Goal: Task Accomplishment & Management: Use online tool/utility

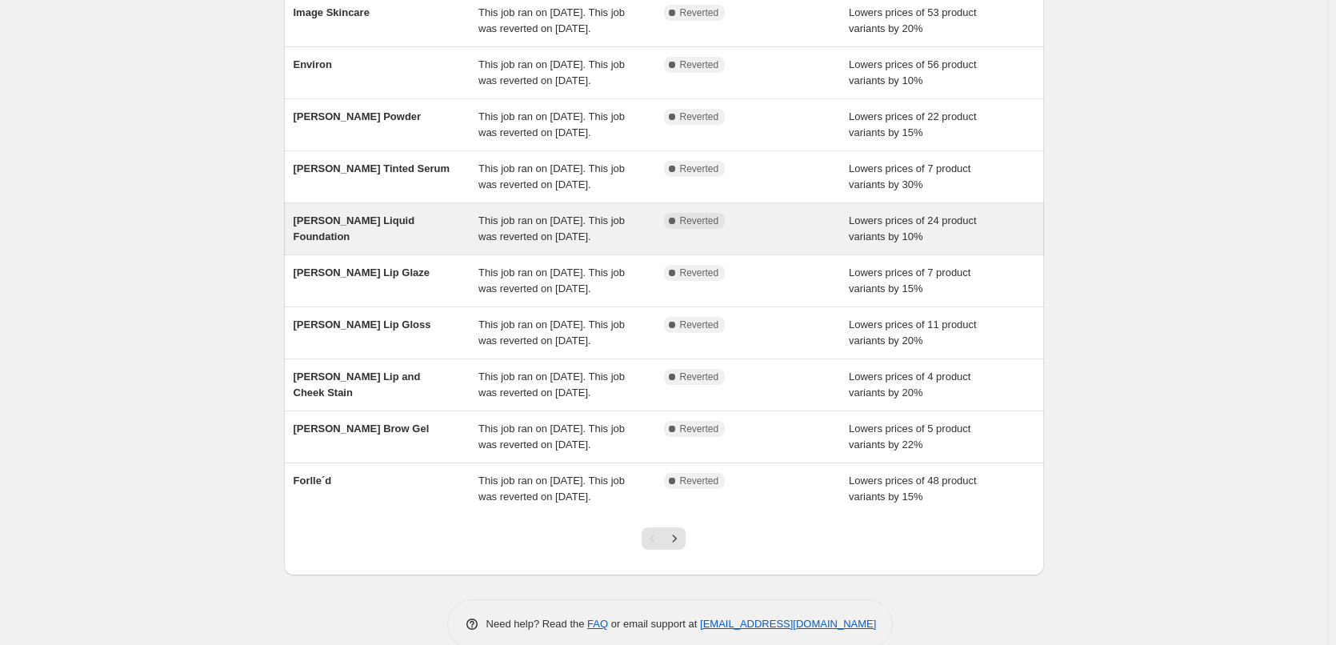
scroll to position [80, 0]
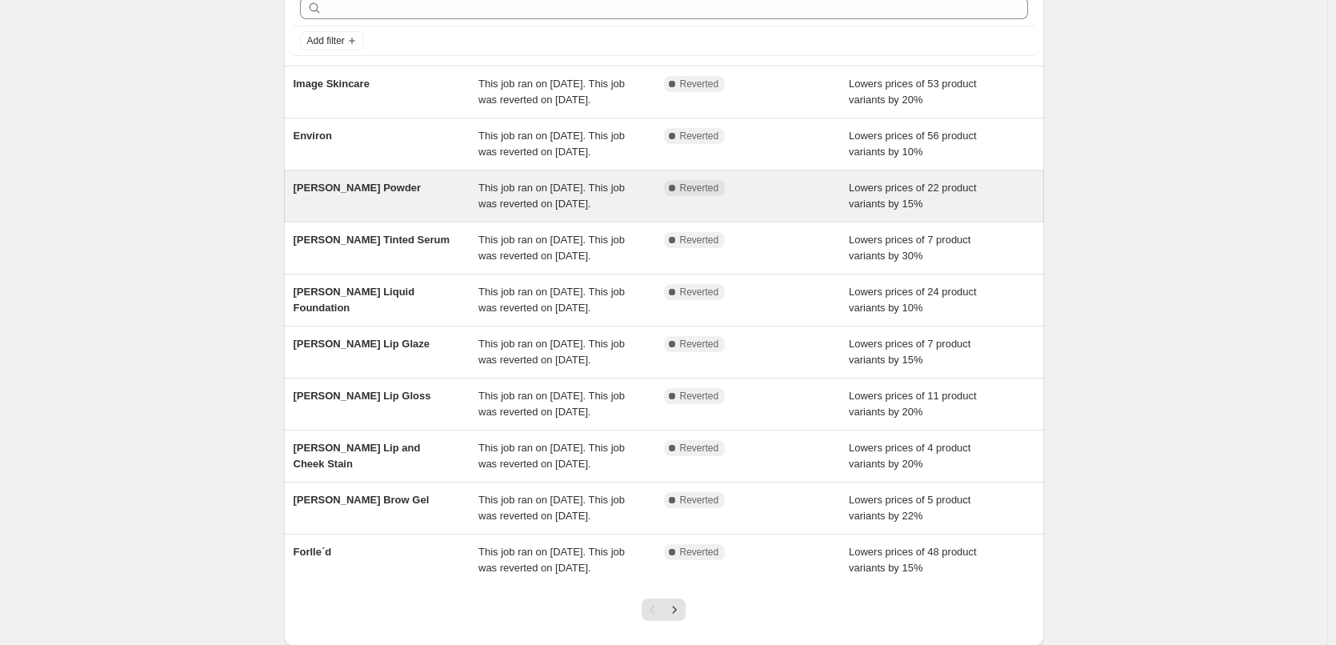
click at [508, 210] on span "This job ran on [DATE]. This job was reverted on [DATE]." at bounding box center [551, 196] width 146 height 28
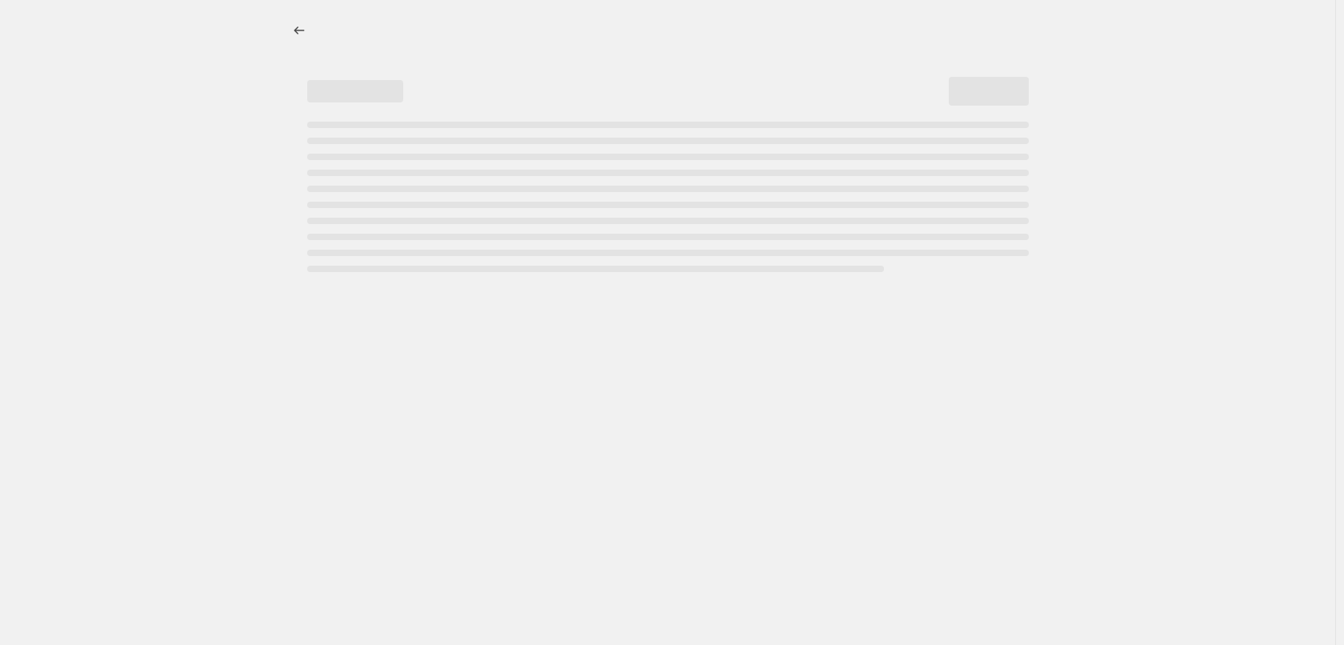
select select "percentage"
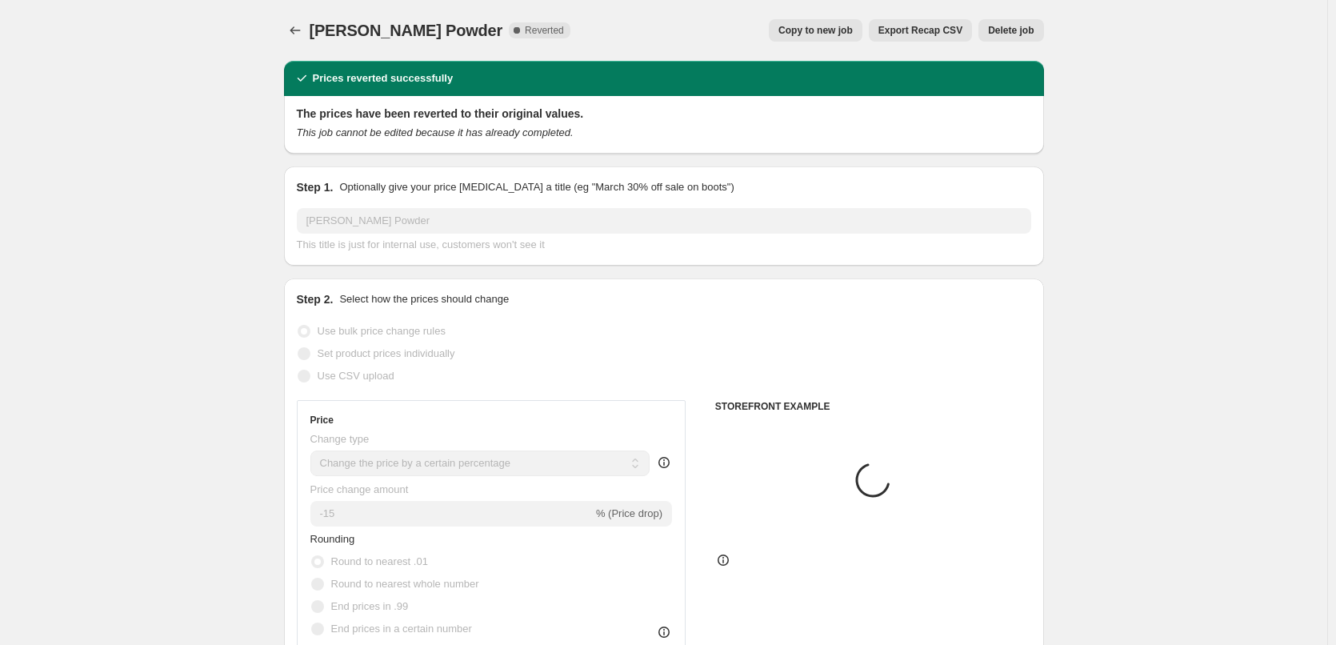
select select "tag"
select select "vendor"
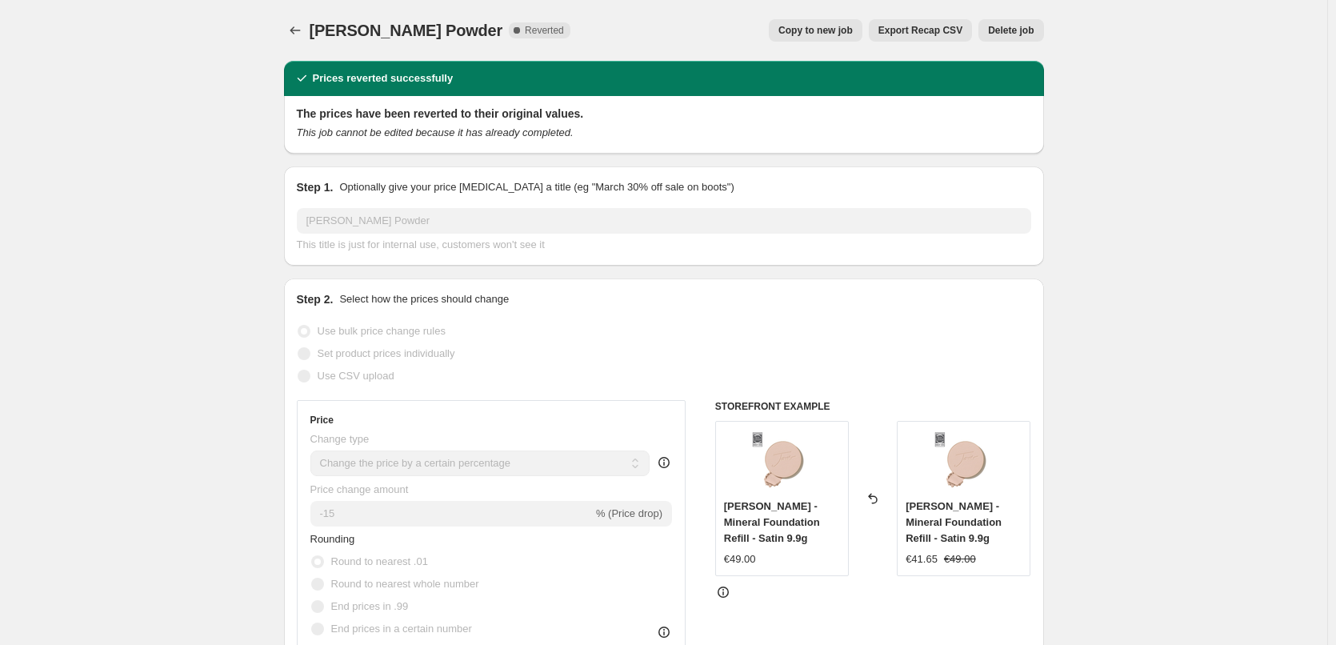
click at [823, 34] on span "Copy to new job" at bounding box center [815, 30] width 74 height 13
select select "percentage"
select select "tag"
select select "vendor"
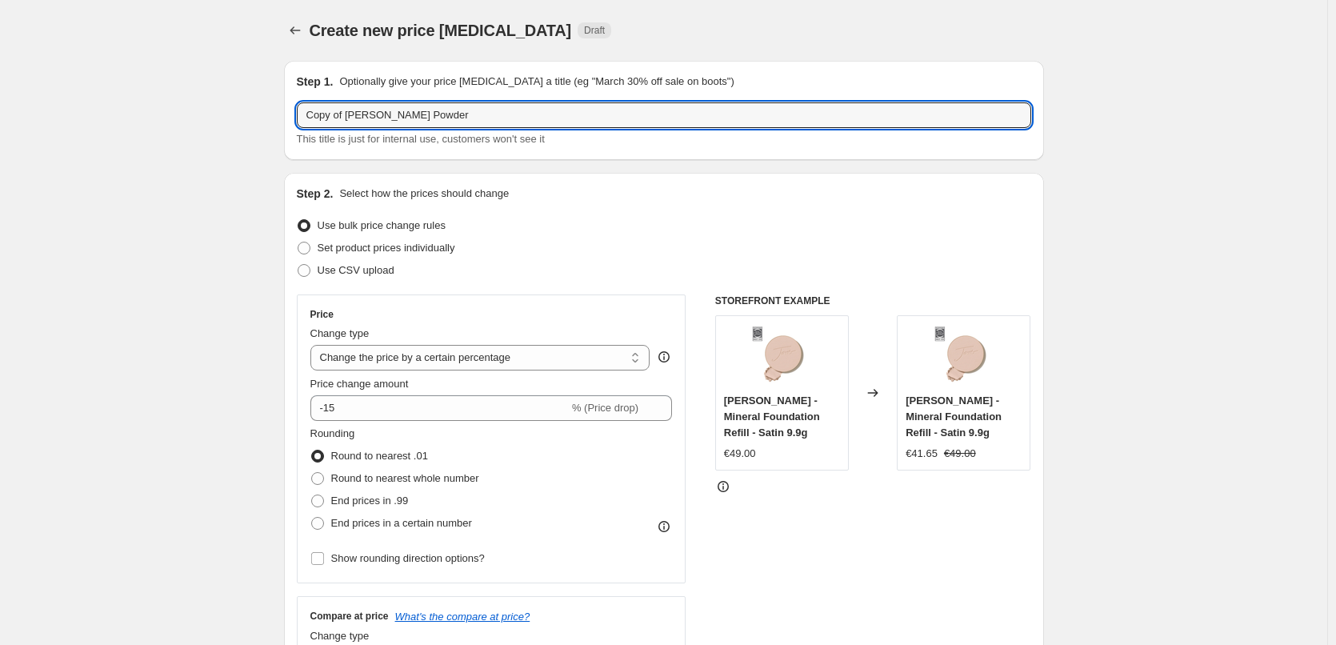
drag, startPoint x: 346, startPoint y: 117, endPoint x: 127, endPoint y: 136, distance: 220.0
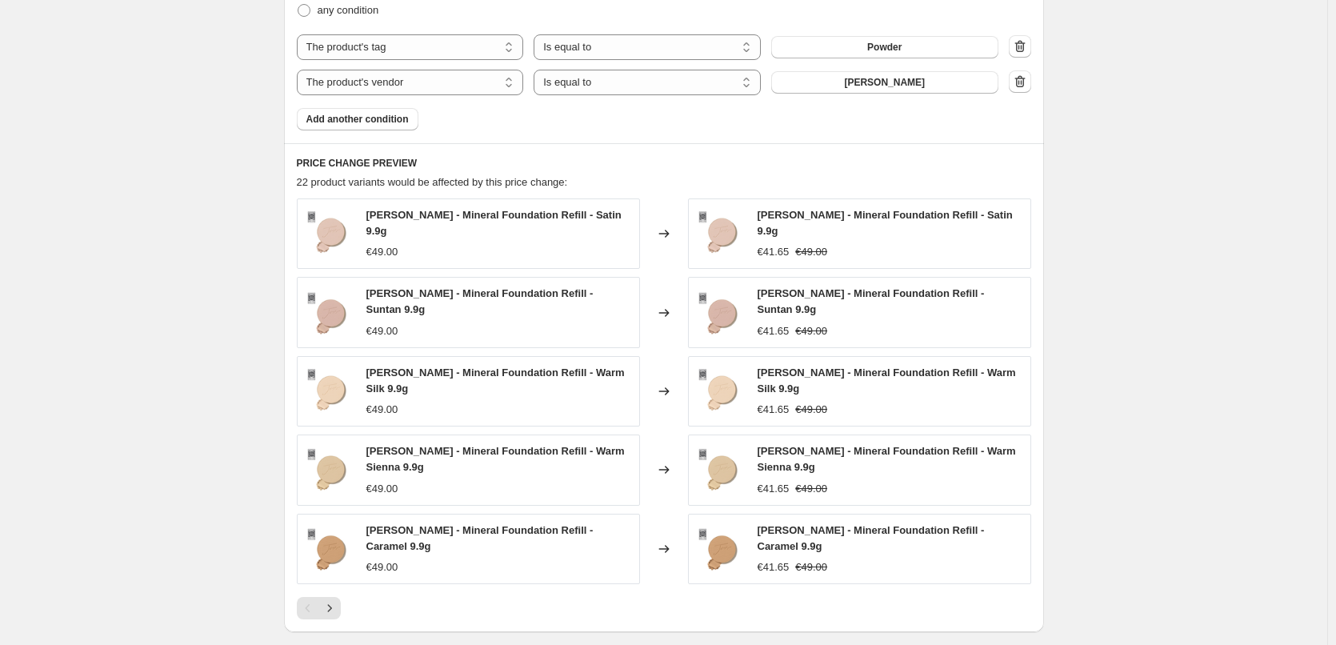
scroll to position [1185, 0]
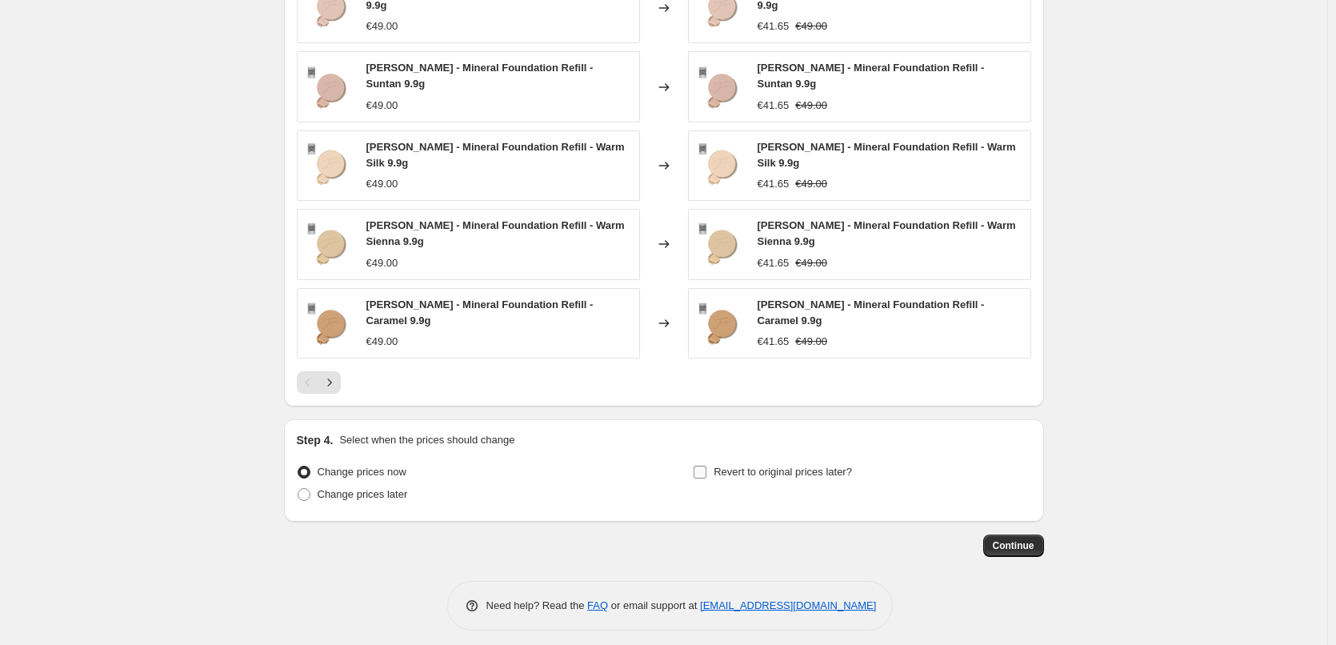
type input "[PERSON_NAME] Powder"
click at [772, 466] on span "Revert to original prices later?" at bounding box center [782, 472] width 138 height 12
click at [706, 466] on input "Revert to original prices later?" at bounding box center [699, 472] width 13 height 13
checkbox input "true"
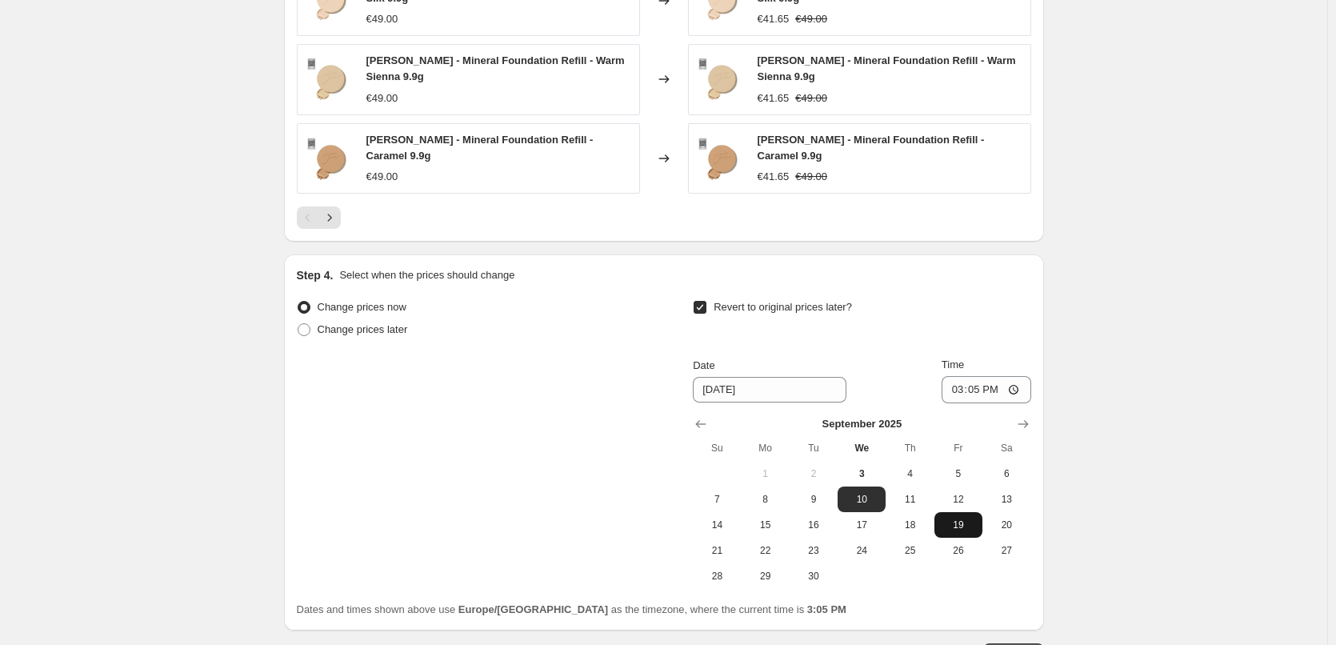
scroll to position [1459, 0]
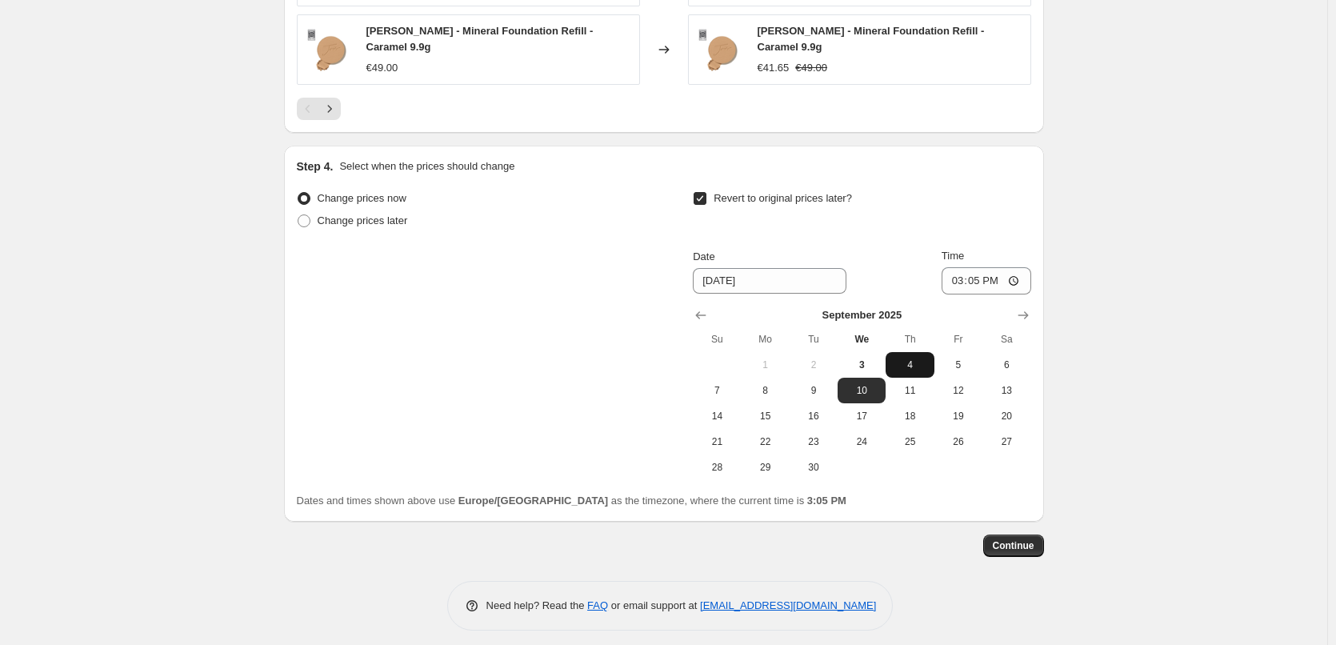
click at [907, 358] on span "4" at bounding box center [909, 364] width 35 height 13
type input "[DATE]"
click at [964, 271] on input "15:05" at bounding box center [986, 280] width 90 height 27
click at [1017, 274] on input "15:00" at bounding box center [986, 280] width 90 height 27
type input "03:00"
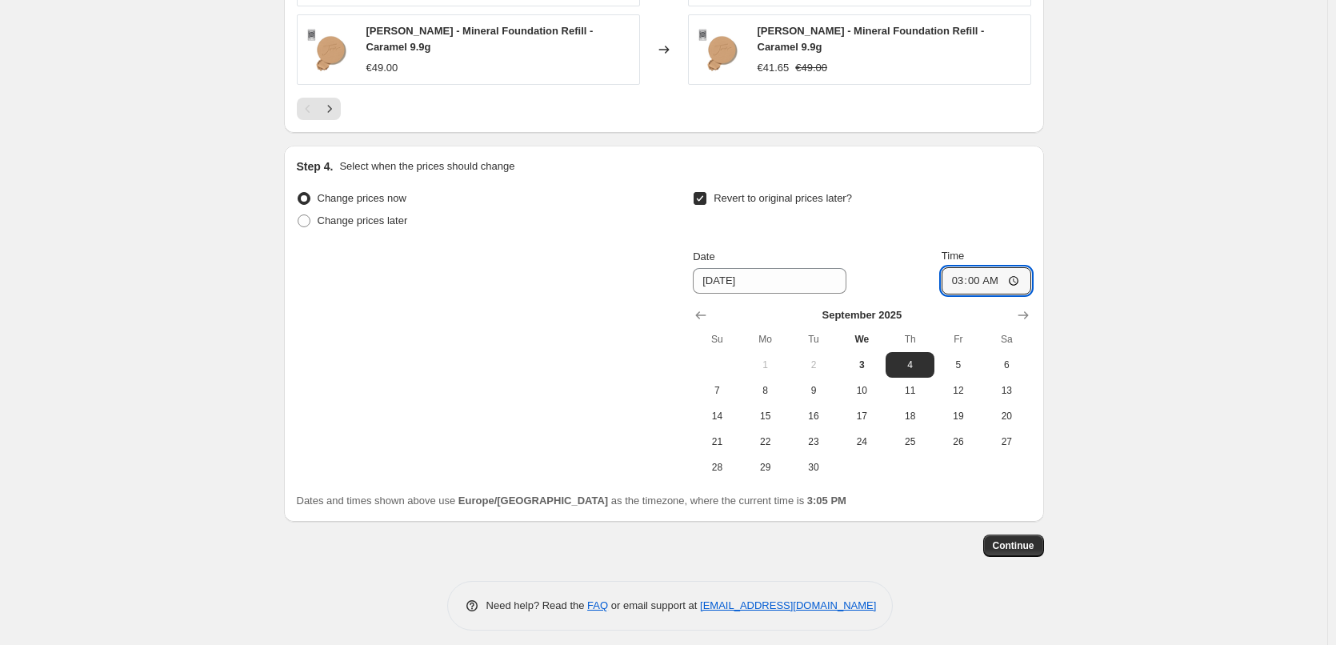
click at [1019, 539] on span "Continue" at bounding box center [1014, 545] width 42 height 13
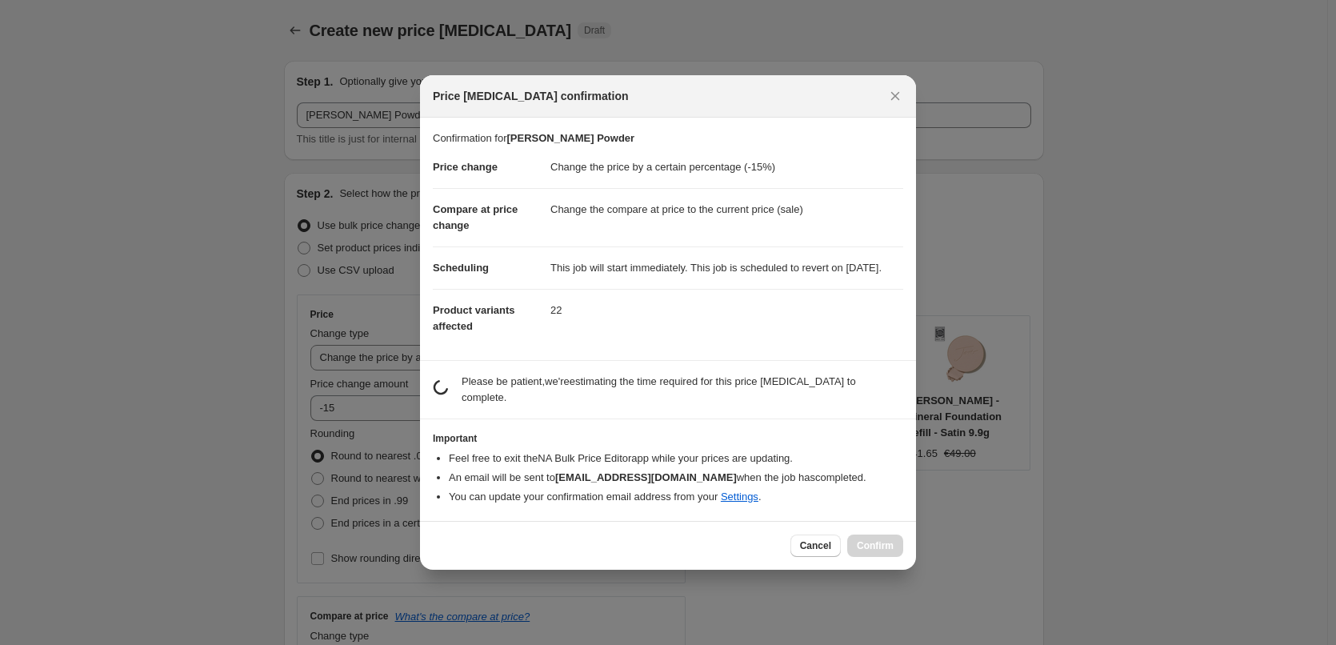
scroll to position [0, 0]
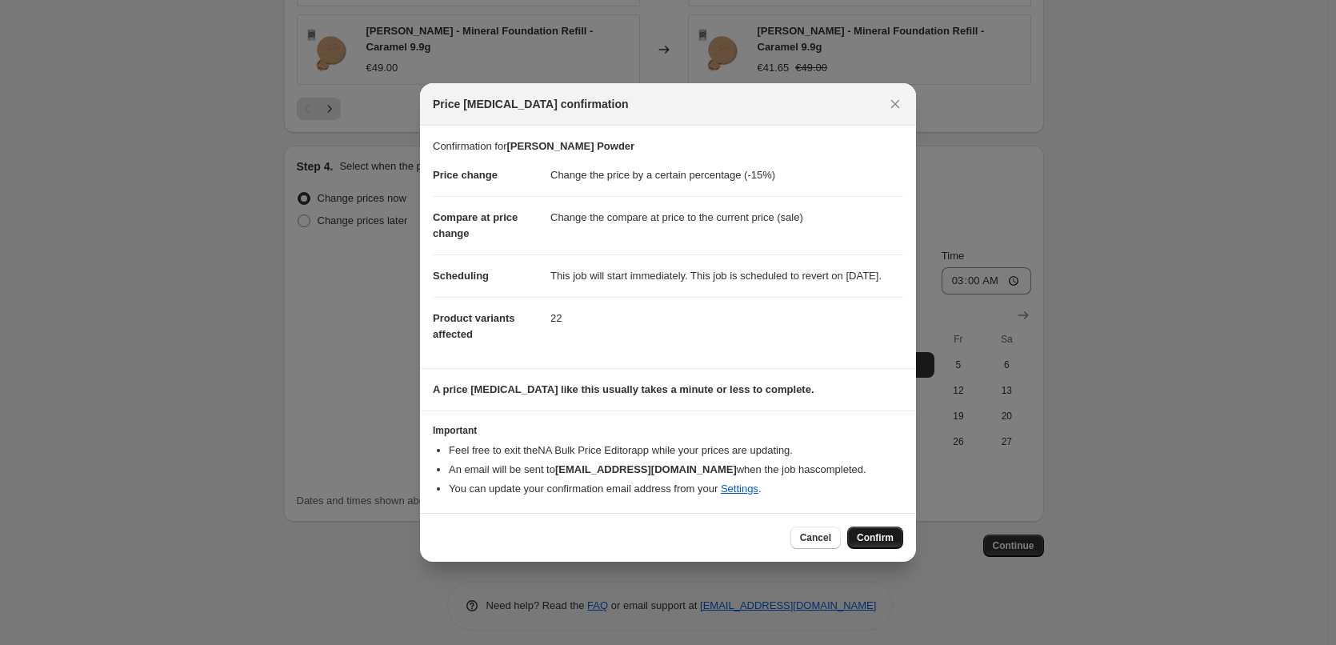
click at [889, 544] on span "Confirm" at bounding box center [875, 537] width 37 height 13
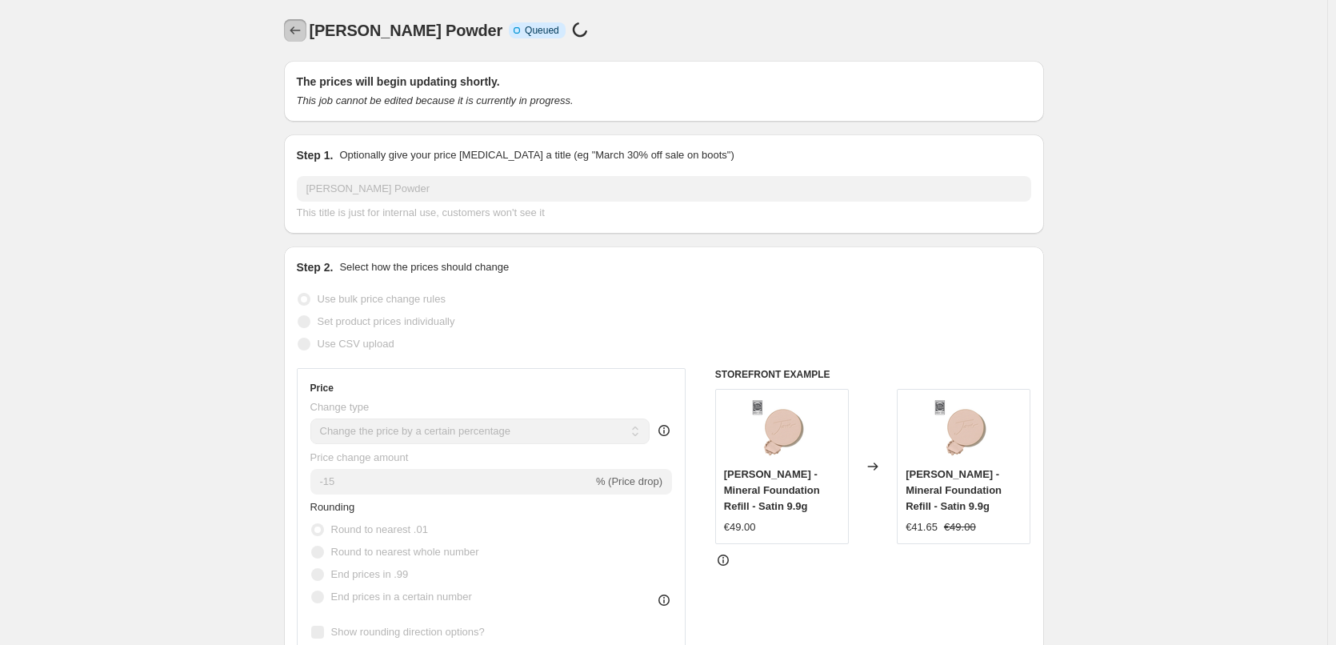
click at [290, 27] on icon "Price change jobs" at bounding box center [295, 30] width 16 height 16
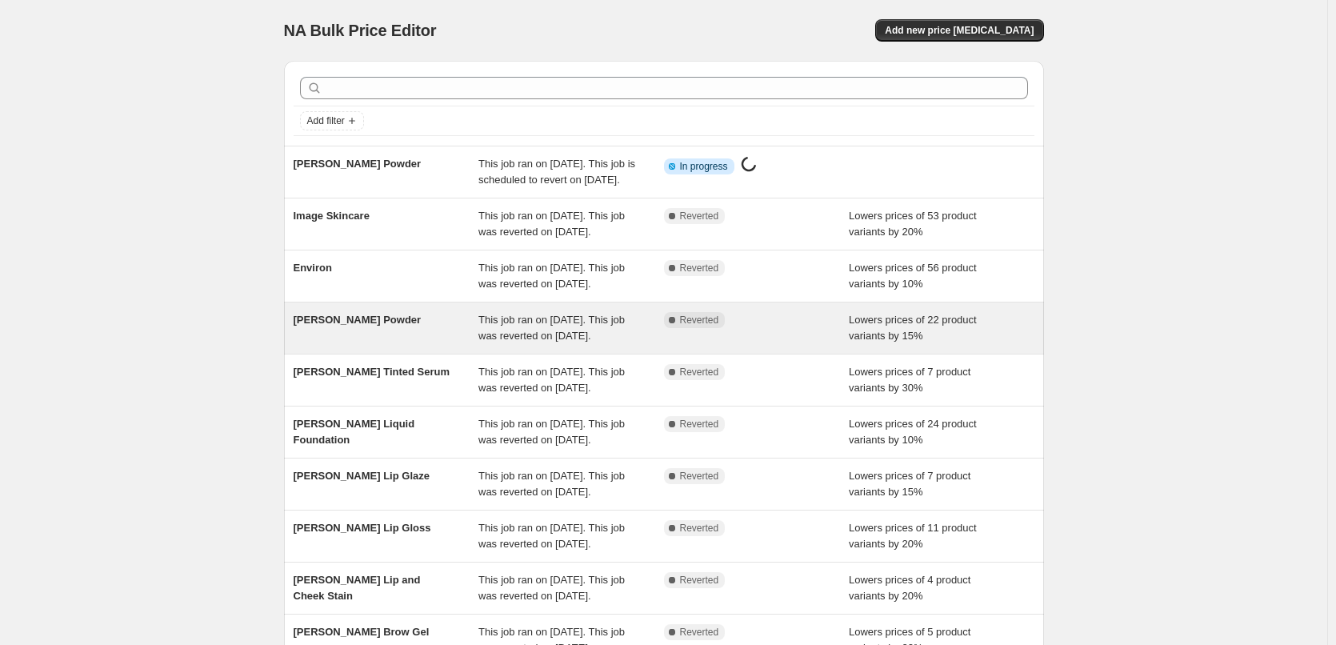
click at [493, 342] on span "This job ran on [DATE]. This job was reverted on [DATE]." at bounding box center [551, 328] width 146 height 28
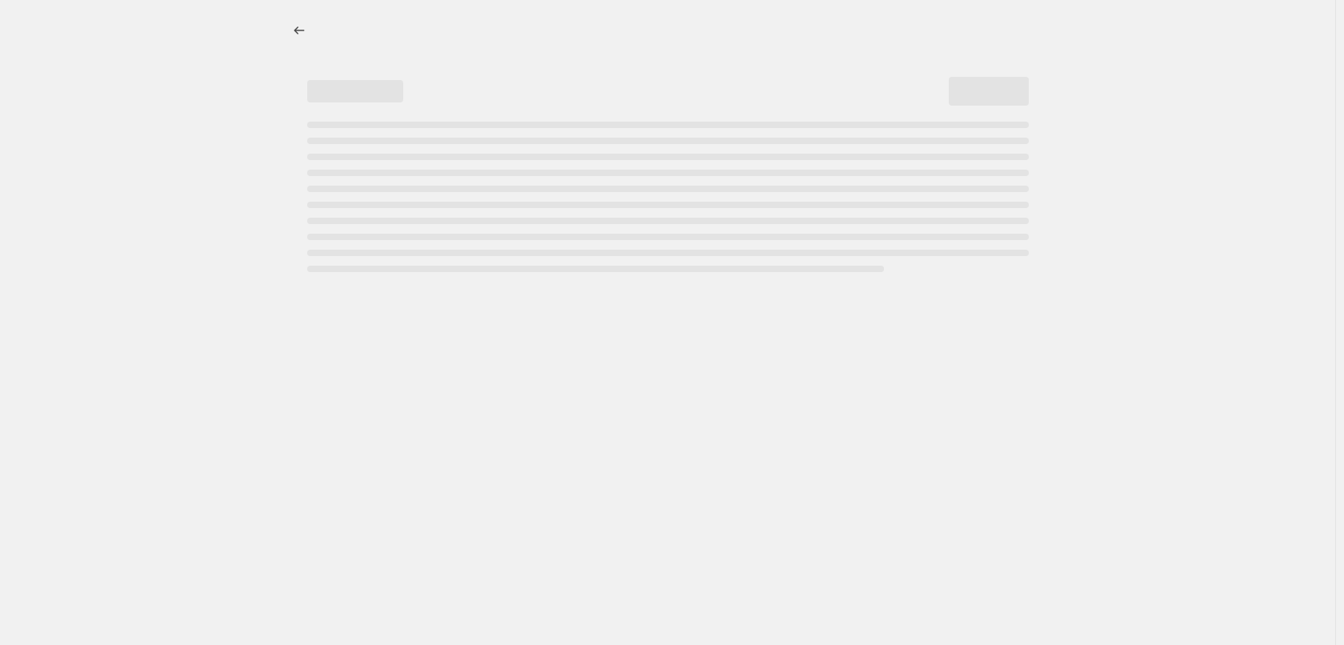
select select "percentage"
select select "tag"
select select "vendor"
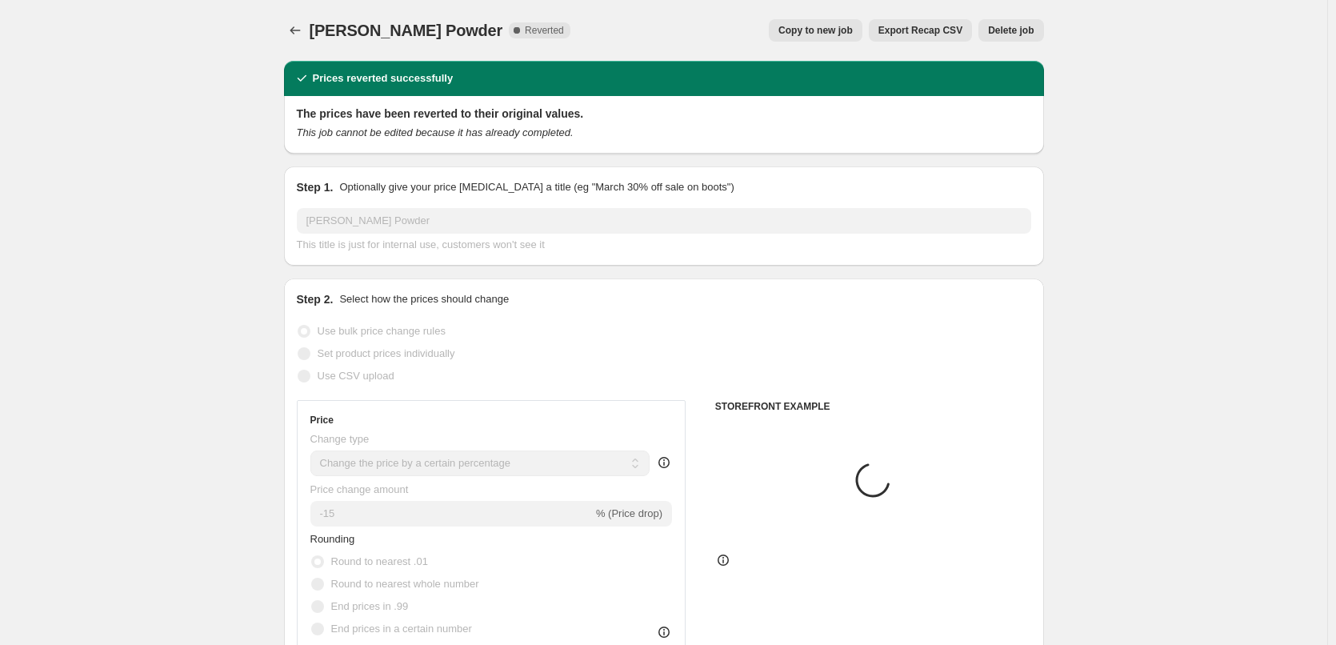
click at [1010, 27] on span "Delete job" at bounding box center [1011, 30] width 46 height 13
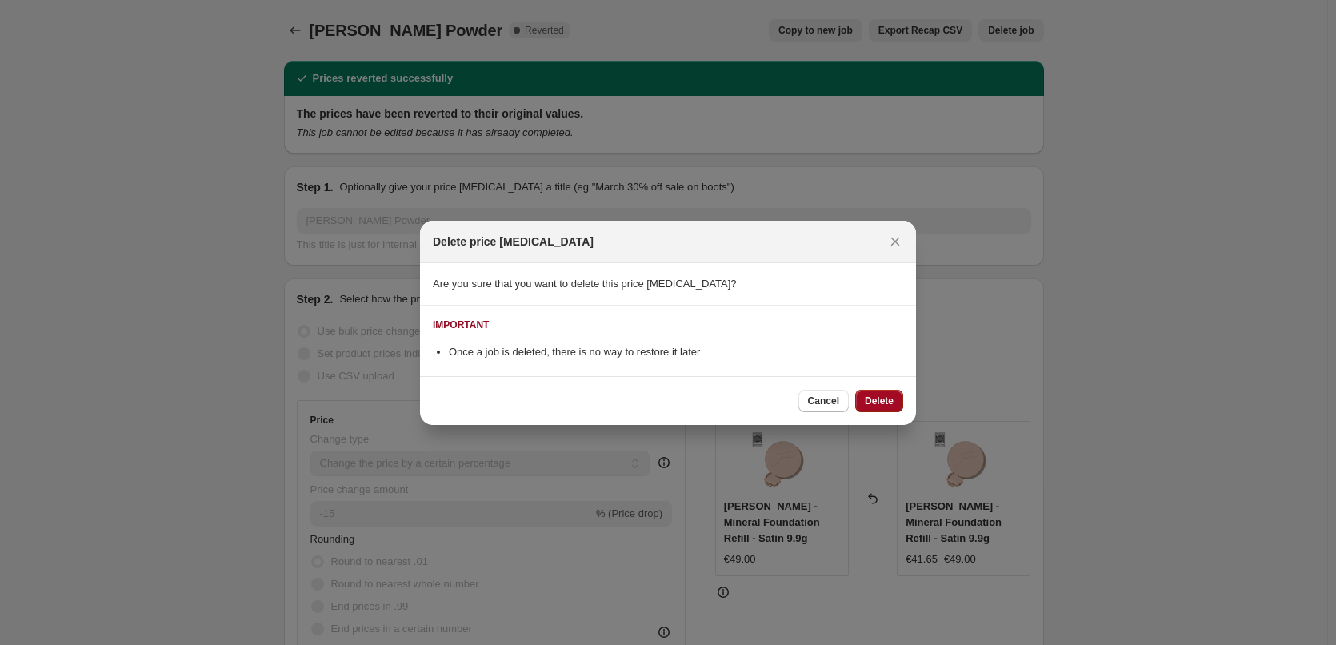
click at [873, 404] on span "Delete" at bounding box center [879, 400] width 29 height 13
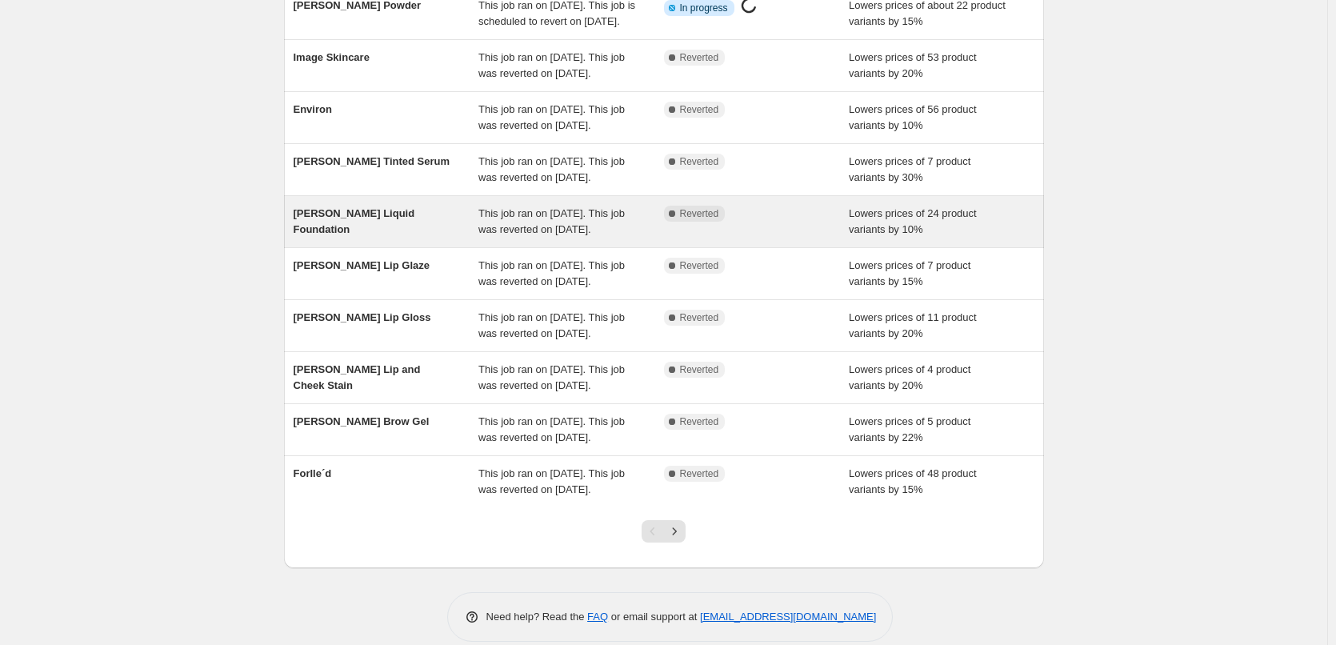
scroll to position [160, 0]
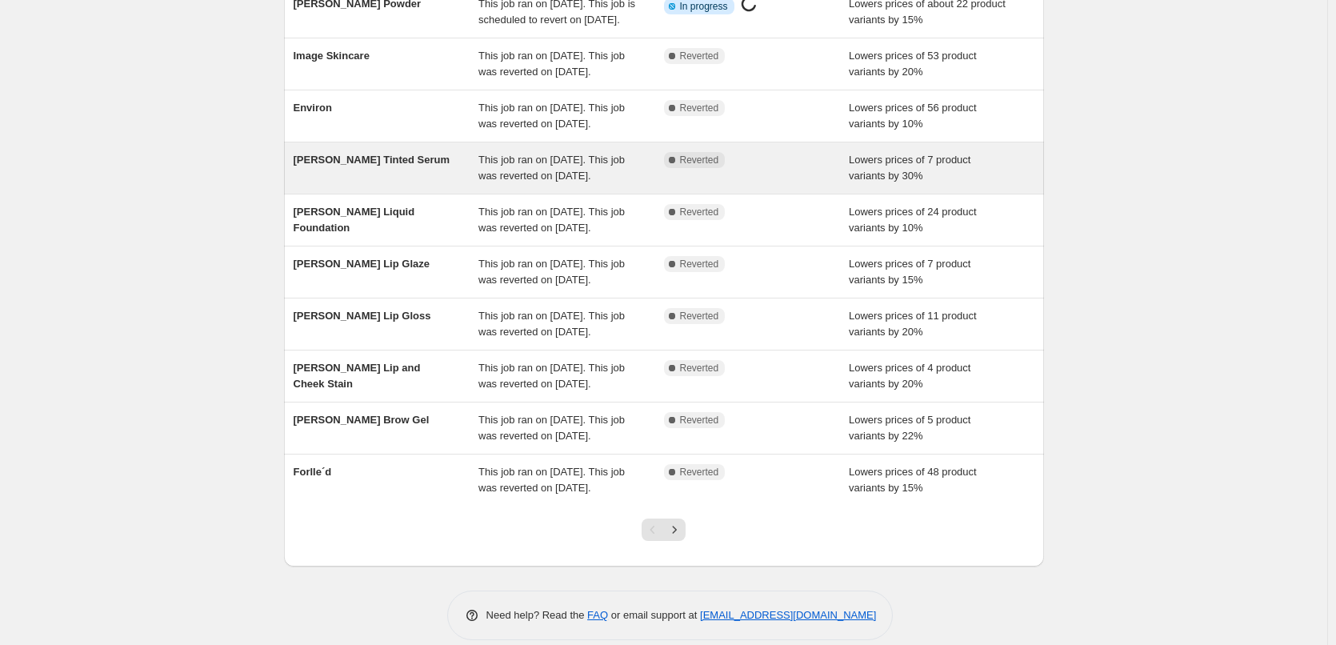
click at [479, 184] on div "[PERSON_NAME] Tinted Serum" at bounding box center [387, 168] width 186 height 32
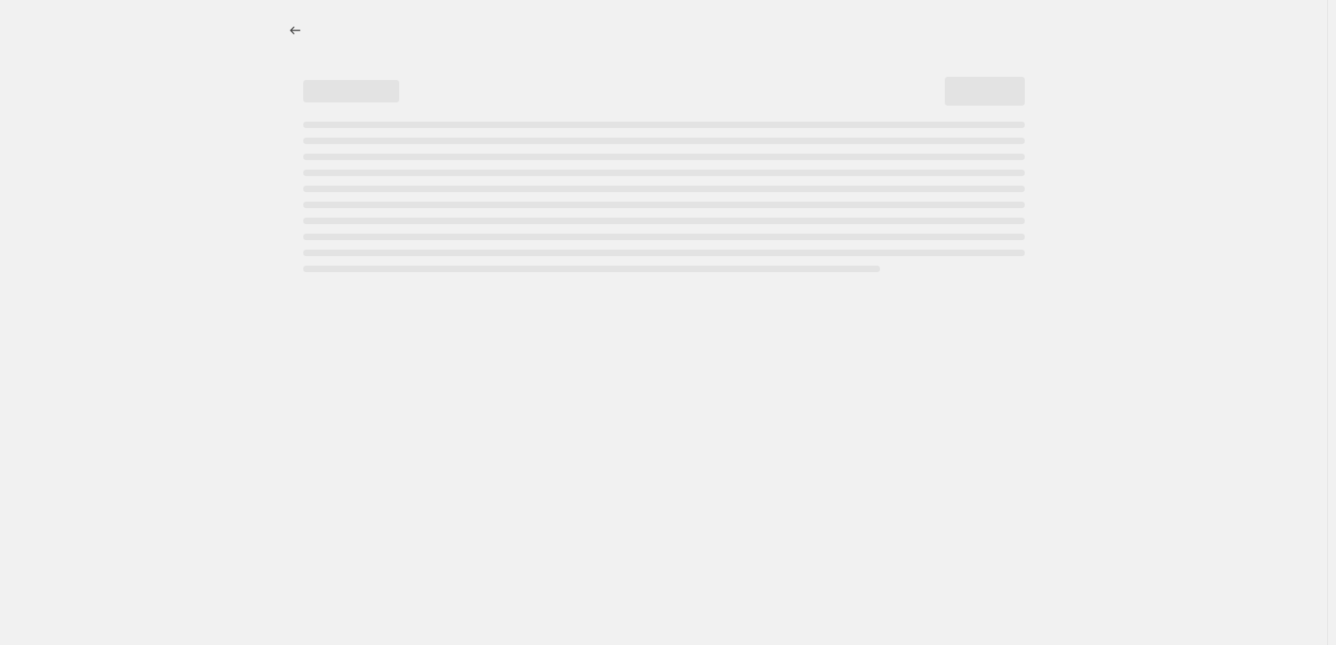
select select "percentage"
select select "tag"
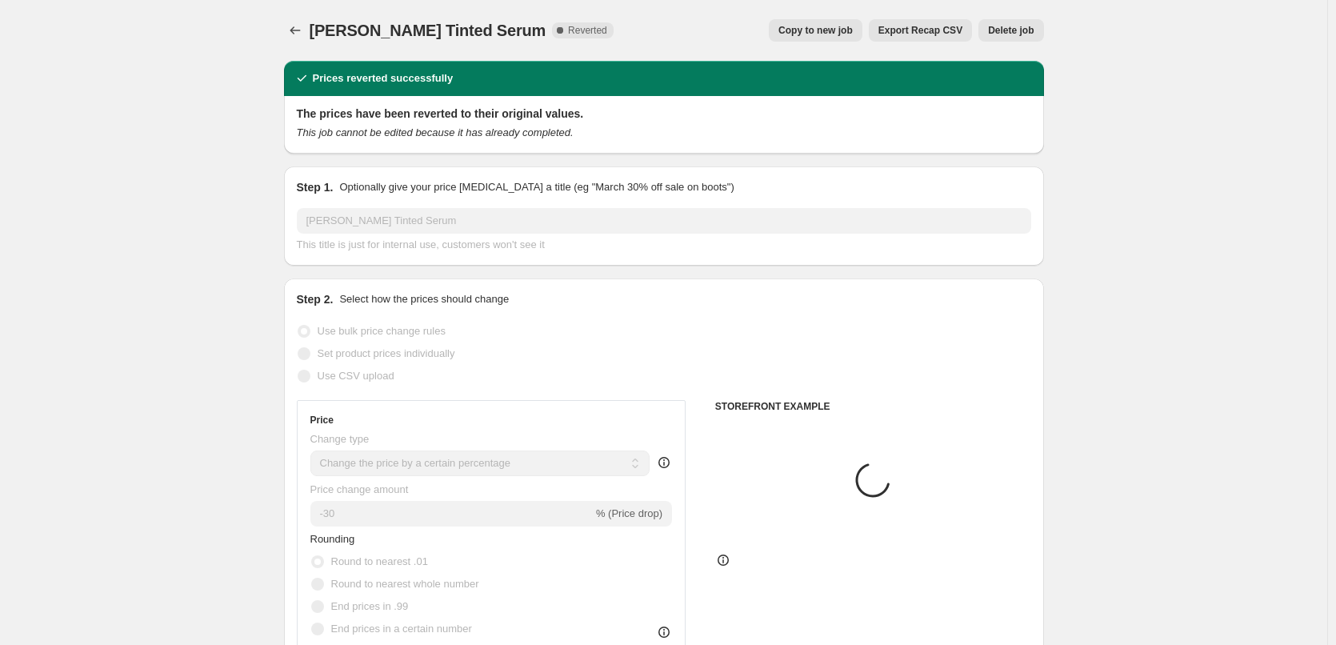
click at [821, 34] on span "Copy to new job" at bounding box center [815, 30] width 74 height 13
select select "percentage"
select select "tag"
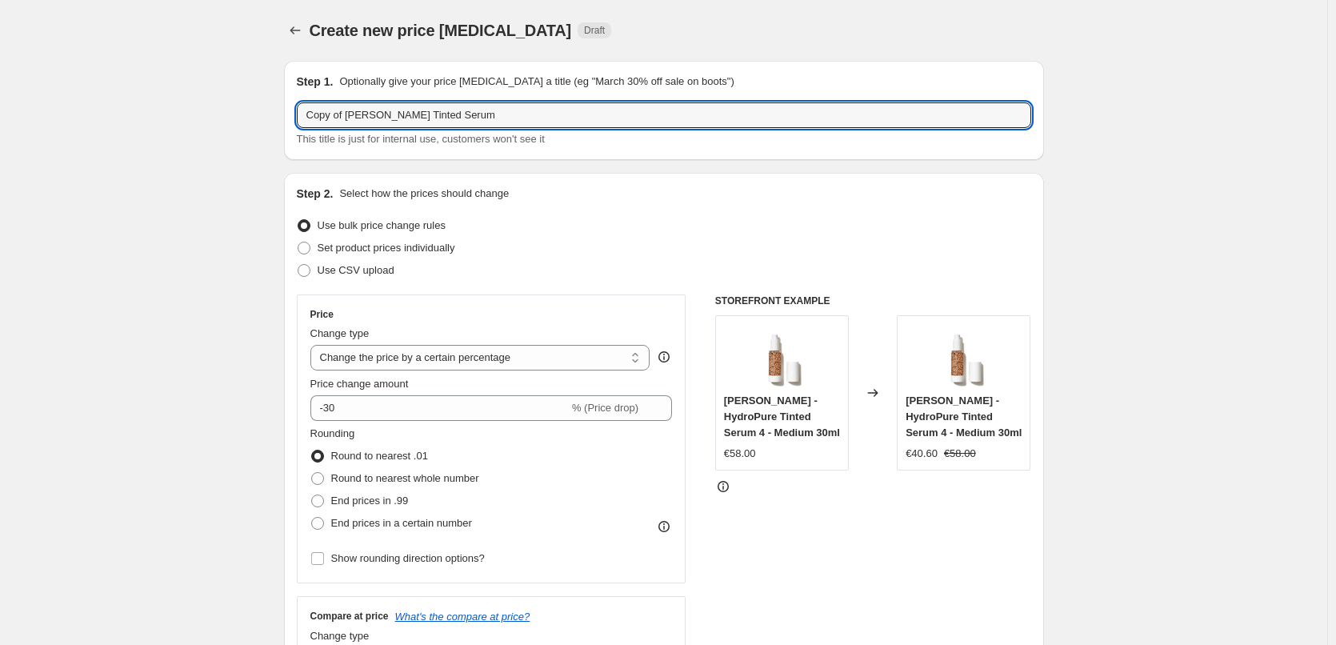
drag, startPoint x: 348, startPoint y: 118, endPoint x: 171, endPoint y: 121, distance: 176.8
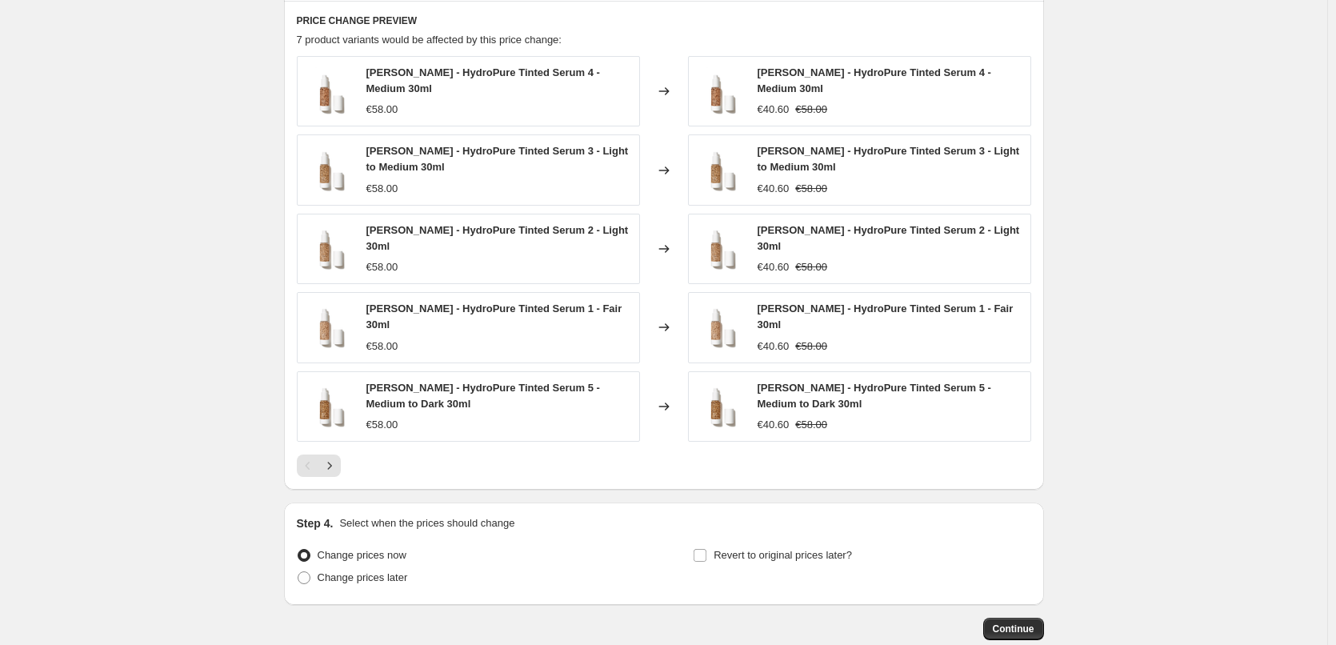
scroll to position [1150, 0]
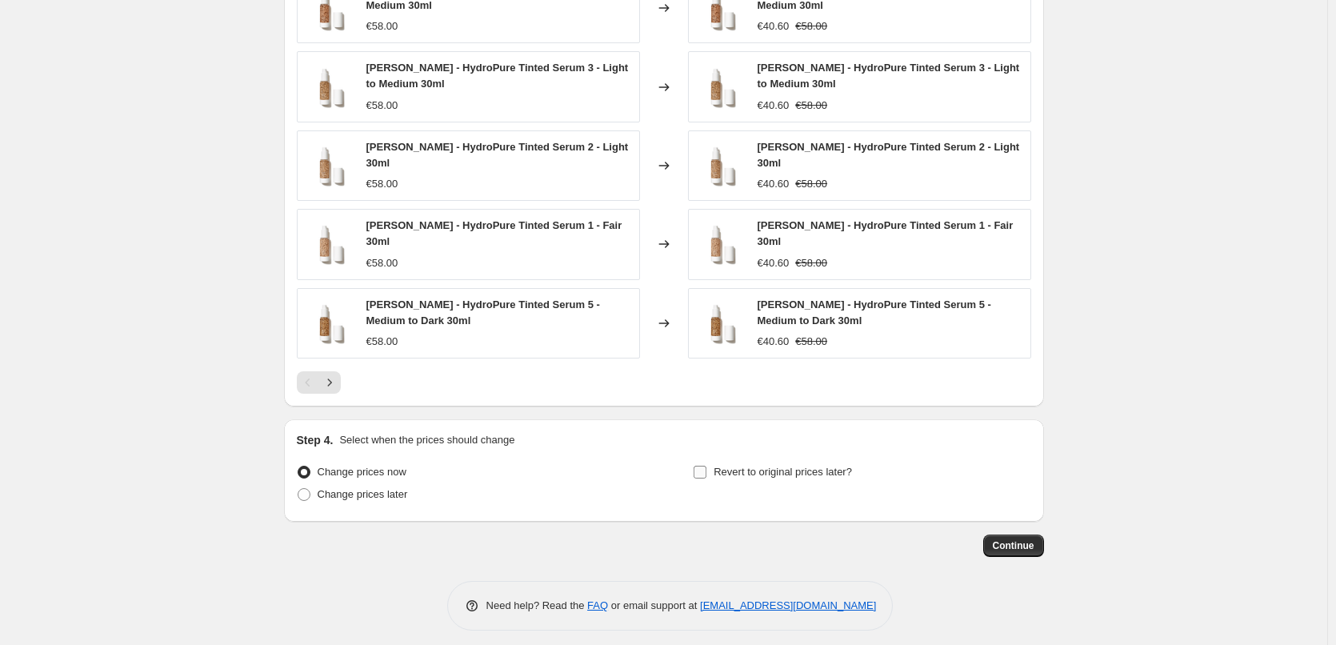
type input "[PERSON_NAME] Tinted Serum"
click at [772, 466] on span "Revert to original prices later?" at bounding box center [782, 472] width 138 height 12
click at [706, 466] on input "Revert to original prices later?" at bounding box center [699, 472] width 13 height 13
checkbox input "true"
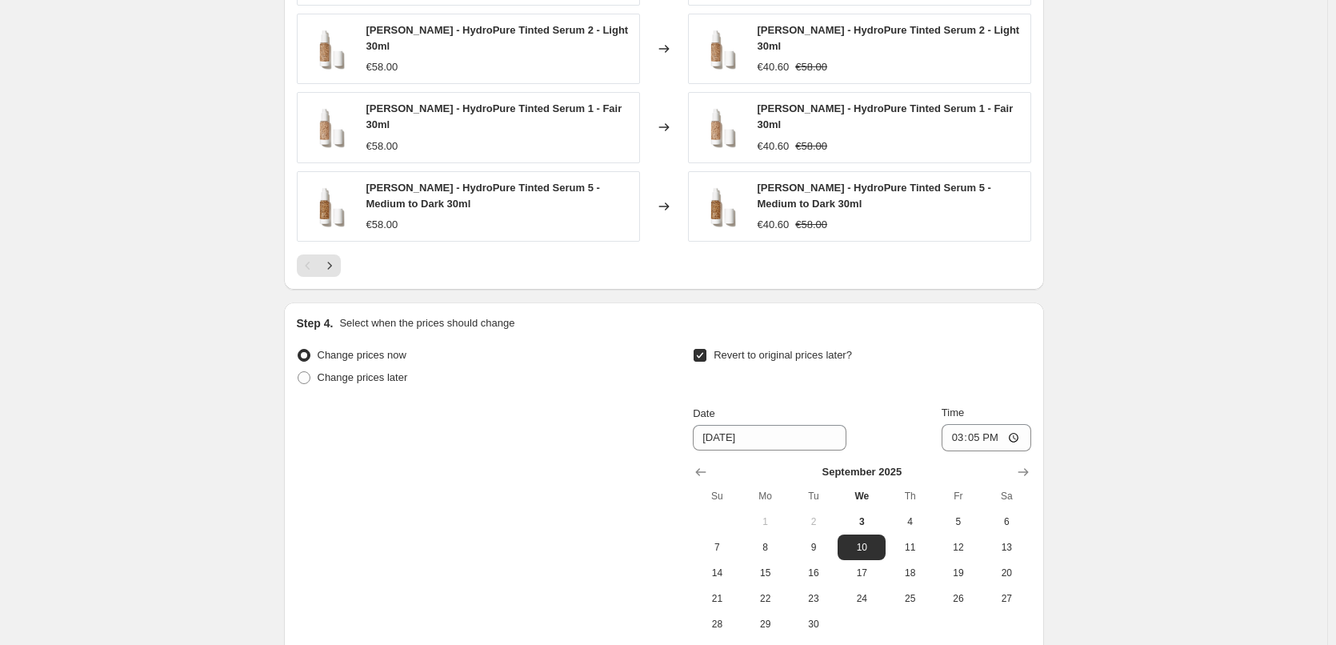
scroll to position [1424, 0]
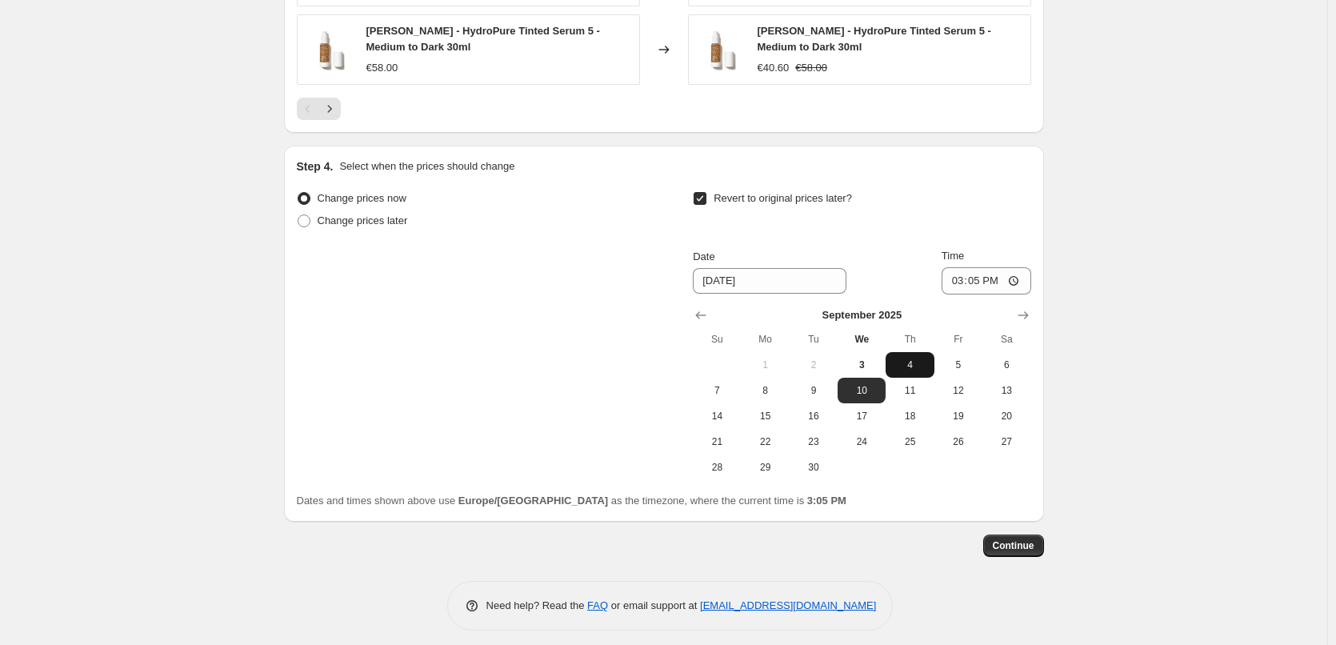
click at [924, 358] on span "4" at bounding box center [909, 364] width 35 height 13
type input "[DATE]"
click at [959, 271] on input "15:05" at bounding box center [986, 280] width 90 height 27
click at [1017, 267] on input "15:00" at bounding box center [986, 280] width 90 height 27
type input "03:00"
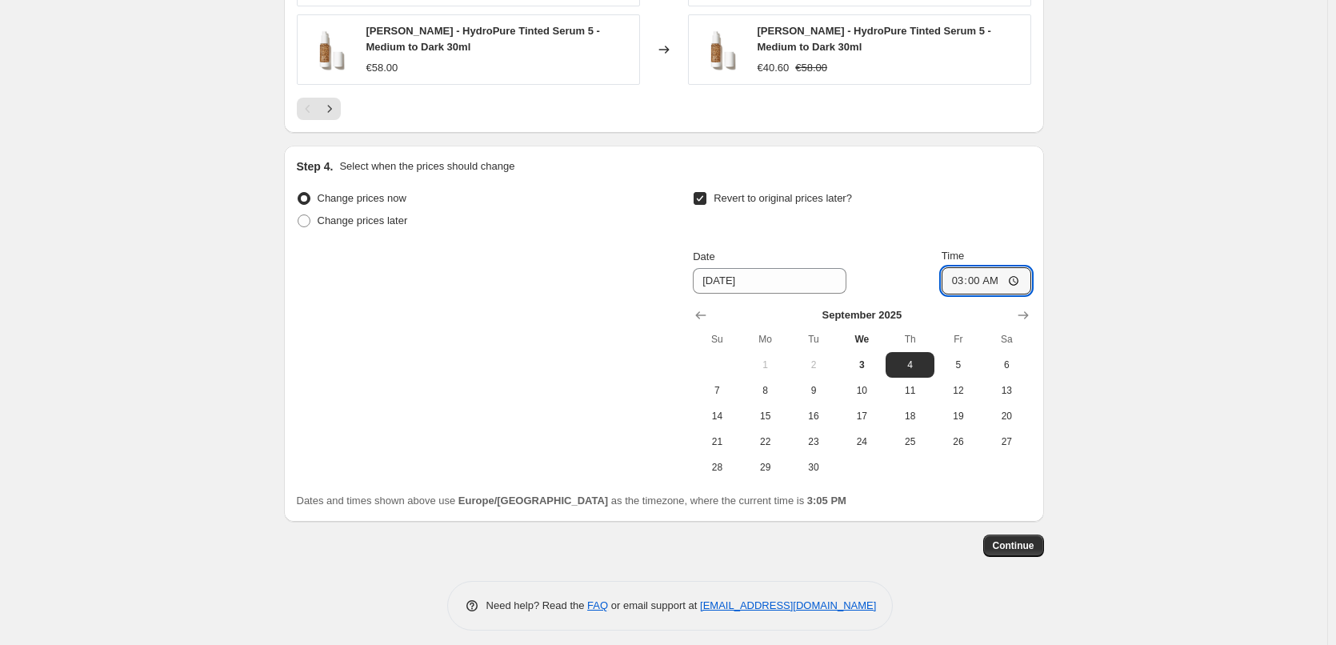
drag, startPoint x: 1184, startPoint y: 293, endPoint x: 1170, endPoint y: 314, distance: 24.8
click at [1026, 539] on span "Continue" at bounding box center [1014, 545] width 42 height 13
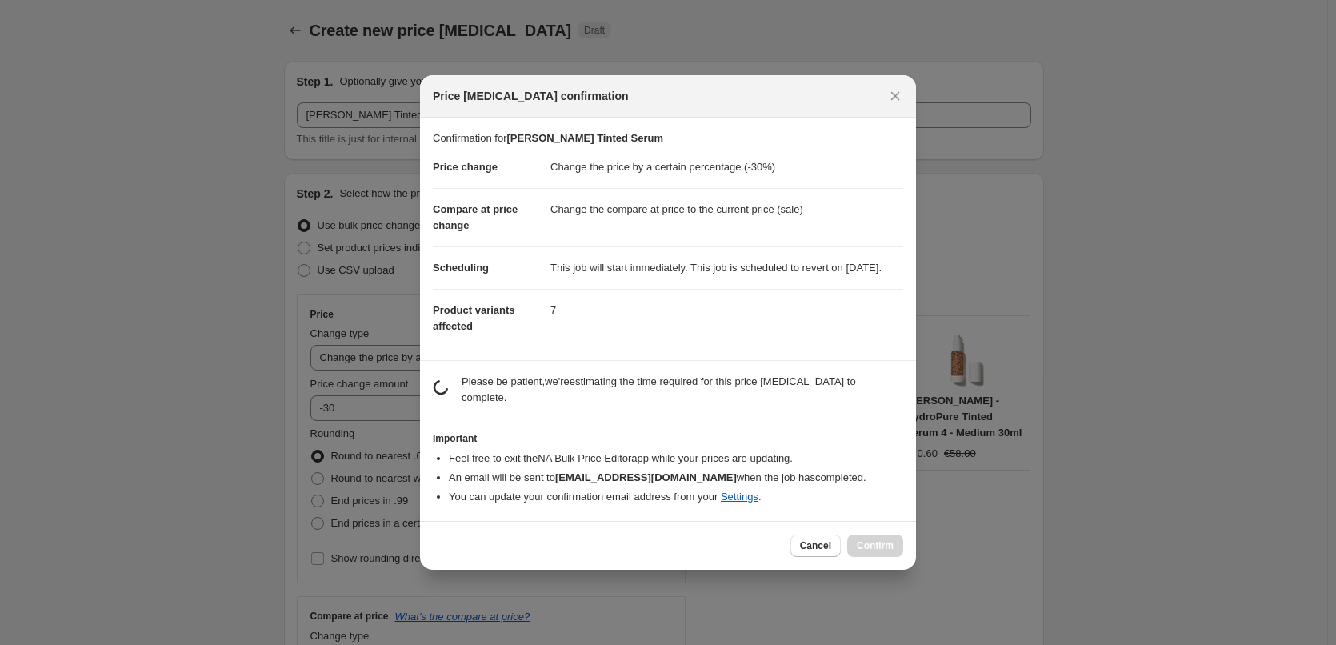
scroll to position [0, 0]
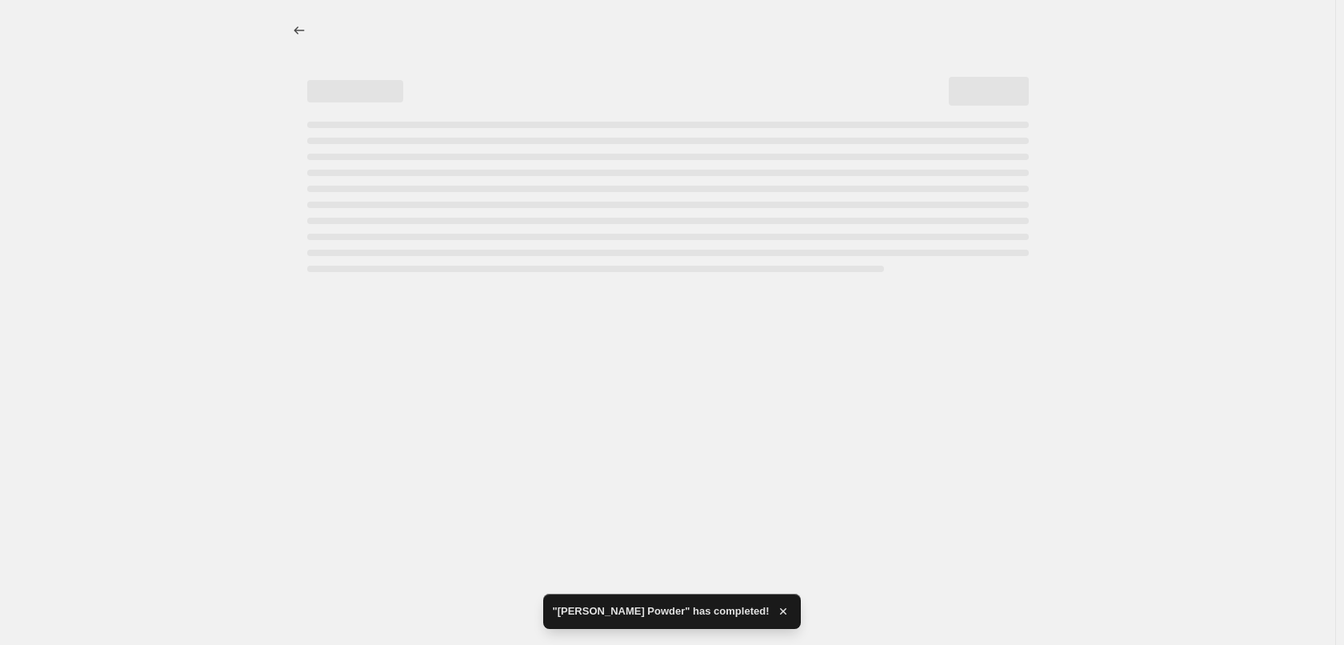
select select "percentage"
select select "tag"
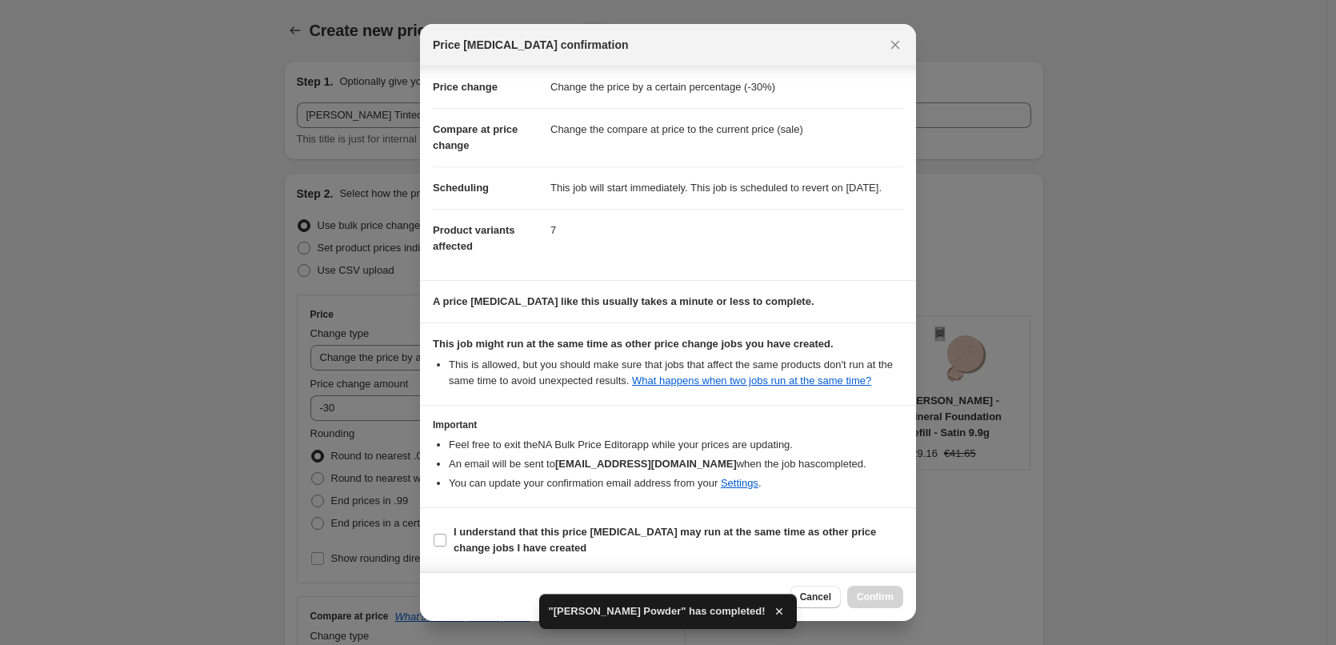
scroll to position [45, 0]
click at [728, 549] on span "I understand that this price [MEDICAL_DATA] may run at the same time as other p…" at bounding box center [679, 540] width 450 height 32
click at [446, 546] on input "I understand that this price [MEDICAL_DATA] may run at the same time as other p…" at bounding box center [440, 539] width 13 height 13
checkbox input "true"
click at [859, 602] on span "Confirm" at bounding box center [875, 596] width 37 height 13
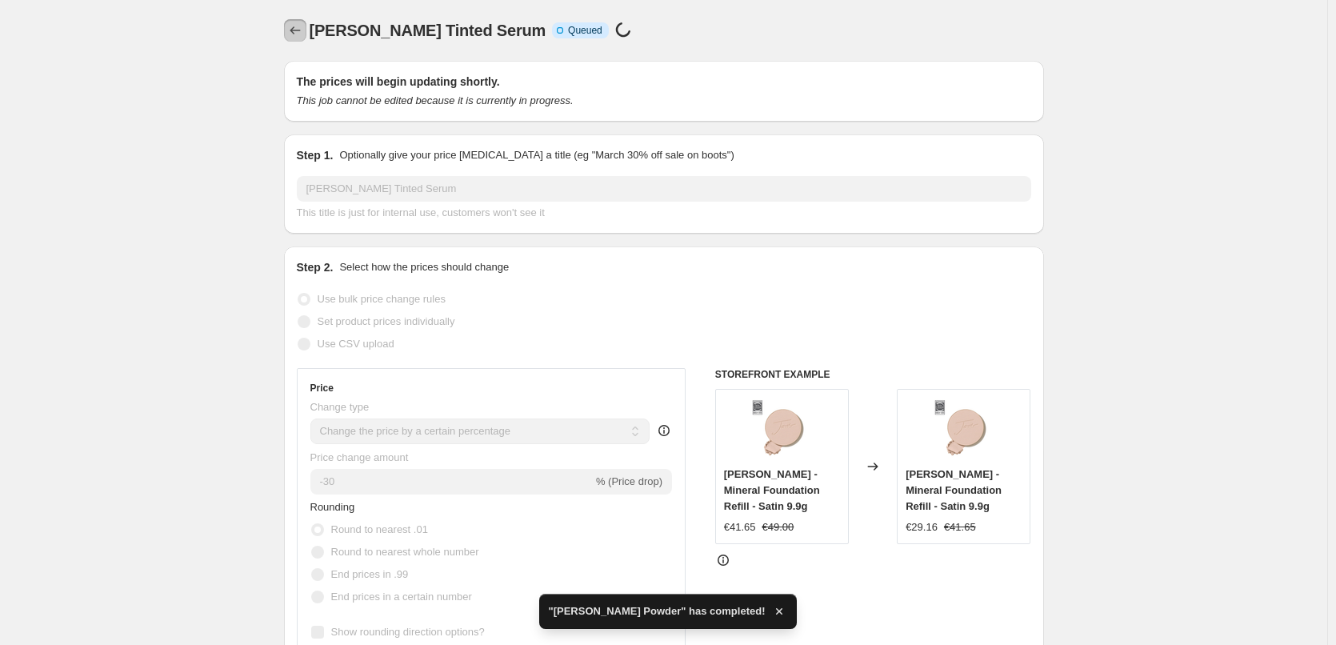
click at [303, 32] on icon "Price change jobs" at bounding box center [295, 30] width 16 height 16
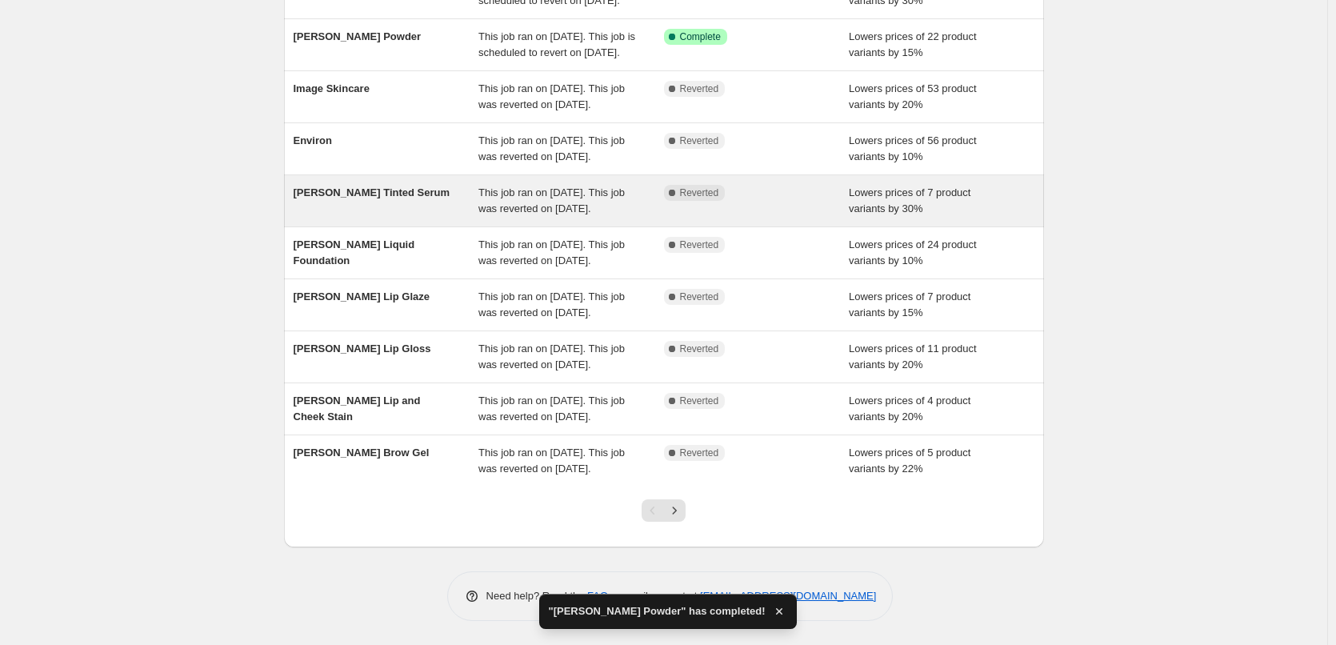
scroll to position [240, 0]
click at [526, 193] on span "This job ran on [DATE]. This job was reverted on [DATE]." at bounding box center [551, 200] width 146 height 28
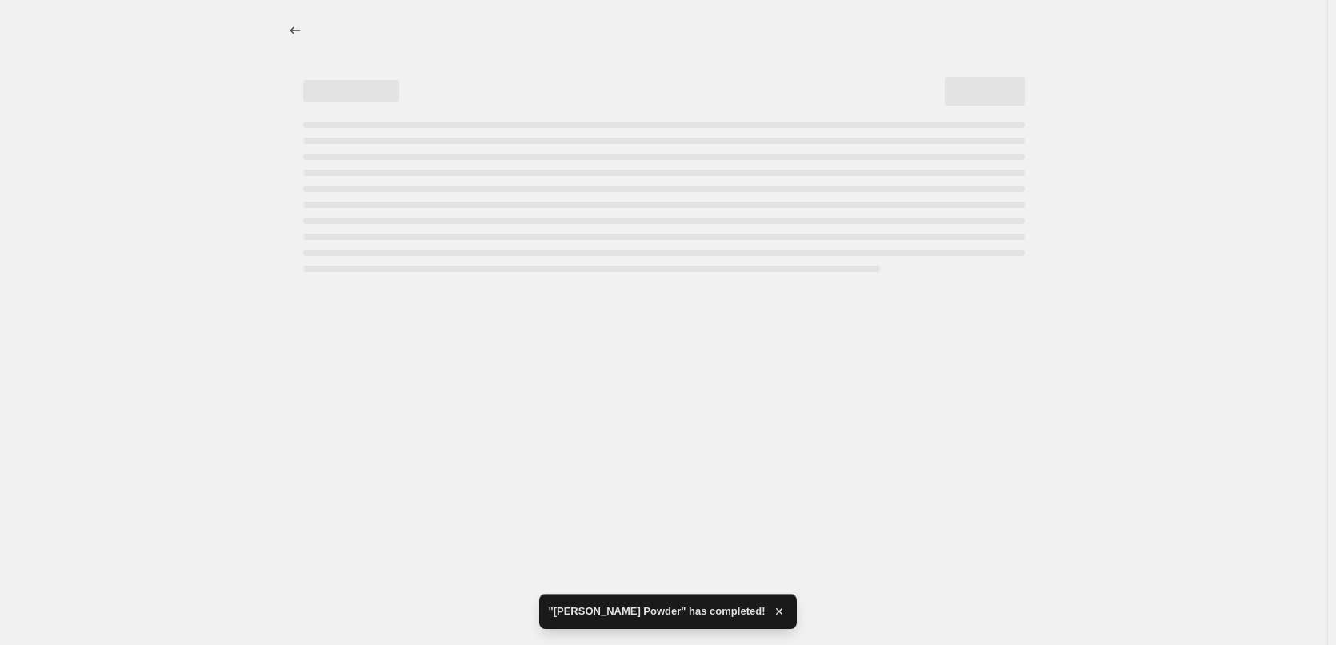
select select "percentage"
select select "tag"
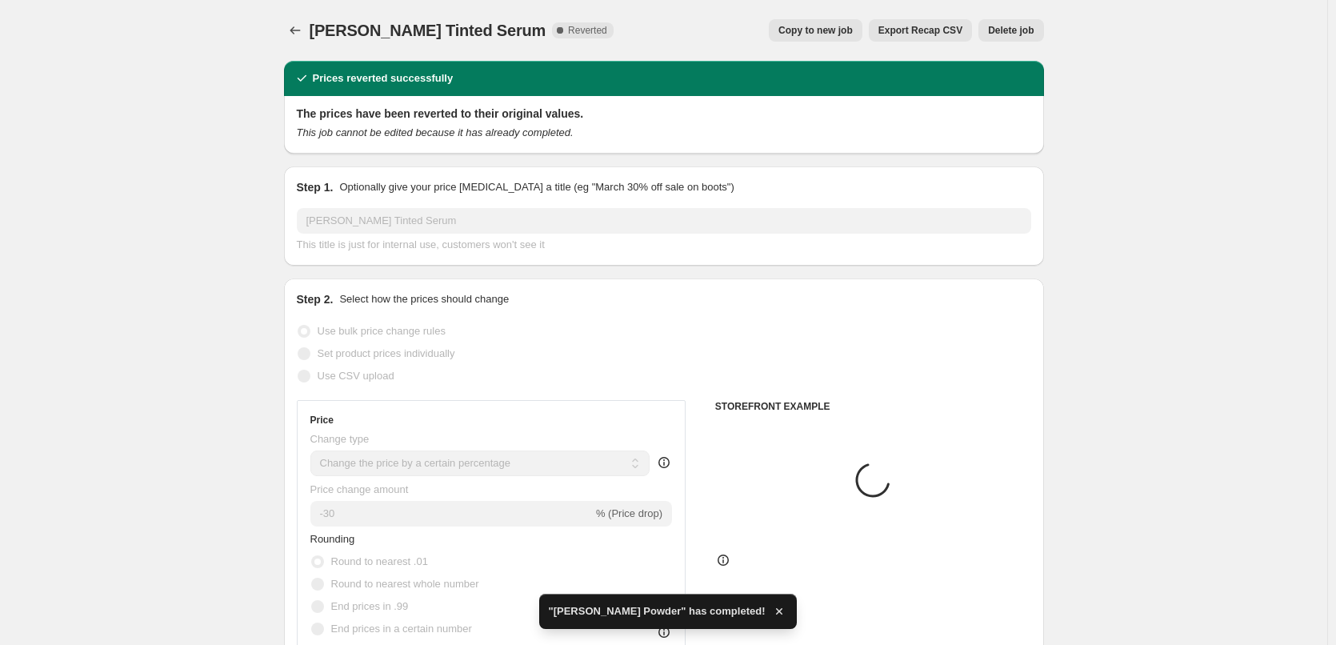
click at [1008, 28] on span "Delete job" at bounding box center [1011, 30] width 46 height 13
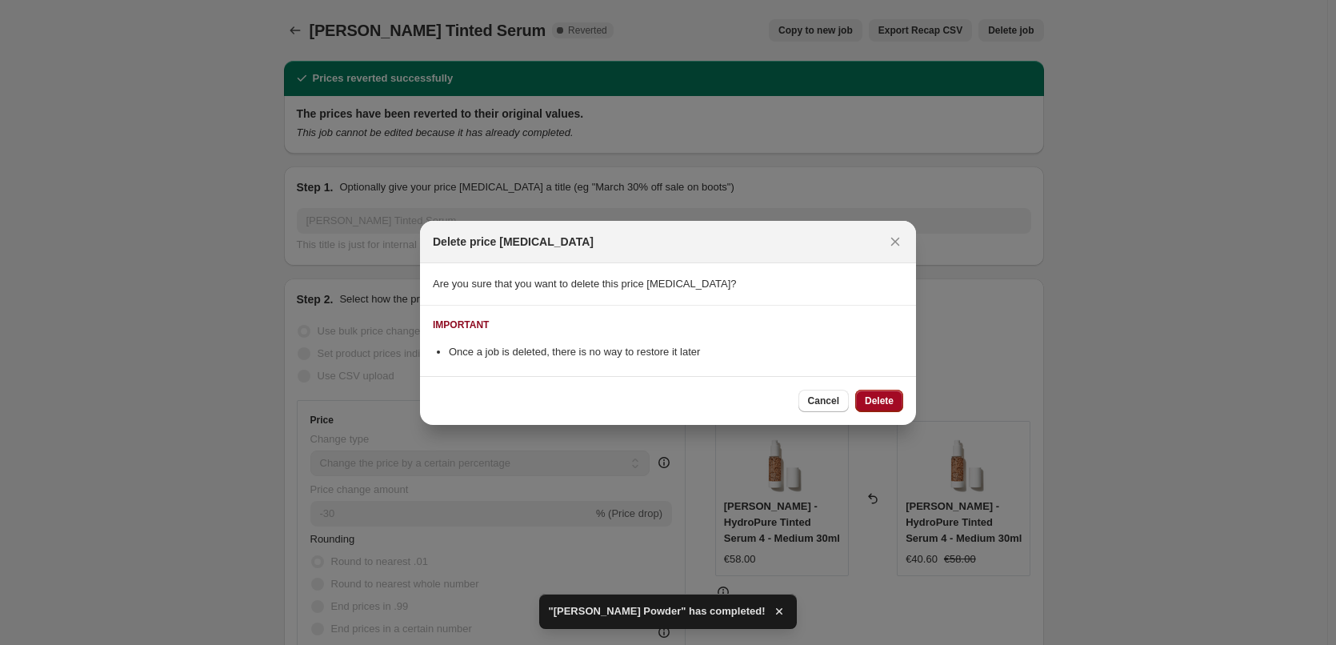
click at [881, 397] on span "Delete" at bounding box center [879, 400] width 29 height 13
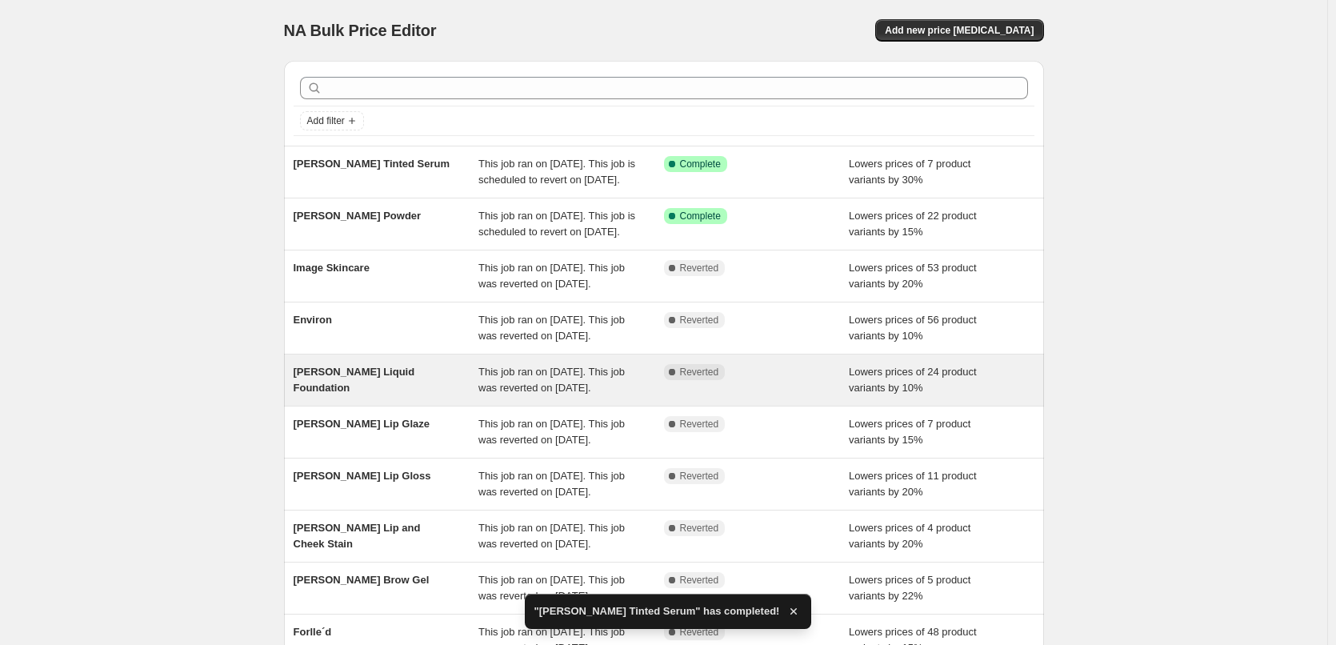
click at [514, 394] on span "This job ran on [DATE]. This job was reverted on [DATE]." at bounding box center [551, 380] width 146 height 28
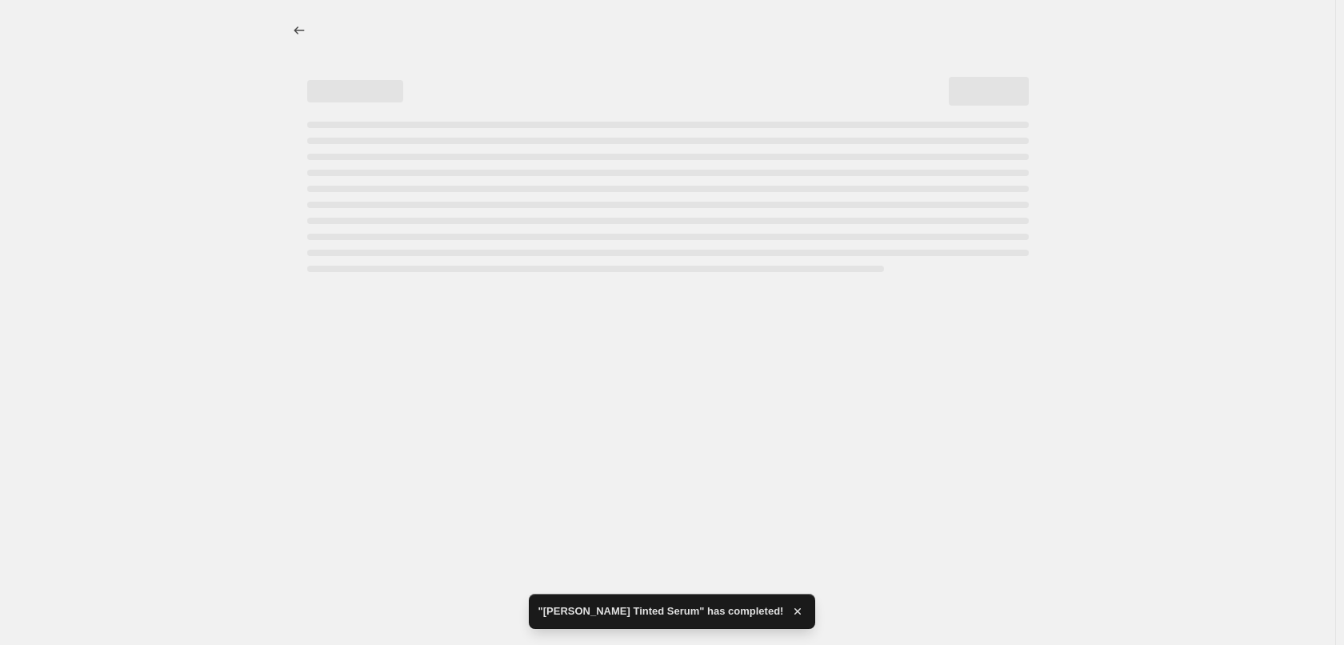
select select "percentage"
select select "tag"
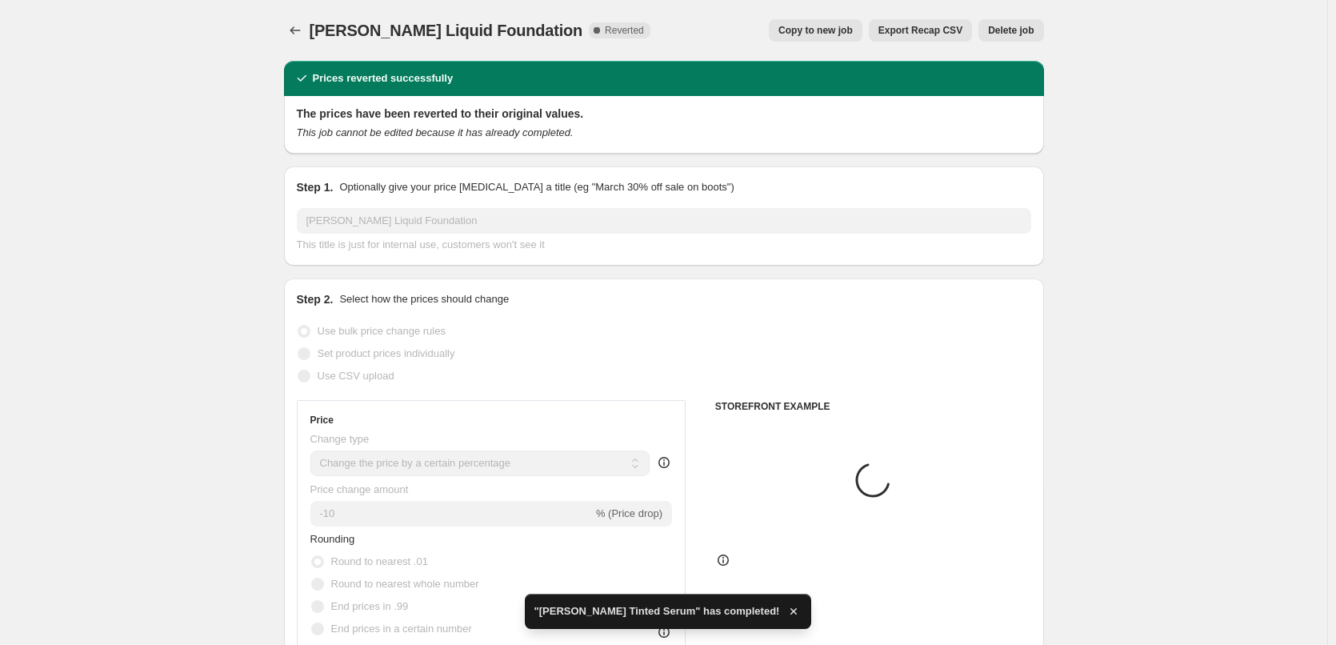
click at [841, 30] on span "Copy to new job" at bounding box center [815, 30] width 74 height 13
select select "percentage"
select select "tag"
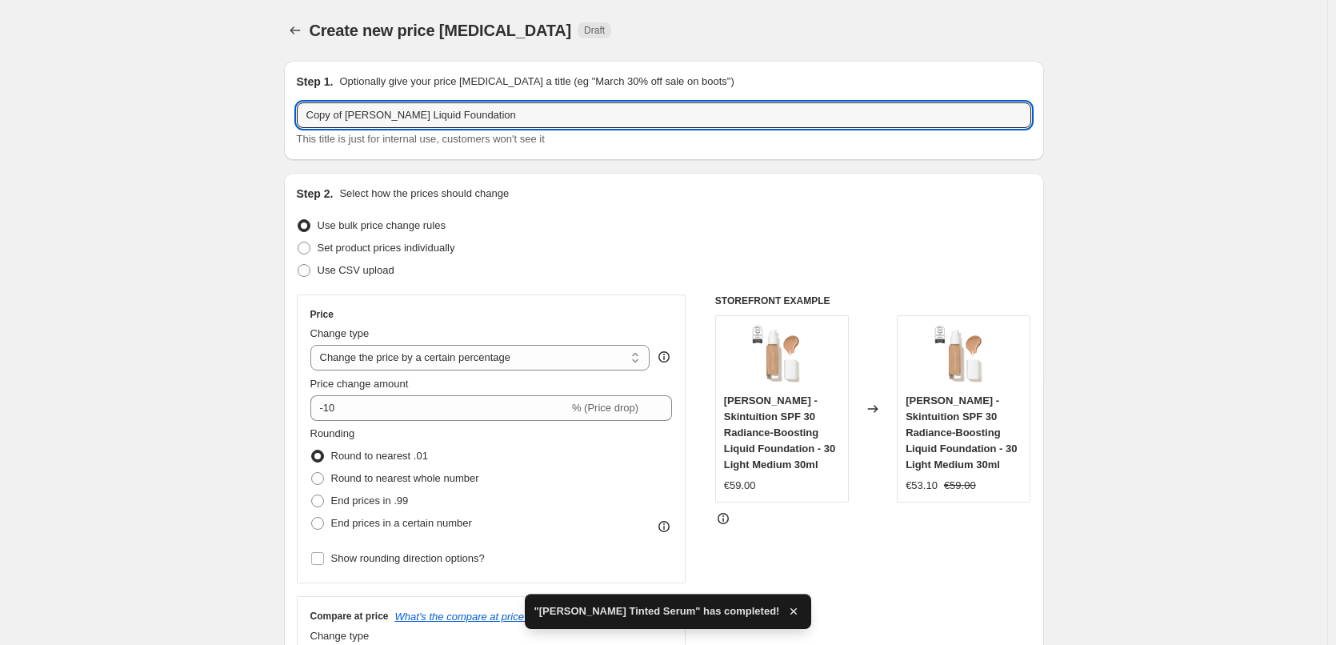
drag, startPoint x: 348, startPoint y: 119, endPoint x: 153, endPoint y: 126, distance: 195.3
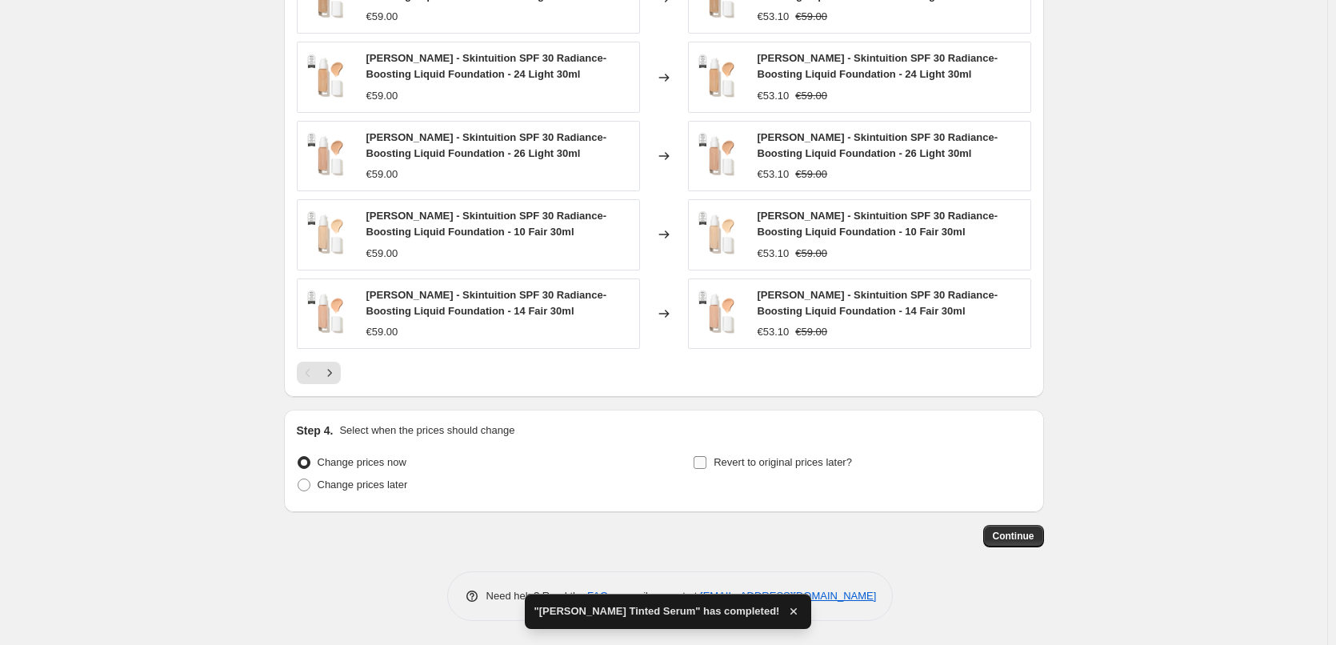
type input "[PERSON_NAME] Liquid Foundation"
click at [769, 458] on span "Revert to original prices later?" at bounding box center [782, 462] width 138 height 12
click at [706, 458] on input "Revert to original prices later?" at bounding box center [699, 462] width 13 height 13
checkbox input "true"
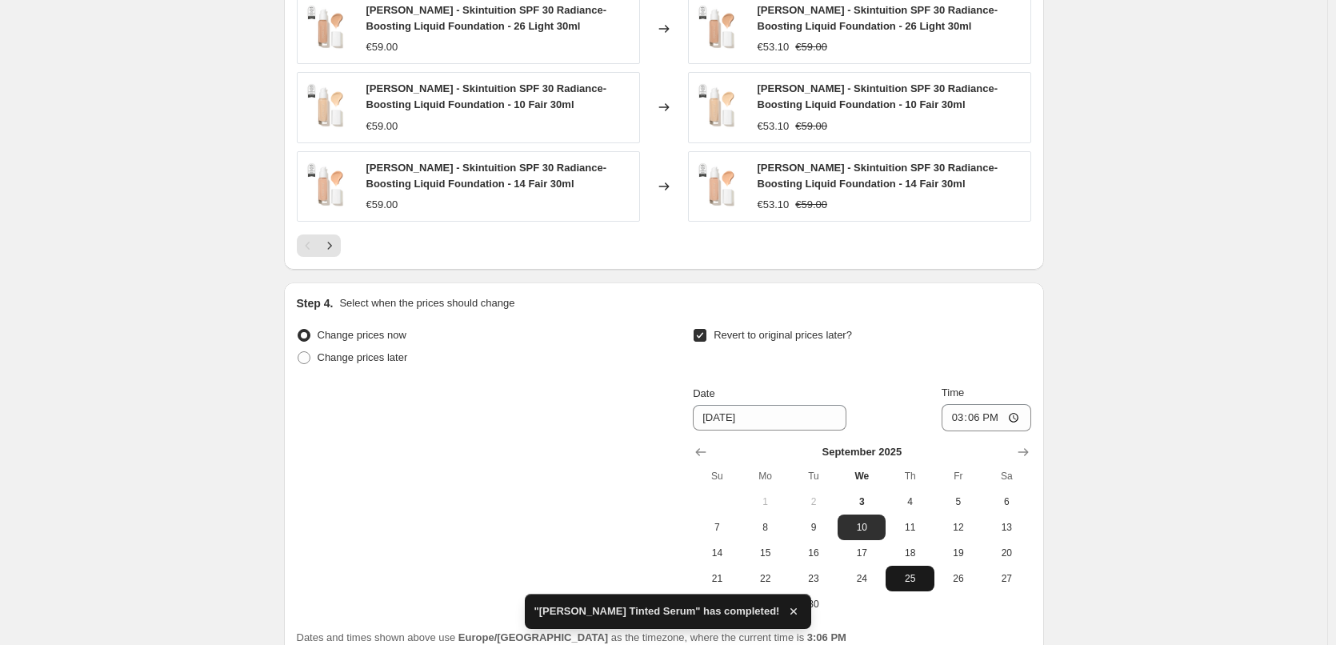
scroll to position [1434, 0]
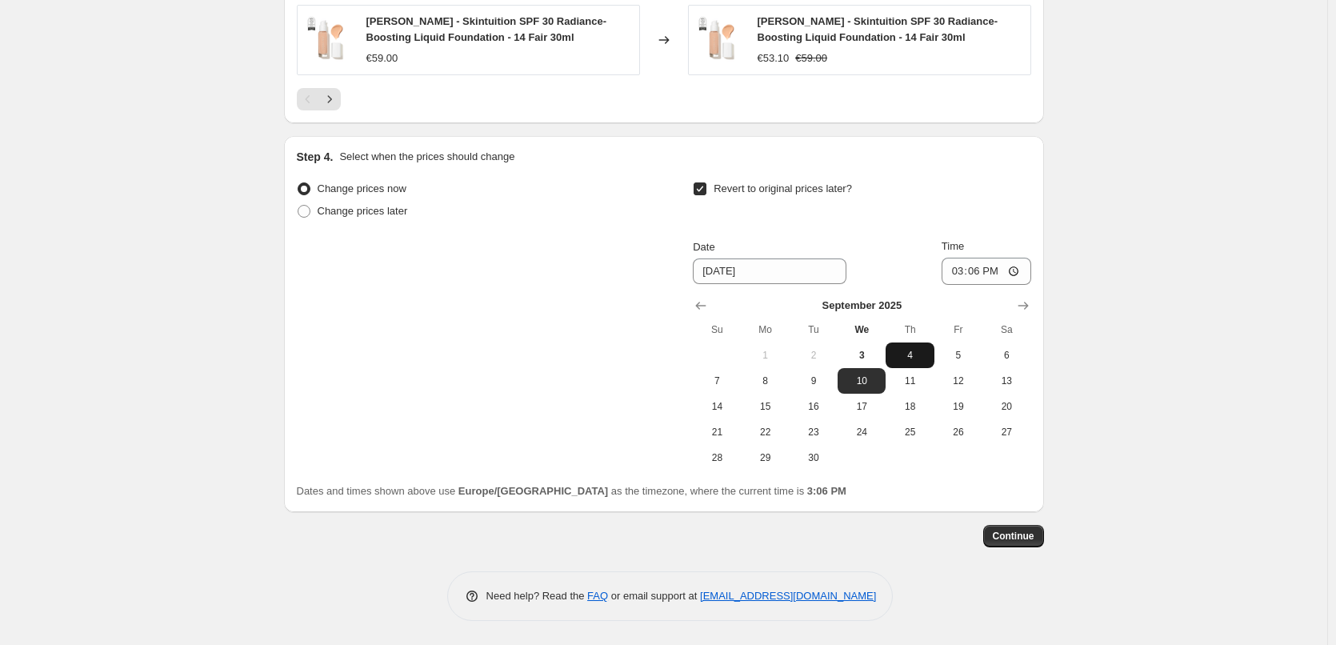
click at [917, 365] on button "4" at bounding box center [909, 355] width 48 height 26
type input "[DATE]"
click at [958, 269] on input "15:06" at bounding box center [986, 271] width 90 height 27
click at [1021, 268] on input "15:00" at bounding box center [986, 271] width 90 height 27
click at [1017, 268] on input "15:00" at bounding box center [986, 271] width 90 height 27
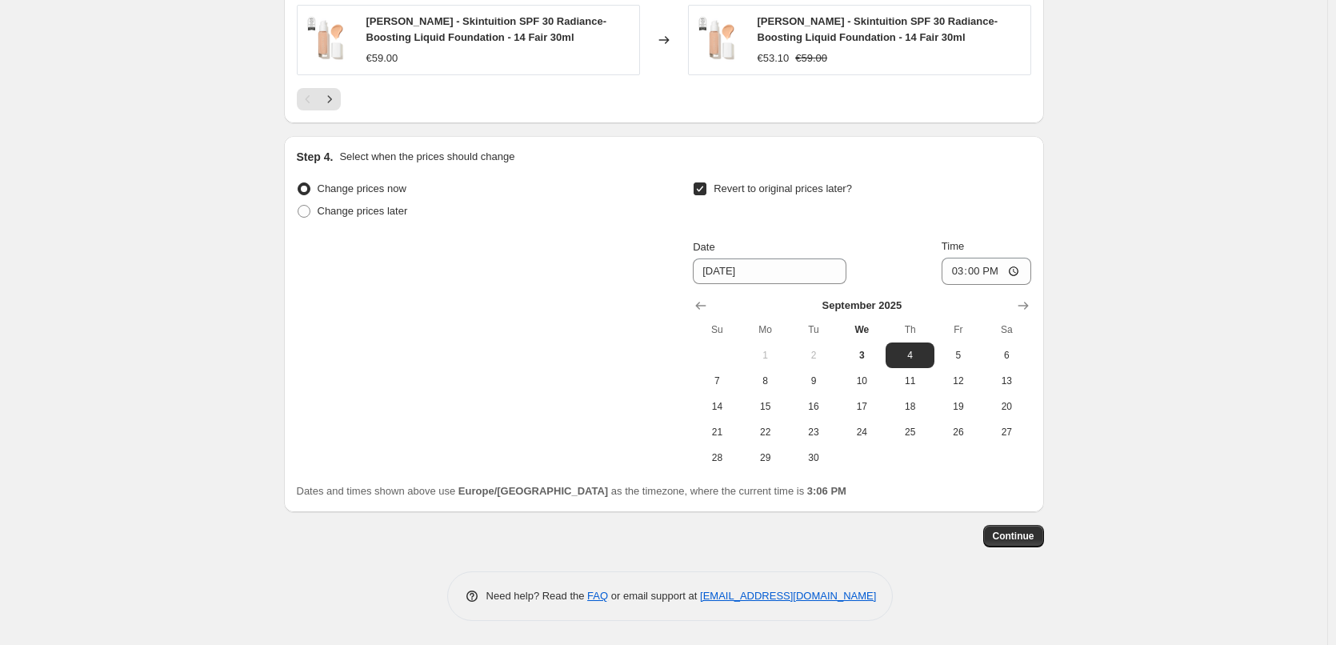
click at [1021, 275] on input "15:00" at bounding box center [986, 271] width 90 height 27
click at [1017, 270] on input "15:00" at bounding box center [986, 271] width 90 height 27
type input "03:00"
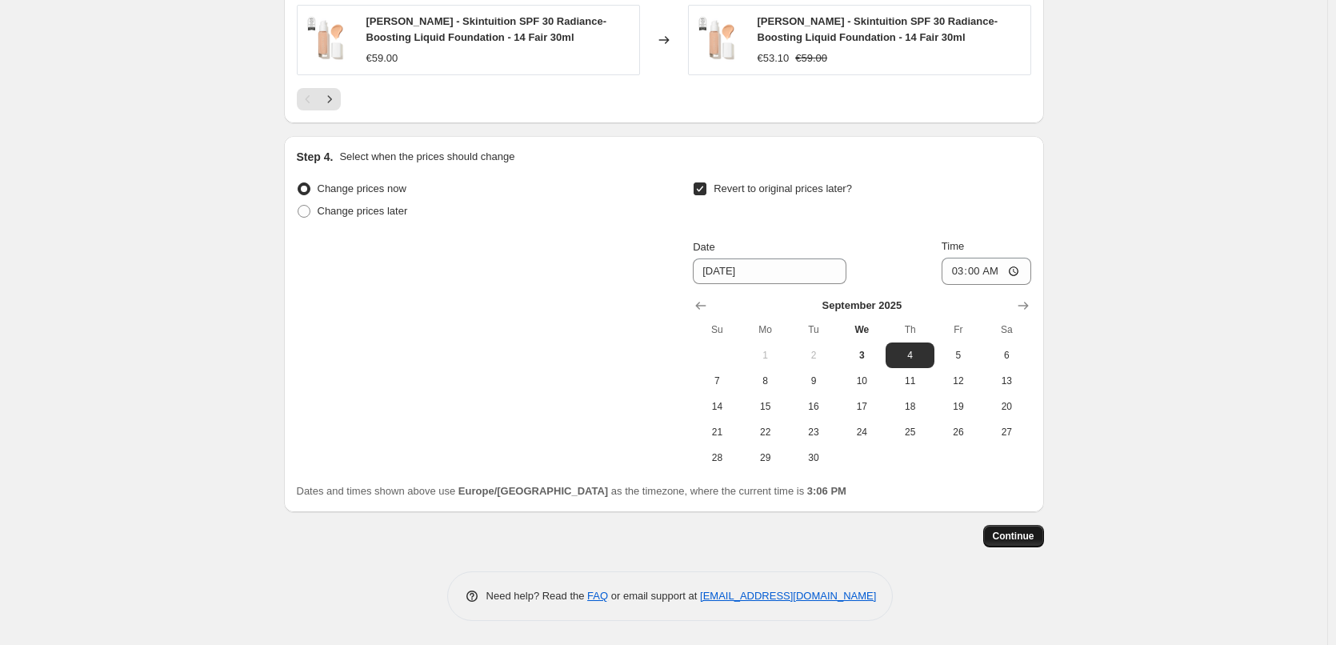
click at [1034, 532] on span "Continue" at bounding box center [1014, 535] width 42 height 13
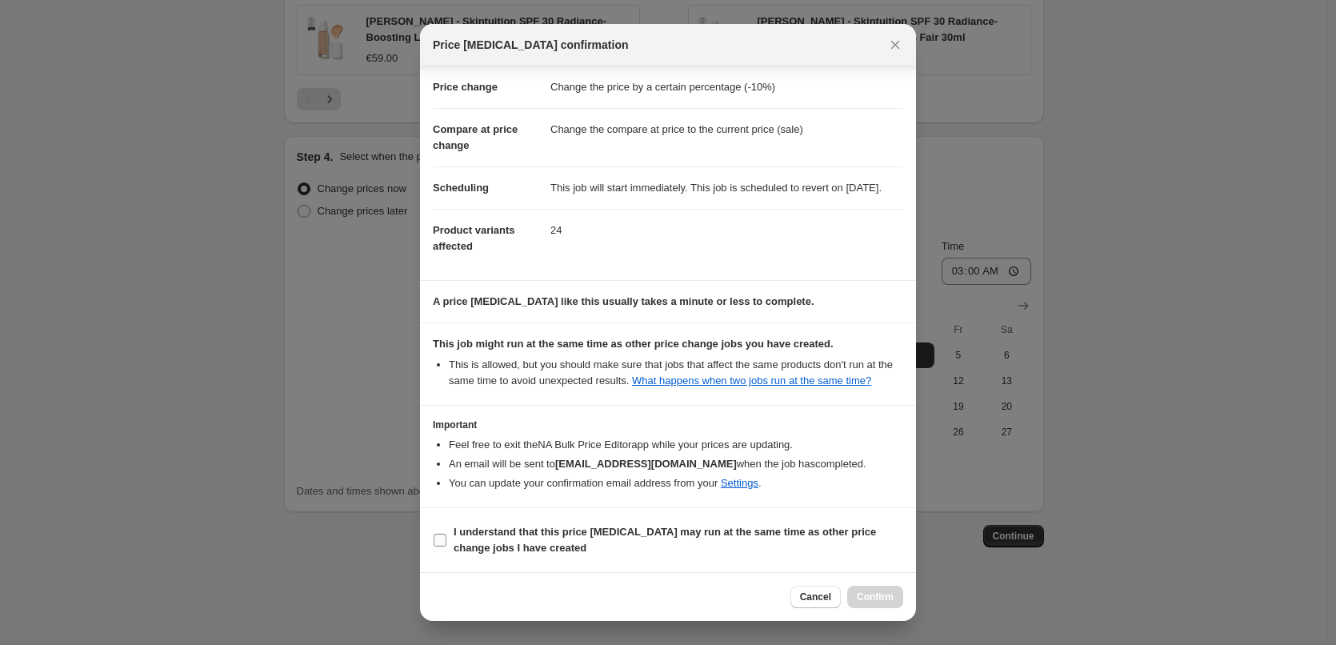
scroll to position [45, 0]
click at [509, 541] on b "I understand that this price [MEDICAL_DATA] may run at the same time as other p…" at bounding box center [665, 540] width 422 height 28
click at [446, 541] on input "I understand that this price [MEDICAL_DATA] may run at the same time as other p…" at bounding box center [440, 539] width 13 height 13
checkbox input "true"
click at [897, 597] on button "Confirm" at bounding box center [875, 596] width 56 height 22
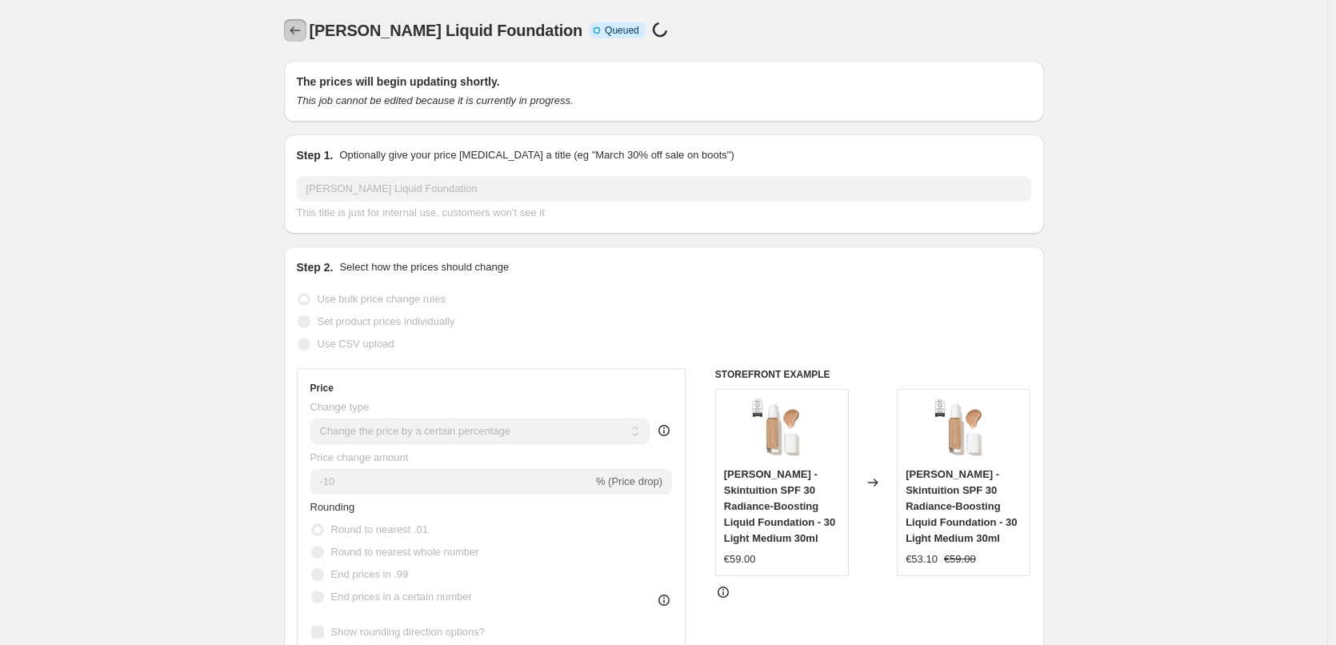
click at [303, 32] on icon "Price change jobs" at bounding box center [295, 30] width 16 height 16
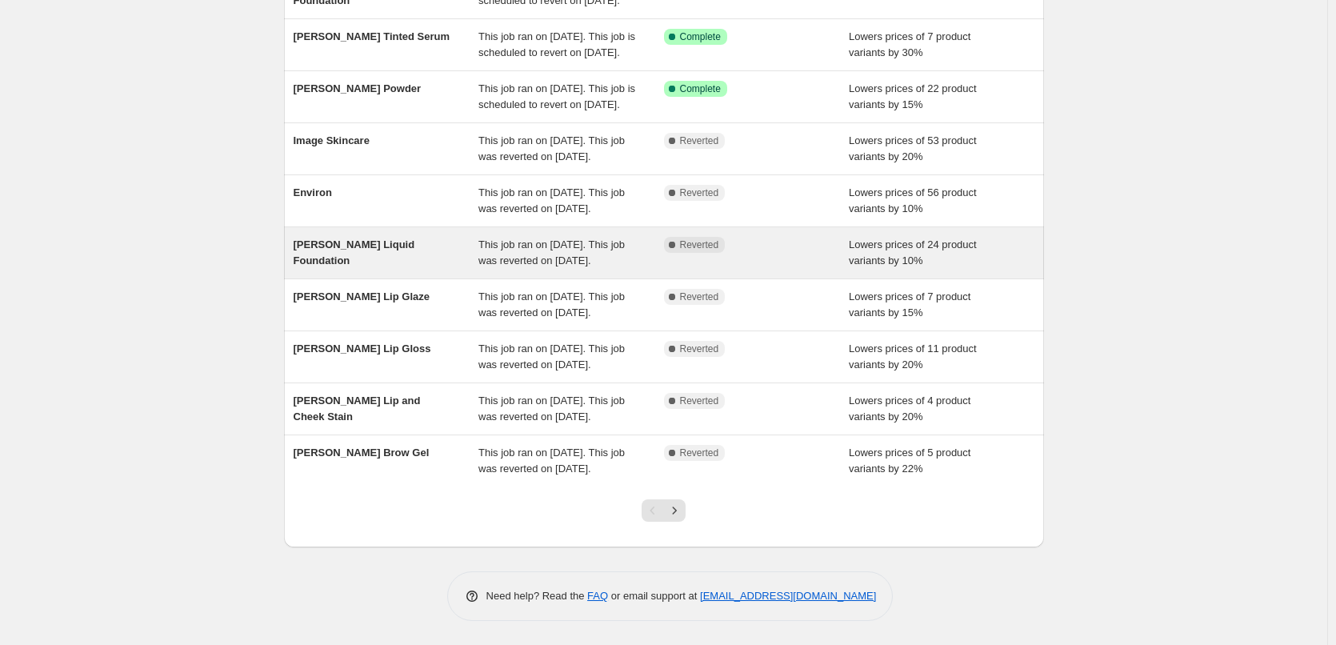
scroll to position [339, 0]
click at [470, 237] on div "[PERSON_NAME] Liquid Foundation" at bounding box center [387, 253] width 186 height 32
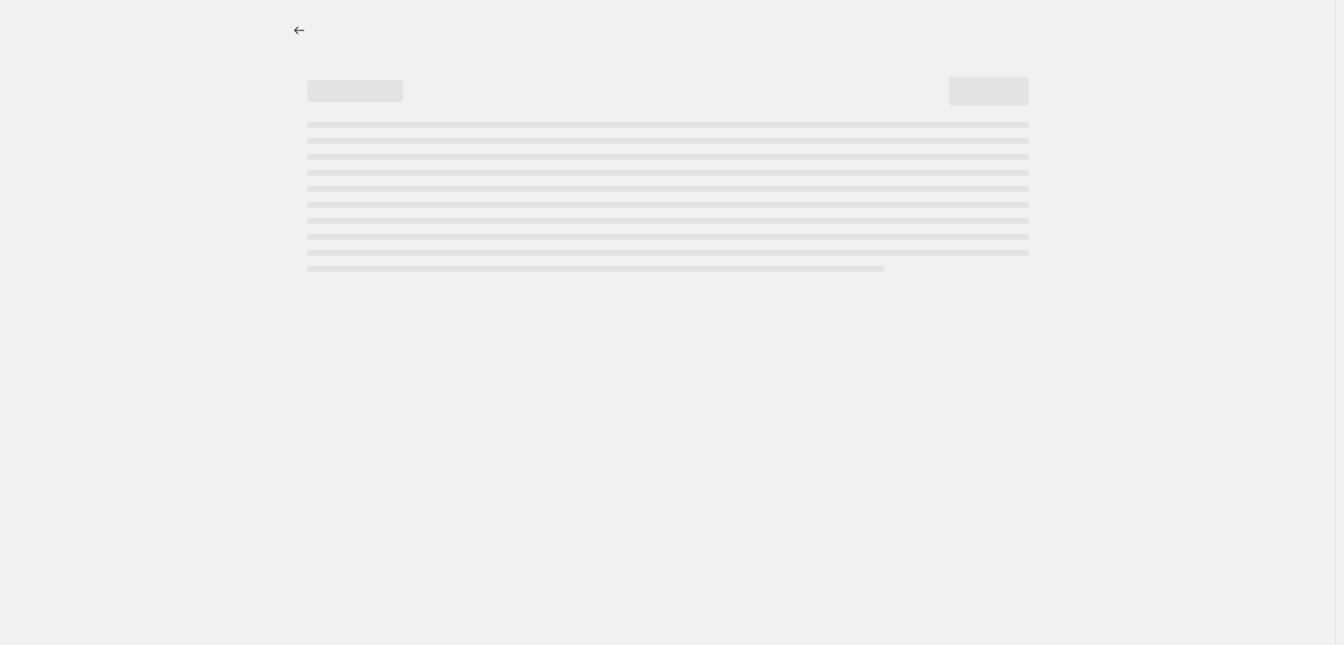
select select "percentage"
select select "tag"
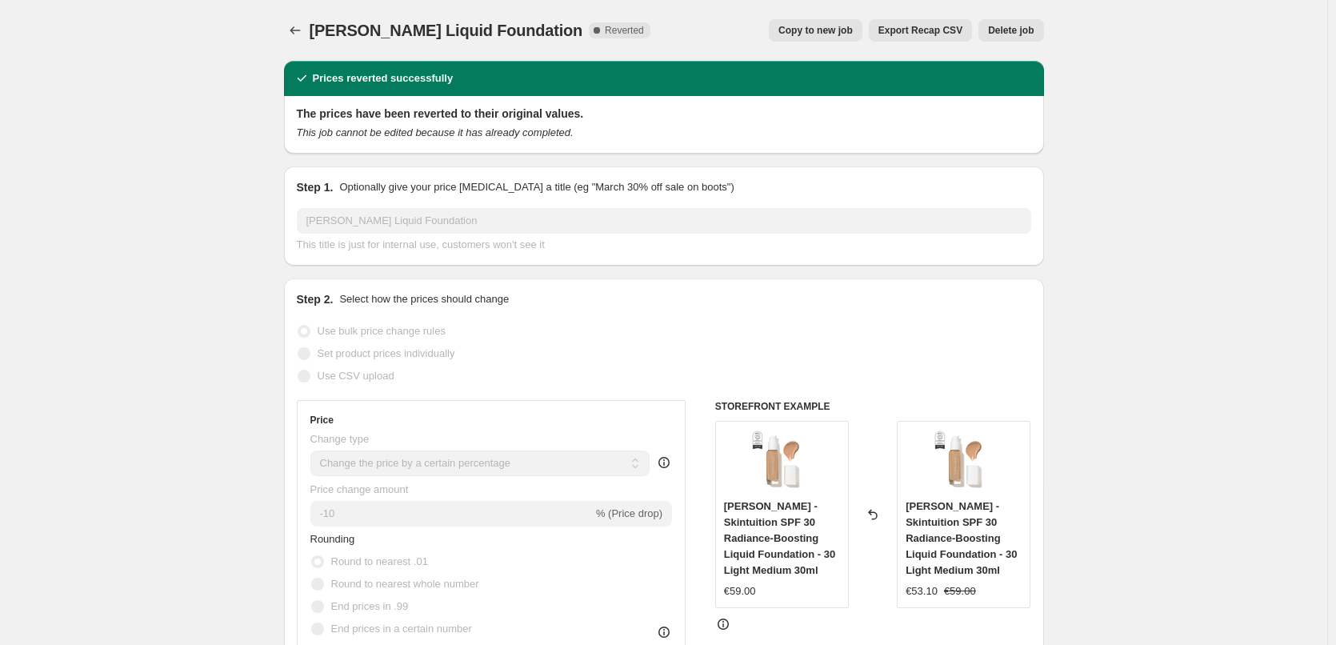
click at [997, 37] on button "Delete job" at bounding box center [1010, 30] width 65 height 22
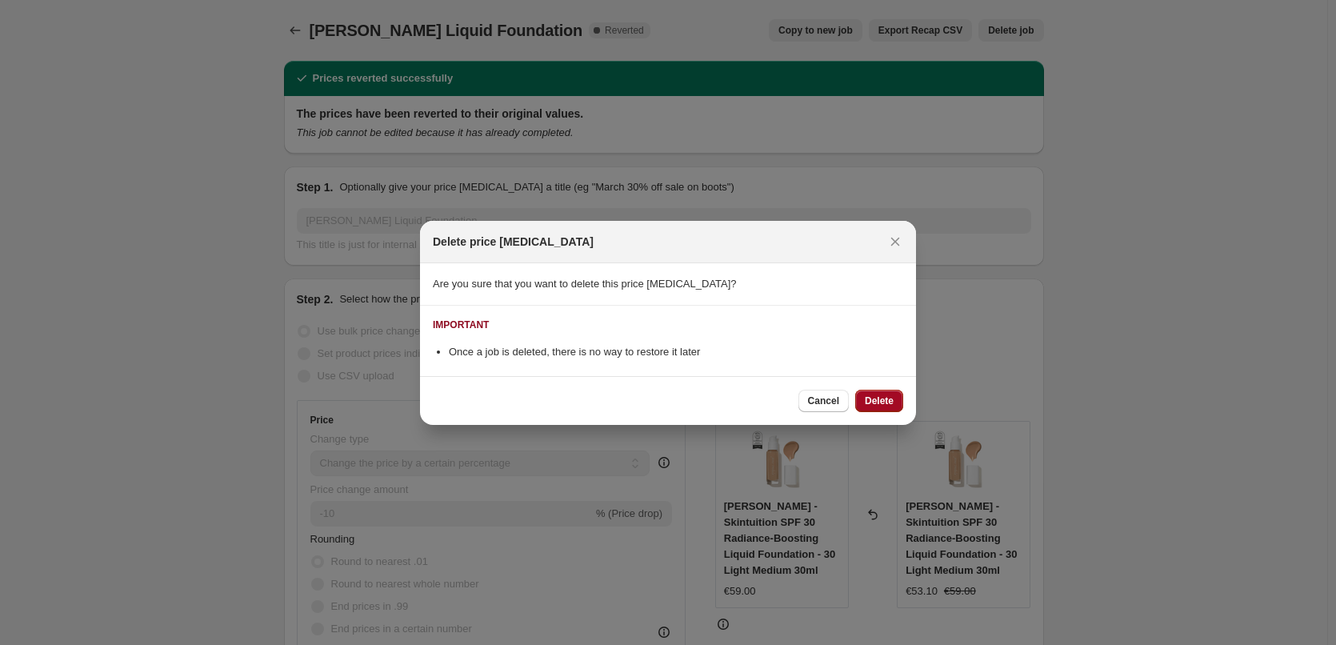
click at [878, 393] on button "Delete" at bounding box center [879, 401] width 48 height 22
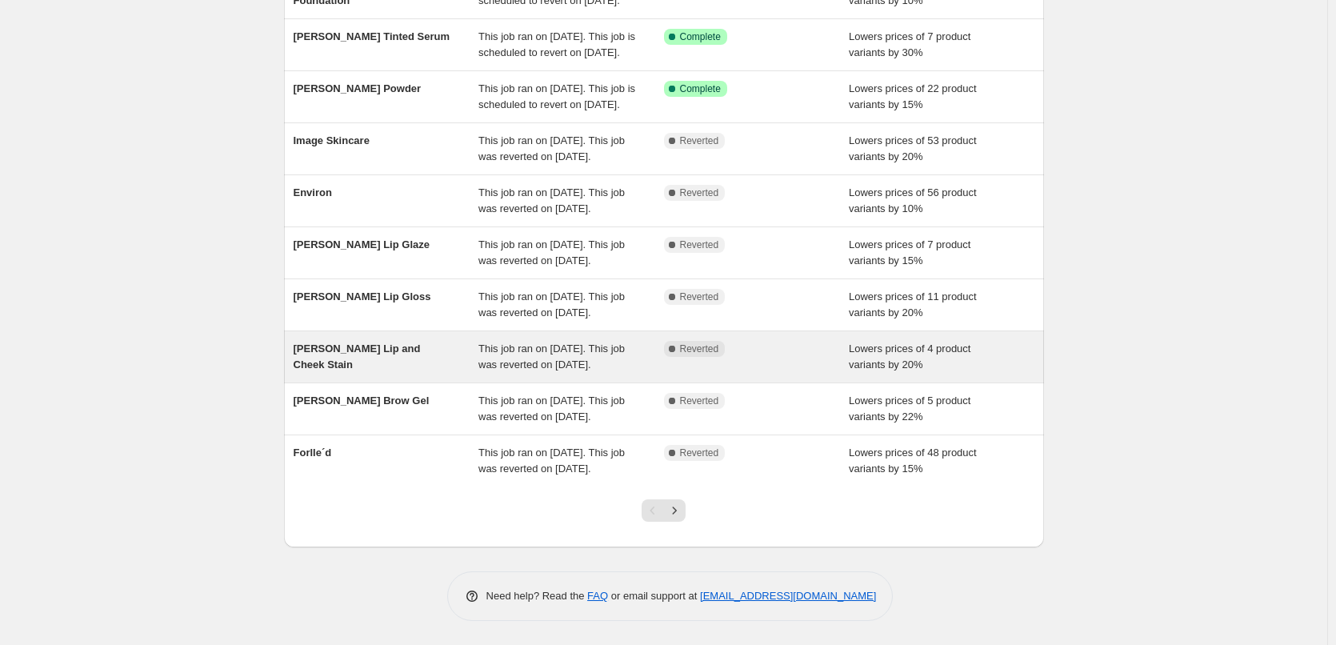
scroll to position [339, 0]
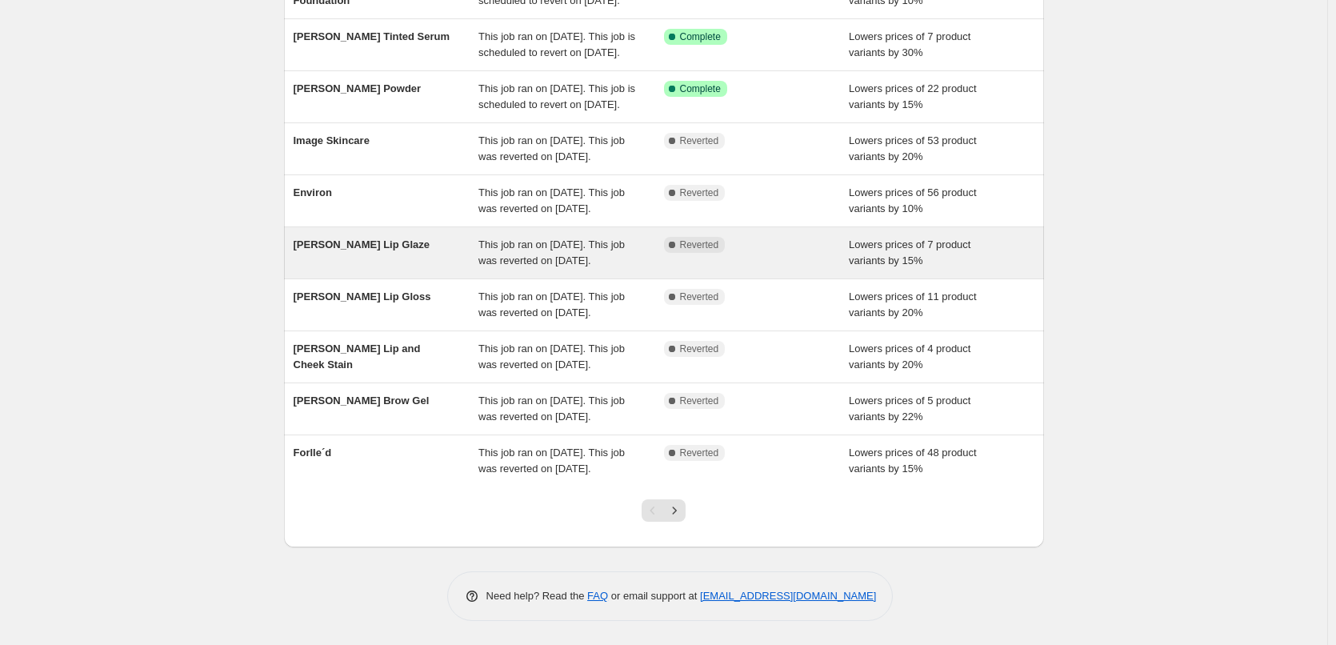
click at [491, 238] on span "This job ran on [DATE]. This job was reverted on [DATE]." at bounding box center [551, 252] width 146 height 28
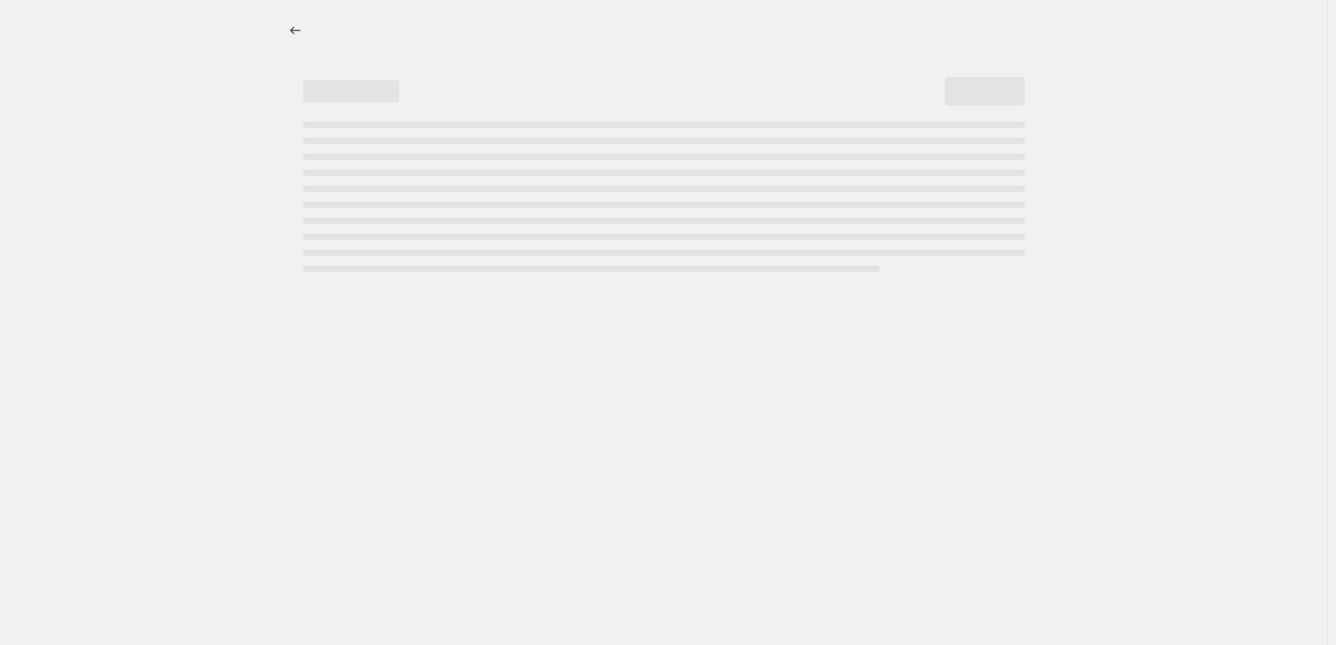
select select "percentage"
select select "tag"
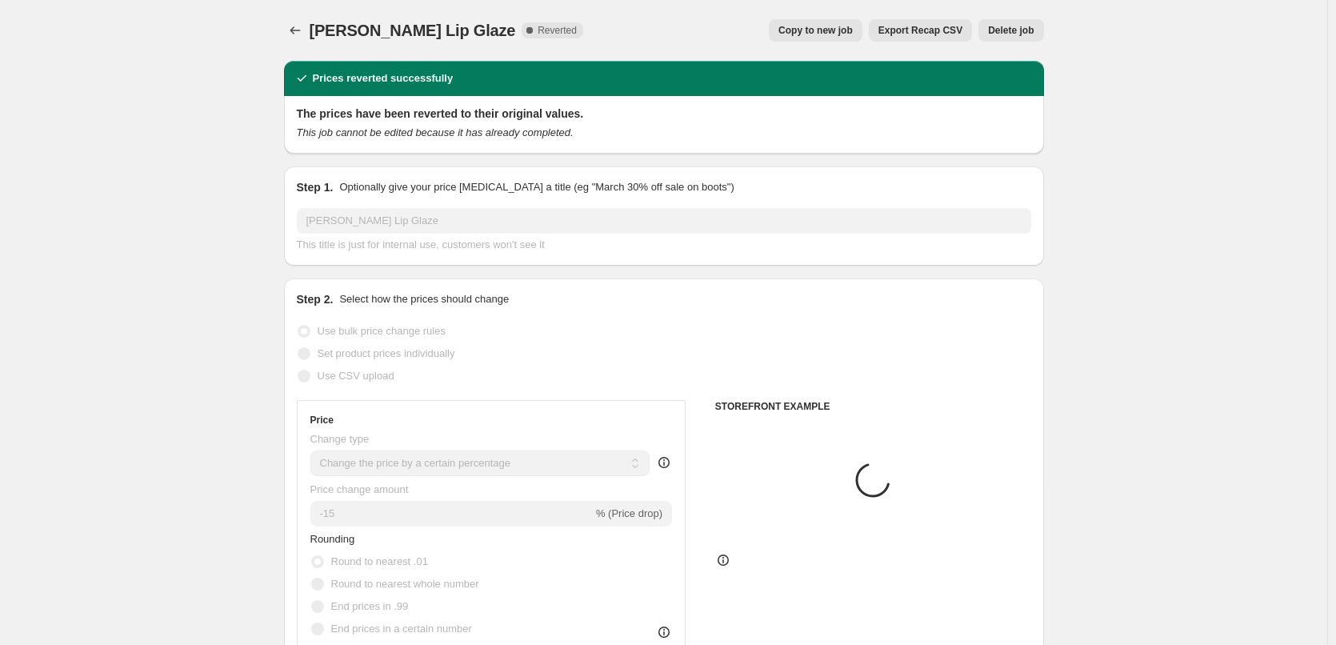
click at [833, 31] on span "Copy to new job" at bounding box center [815, 30] width 74 height 13
select select "percentage"
select select "tag"
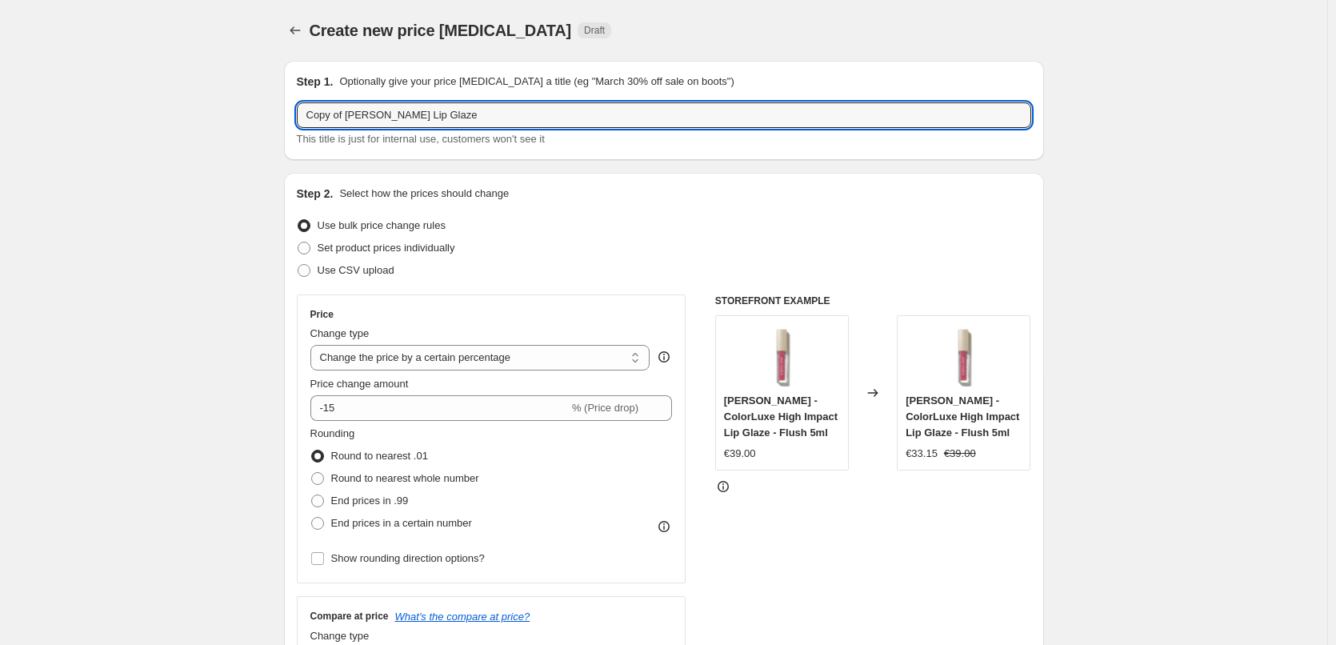
drag, startPoint x: 349, startPoint y: 114, endPoint x: 18, endPoint y: 127, distance: 331.4
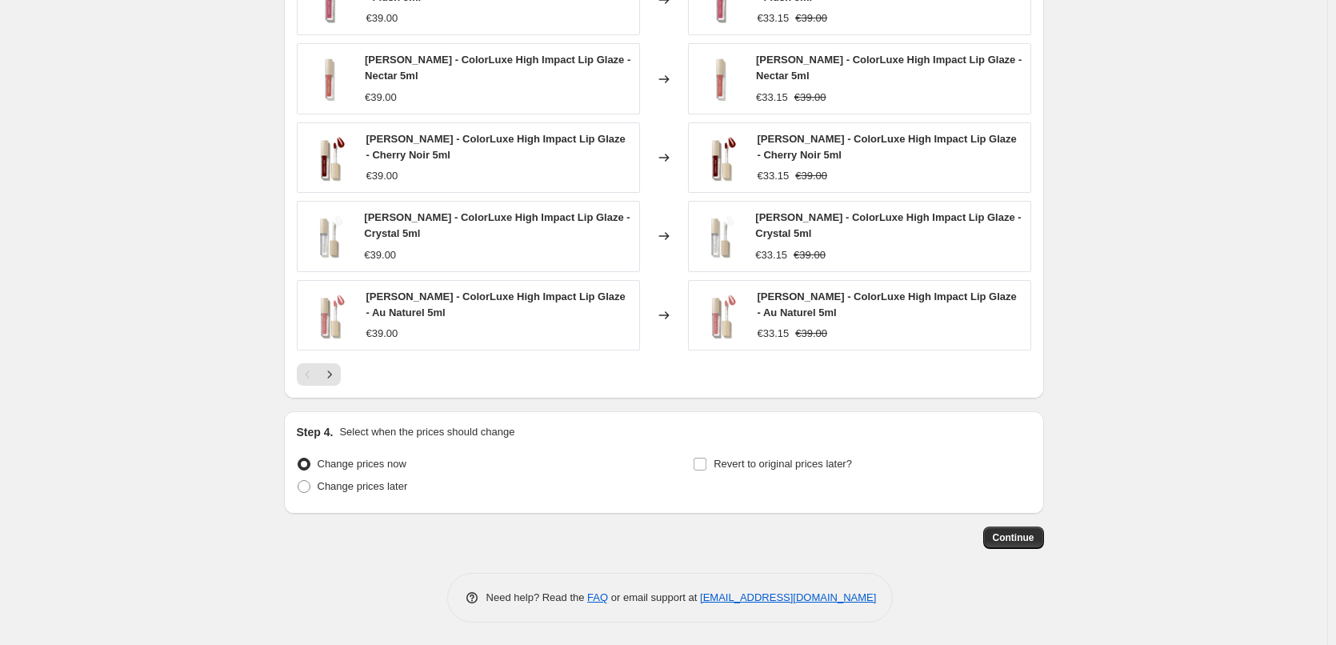
scroll to position [1161, 0]
type input "[PERSON_NAME] Lip Glaze"
click at [726, 450] on div "Step 4. Select when the prices should change Change prices now Change prices la…" at bounding box center [664, 460] width 734 height 77
click at [722, 459] on span "Revert to original prices later?" at bounding box center [782, 462] width 138 height 12
click at [706, 459] on input "Revert to original prices later?" at bounding box center [699, 462] width 13 height 13
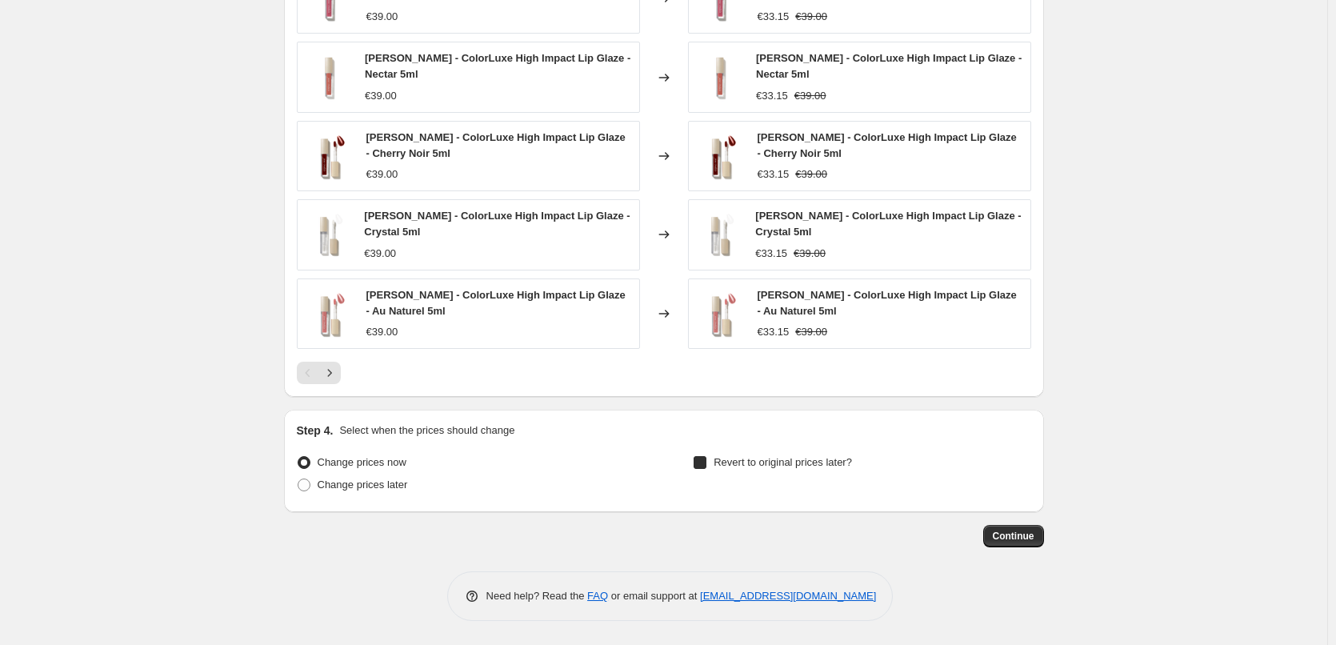
checkbox input "true"
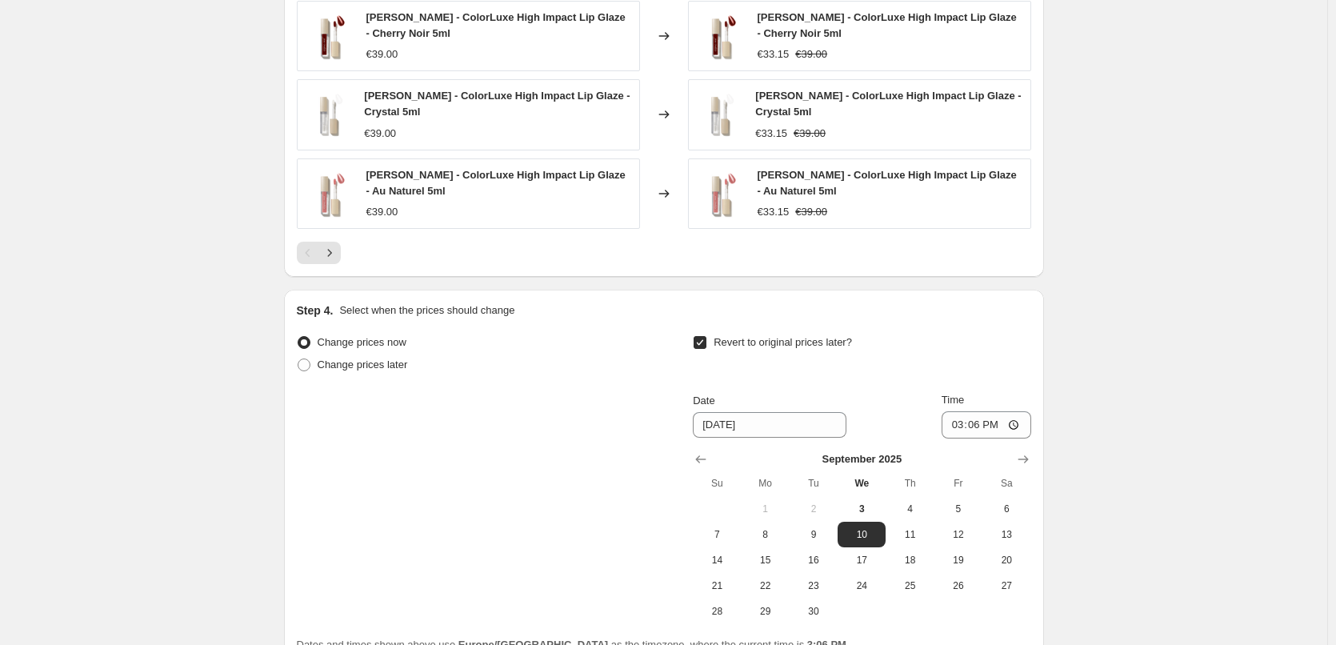
scroll to position [1434, 0]
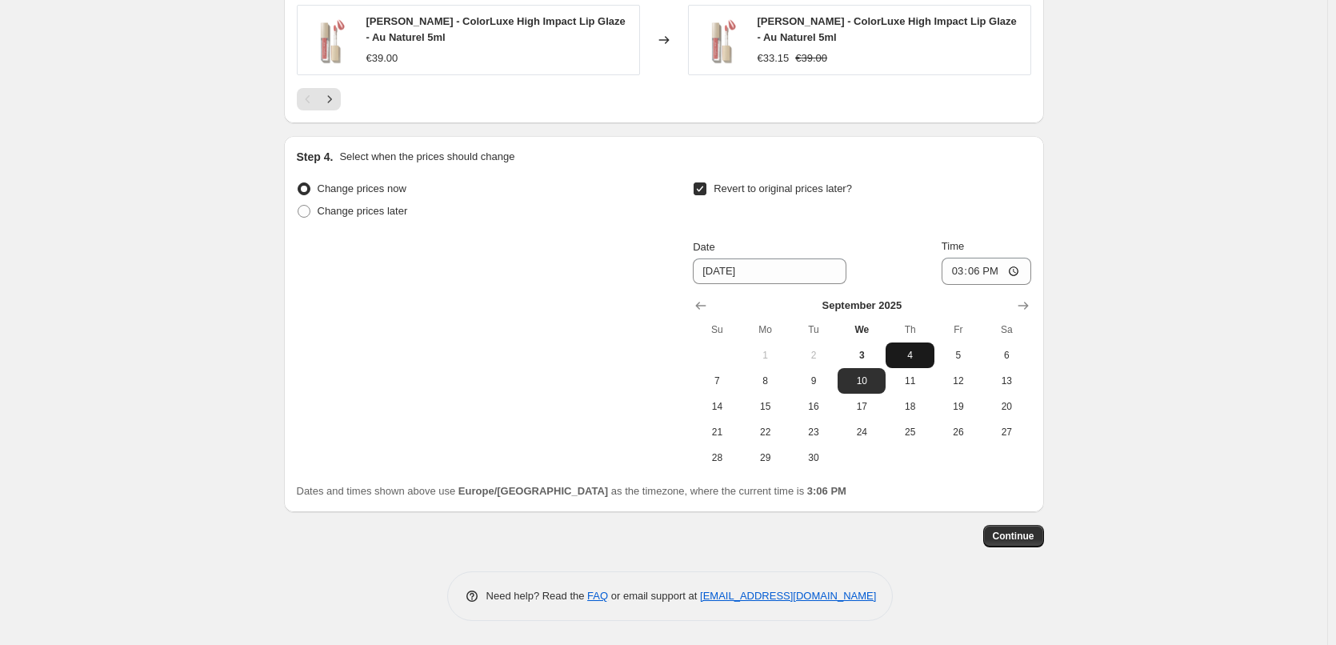
click at [901, 350] on span "4" at bounding box center [909, 355] width 35 height 13
type input "[DATE]"
click at [961, 273] on input "15:06" at bounding box center [986, 271] width 90 height 27
type input "15:00"
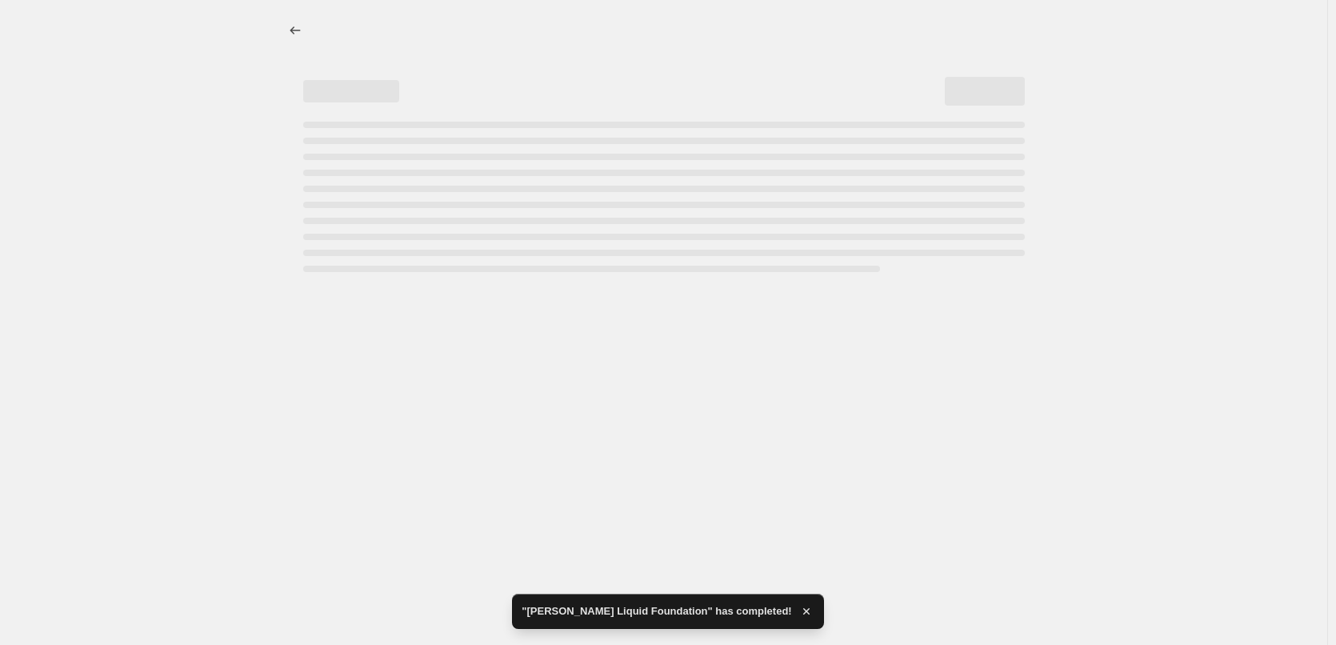
scroll to position [0, 0]
select select "percentage"
select select "tag"
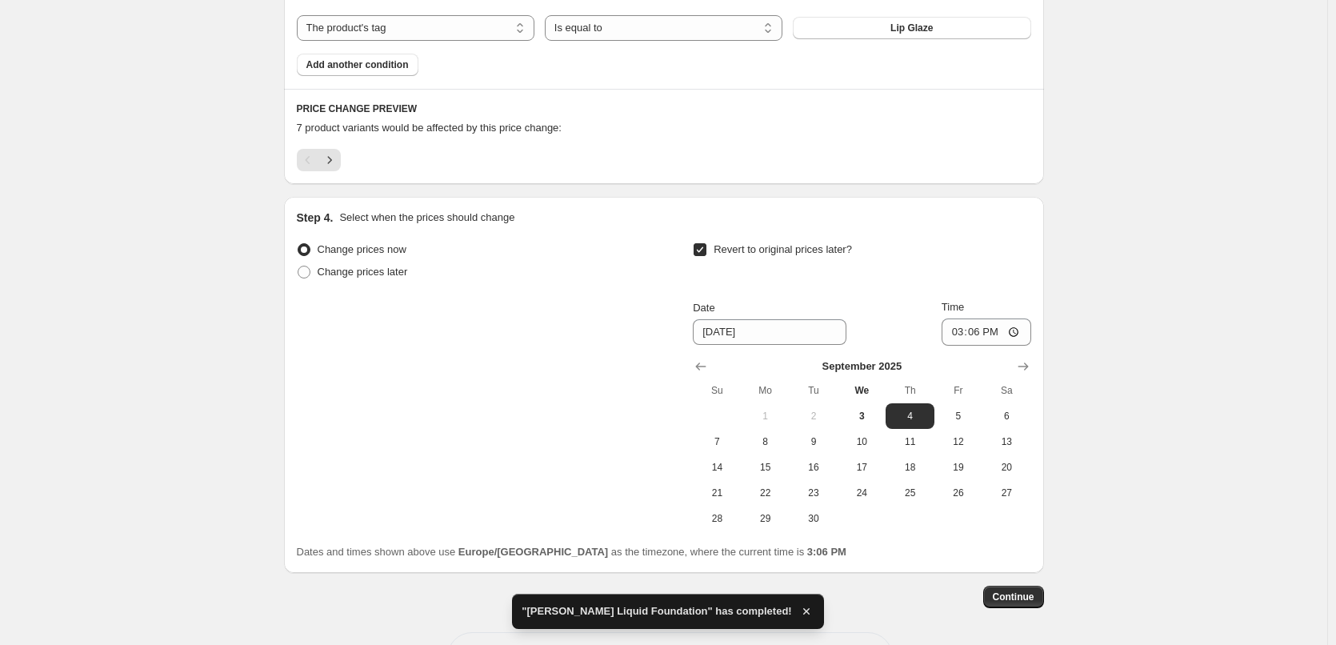
scroll to position [1041, 0]
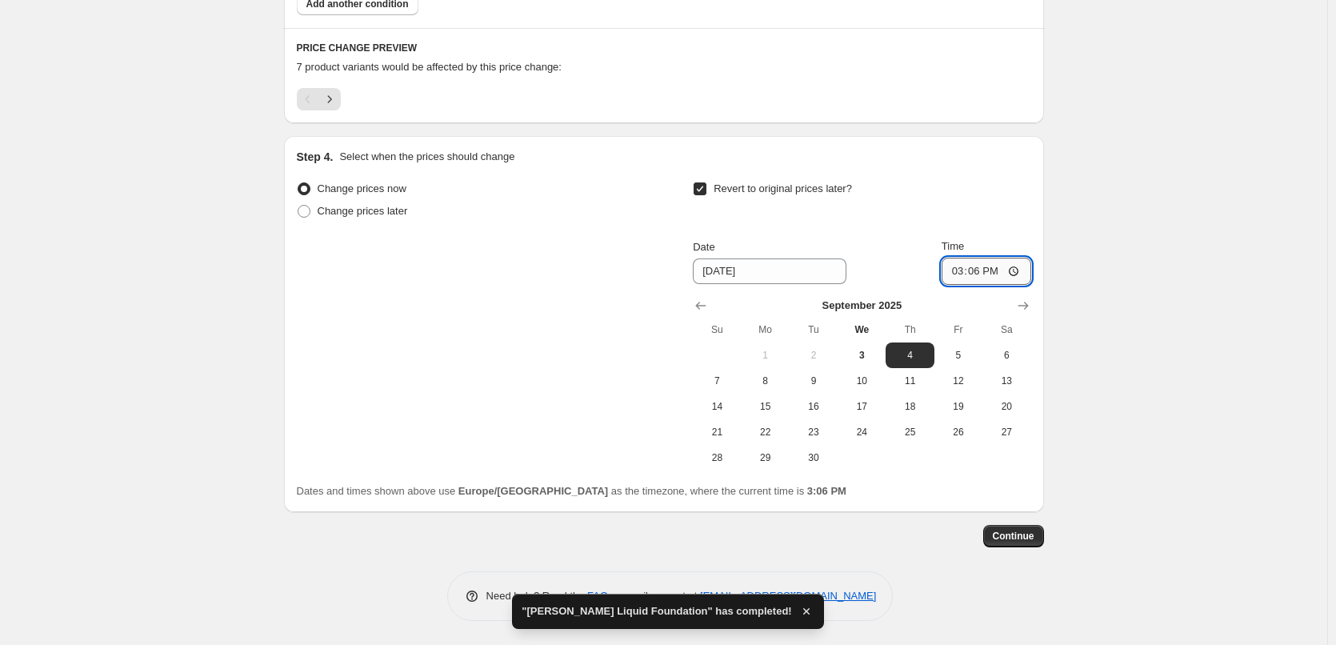
click at [1024, 271] on input "15:06" at bounding box center [986, 271] width 90 height 27
click at [976, 271] on input "03:06" at bounding box center [986, 271] width 90 height 27
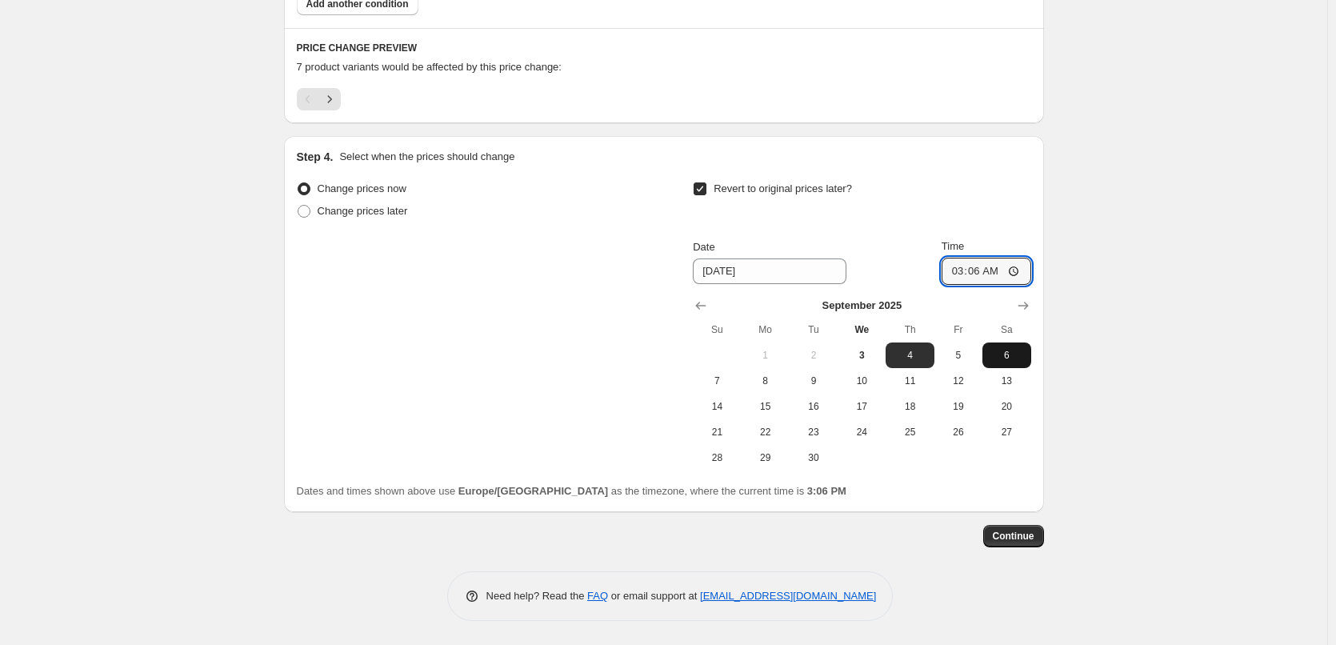
type input "03:00"
click at [1033, 541] on span "Continue" at bounding box center [1014, 535] width 42 height 13
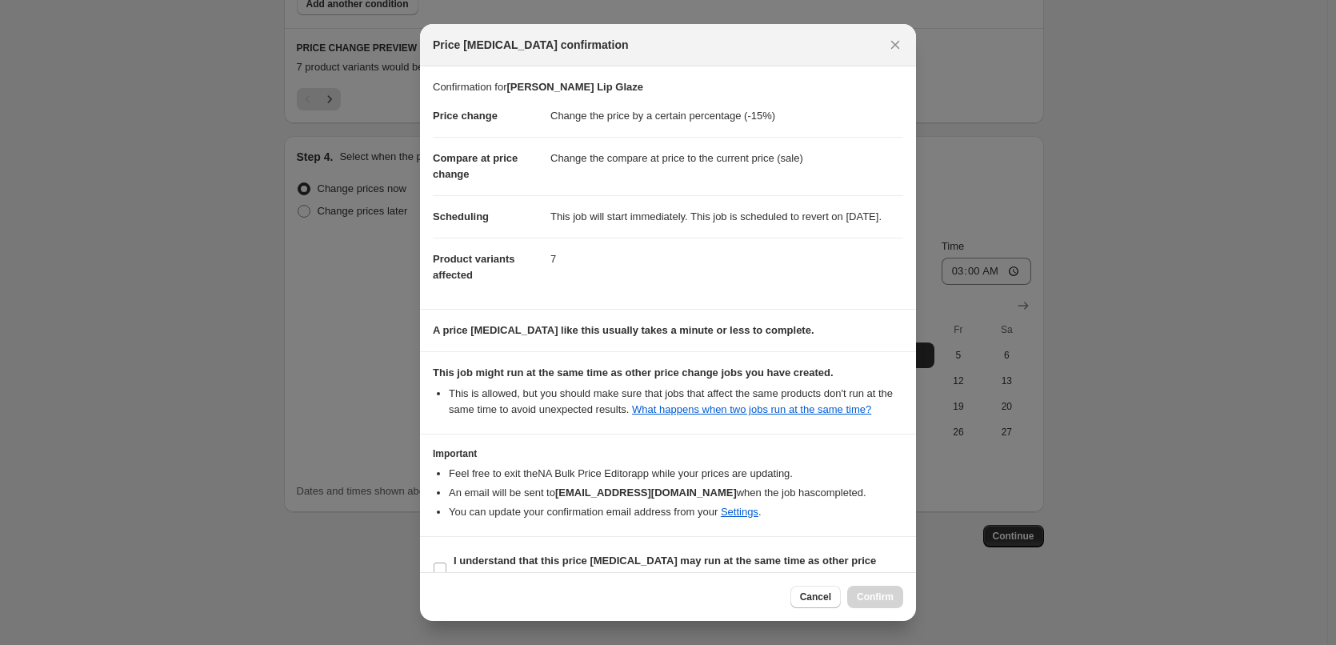
scroll to position [45, 0]
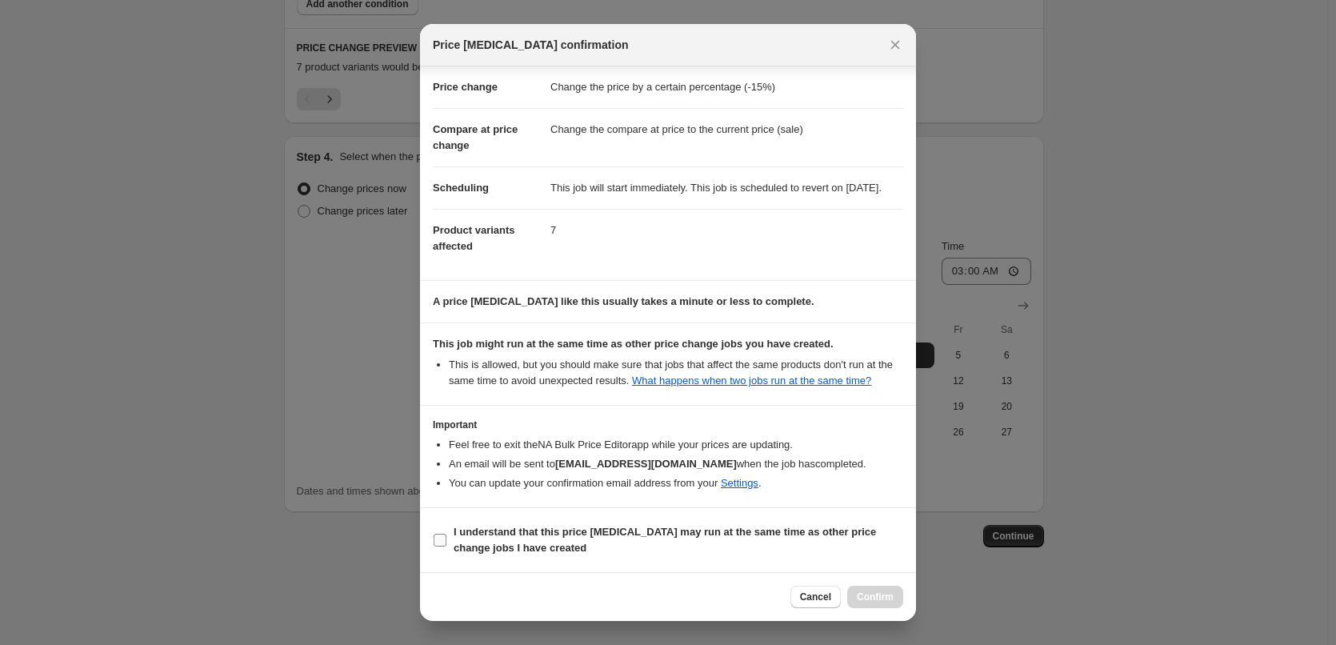
click at [504, 541] on b "I understand that this price [MEDICAL_DATA] may run at the same time as other p…" at bounding box center [665, 540] width 422 height 28
click at [446, 541] on input "I understand that this price [MEDICAL_DATA] may run at the same time as other p…" at bounding box center [440, 539] width 13 height 13
checkbox input "true"
click at [872, 595] on span "Confirm" at bounding box center [875, 596] width 37 height 13
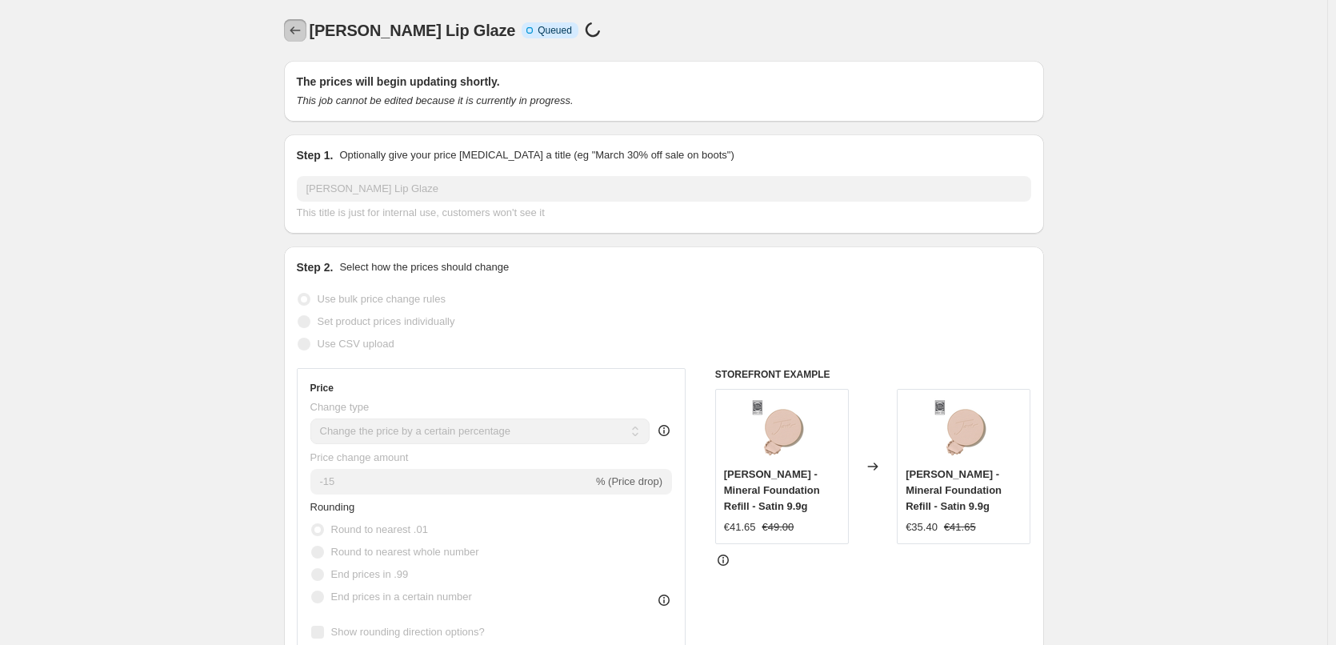
click at [293, 32] on icon "Price change jobs" at bounding box center [295, 30] width 16 height 16
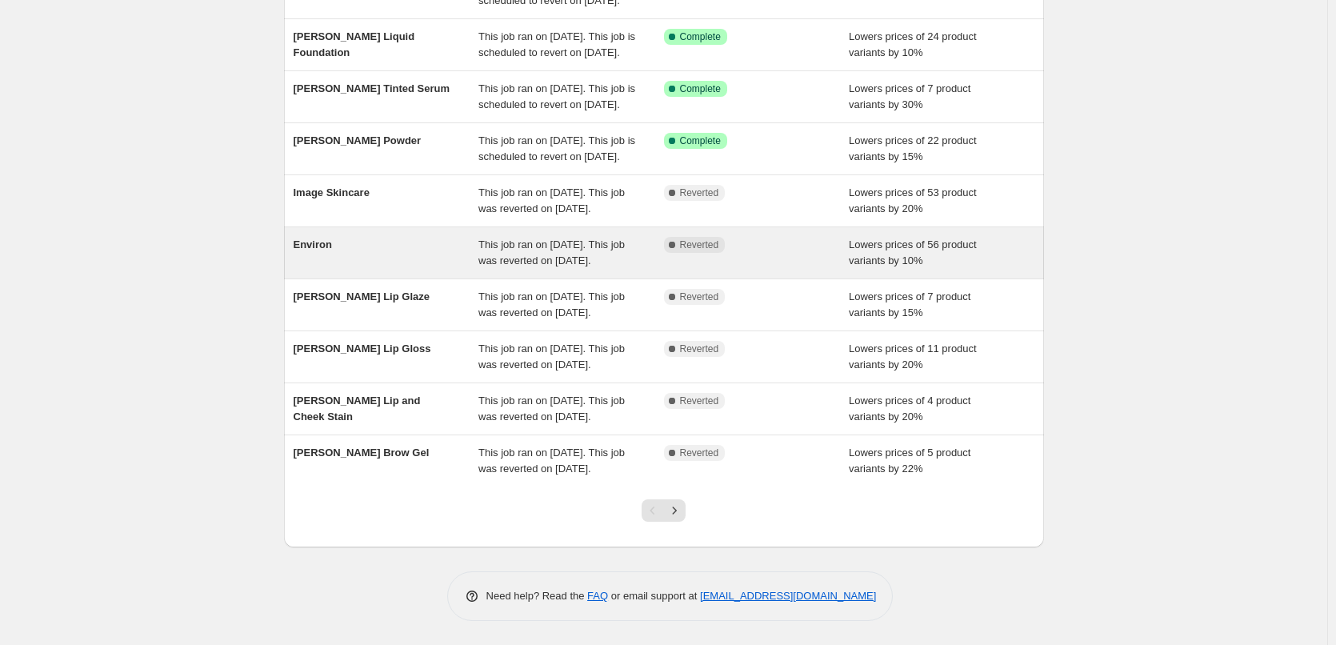
scroll to position [339, 0]
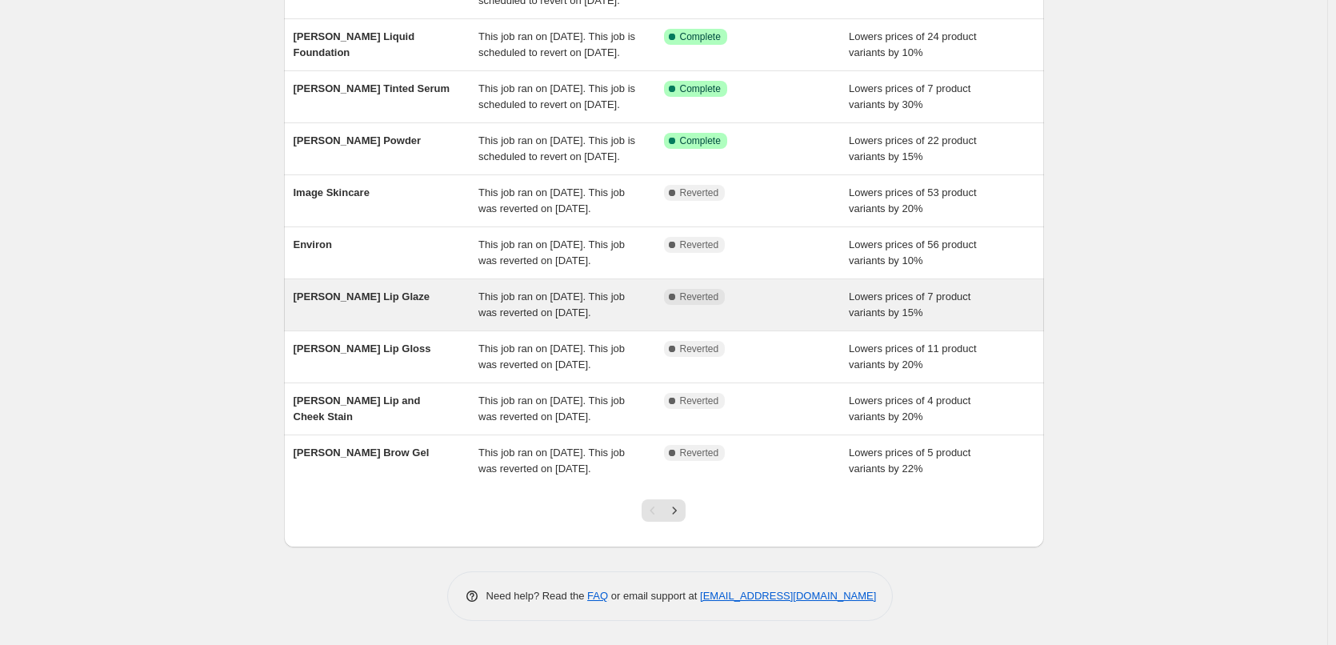
click at [446, 289] on div "[PERSON_NAME] Lip Glaze" at bounding box center [387, 305] width 186 height 32
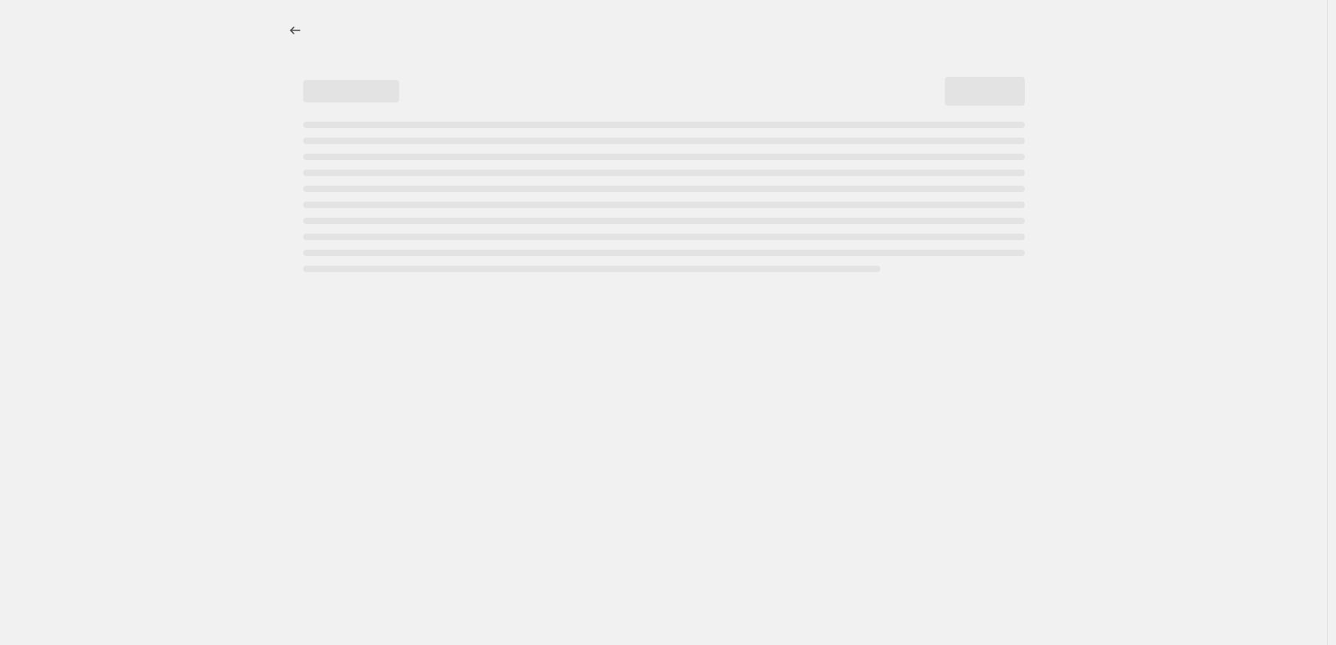
select select "percentage"
select select "tag"
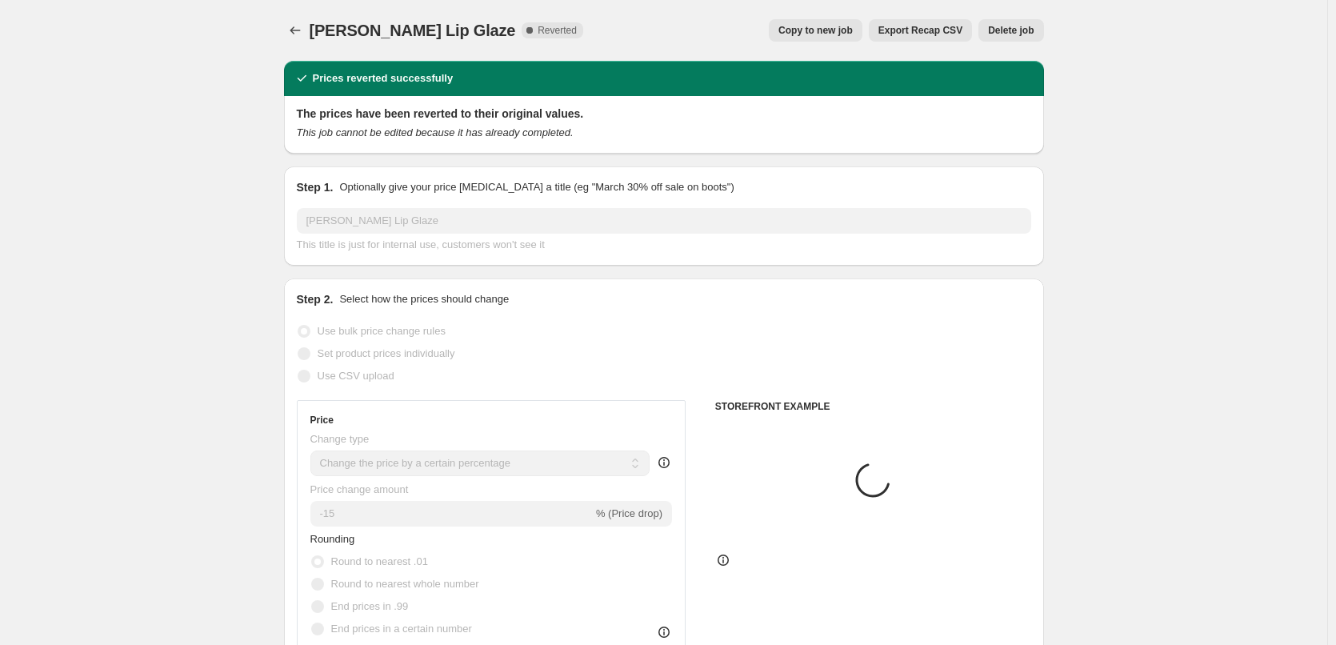
click at [1025, 20] on button "Delete job" at bounding box center [1010, 30] width 65 height 22
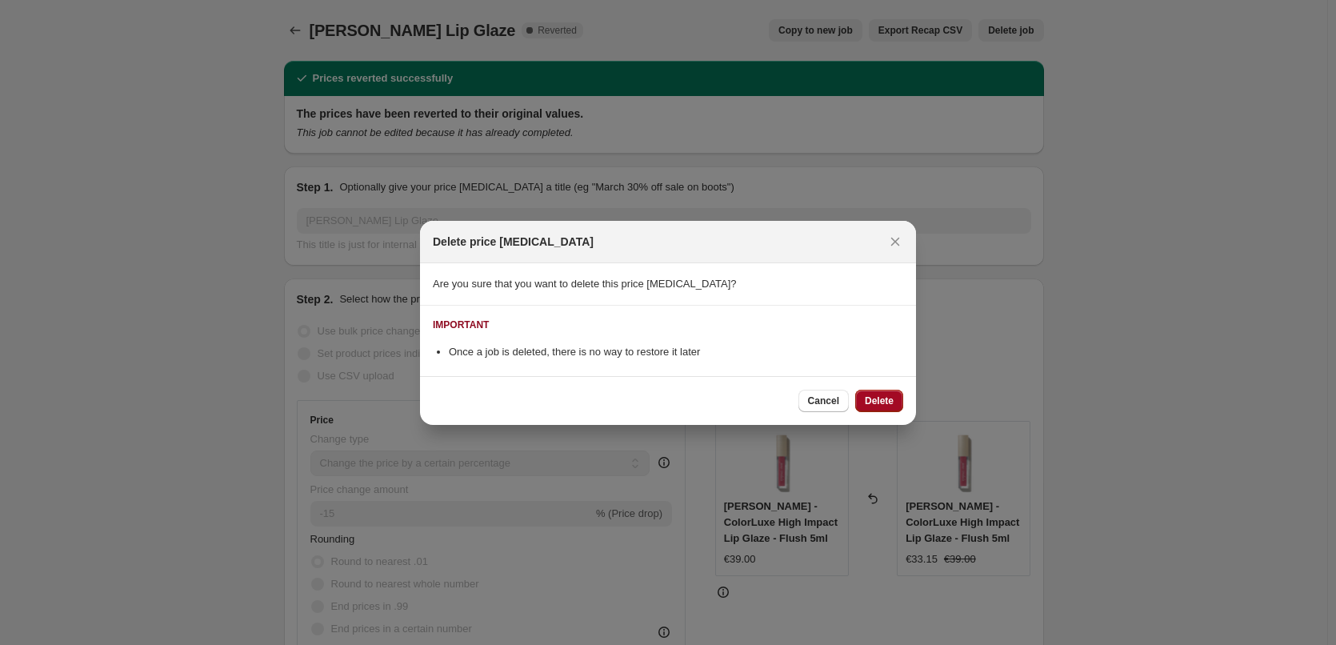
click at [875, 402] on span "Delete" at bounding box center [879, 400] width 29 height 13
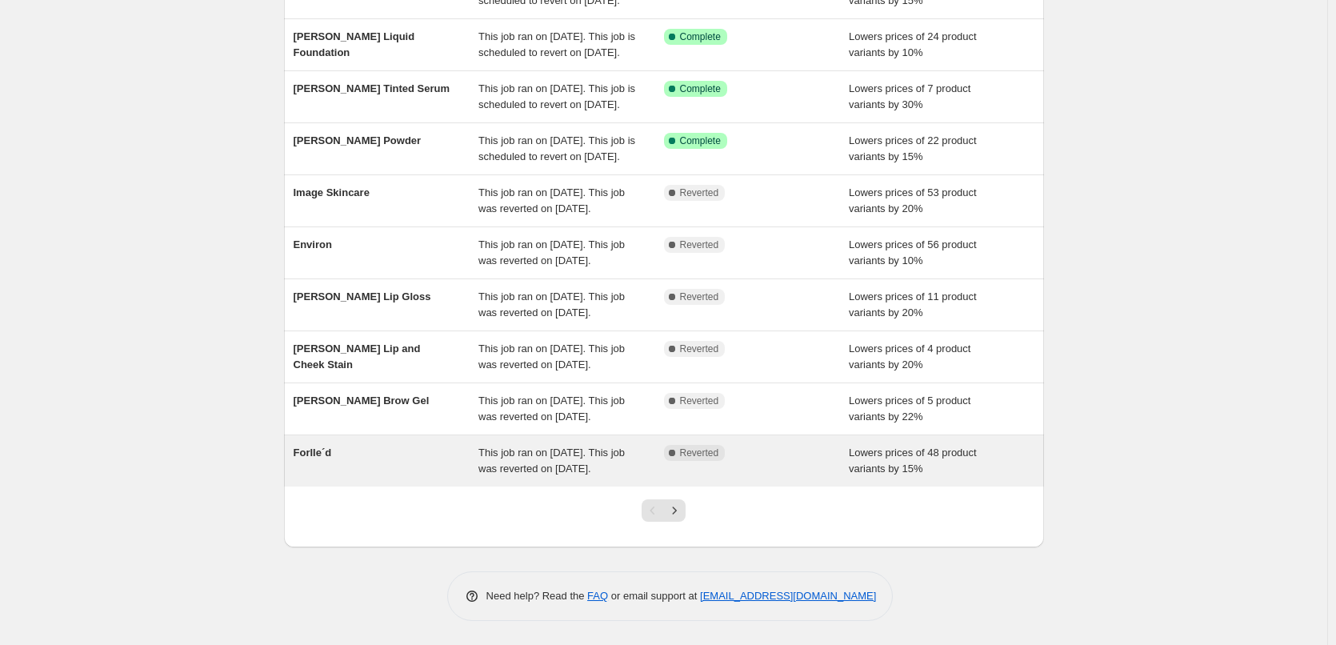
scroll to position [339, 0]
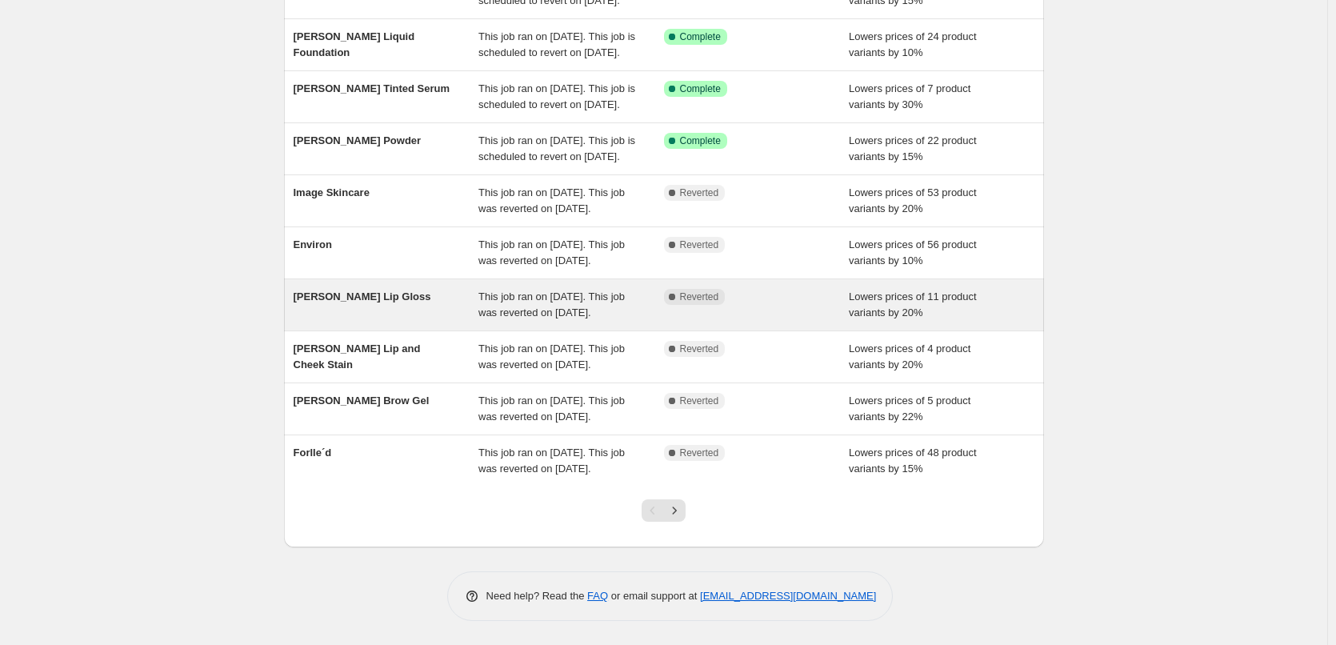
click at [500, 290] on span "This job ran on [DATE]. This job was reverted on [DATE]." at bounding box center [551, 304] width 146 height 28
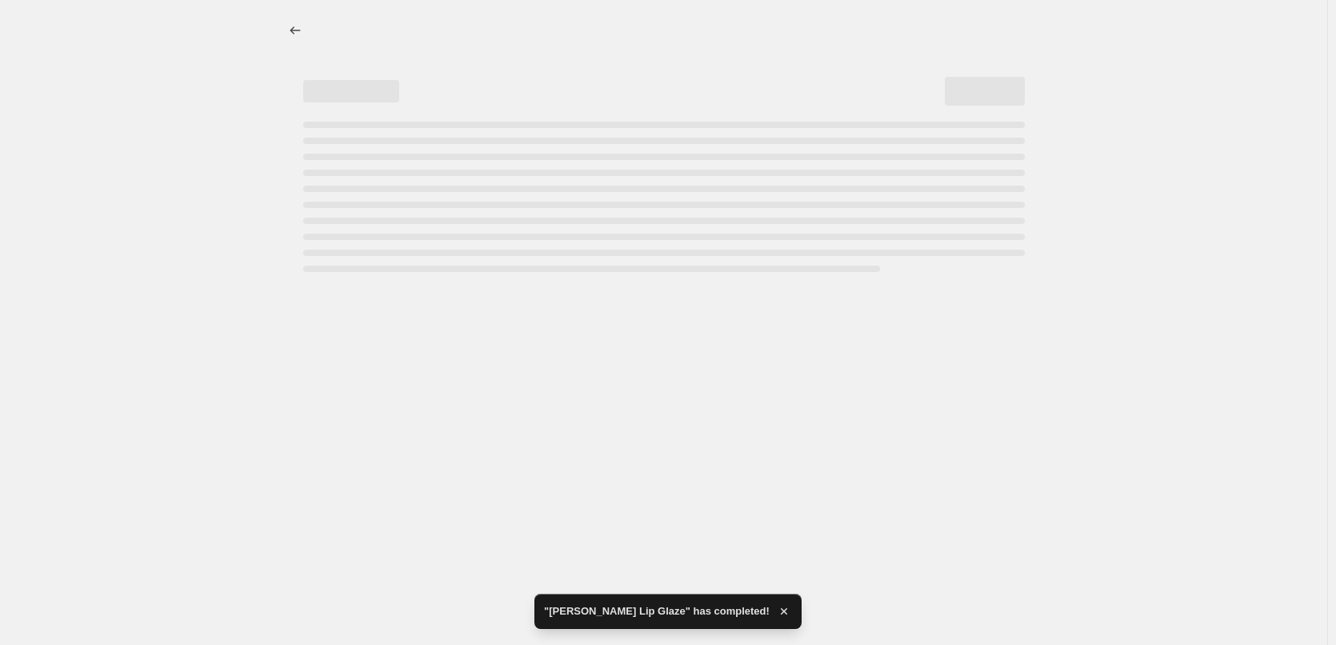
select select "percentage"
select select "tag"
select select "vendor"
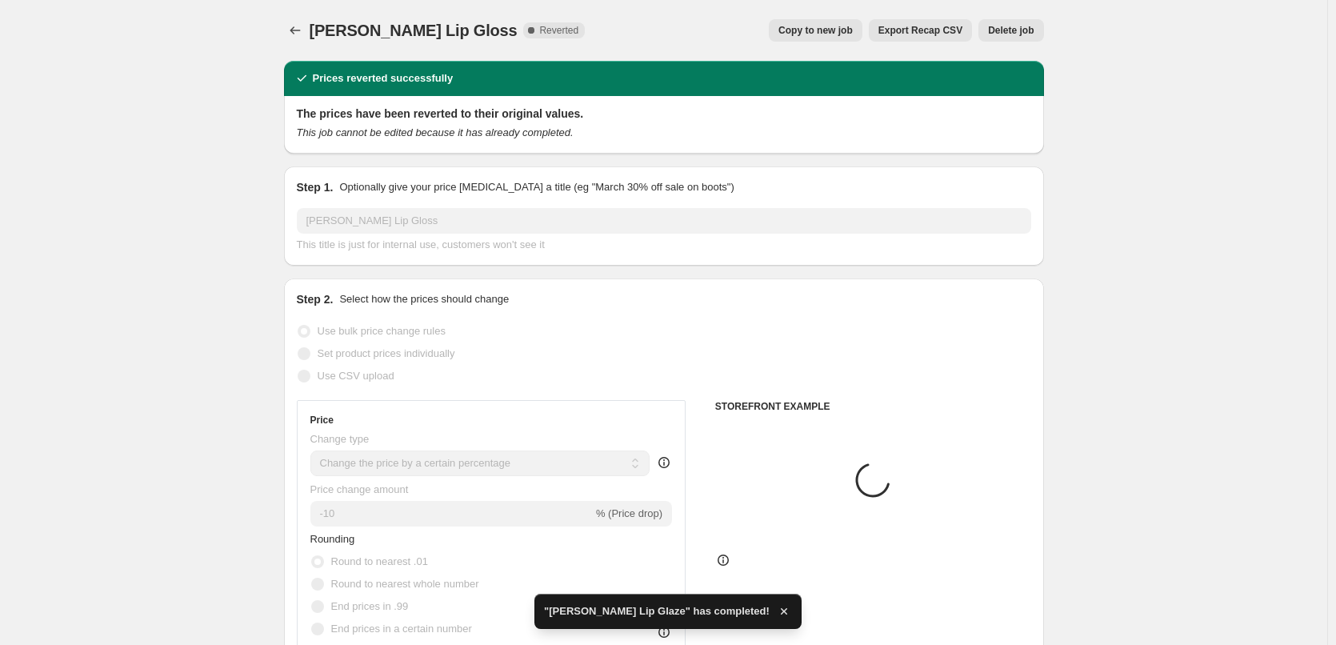
click at [803, 24] on button "Copy to new job" at bounding box center [816, 30] width 94 height 22
select select "percentage"
select select "tag"
select select "vendor"
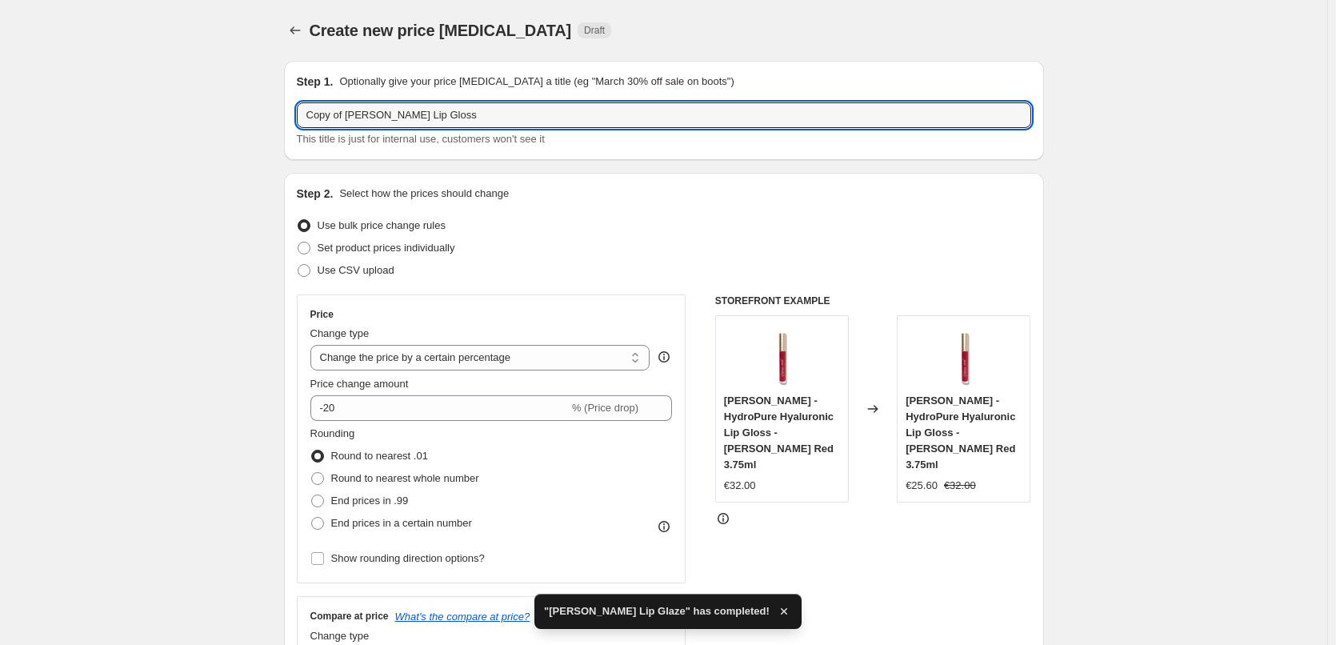
drag, startPoint x: 346, startPoint y: 114, endPoint x: 158, endPoint y: 115, distance: 188.0
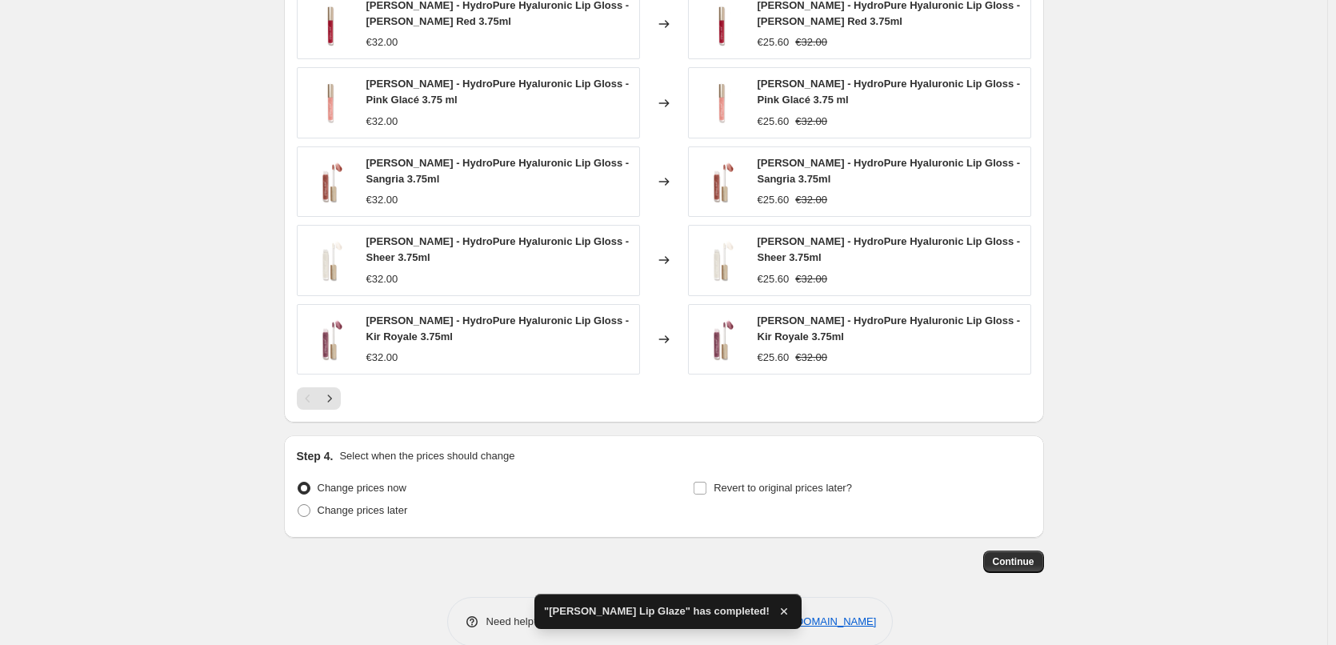
scroll to position [1196, 0]
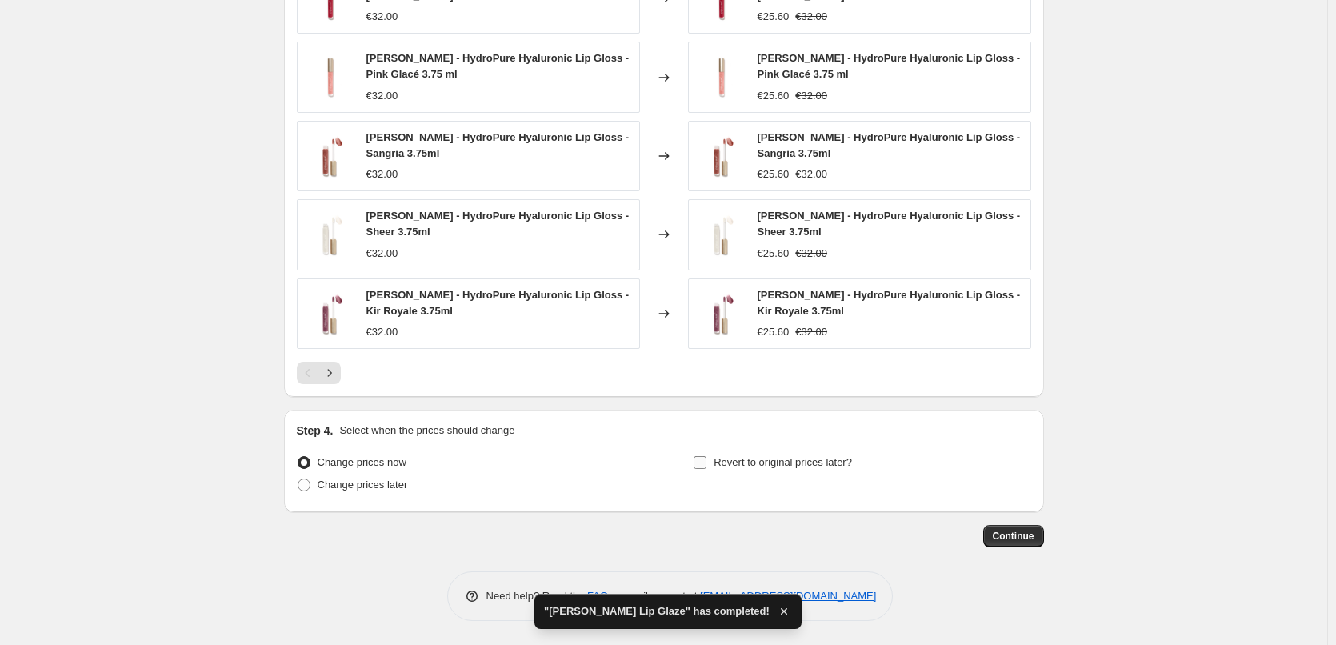
type input "[PERSON_NAME] Lip Gloss"
click at [757, 463] on span "Revert to original prices later?" at bounding box center [782, 462] width 138 height 12
click at [706, 463] on input "Revert to original prices later?" at bounding box center [699, 462] width 13 height 13
checkbox input "true"
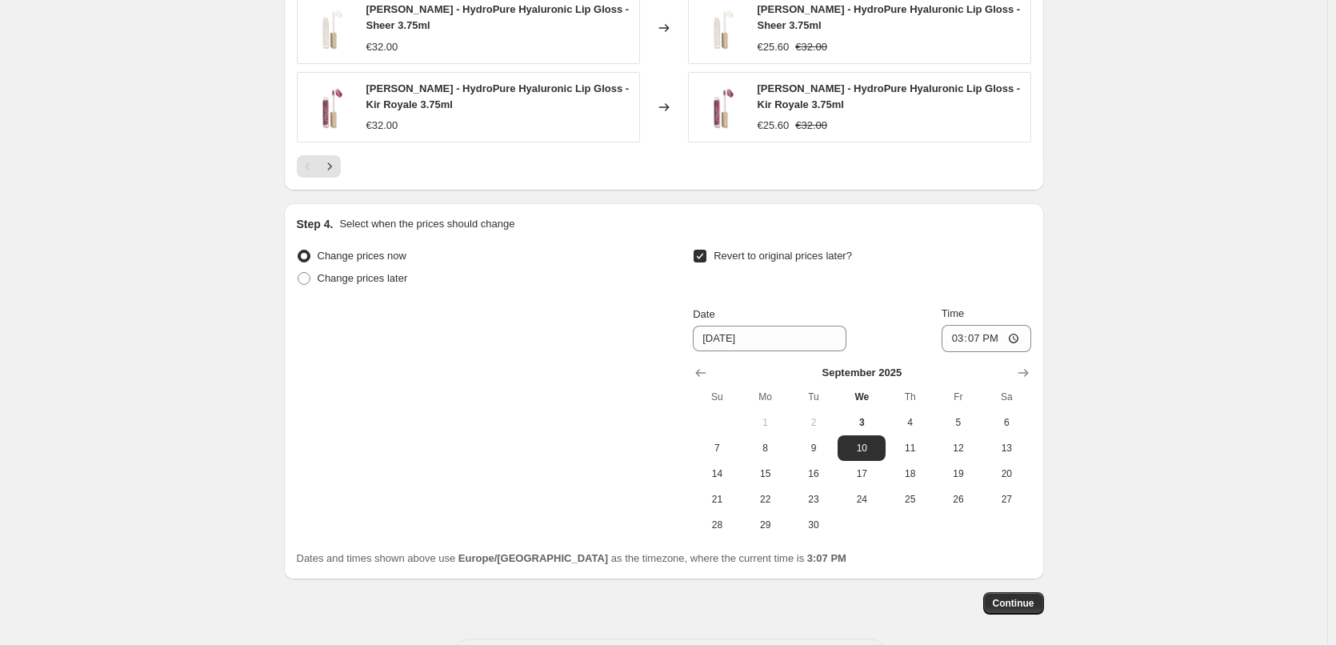
scroll to position [0, 0]
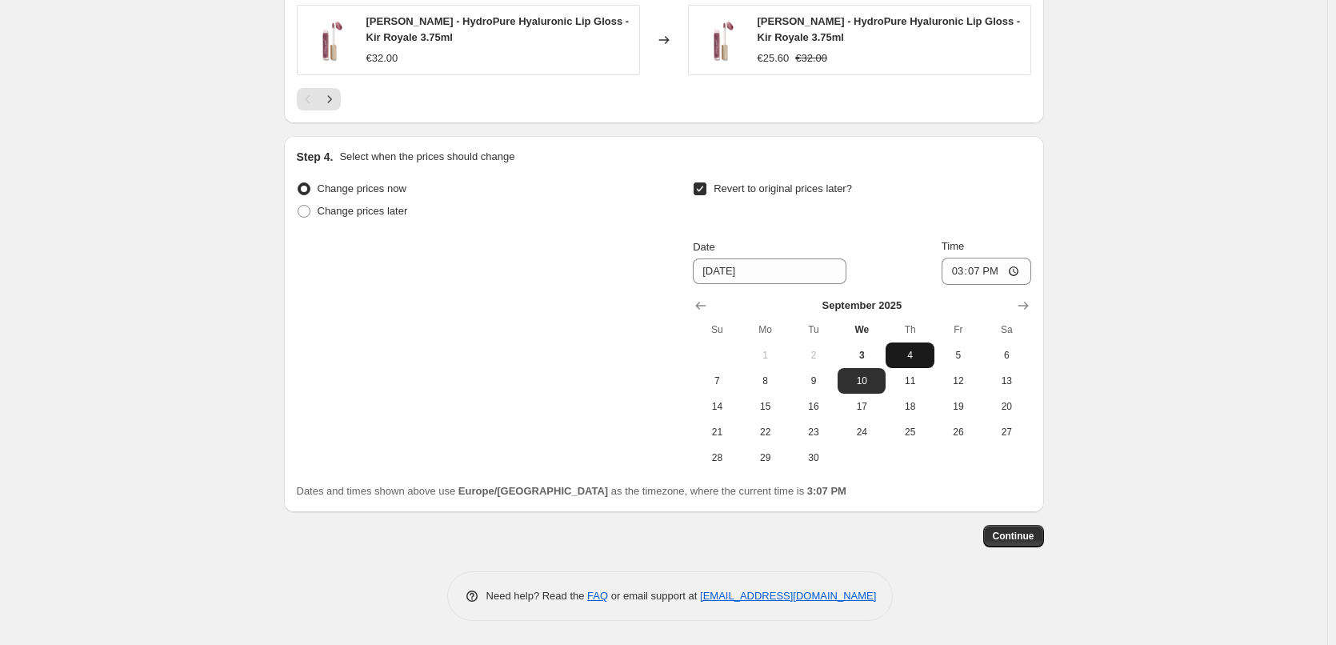
click at [905, 344] on button "4" at bounding box center [909, 355] width 48 height 26
type input "[DATE]"
click at [953, 274] on input "15:07" at bounding box center [986, 271] width 90 height 27
click at [1019, 273] on input "15:00" at bounding box center [986, 271] width 90 height 27
type input "03:00"
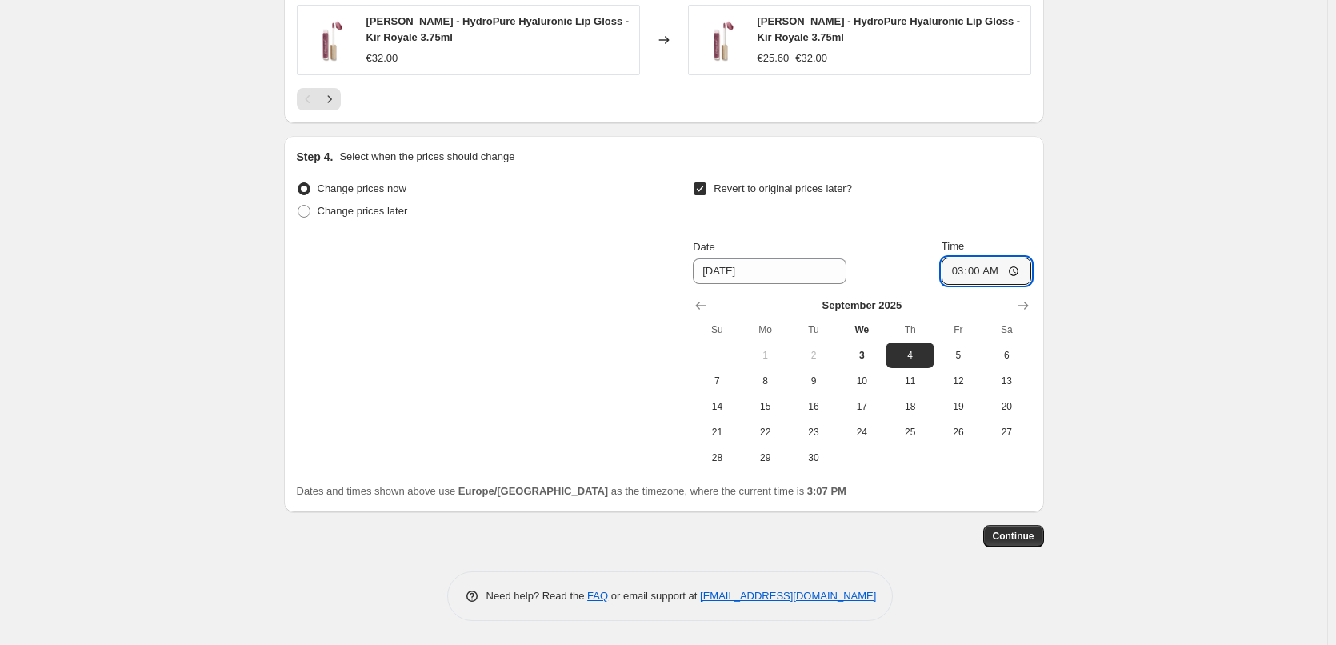
click at [1014, 533] on span "Continue" at bounding box center [1014, 535] width 42 height 13
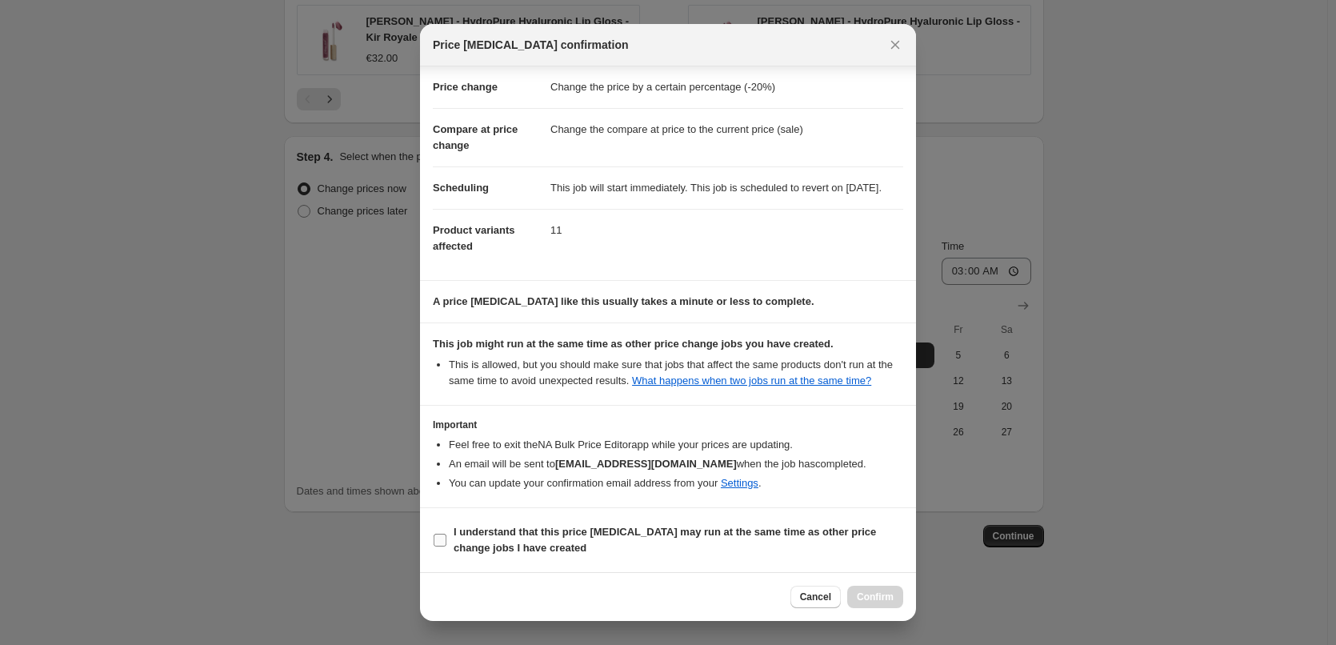
click at [472, 545] on b "I understand that this price [MEDICAL_DATA] may run at the same time as other p…" at bounding box center [665, 540] width 422 height 28
click at [446, 545] on input "I understand that this price [MEDICAL_DATA] may run at the same time as other p…" at bounding box center [440, 539] width 13 height 13
checkbox input "true"
click at [888, 600] on span "Confirm" at bounding box center [875, 596] width 37 height 13
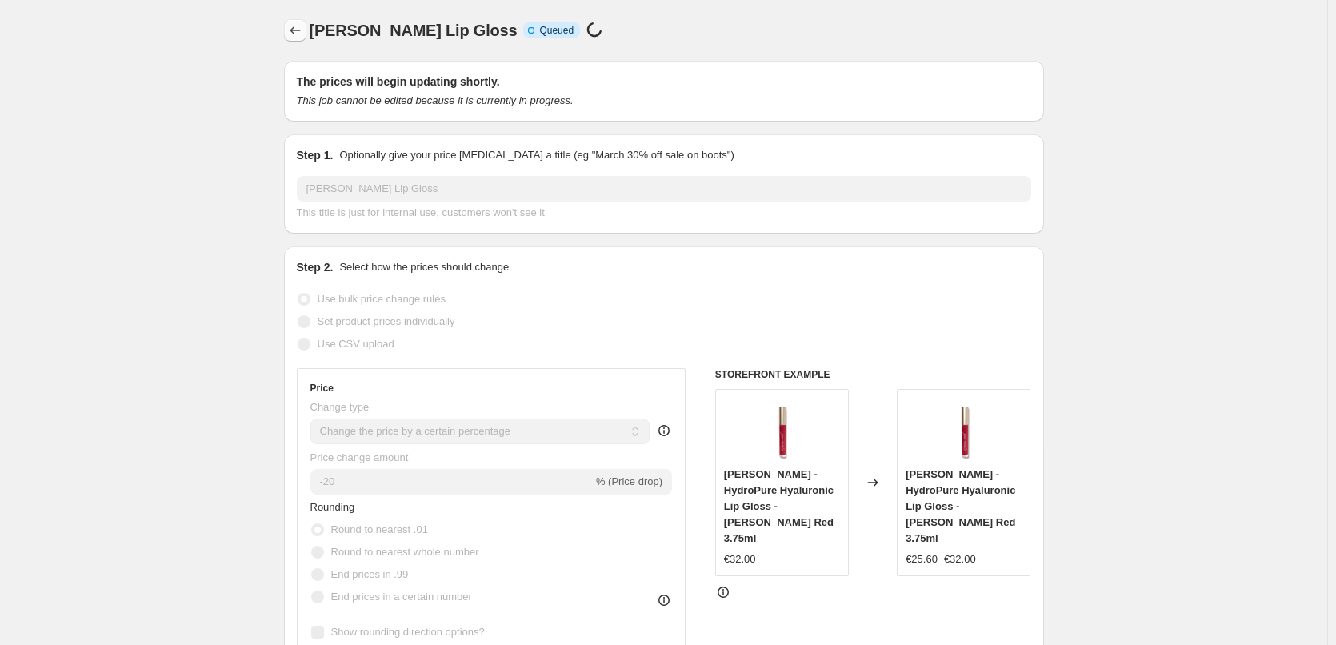
click at [298, 32] on icon "Price change jobs" at bounding box center [295, 30] width 16 height 16
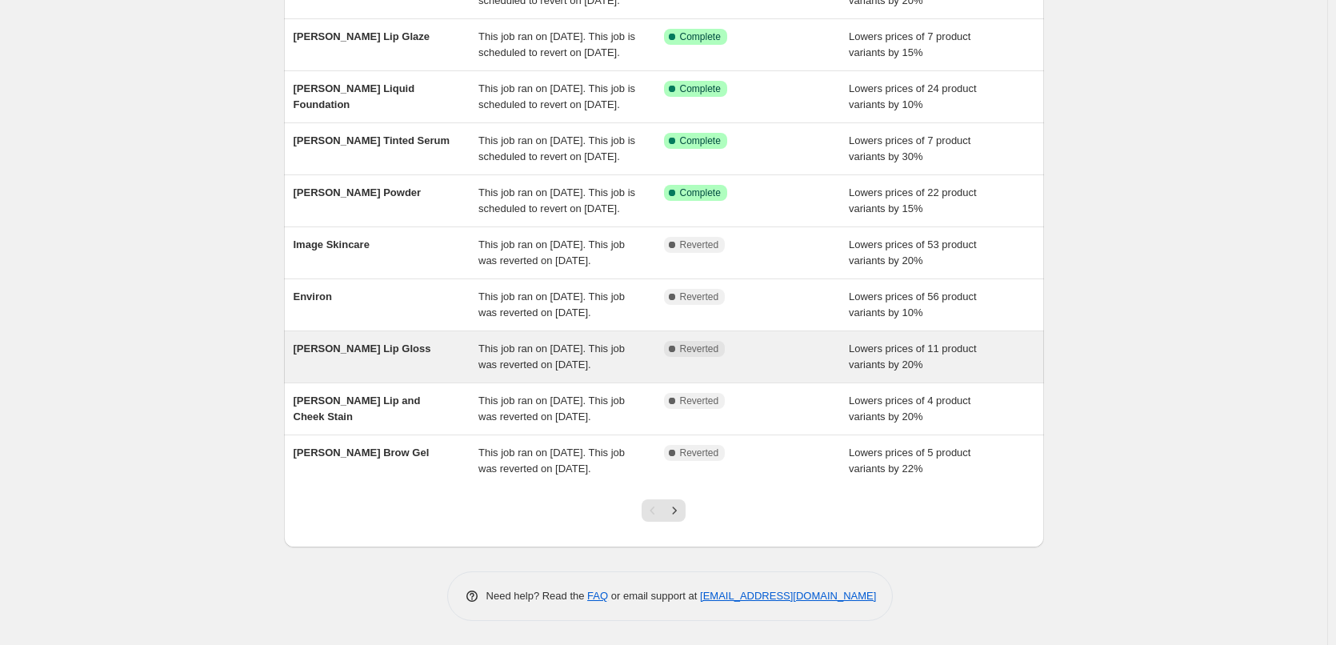
click at [477, 341] on div "[PERSON_NAME] Lip Gloss" at bounding box center [387, 357] width 186 height 32
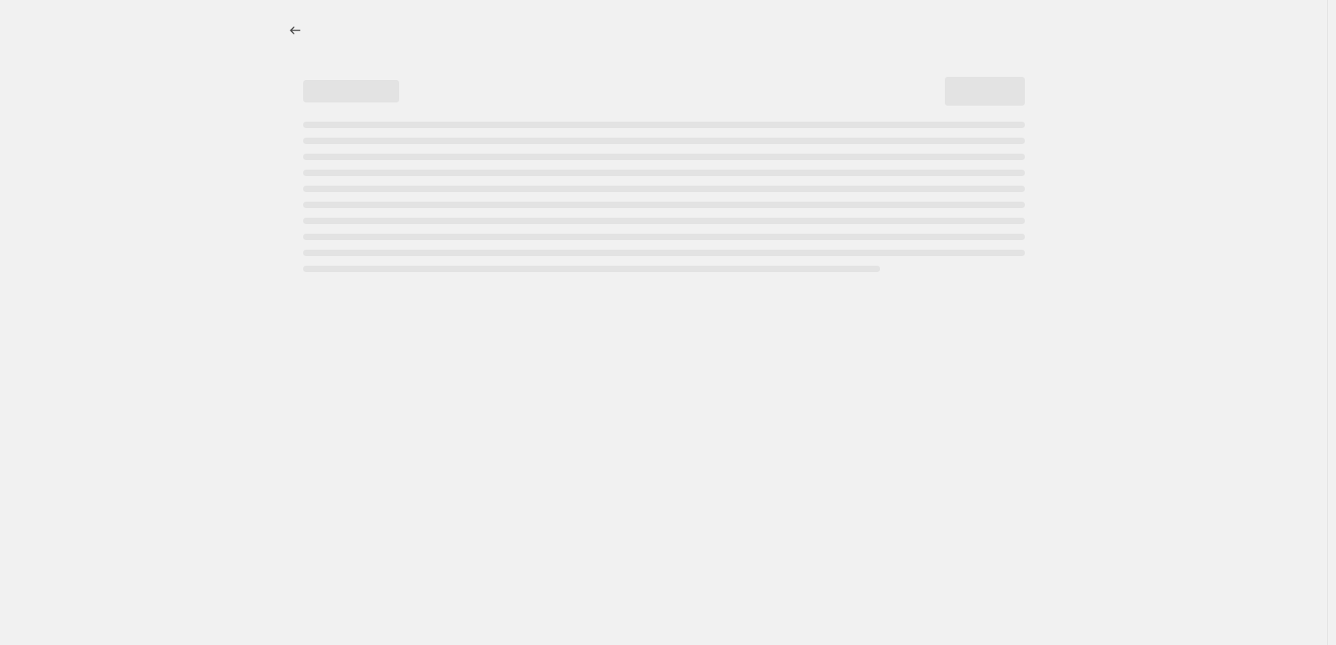
select select "percentage"
select select "tag"
select select "vendor"
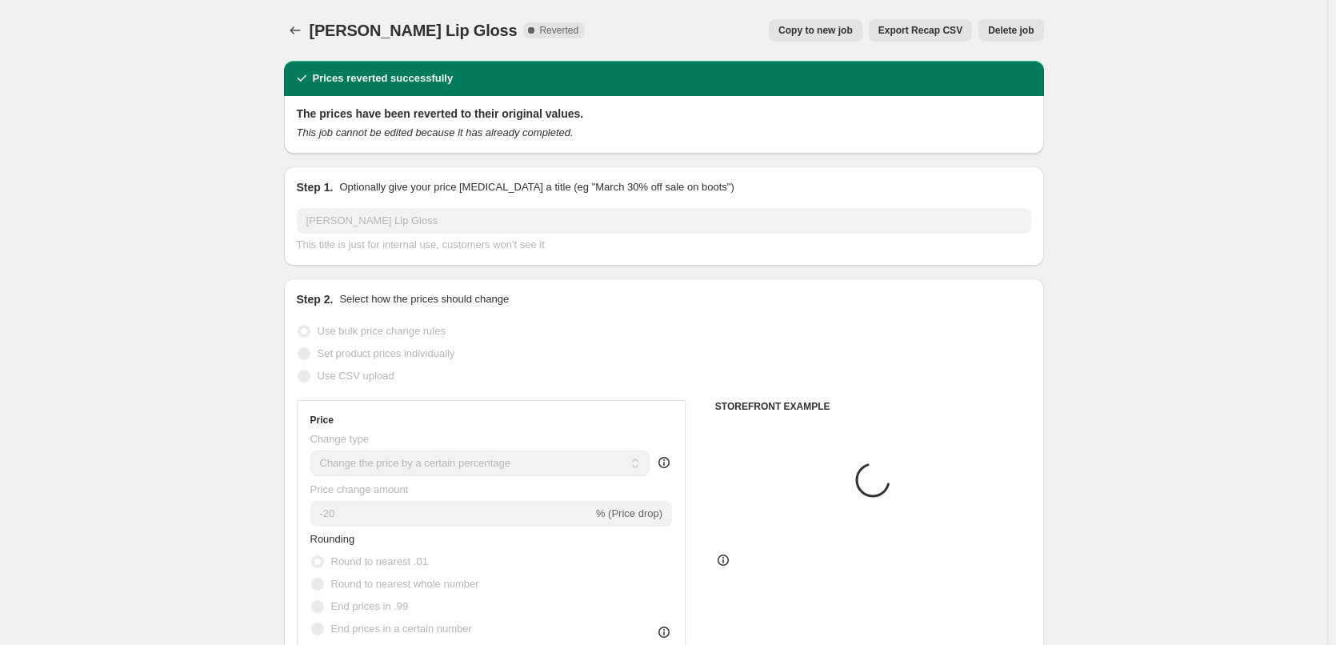
click at [1007, 30] on span "Delete job" at bounding box center [1011, 30] width 46 height 13
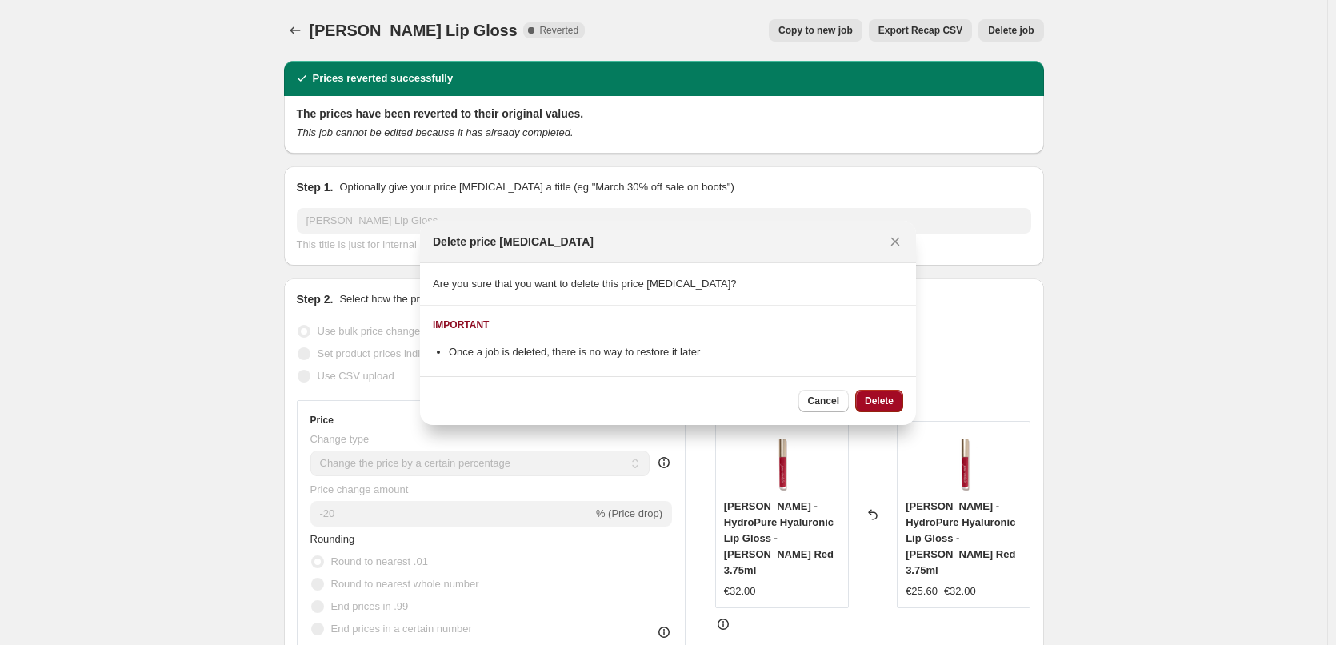
click at [864, 401] on button "Delete" at bounding box center [879, 401] width 48 height 22
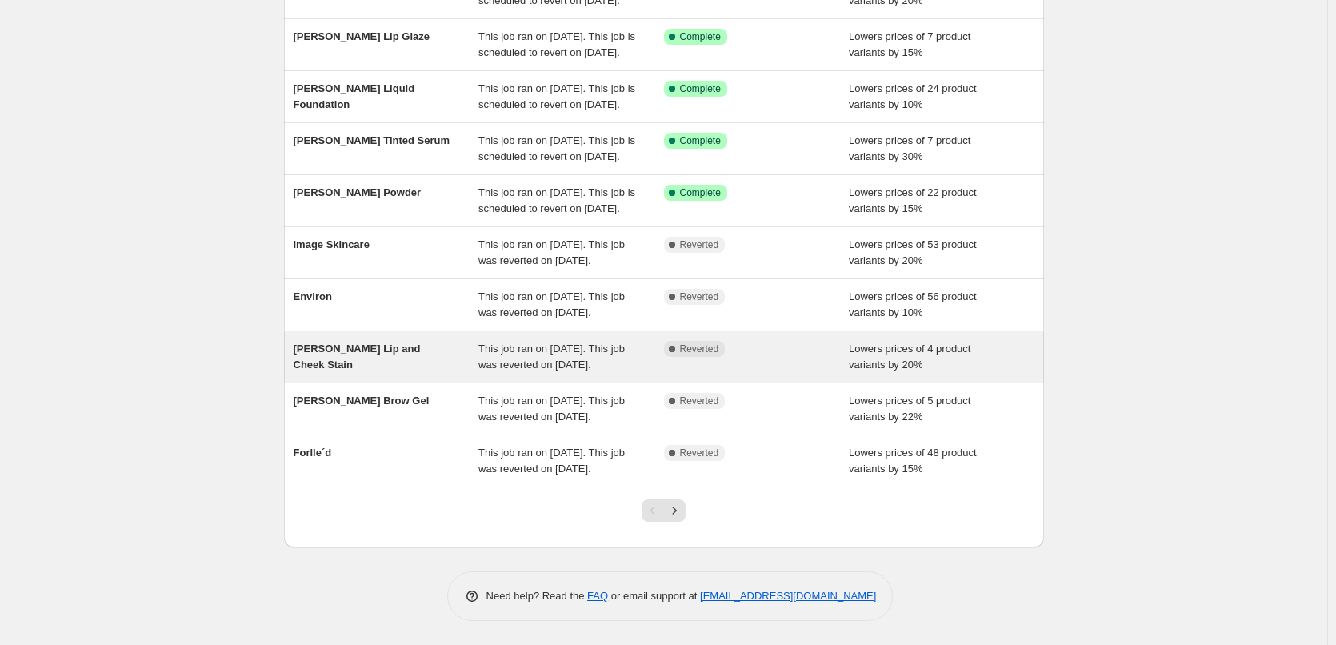
click at [449, 341] on div "[PERSON_NAME] Lip and Cheek Stain" at bounding box center [387, 357] width 186 height 32
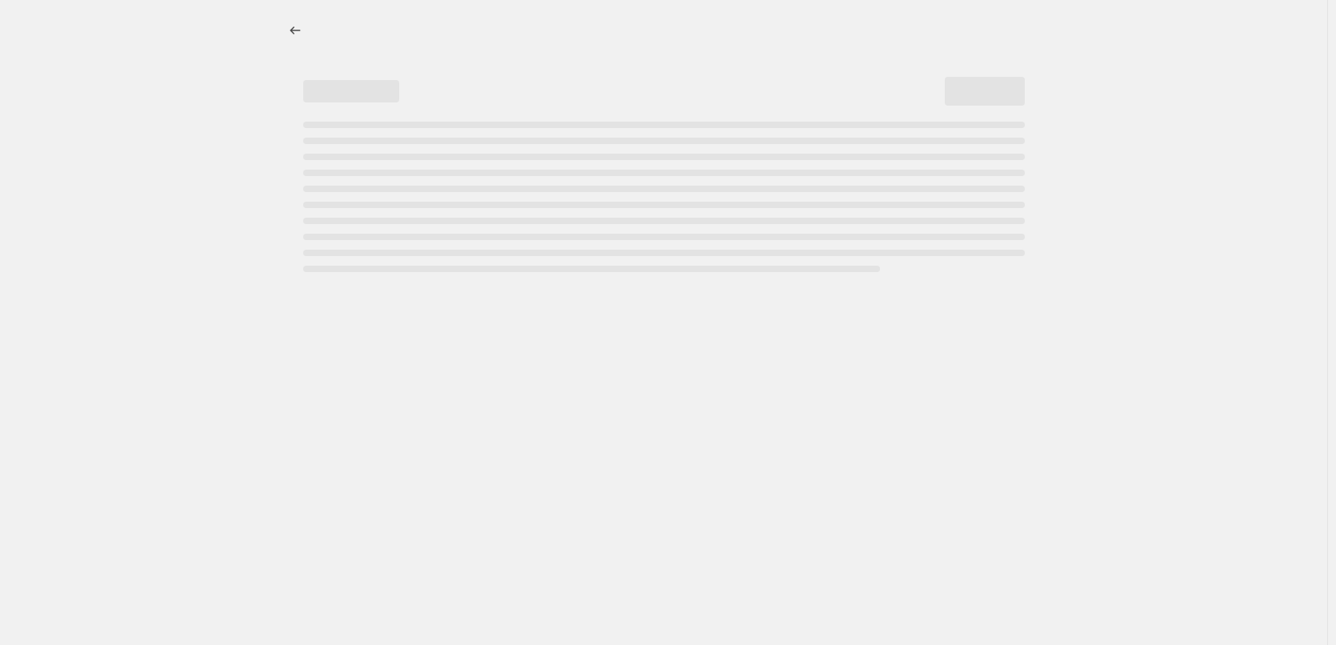
select select "percentage"
select select "tag"
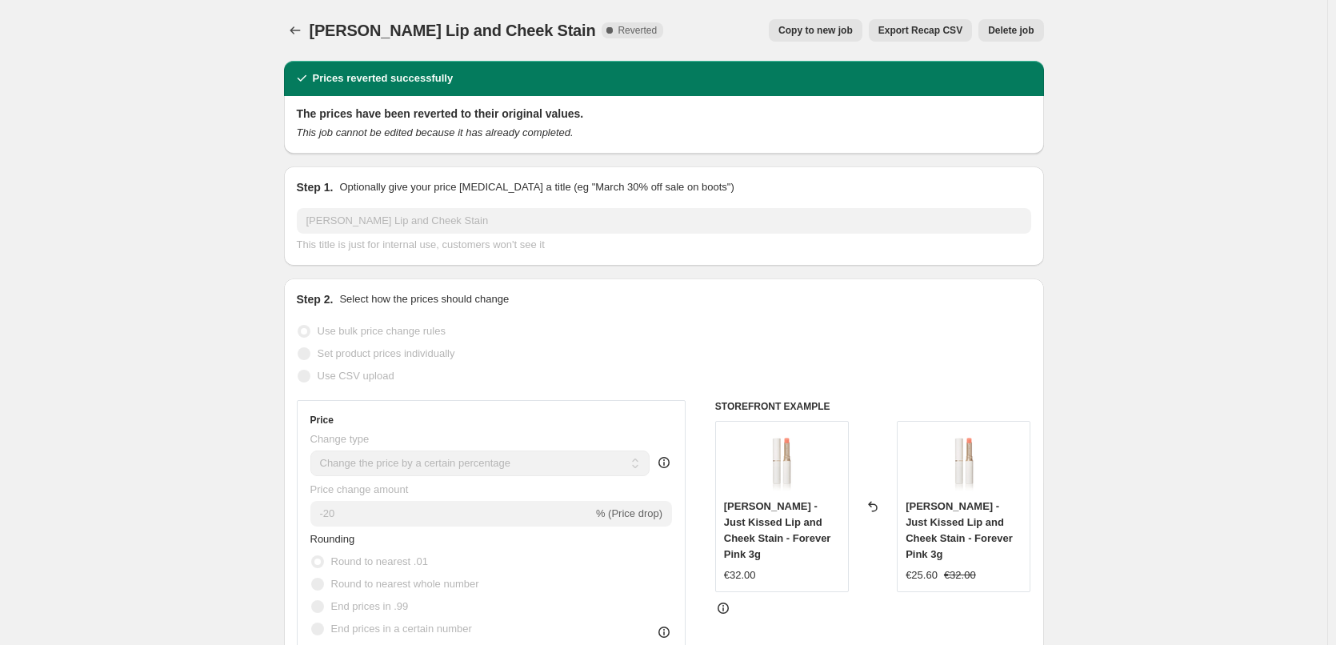
click at [824, 32] on span "Copy to new job" at bounding box center [815, 30] width 74 height 13
select select "percentage"
select select "tag"
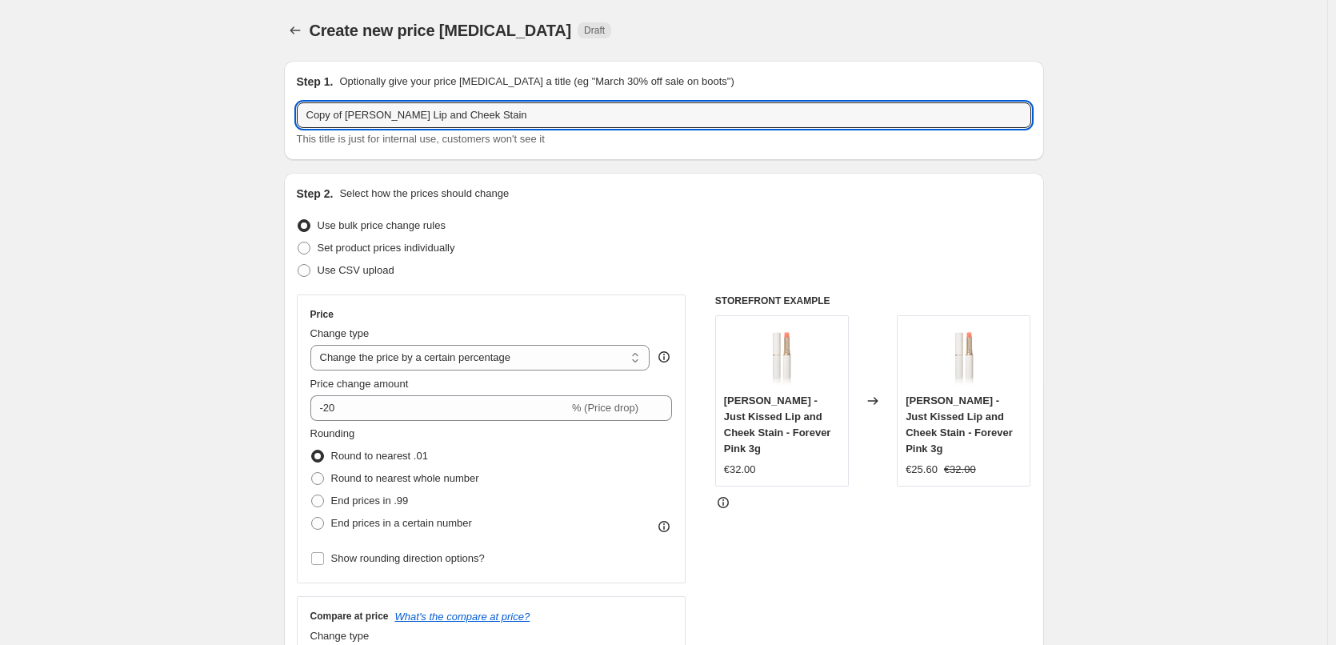
drag, startPoint x: 349, startPoint y: 114, endPoint x: 163, endPoint y: 134, distance: 186.7
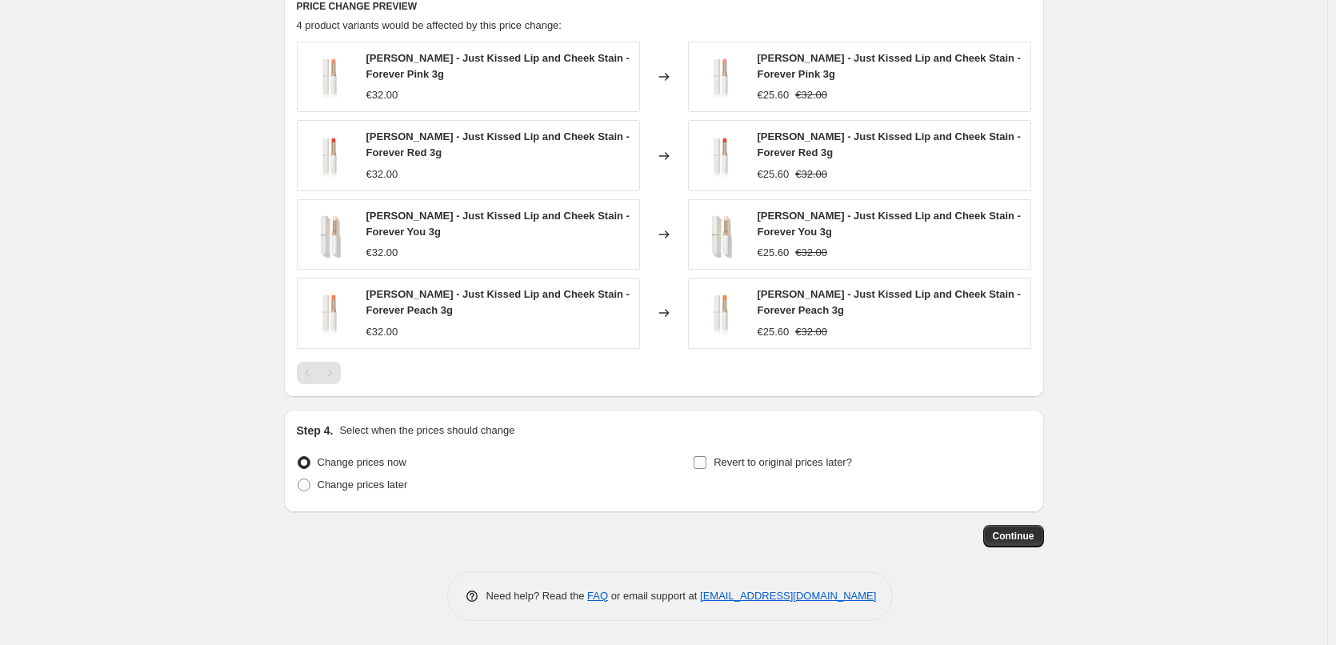
type input "[PERSON_NAME] Lip and Cheek Stain"
click at [729, 460] on span "Revert to original prices later?" at bounding box center [782, 462] width 138 height 12
click at [706, 460] on input "Revert to original prices later?" at bounding box center [699, 462] width 13 height 13
checkbox input "true"
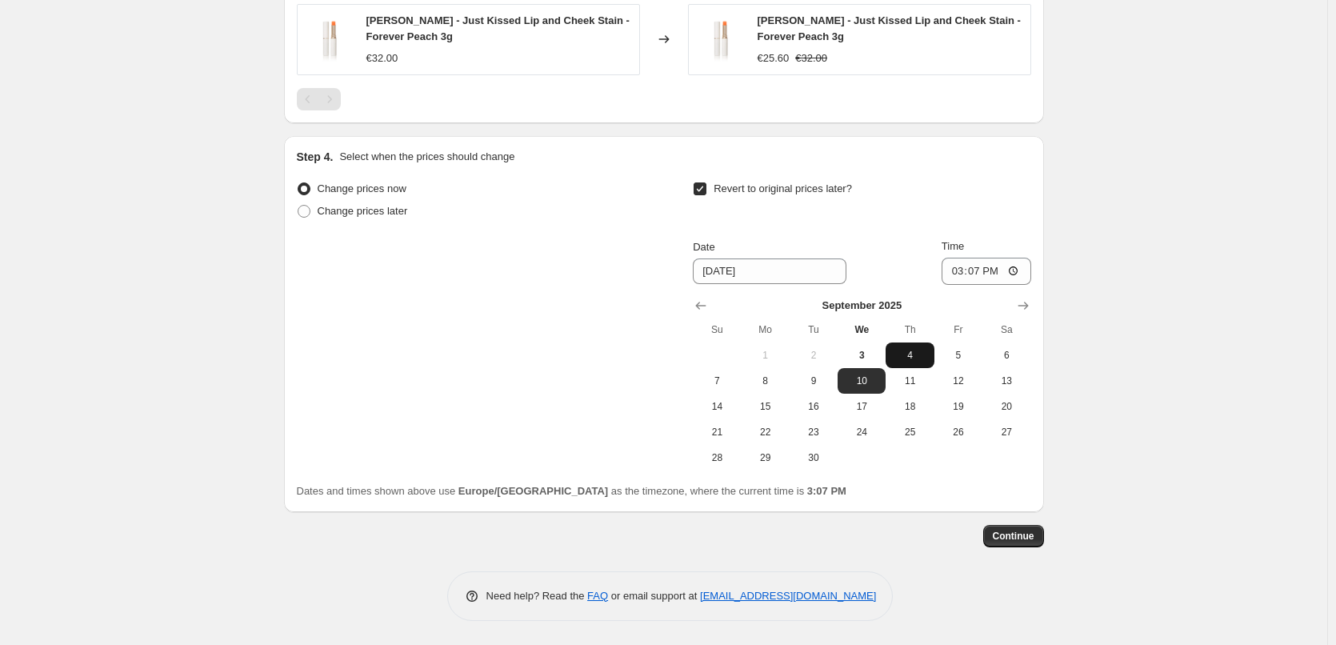
click at [909, 353] on span "4" at bounding box center [909, 355] width 35 height 13
type input "[DATE]"
click at [958, 270] on input "15:07" at bounding box center [986, 271] width 90 height 27
click at [1017, 268] on input "15:00" at bounding box center [986, 271] width 90 height 27
type input "03:00"
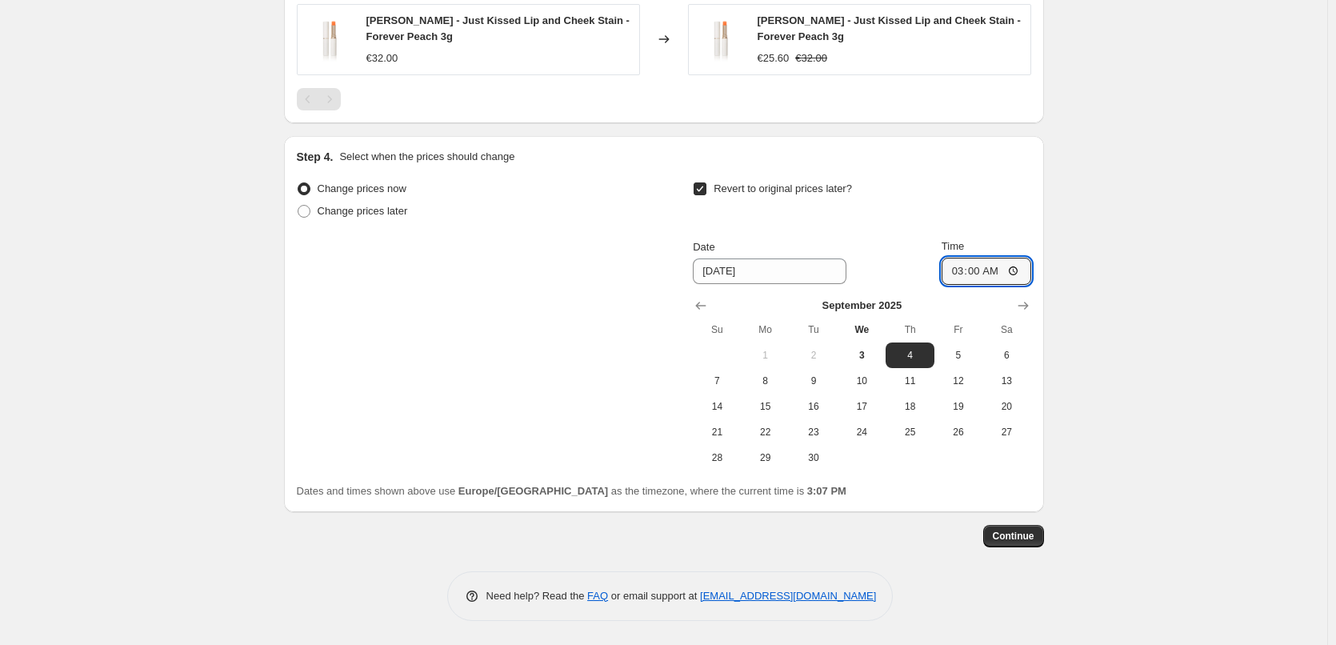
click at [1014, 532] on span "Continue" at bounding box center [1014, 535] width 42 height 13
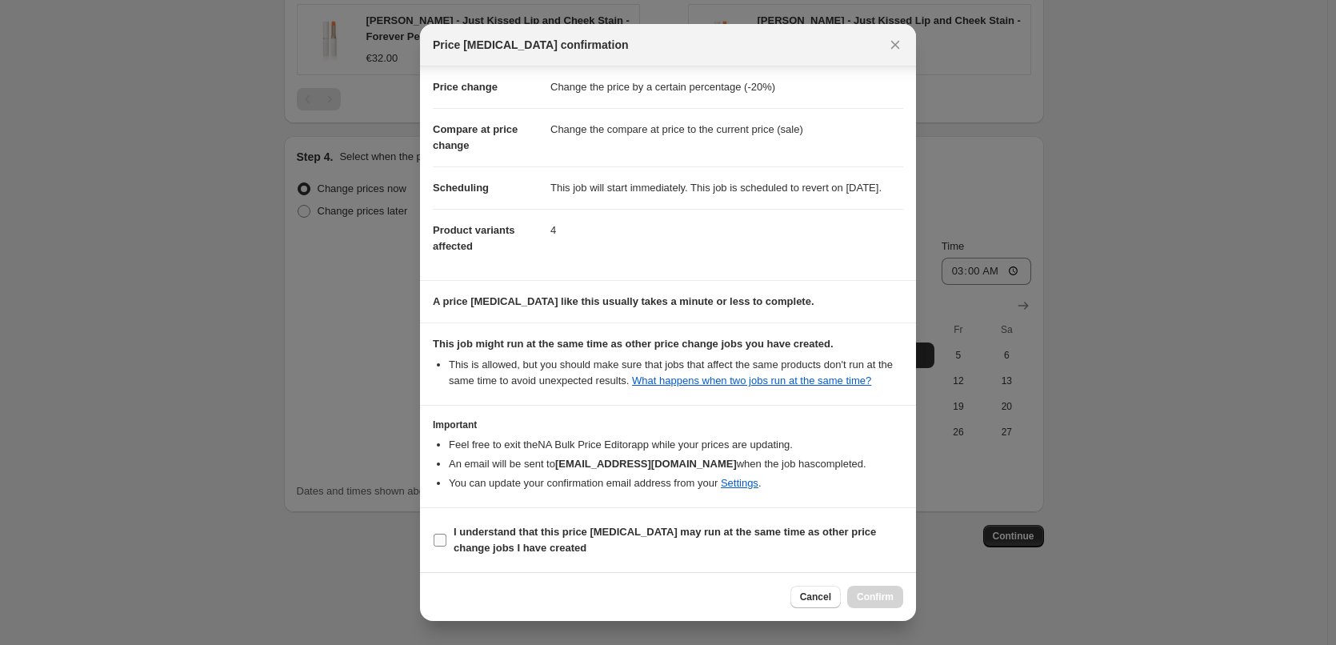
click at [518, 541] on b "I understand that this price [MEDICAL_DATA] may run at the same time as other p…" at bounding box center [665, 540] width 422 height 28
click at [446, 541] on input "I understand that this price [MEDICAL_DATA] may run at the same time as other p…" at bounding box center [440, 539] width 13 height 13
checkbox input "true"
click at [891, 594] on span "Confirm" at bounding box center [875, 596] width 37 height 13
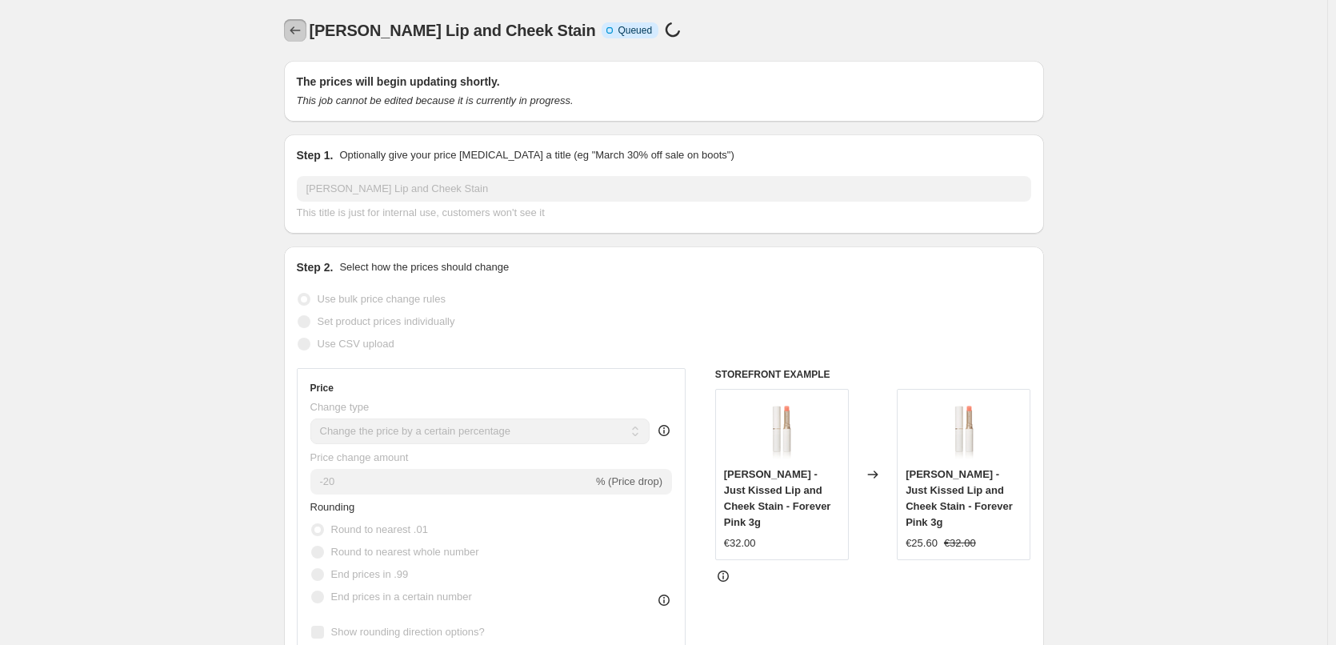
click at [294, 26] on icon "Price change jobs" at bounding box center [295, 30] width 16 height 16
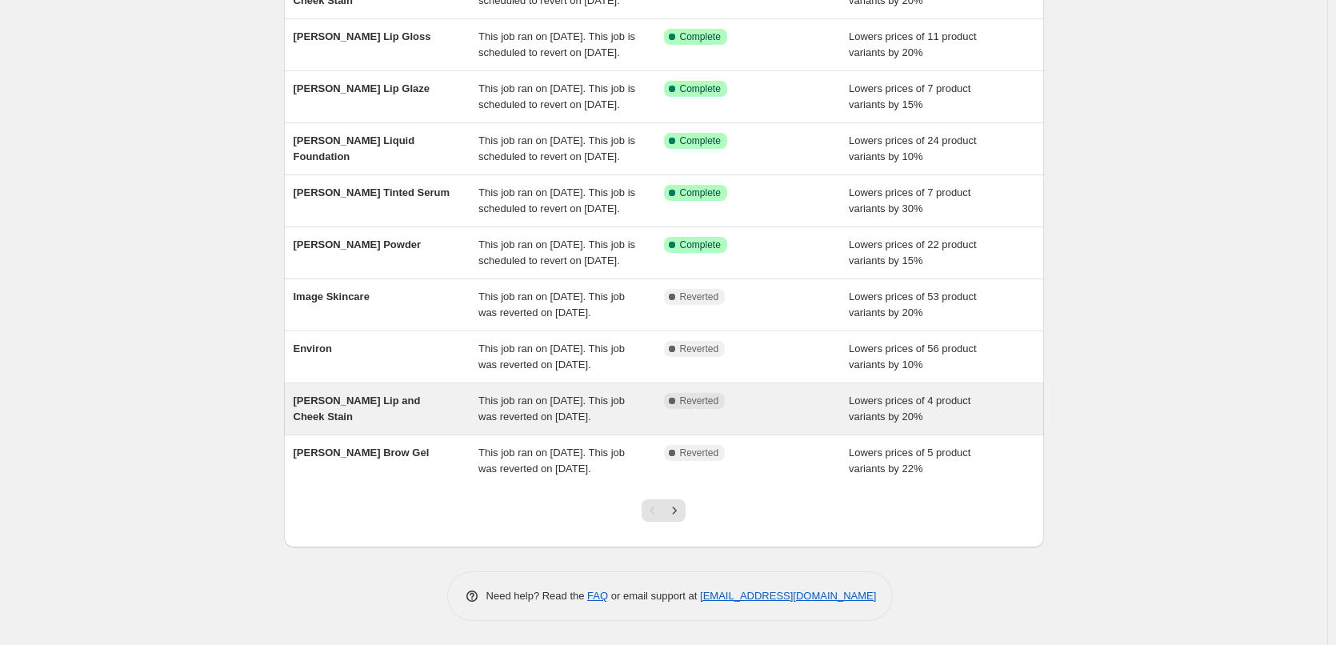
click at [562, 394] on span "This job ran on [DATE]. This job was reverted on [DATE]." at bounding box center [551, 408] width 146 height 28
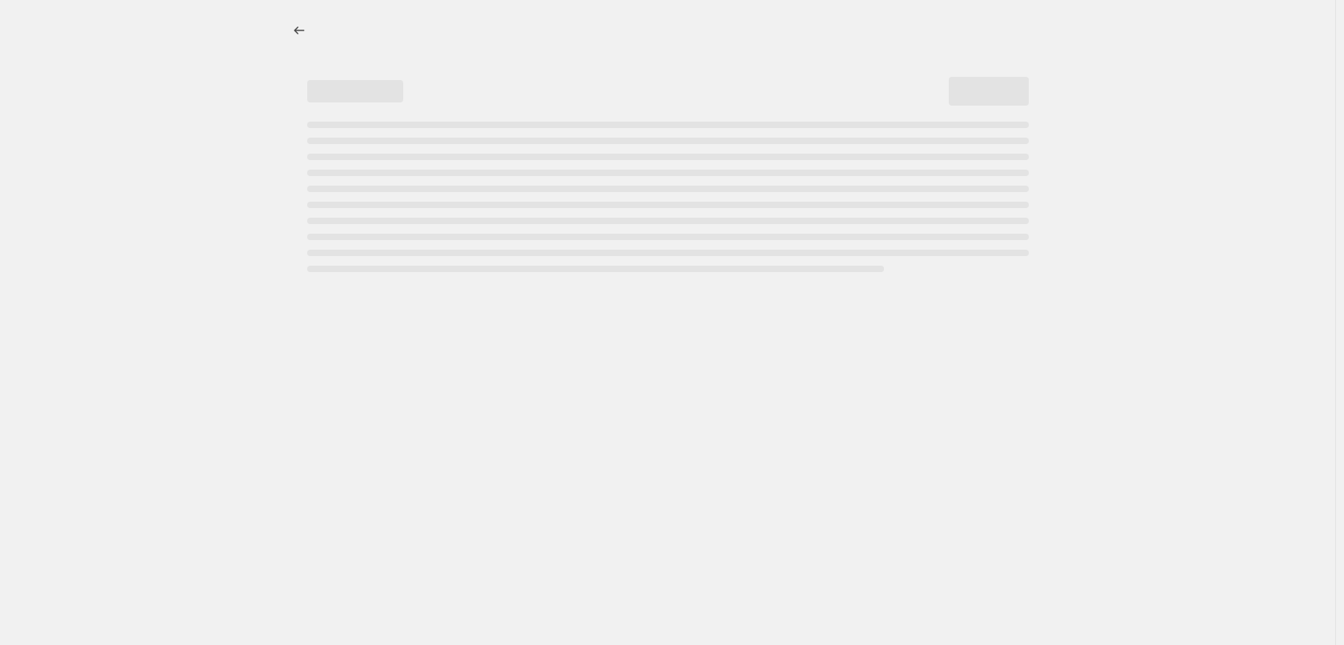
select select "percentage"
select select "tag"
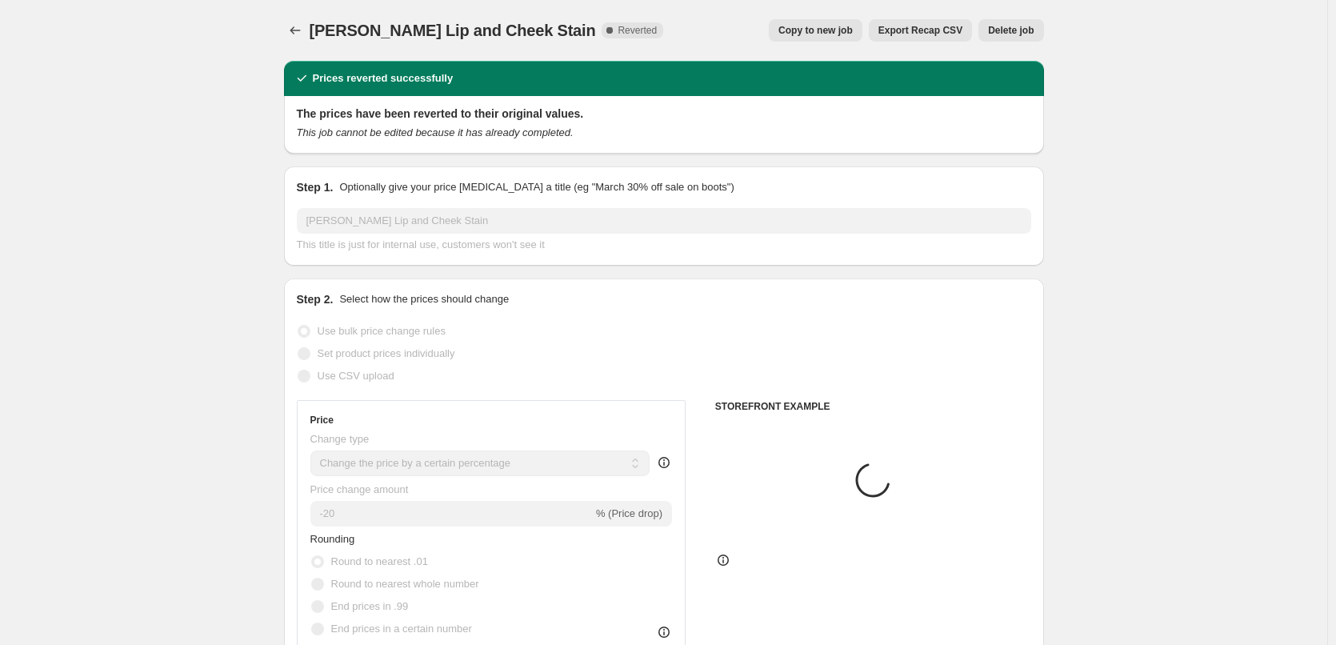
click at [1012, 30] on span "Delete job" at bounding box center [1011, 30] width 46 height 13
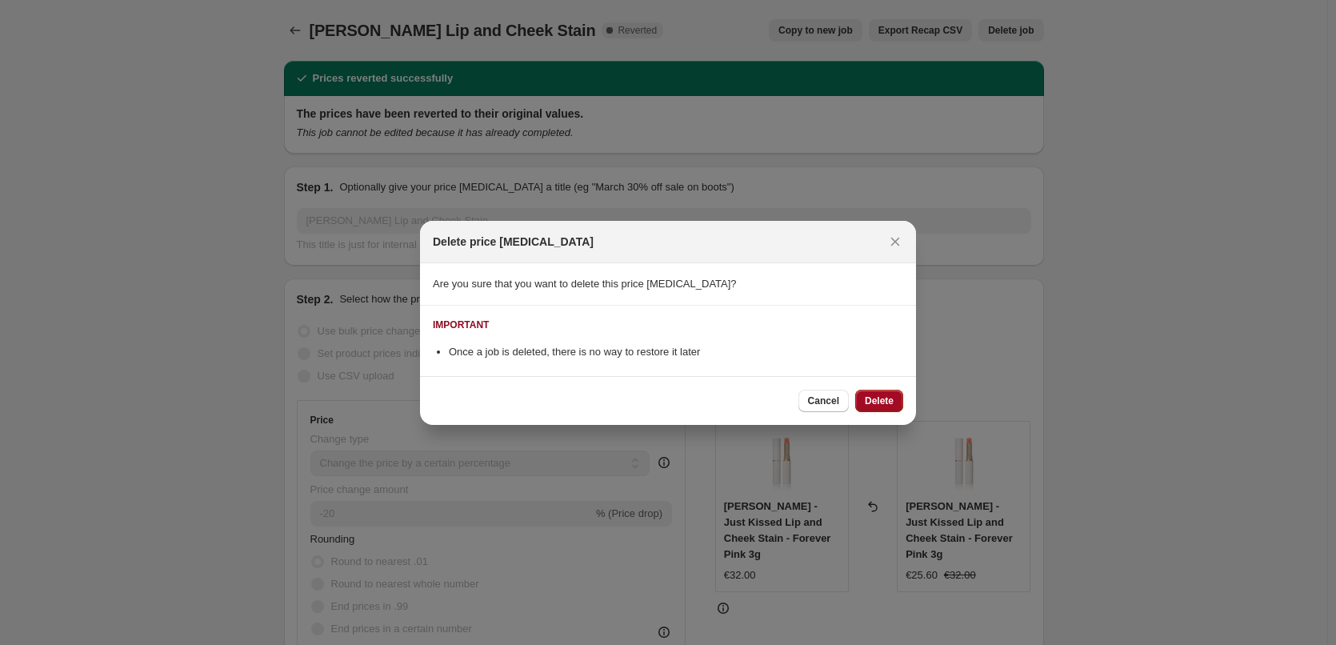
click at [867, 406] on span "Delete" at bounding box center [879, 400] width 29 height 13
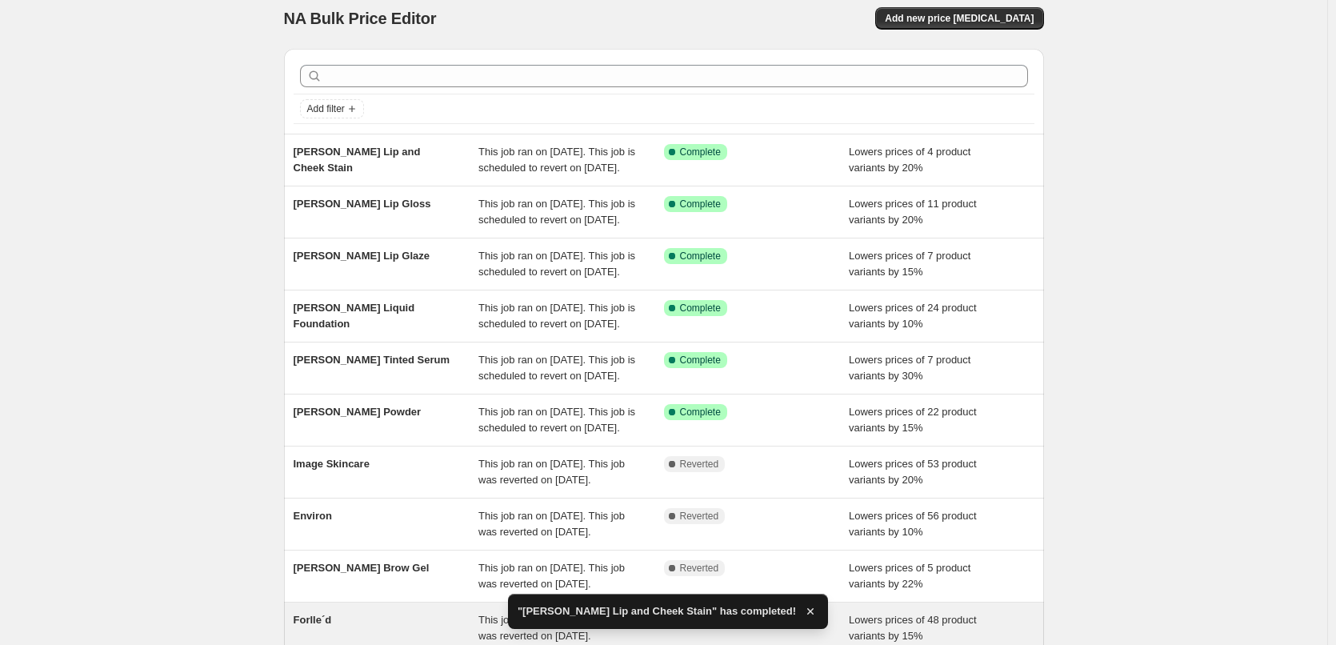
scroll to position [339, 0]
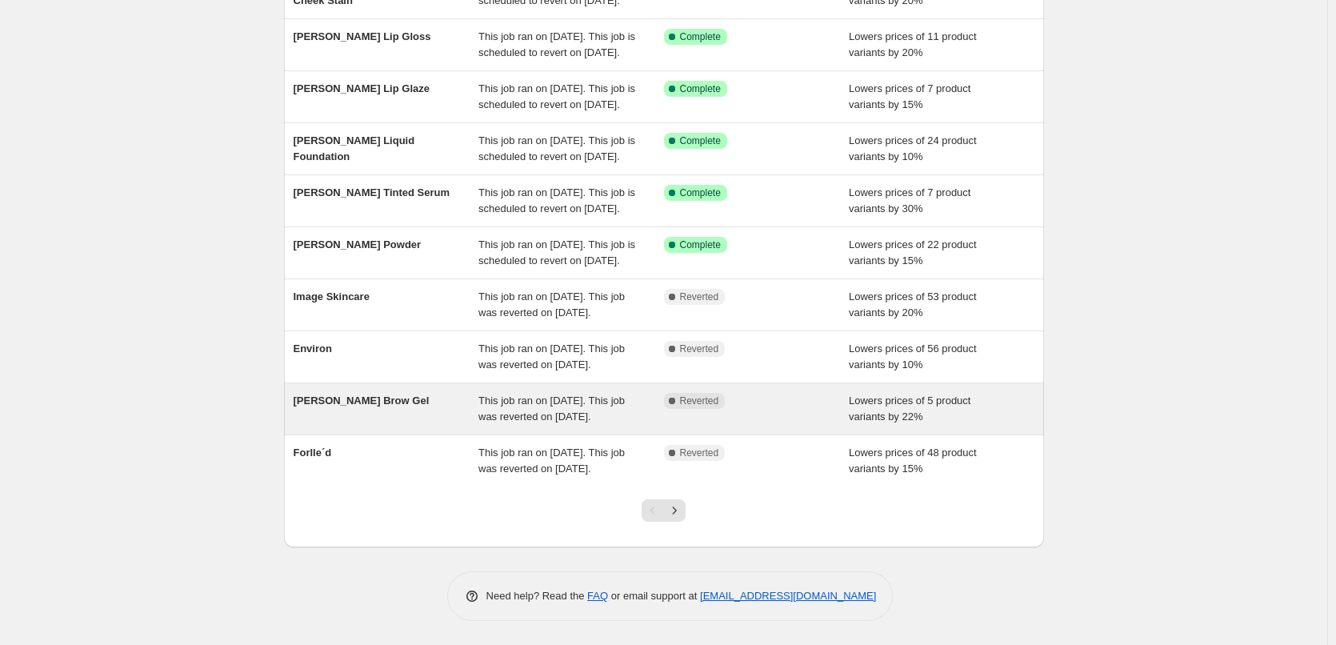
click at [502, 394] on span "This job ran on [DATE]. This job was reverted on [DATE]." at bounding box center [551, 408] width 146 height 28
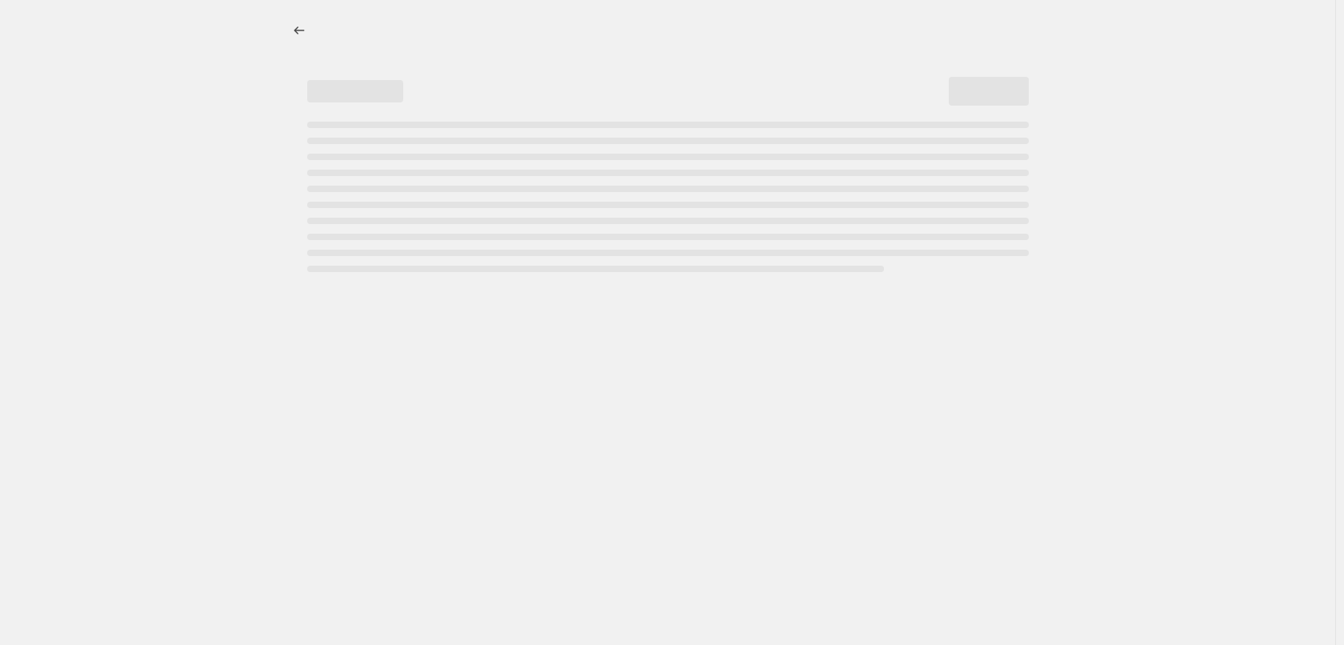
select select "percentage"
select select "tag"
select select "vendor"
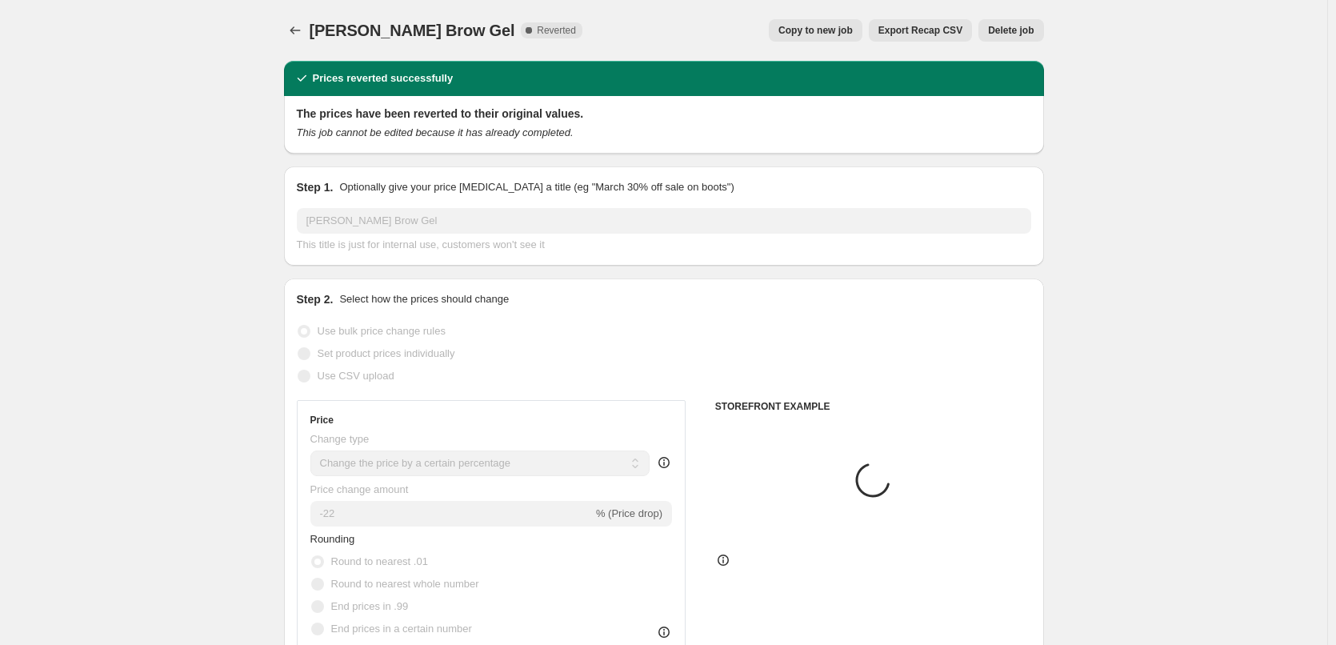
click at [829, 30] on span "Copy to new job" at bounding box center [815, 30] width 74 height 13
select select "percentage"
select select "tag"
select select "vendor"
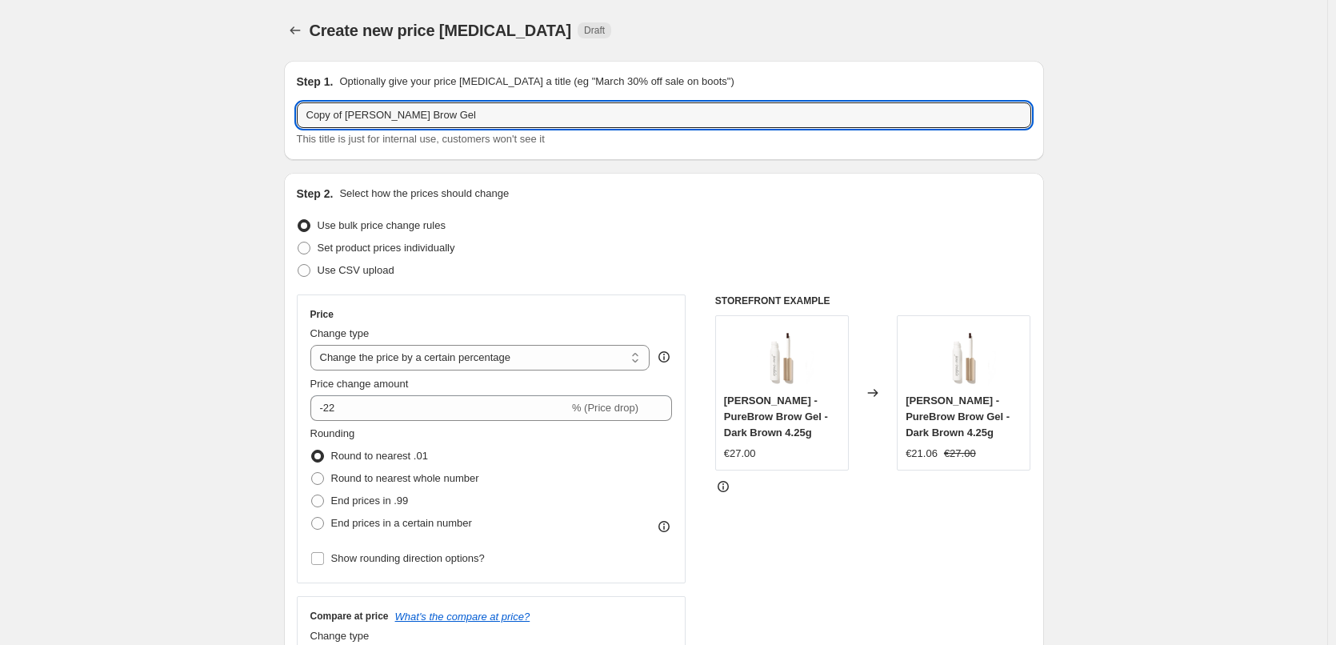
drag, startPoint x: 347, startPoint y: 113, endPoint x: 36, endPoint y: 116, distance: 311.2
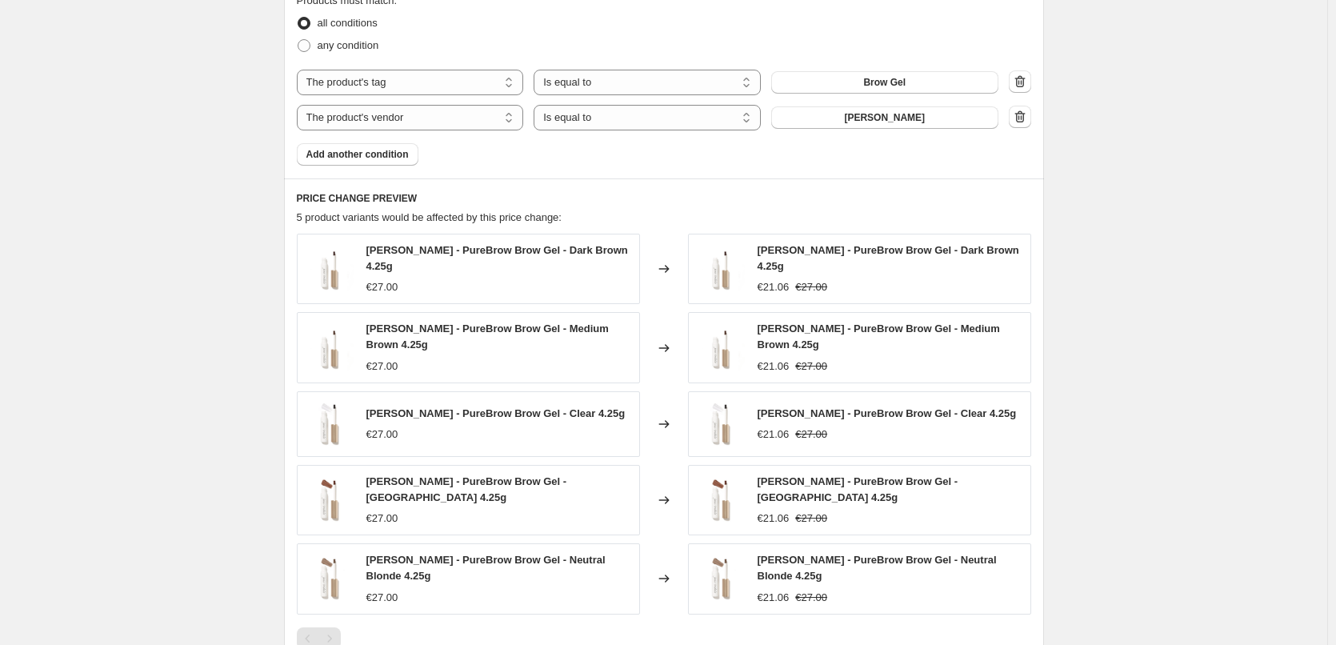
scroll to position [1181, 0]
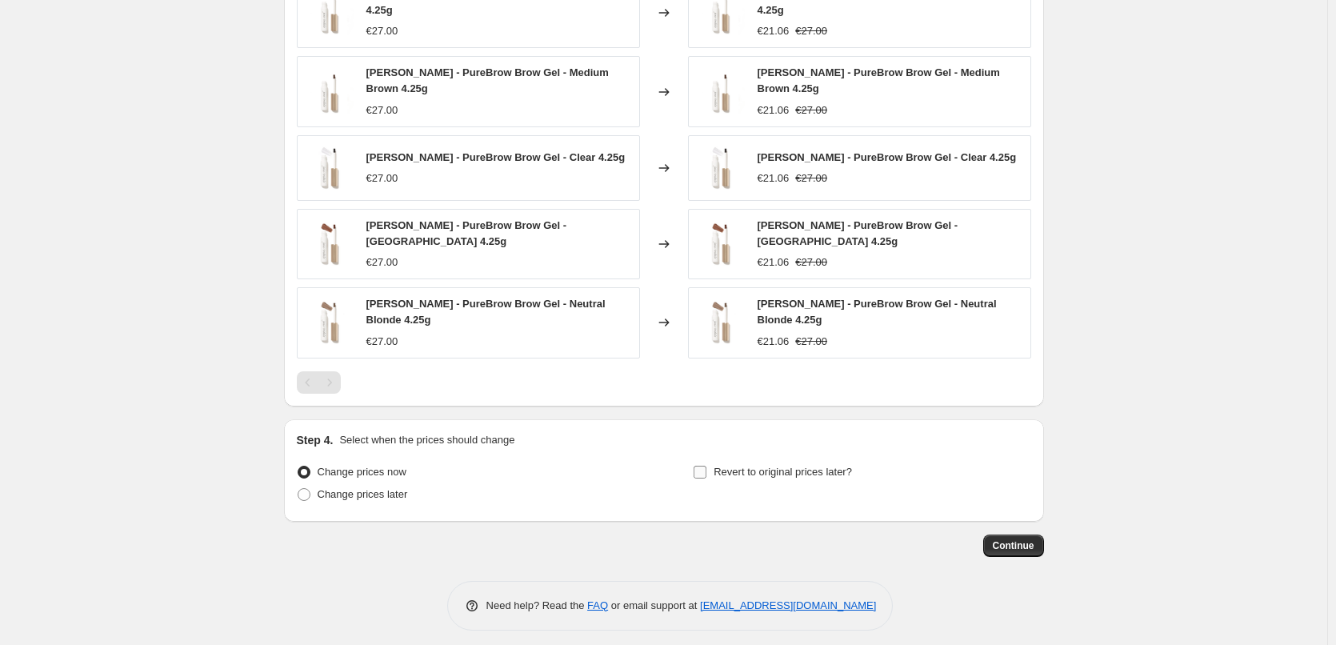
type input "[PERSON_NAME] Brow Gel"
click at [737, 466] on span "Revert to original prices later?" at bounding box center [782, 472] width 138 height 12
click at [706, 466] on input "Revert to original prices later?" at bounding box center [699, 472] width 13 height 13
checkbox input "true"
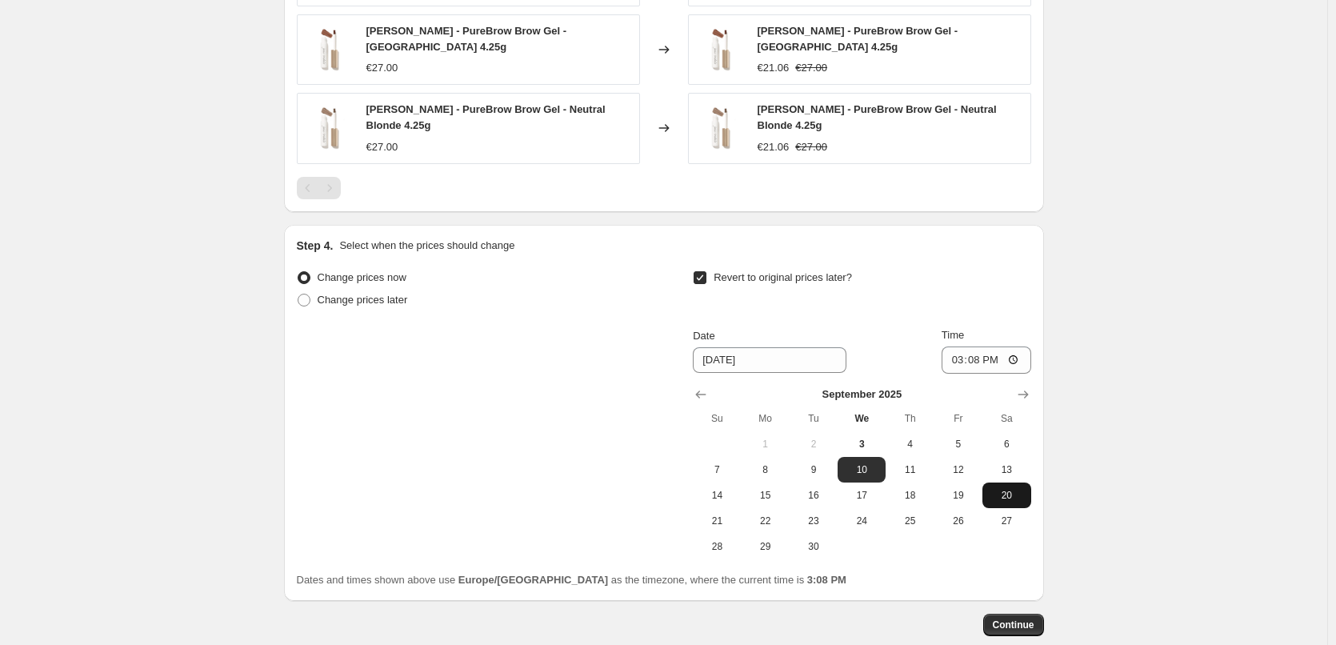
scroll to position [1454, 0]
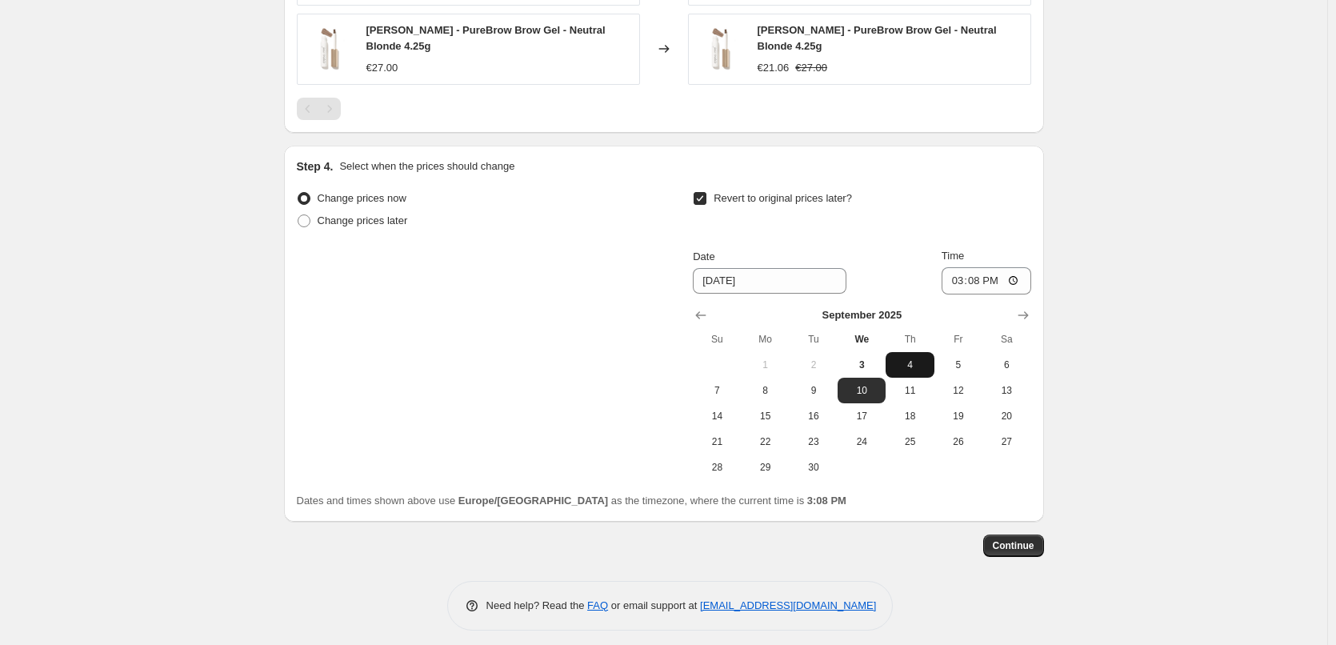
click at [912, 362] on button "4" at bounding box center [909, 365] width 48 height 26
type input "[DATE]"
click at [965, 270] on input "15:08" at bounding box center [986, 280] width 90 height 27
click at [1020, 269] on input "15:00" at bounding box center [986, 280] width 90 height 27
type input "03:00"
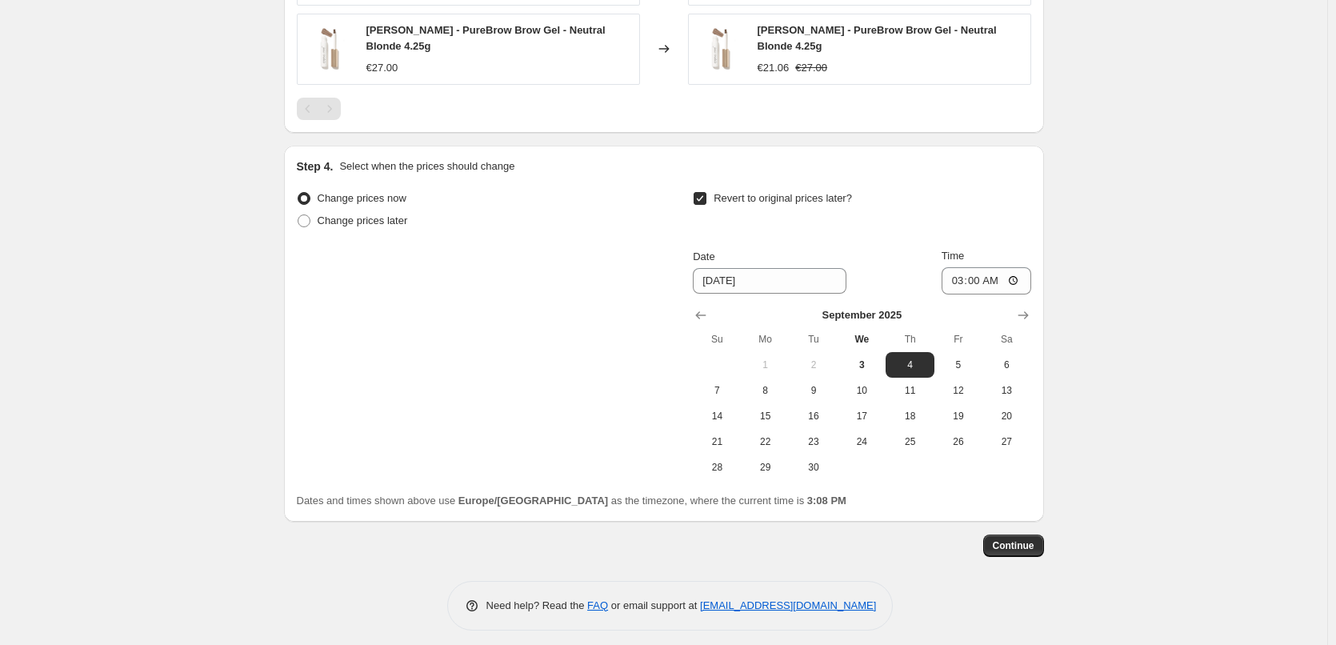
click at [1019, 539] on span "Continue" at bounding box center [1014, 545] width 42 height 13
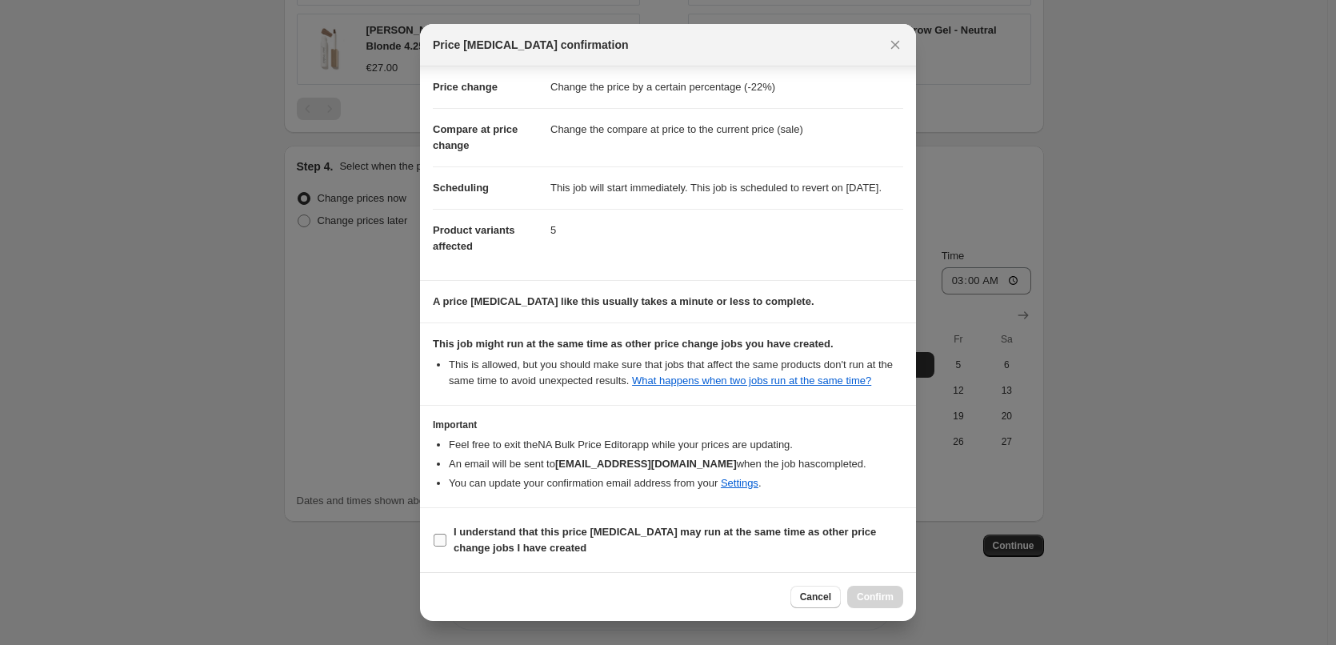
scroll to position [45, 0]
click at [490, 535] on b "I understand that this price [MEDICAL_DATA] may run at the same time as other p…" at bounding box center [665, 540] width 422 height 28
click at [446, 535] on input "I understand that this price [MEDICAL_DATA] may run at the same time as other p…" at bounding box center [440, 539] width 13 height 13
checkbox input "true"
click at [870, 593] on span "Confirm" at bounding box center [875, 596] width 37 height 13
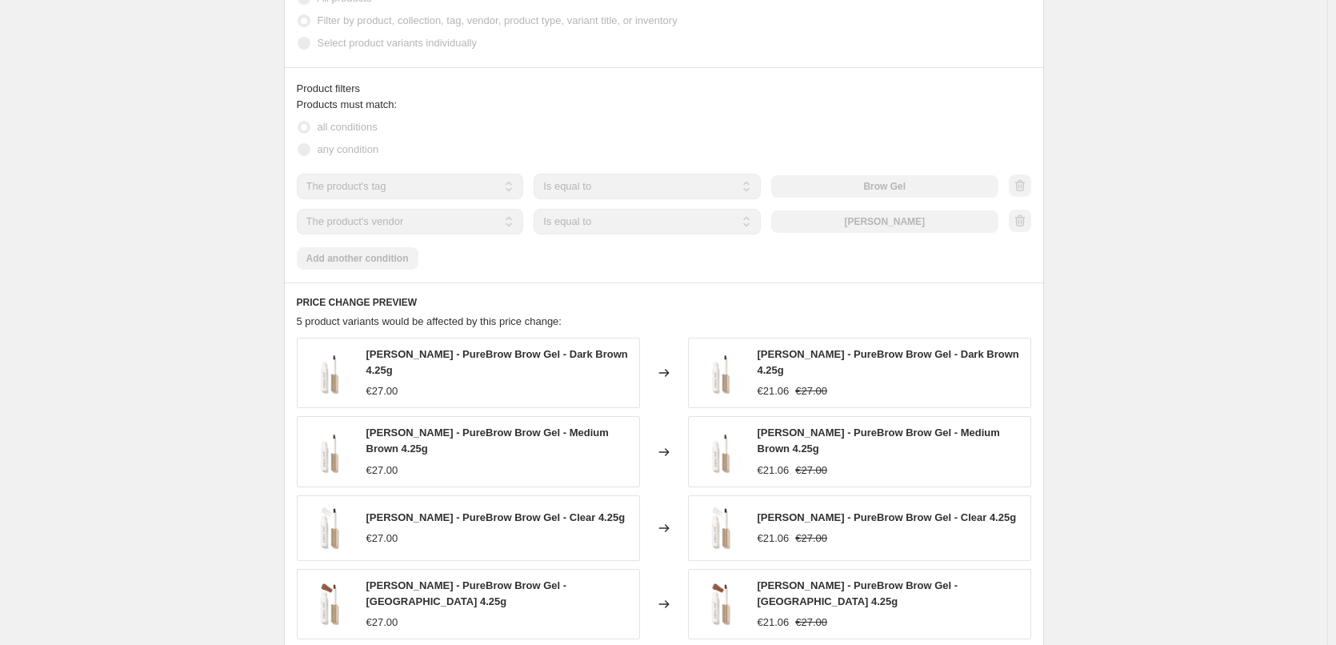
scroll to position [334, 0]
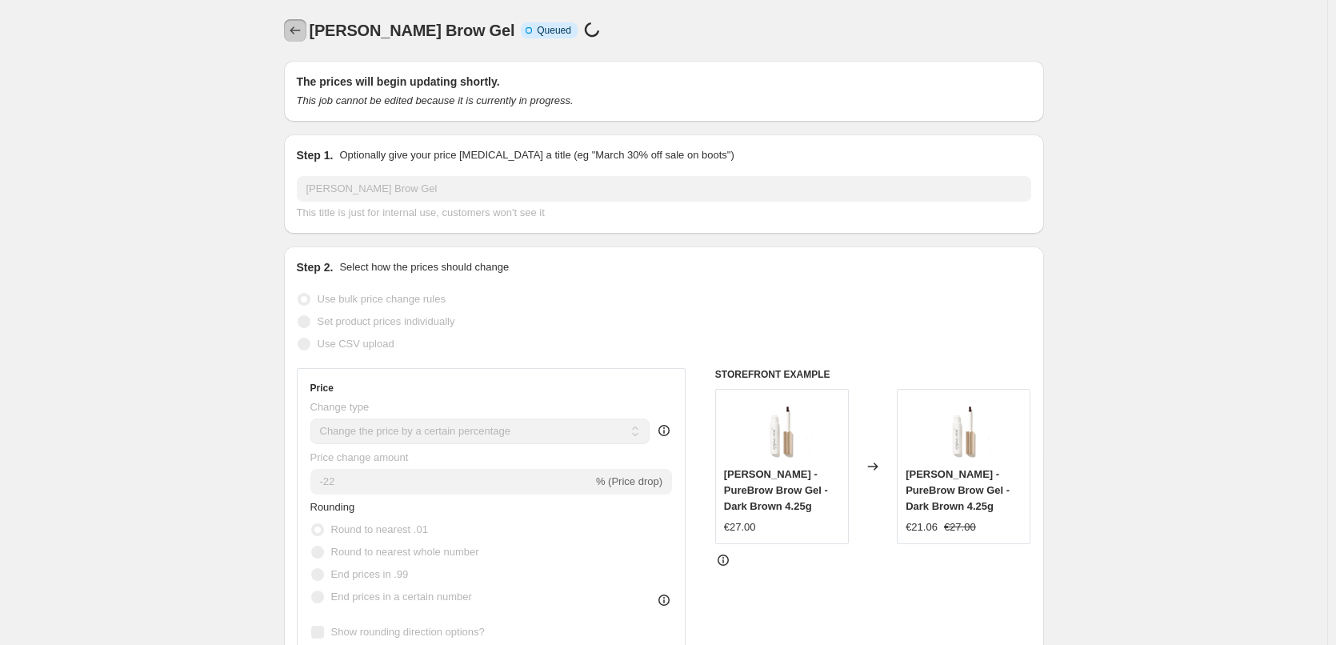
click at [294, 28] on icon "Price change jobs" at bounding box center [295, 30] width 16 height 16
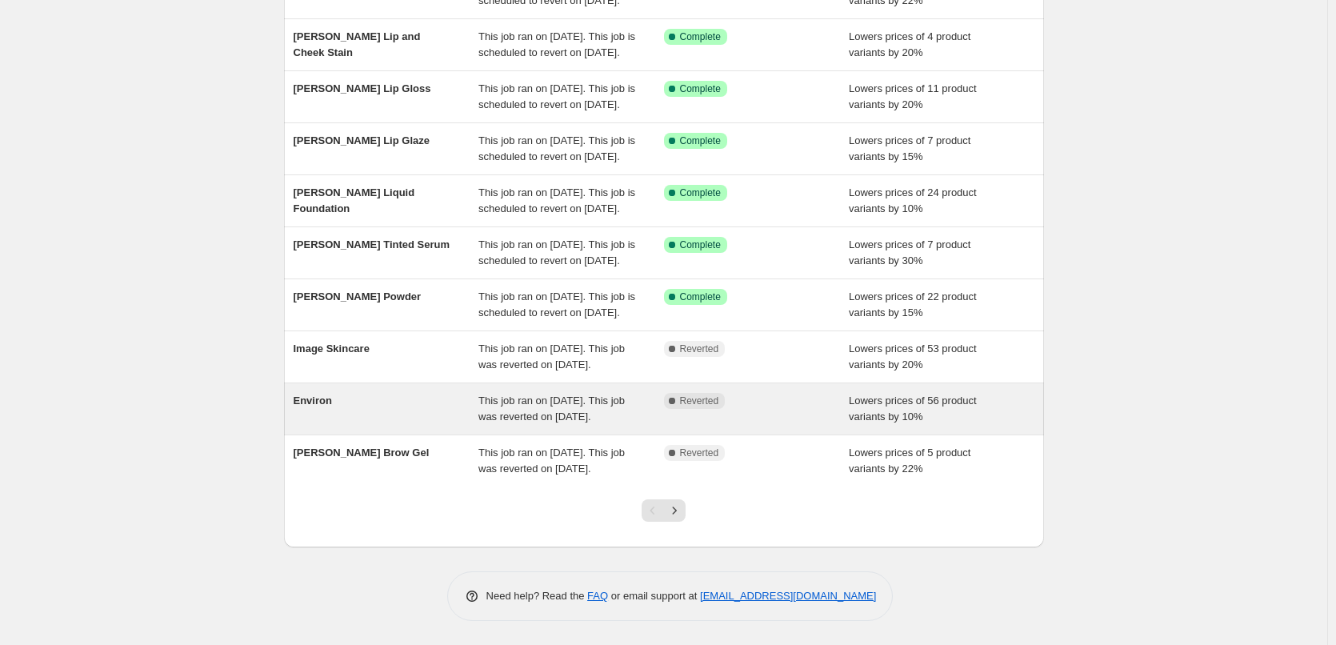
scroll to position [339, 0]
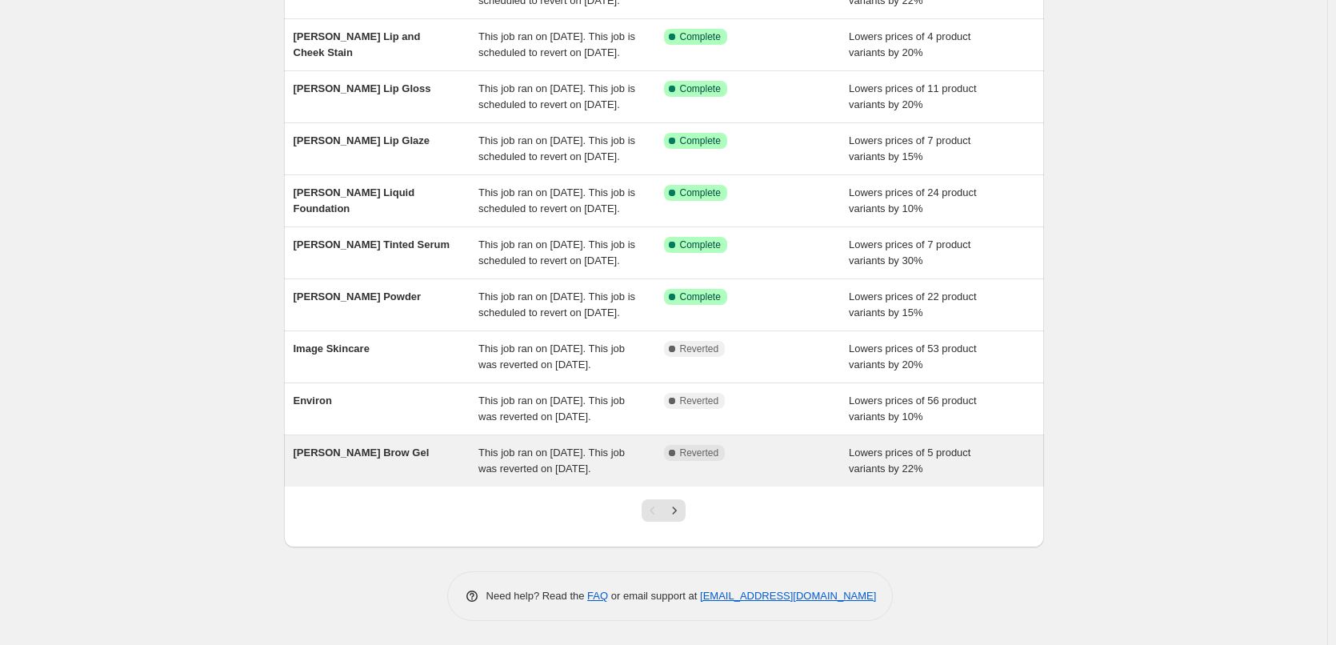
click at [519, 446] on span "This job ran on [DATE]. This job was reverted on [DATE]." at bounding box center [551, 460] width 146 height 28
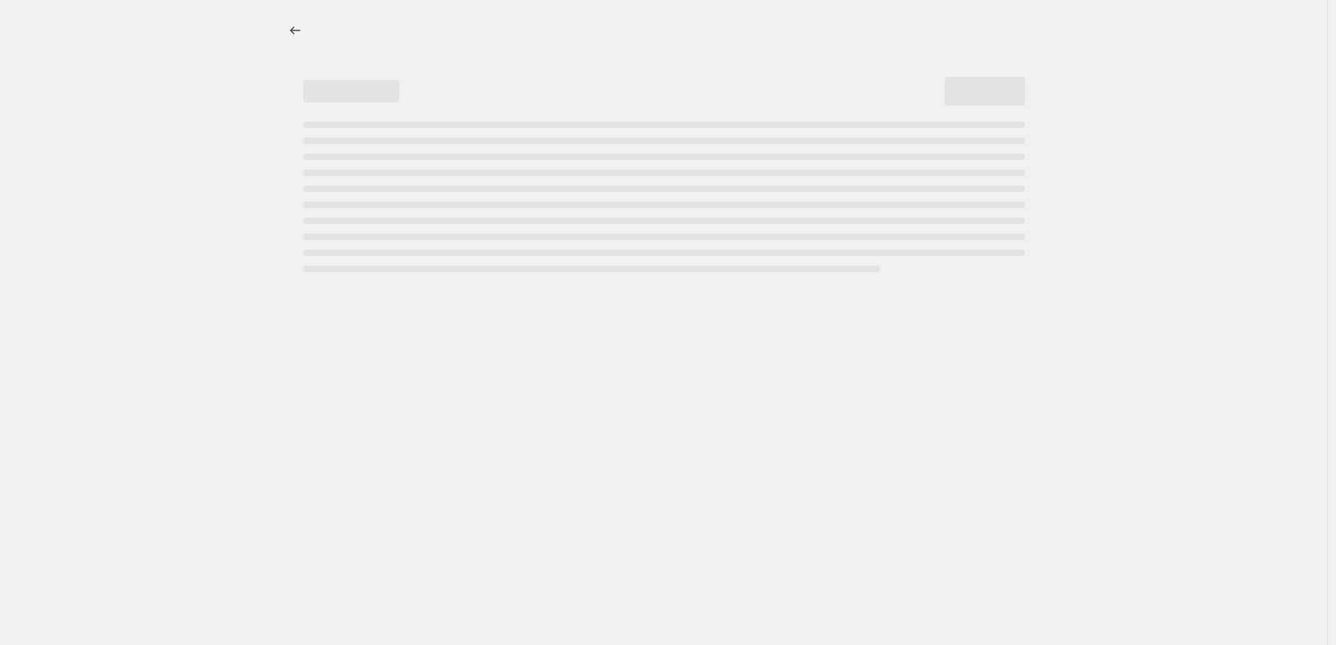
select select "percentage"
select select "tag"
select select "vendor"
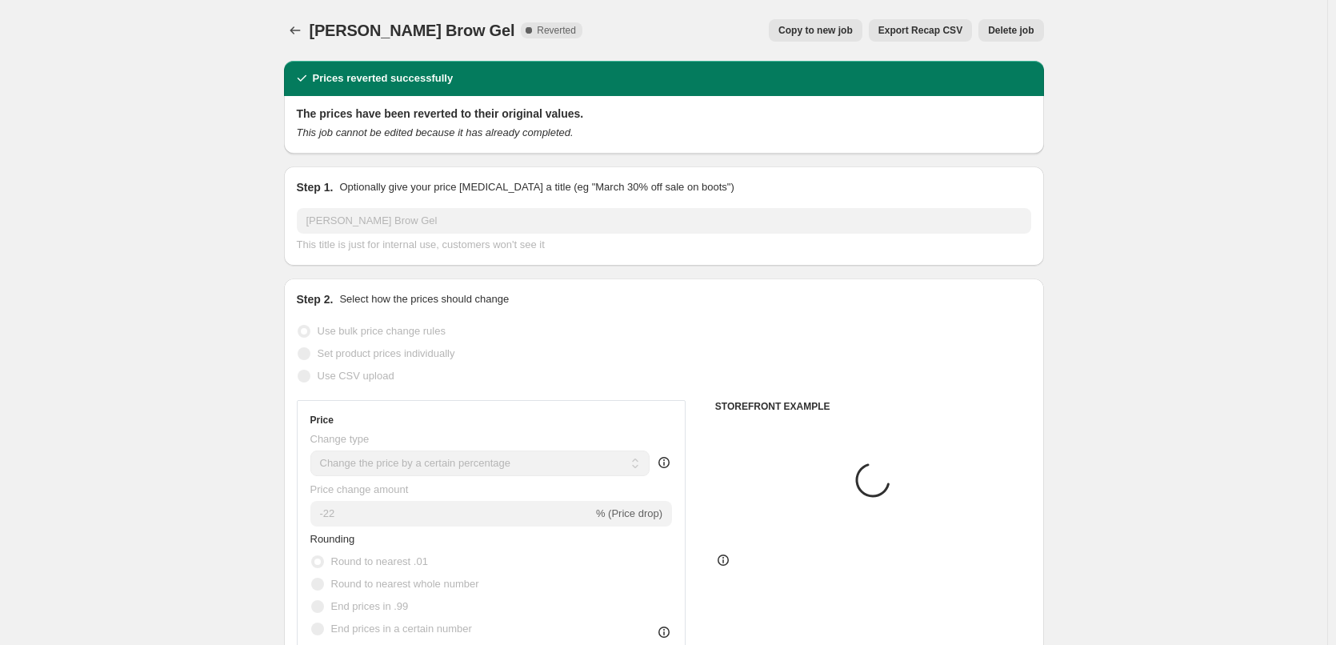
click at [1001, 28] on span "Delete job" at bounding box center [1011, 30] width 46 height 13
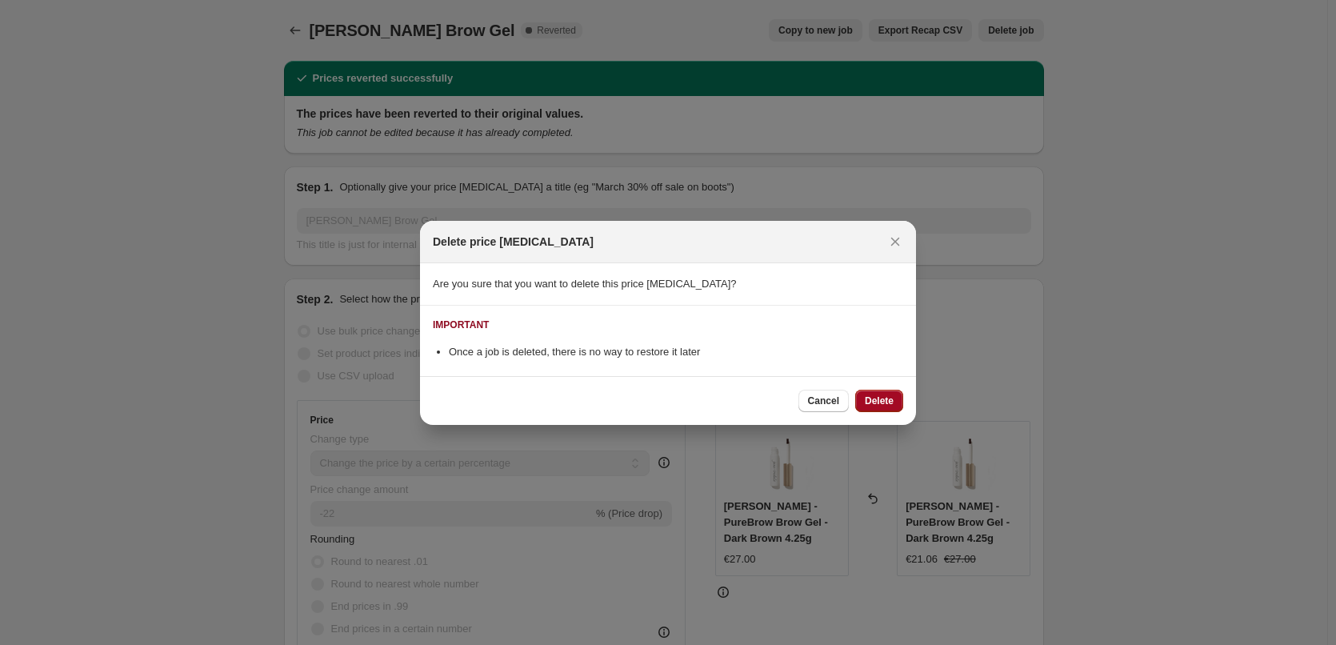
click at [873, 401] on span "Delete" at bounding box center [879, 400] width 29 height 13
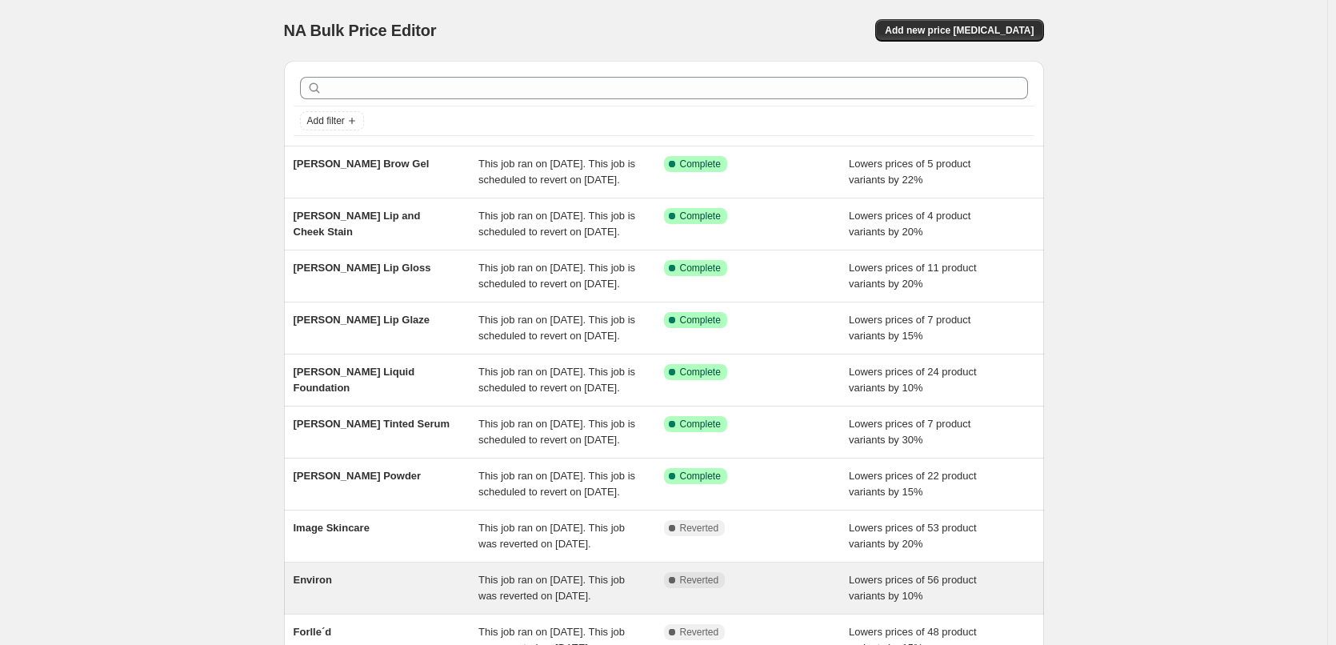
scroll to position [339, 0]
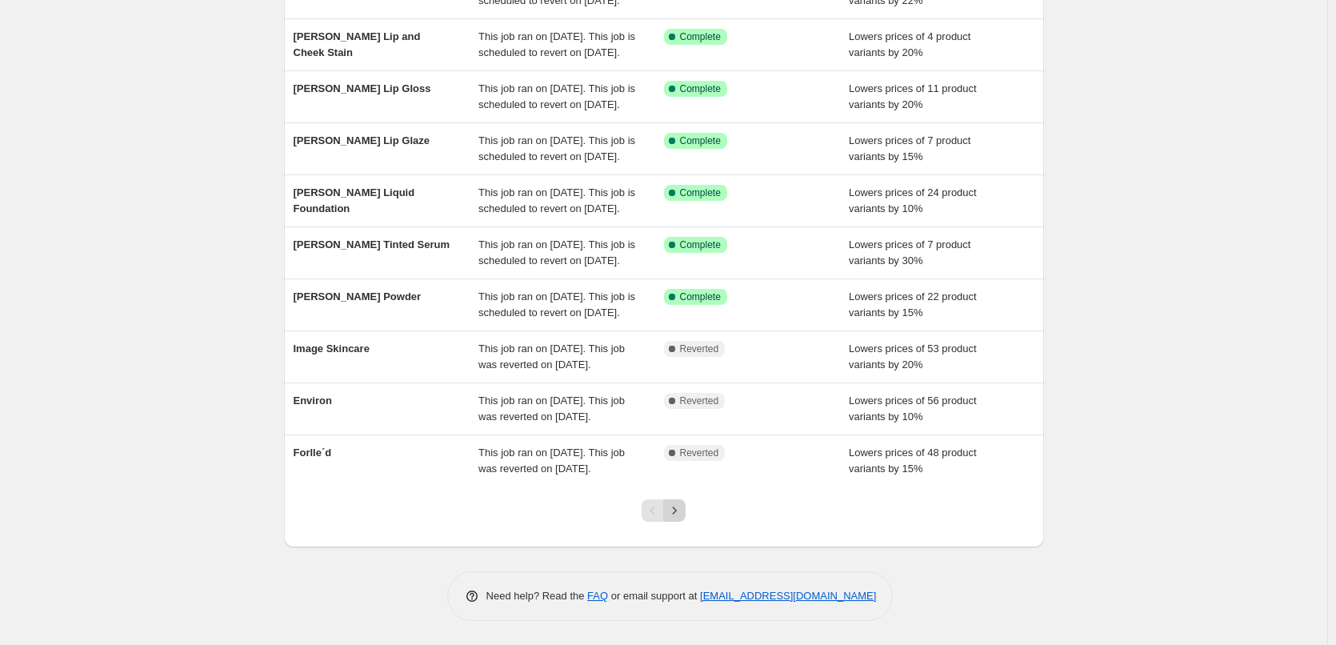
click at [678, 514] on icon "Next" at bounding box center [674, 510] width 16 height 16
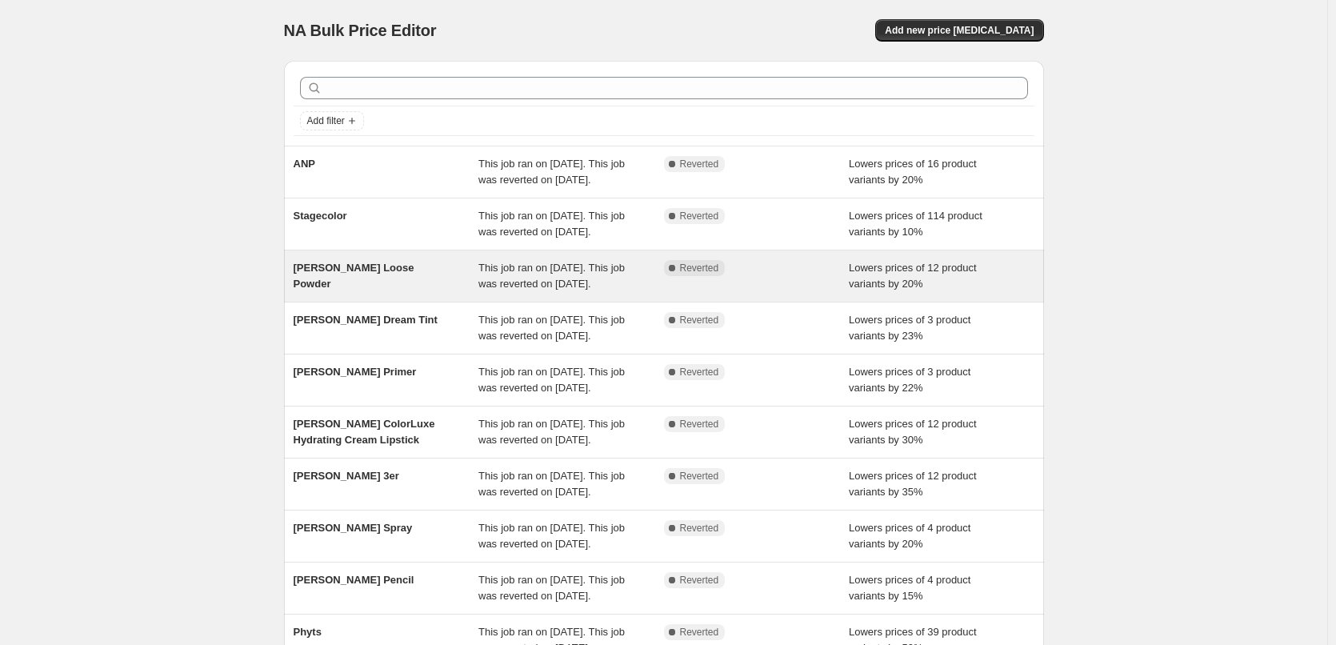
click at [564, 290] on span "This job ran on [DATE]. This job was reverted on [DATE]." at bounding box center [551, 276] width 146 height 28
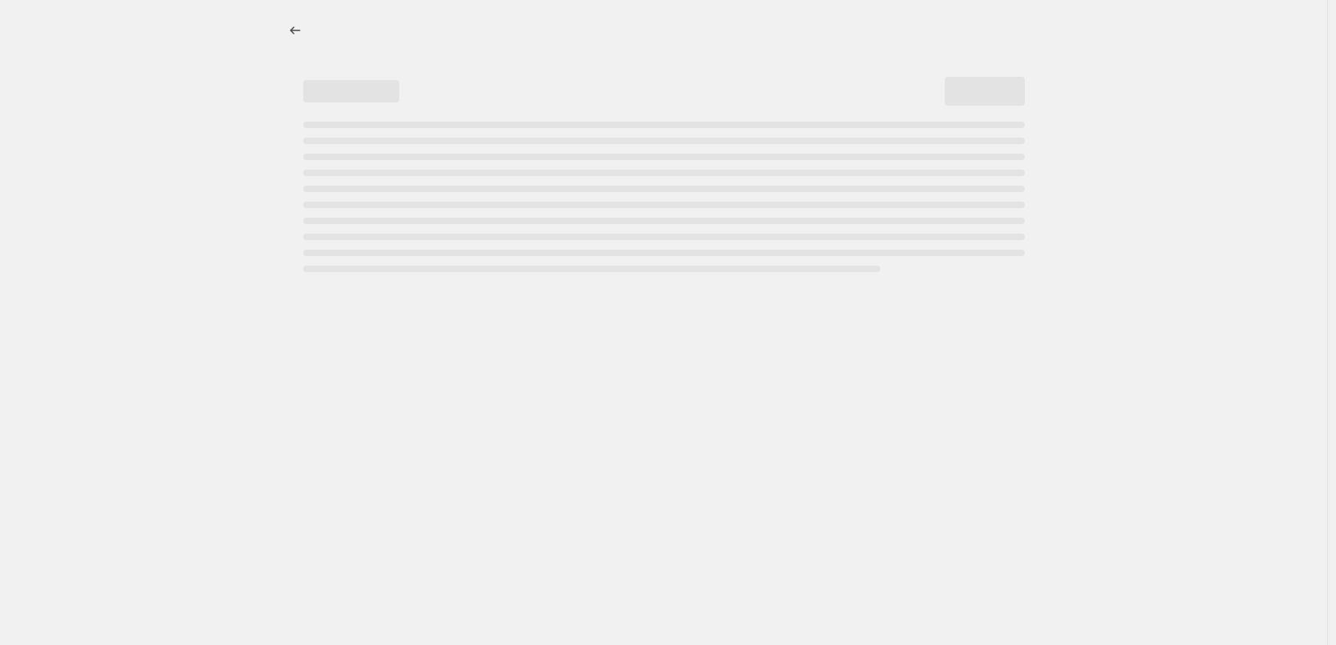
select select "percentage"
select select "tag"
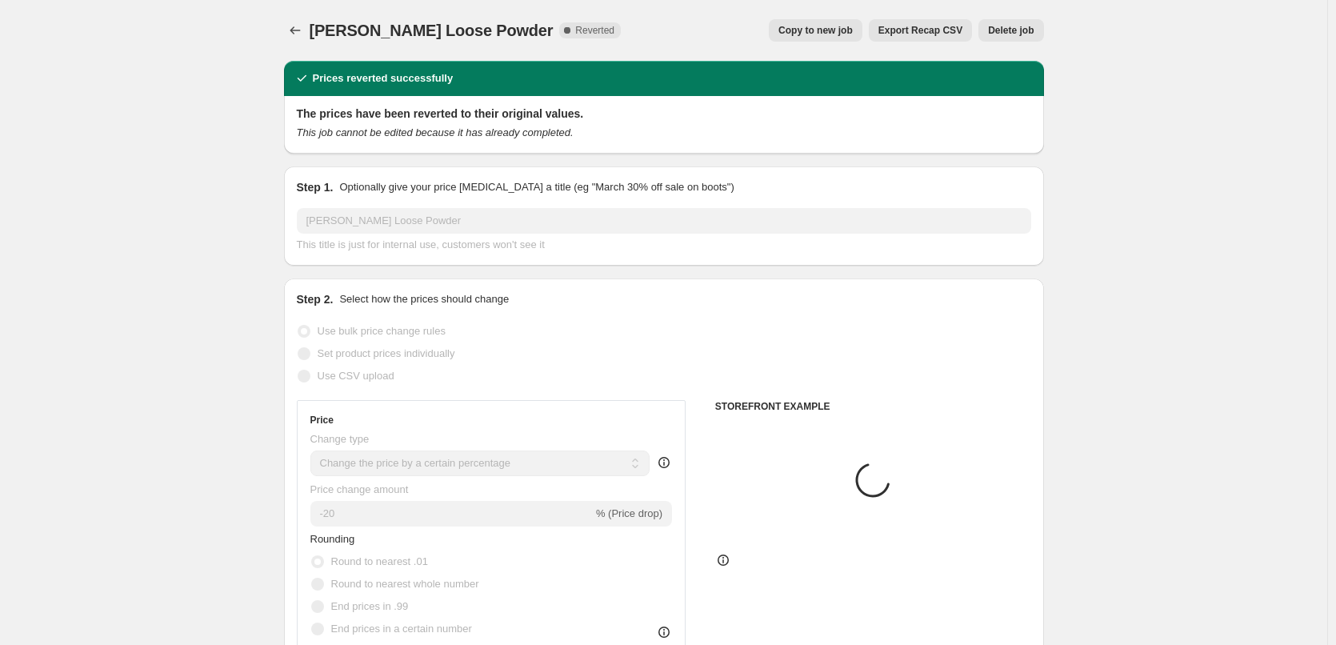
click at [835, 32] on span "Copy to new job" at bounding box center [815, 30] width 74 height 13
select select "percentage"
select select "tag"
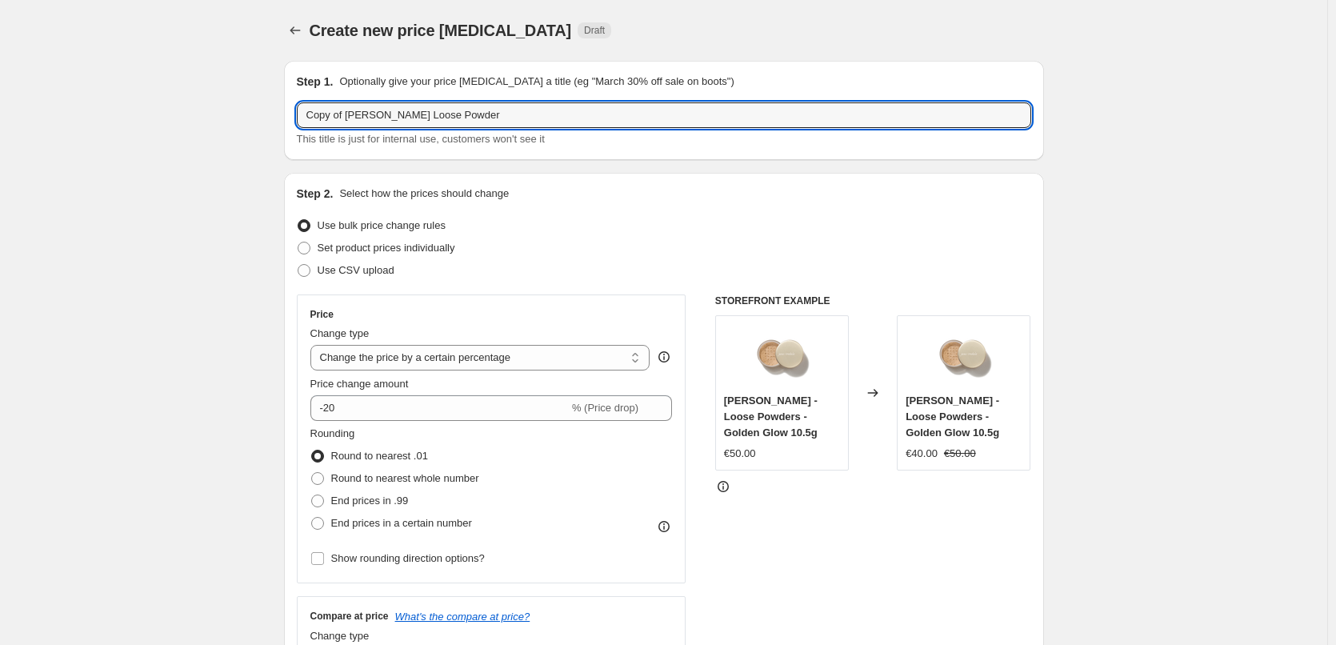
drag, startPoint x: 347, startPoint y: 118, endPoint x: 9, endPoint y: 126, distance: 338.5
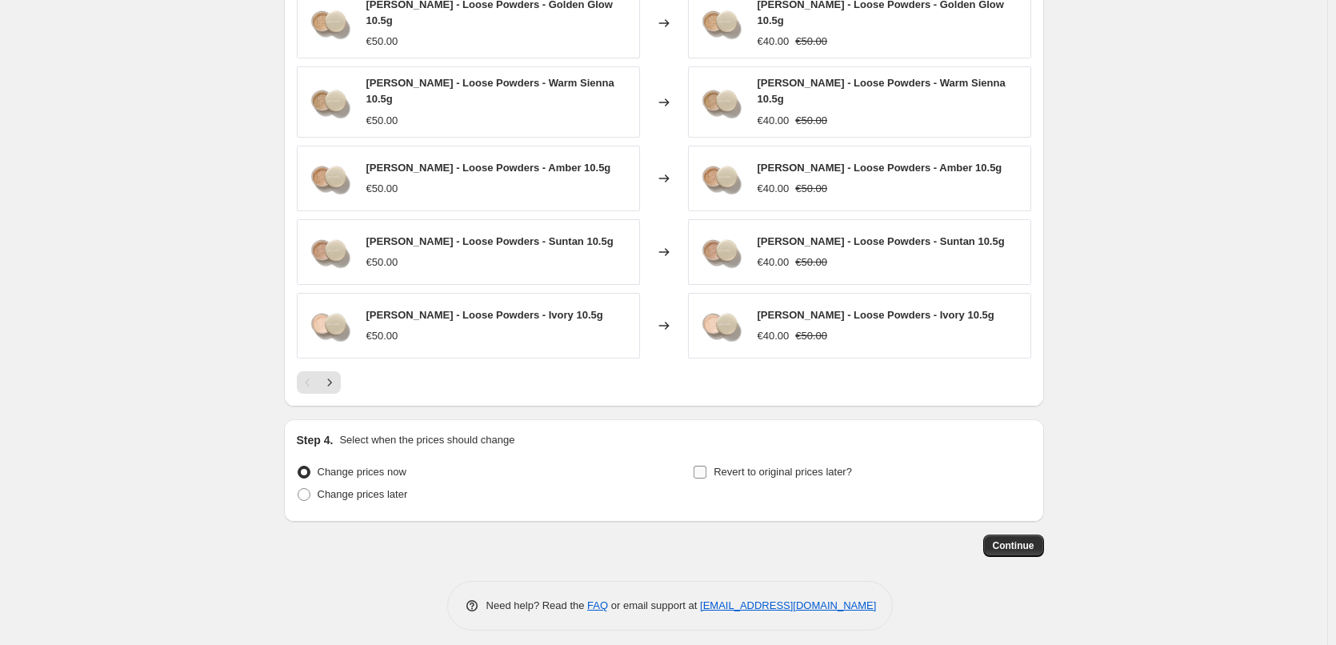
type input "[PERSON_NAME] Loose Powder"
click at [728, 468] on span "Revert to original prices later?" at bounding box center [782, 472] width 138 height 12
click at [706, 468] on input "Revert to original prices later?" at bounding box center [699, 472] width 13 height 13
checkbox input "true"
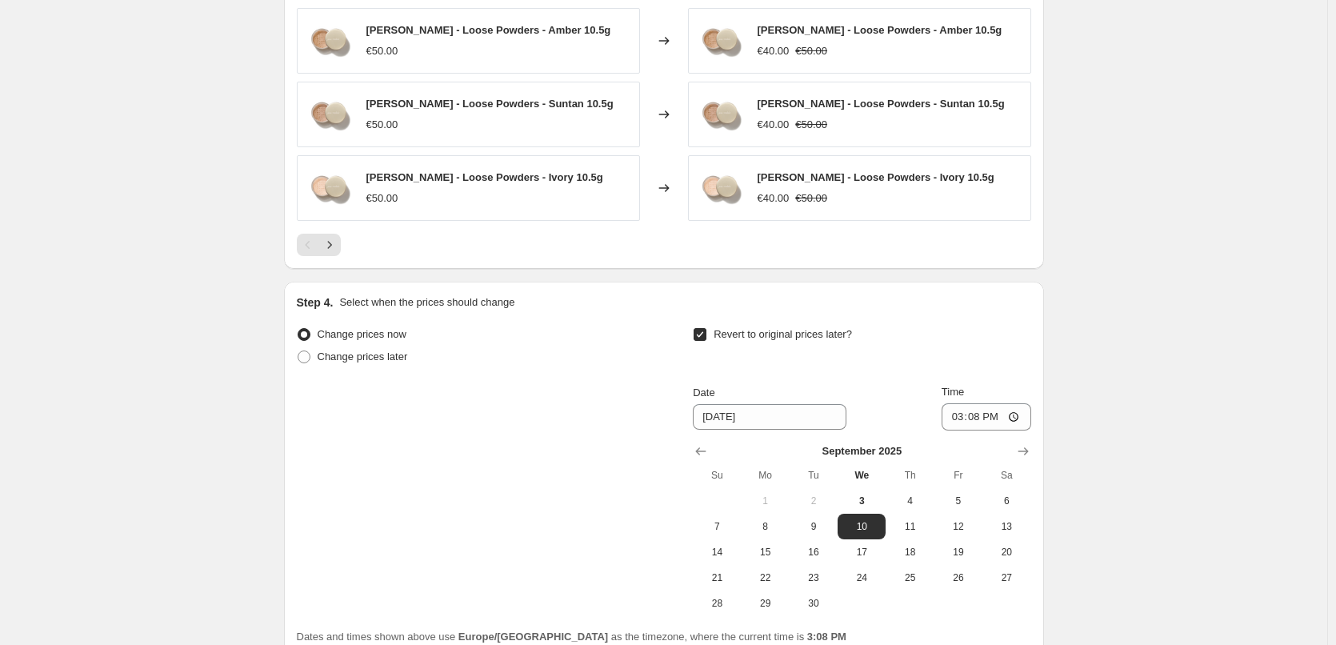
scroll to position [1409, 0]
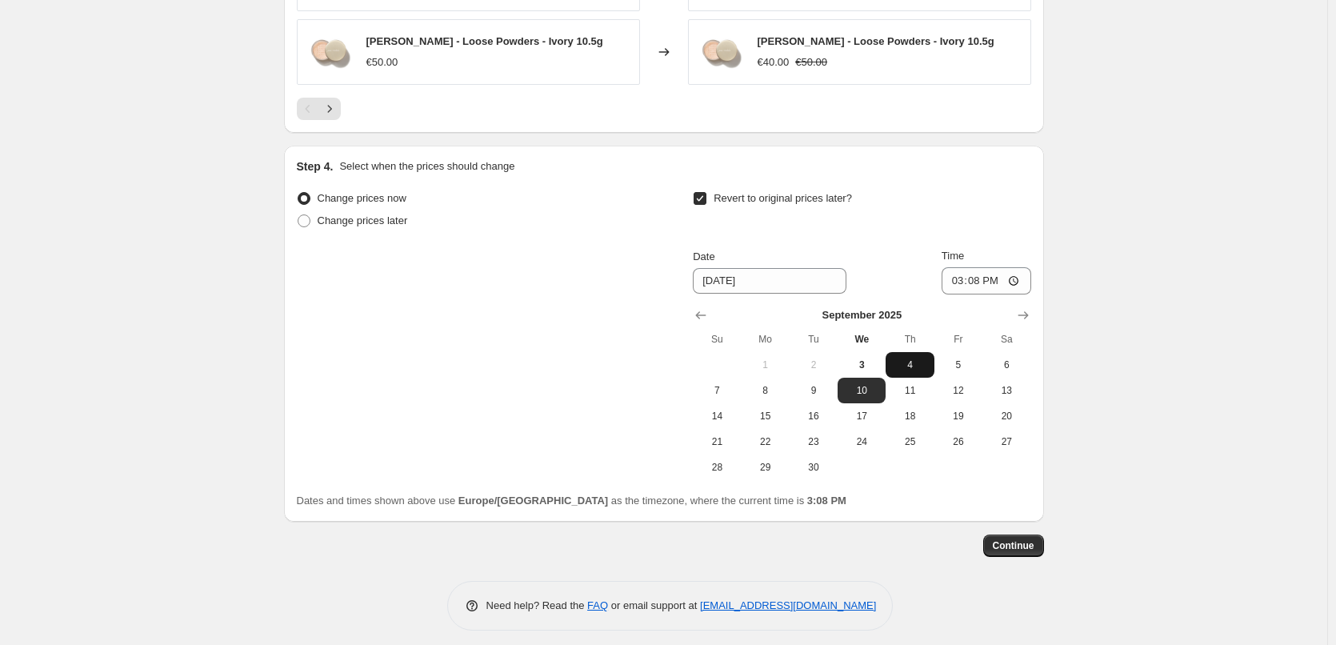
click at [927, 358] on span "4" at bounding box center [909, 364] width 35 height 13
type input "[DATE]"
click at [960, 268] on input "15:08" at bounding box center [986, 280] width 90 height 27
click at [1016, 271] on input "15:00" at bounding box center [986, 280] width 90 height 27
type input "03:00"
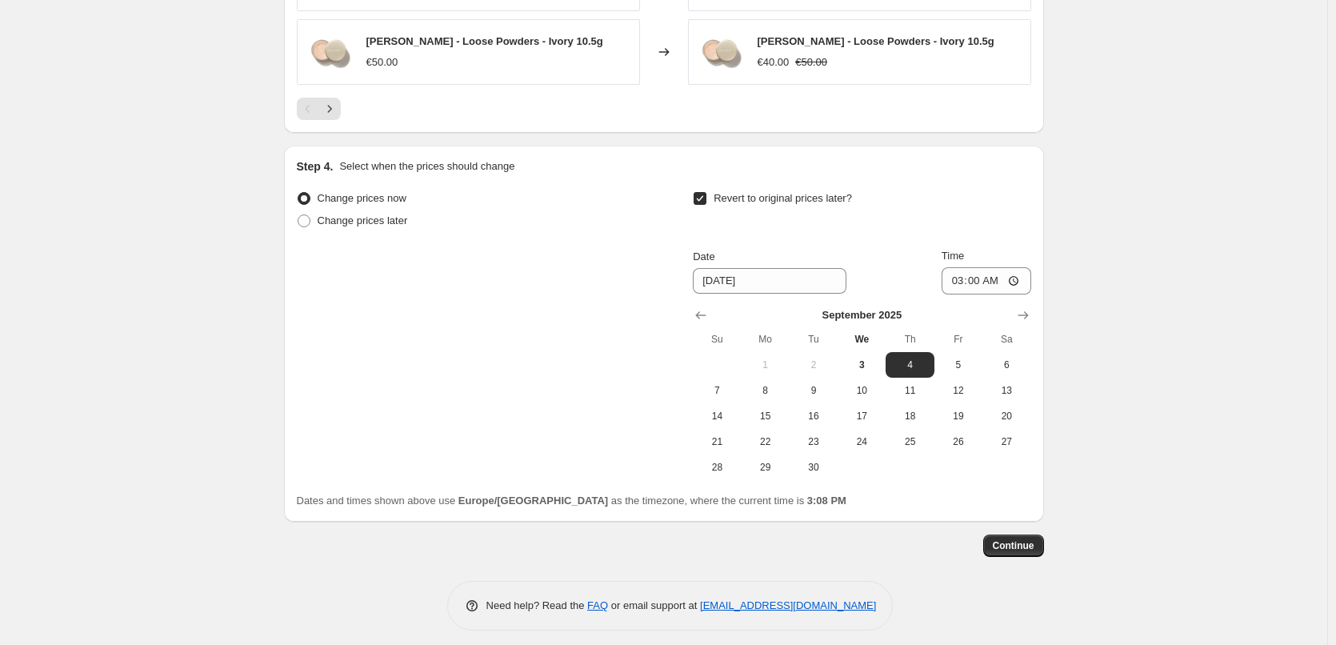
click at [1001, 534] on button "Continue" at bounding box center [1013, 545] width 61 height 22
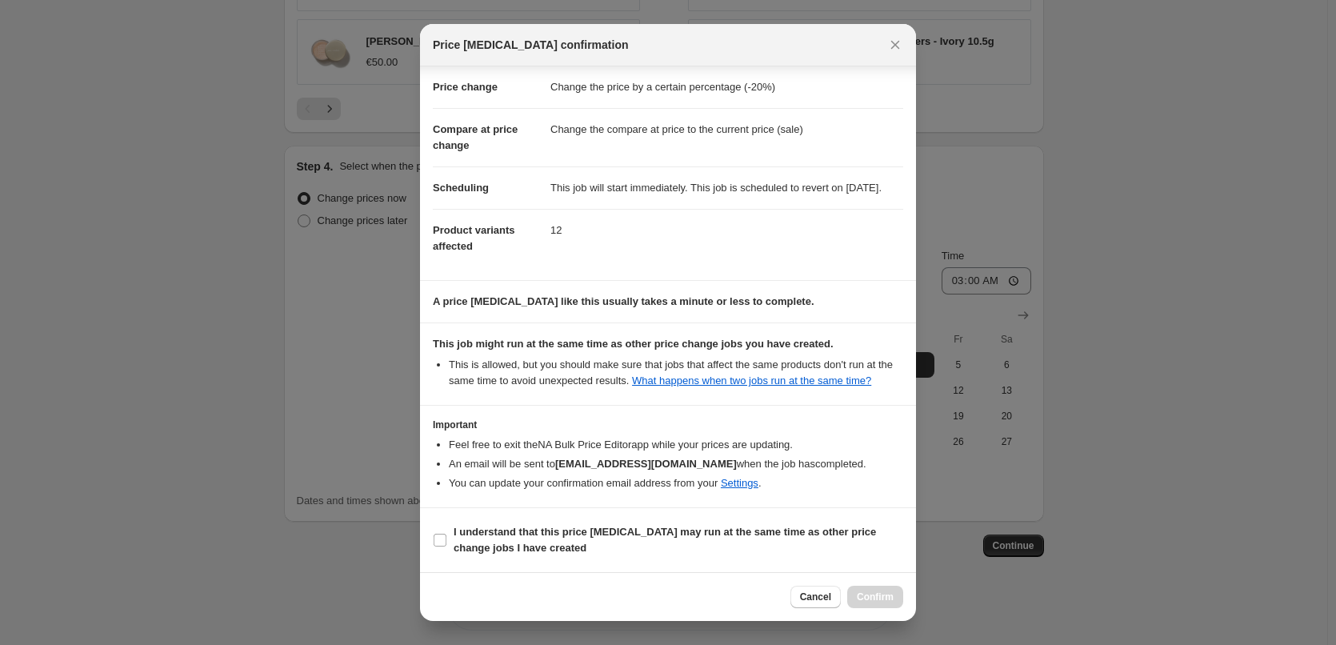
scroll to position [45, 0]
click at [511, 539] on span "I understand that this price [MEDICAL_DATA] may run at the same time as other p…" at bounding box center [679, 540] width 450 height 32
click at [446, 539] on input "I understand that this price [MEDICAL_DATA] may run at the same time as other p…" at bounding box center [440, 539] width 13 height 13
checkbox input "true"
click at [873, 597] on span "Confirm" at bounding box center [875, 596] width 37 height 13
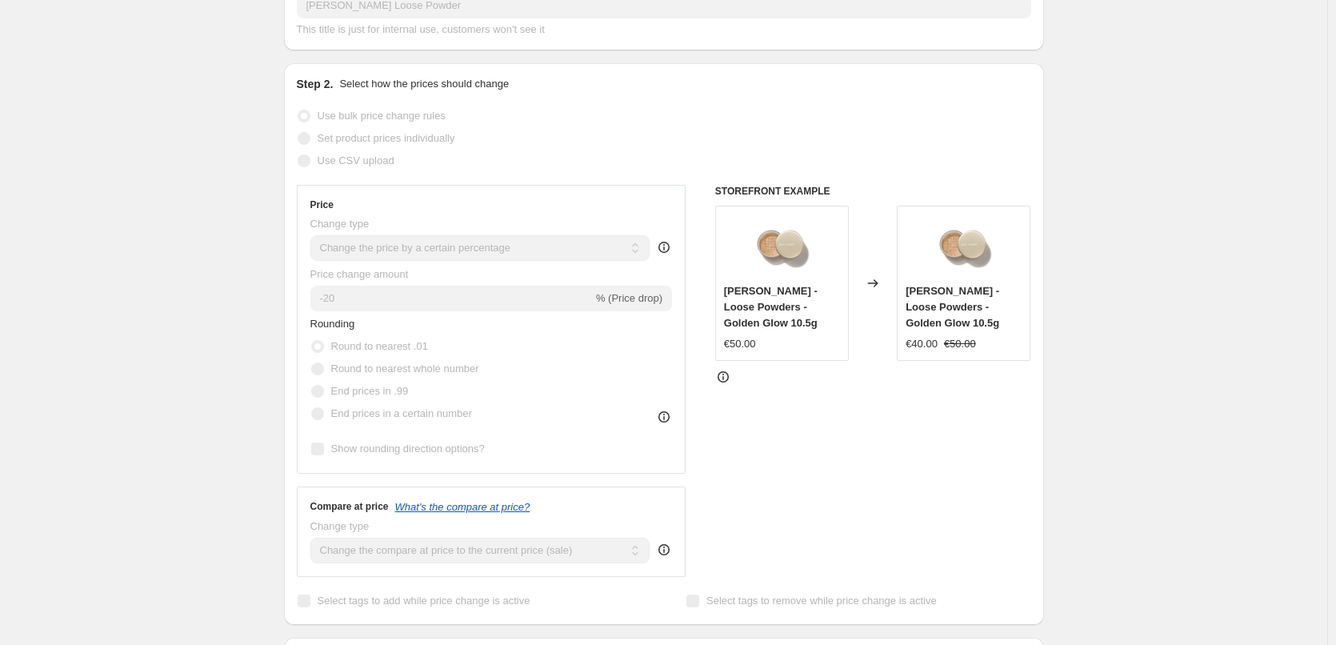
scroll to position [10, 0]
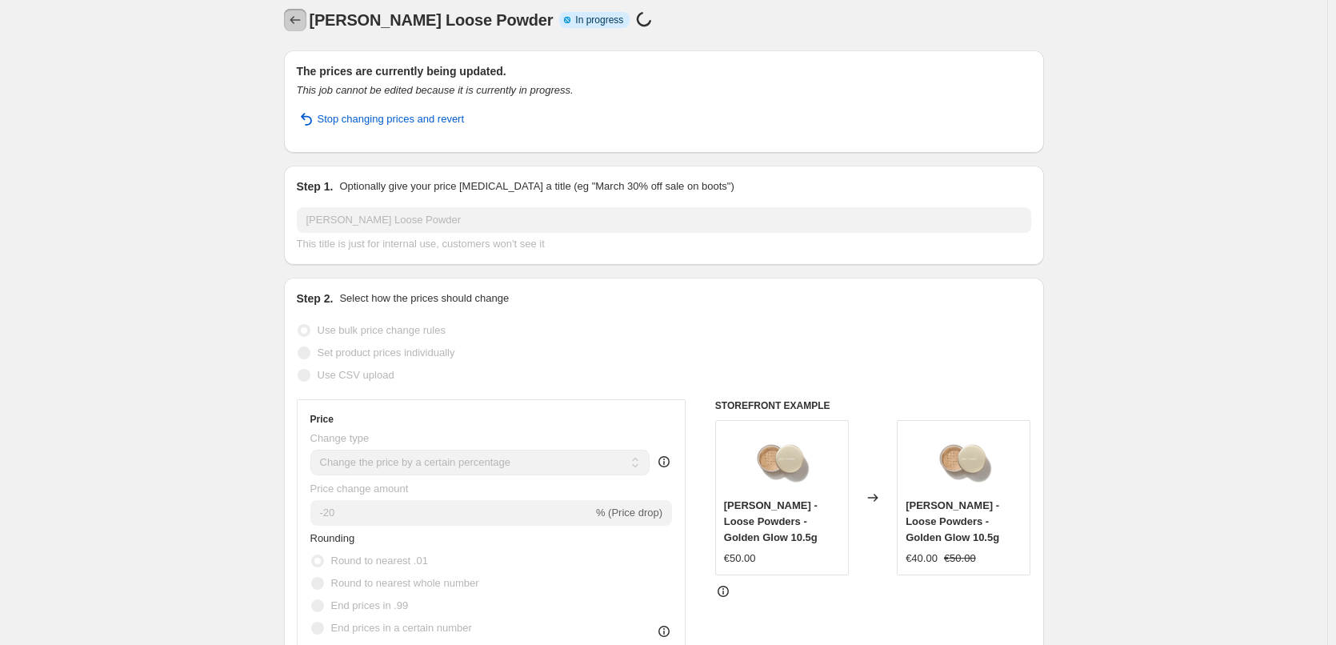
click at [291, 19] on icon "Price change jobs" at bounding box center [295, 20] width 16 height 16
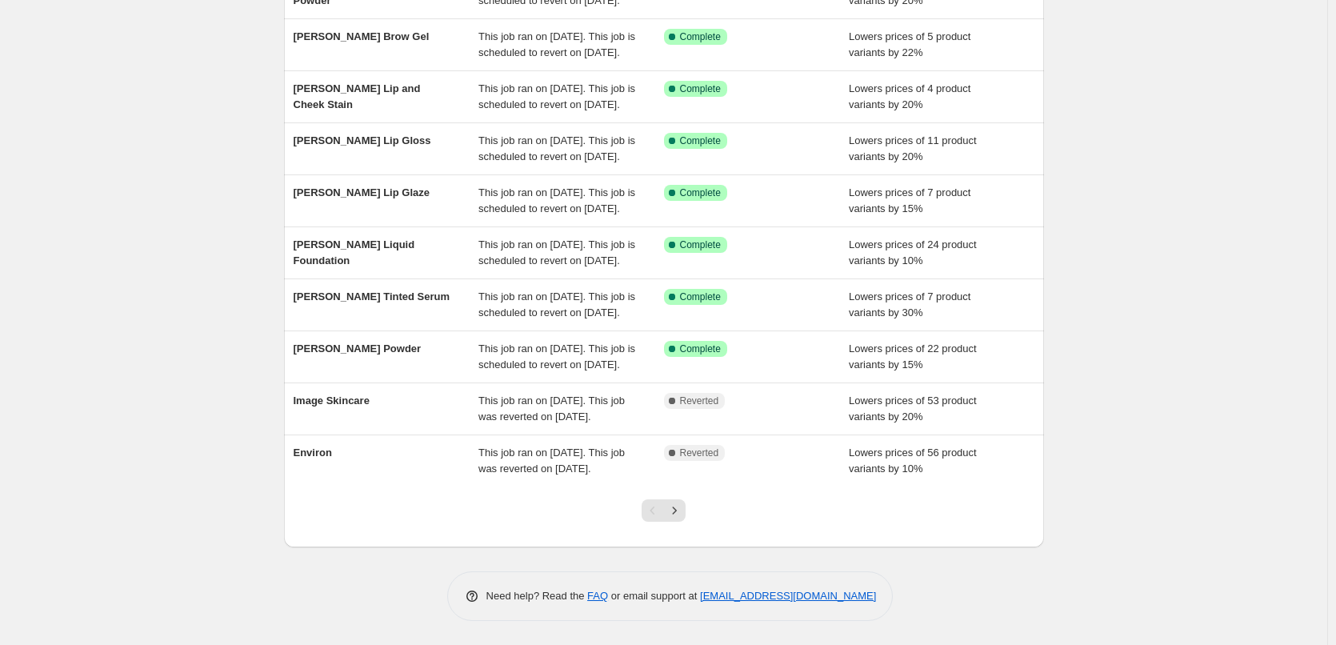
scroll to position [339, 0]
click at [677, 509] on icon "Next" at bounding box center [674, 510] width 16 height 16
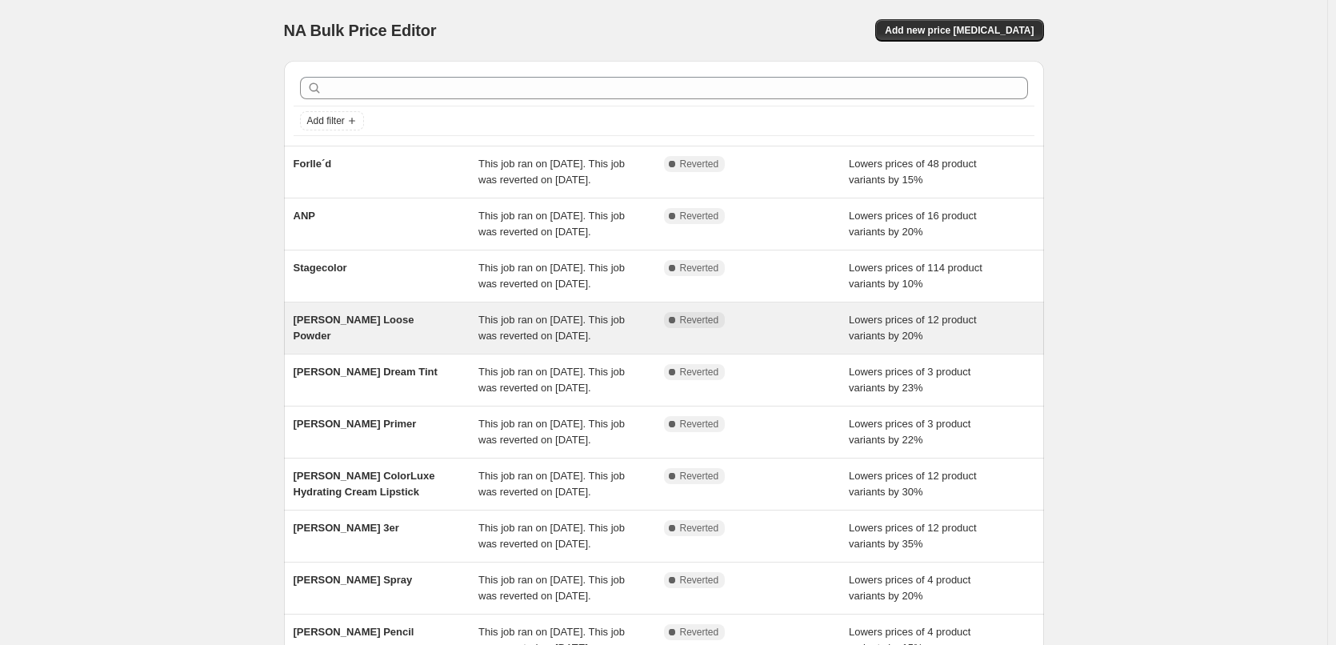
click at [506, 342] on span "This job ran on [DATE]. This job was reverted on [DATE]." at bounding box center [551, 328] width 146 height 28
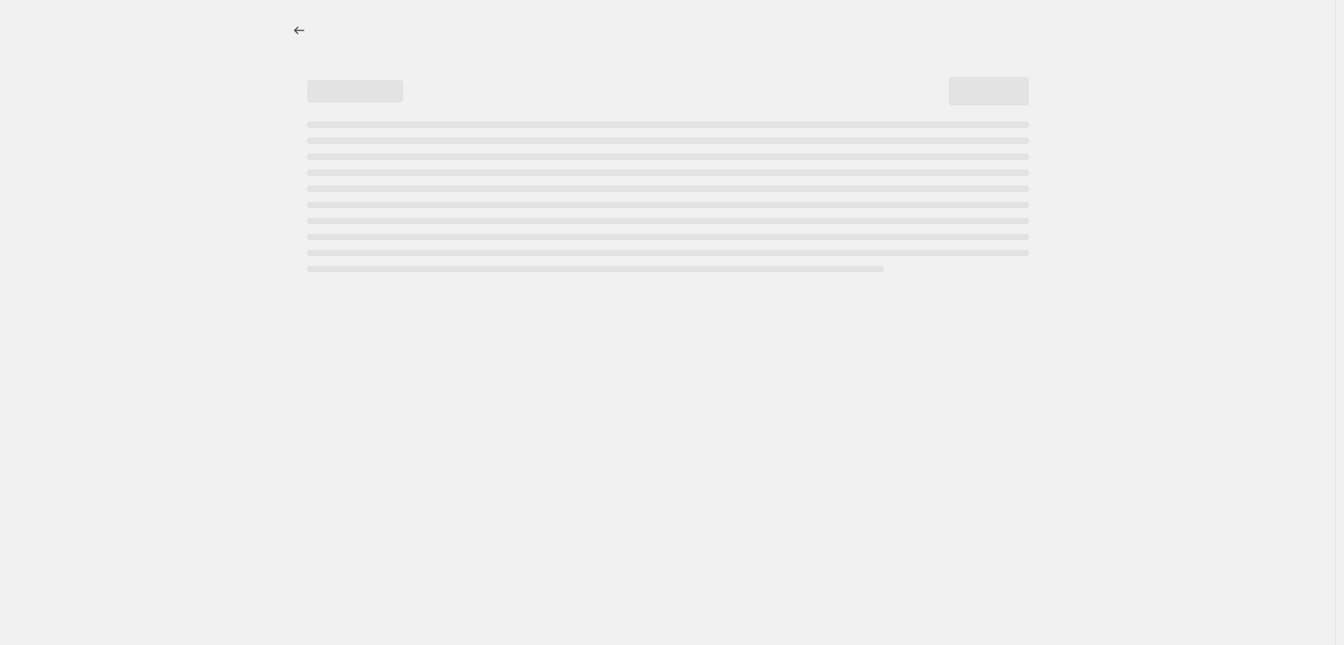
select select "percentage"
select select "tag"
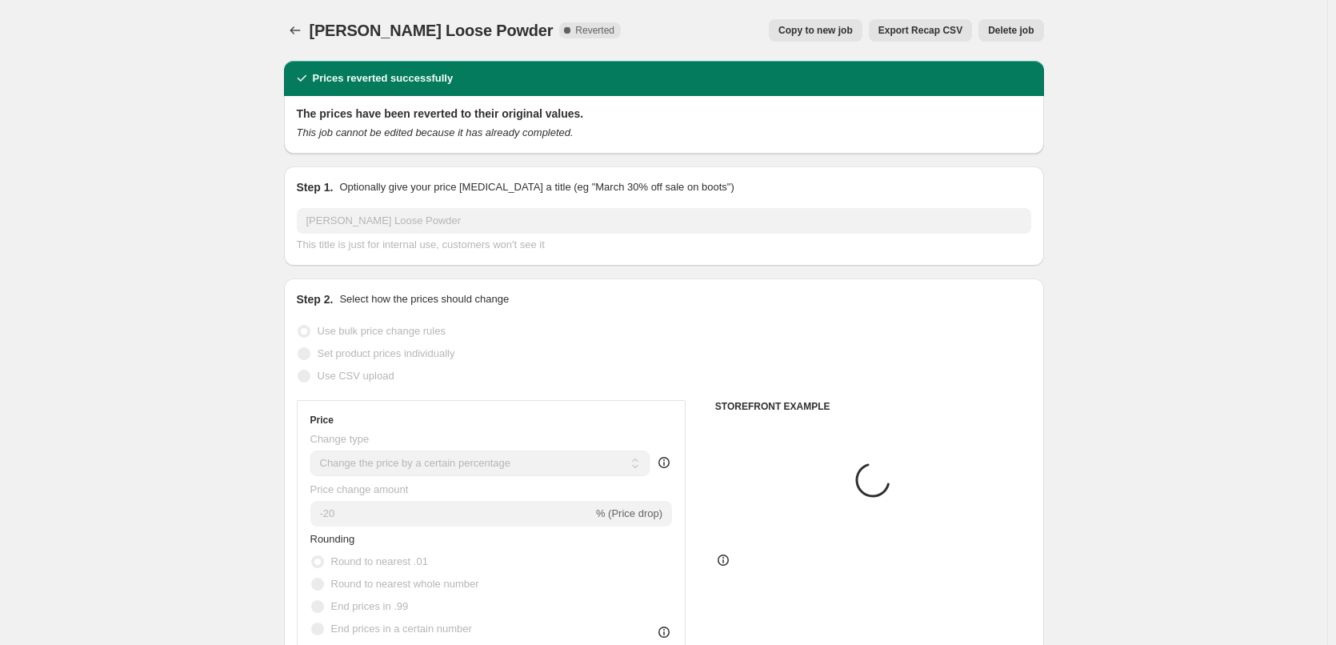
click at [1006, 32] on span "Delete job" at bounding box center [1011, 30] width 46 height 13
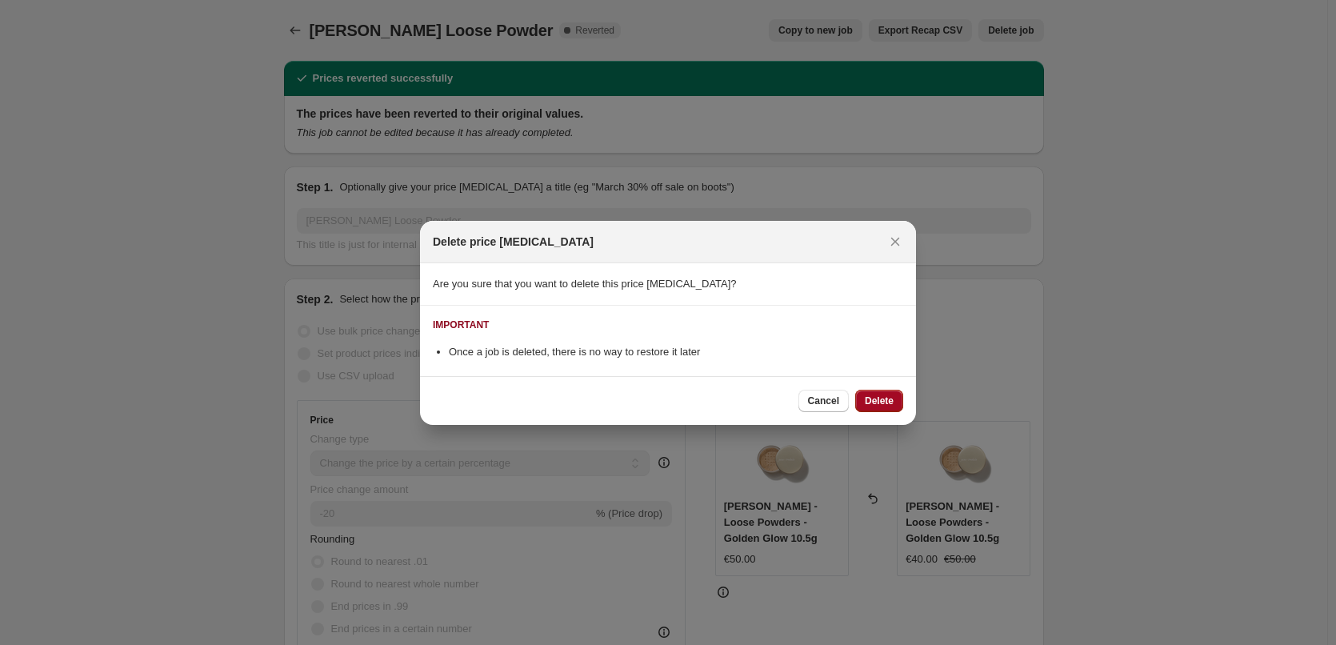
click at [884, 398] on span "Delete" at bounding box center [879, 400] width 29 height 13
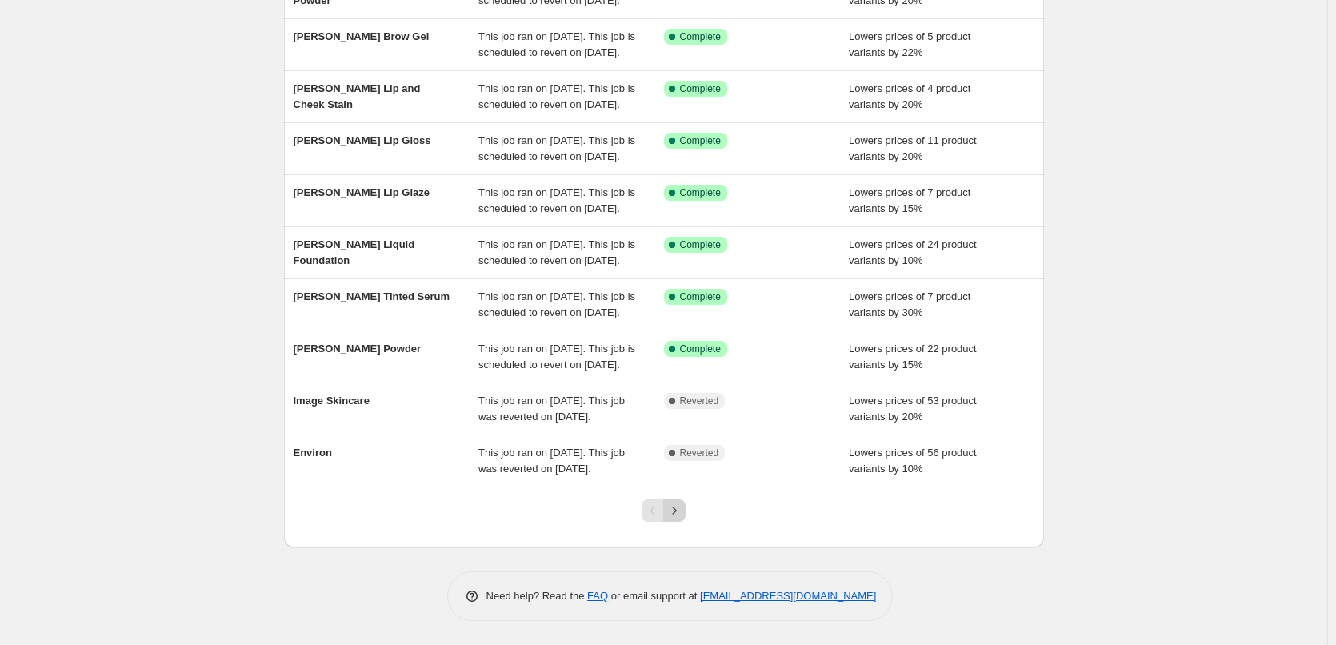
click at [681, 510] on icon "Next" at bounding box center [674, 510] width 16 height 16
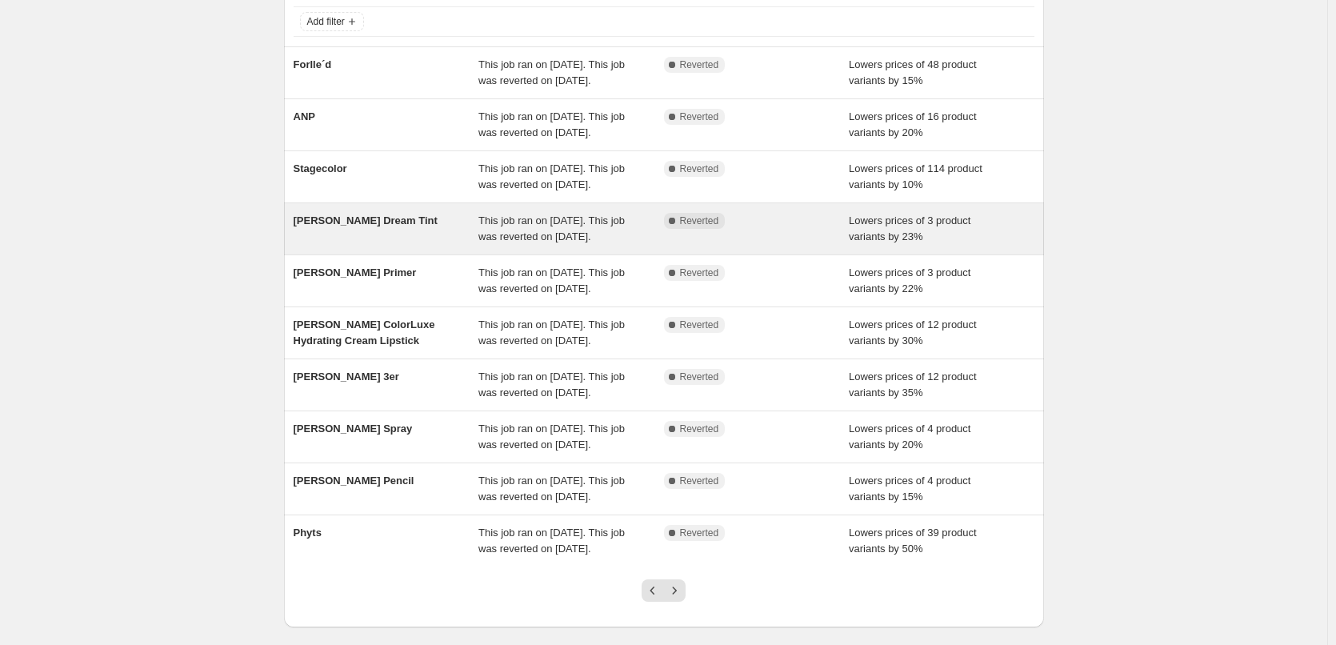
click at [558, 242] on span "This job ran on [DATE]. This job was reverted on [DATE]." at bounding box center [551, 228] width 146 height 28
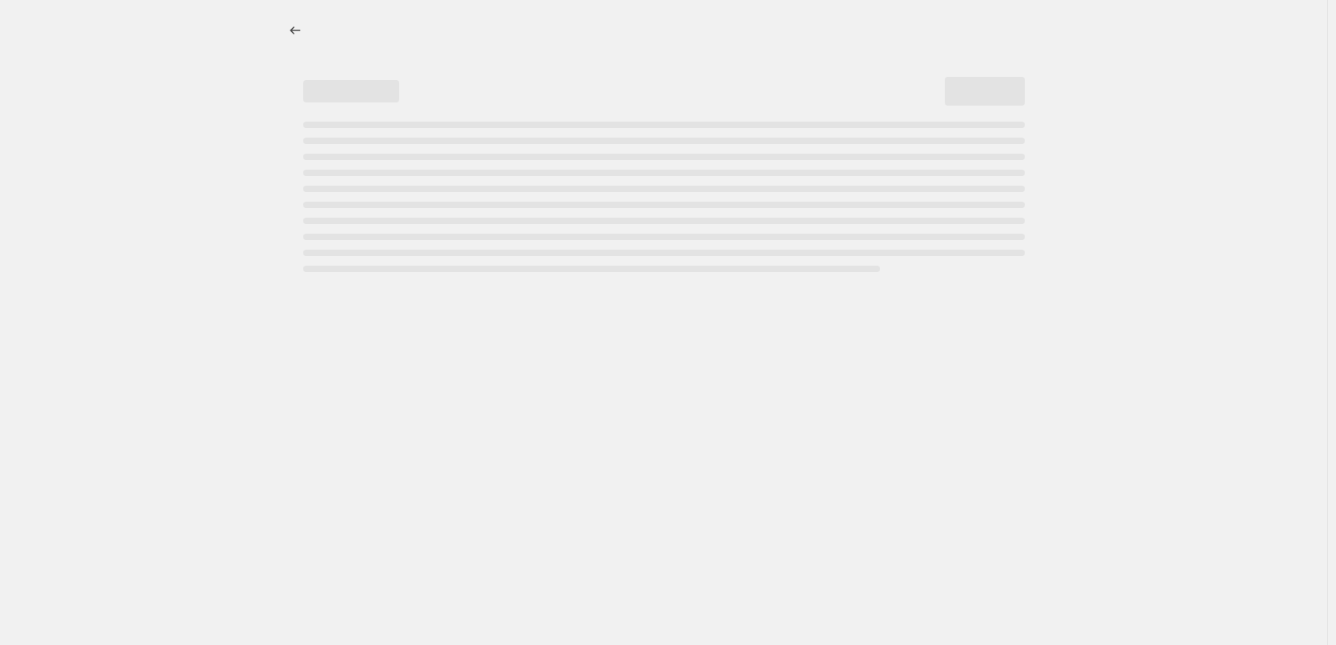
select select "percentage"
select select "vendor"
select select "tag"
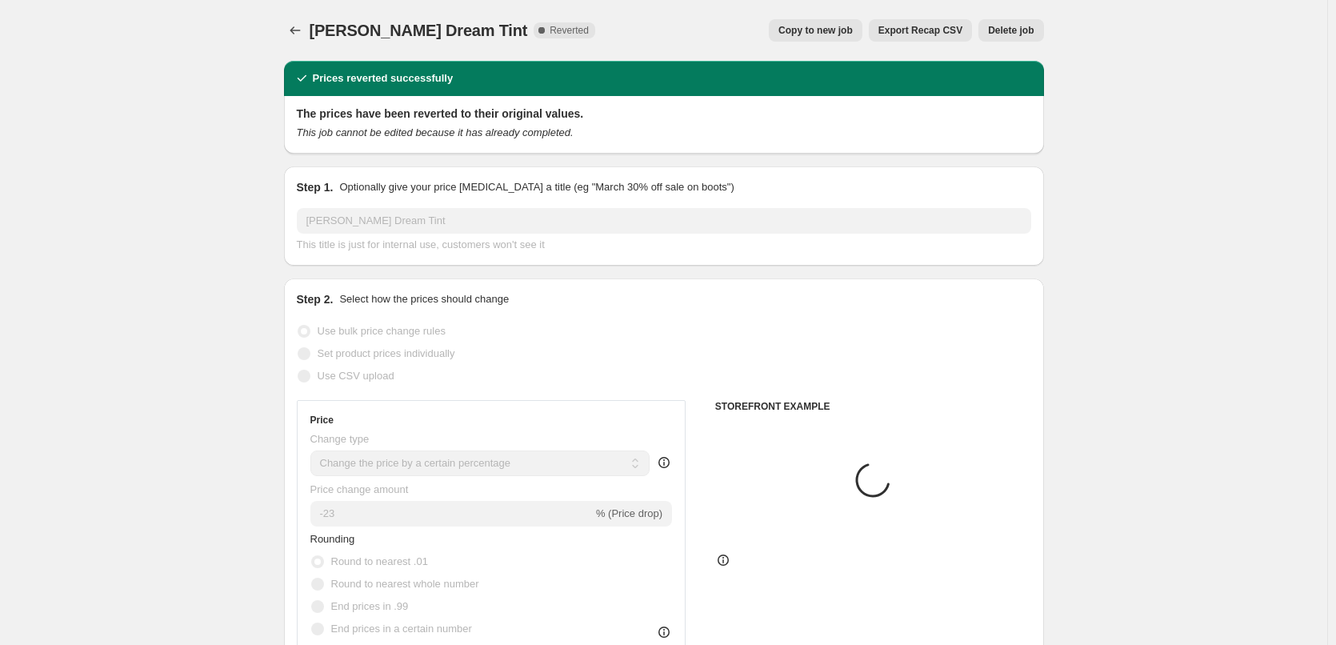
click at [821, 34] on span "Copy to new job" at bounding box center [815, 30] width 74 height 13
select select "percentage"
select select "vendor"
select select "tag"
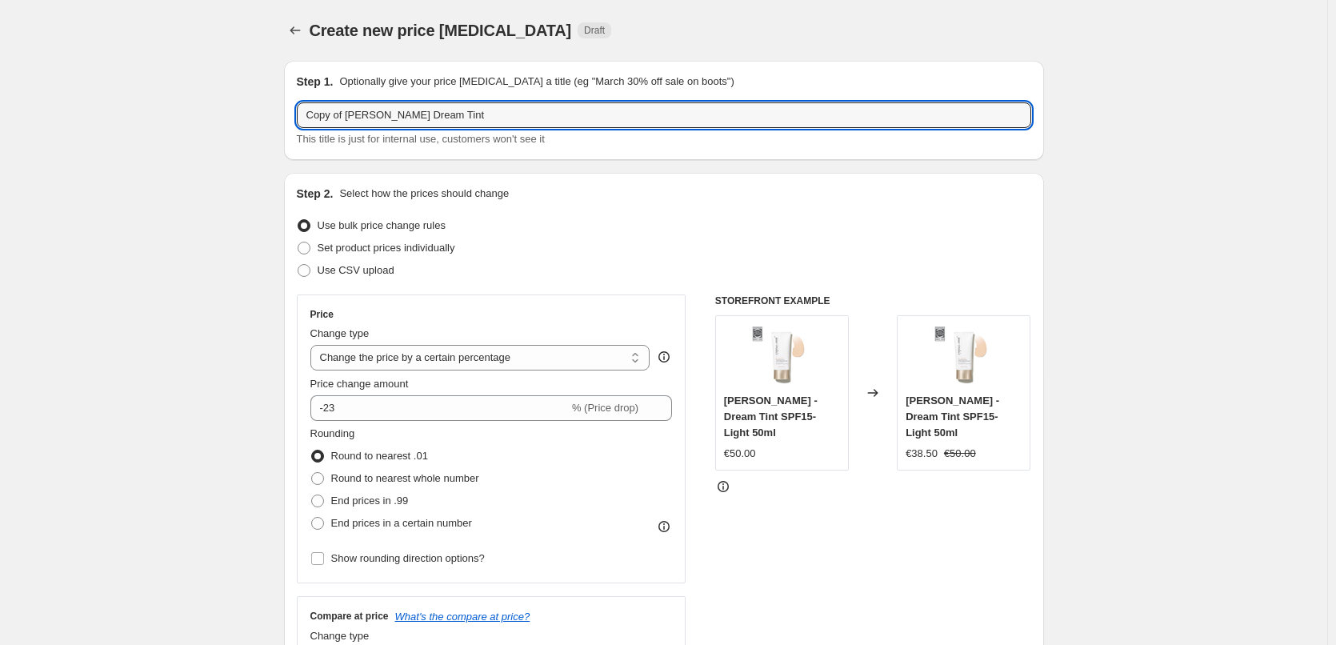
drag, startPoint x: 350, startPoint y: 114, endPoint x: 155, endPoint y: 111, distance: 194.4
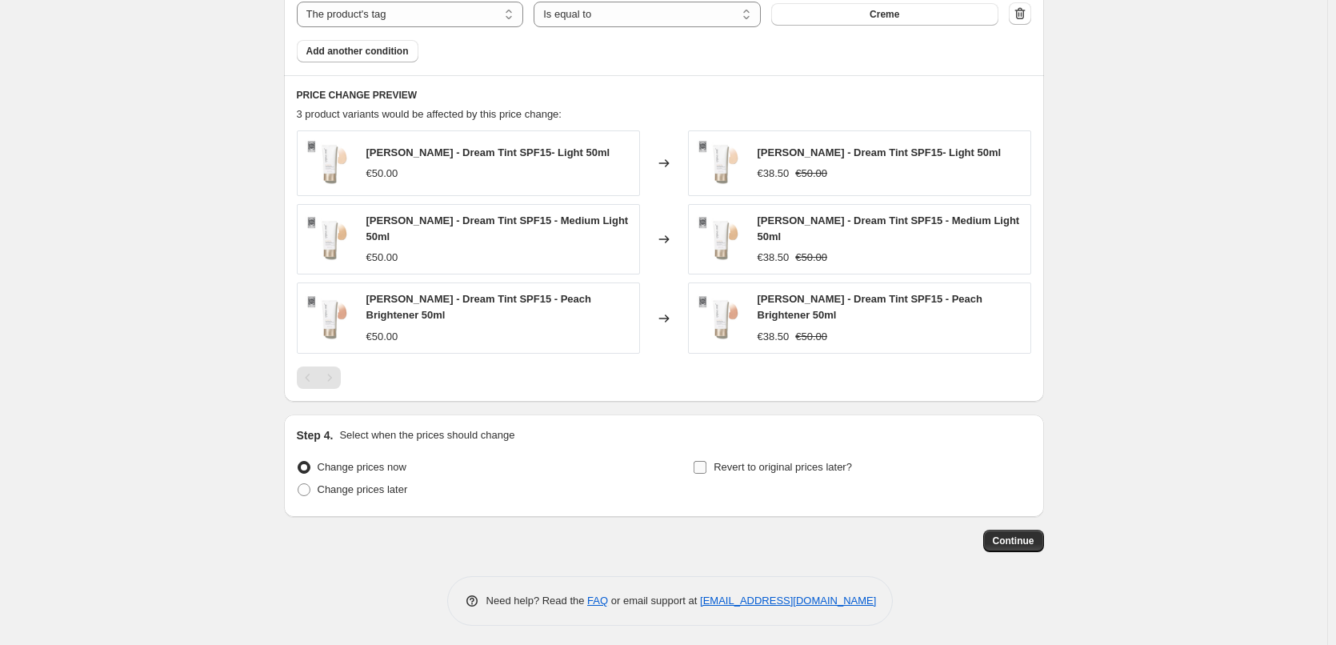
type input "[PERSON_NAME] Dream Tint"
click at [745, 461] on span "Revert to original prices later?" at bounding box center [782, 467] width 138 height 12
click at [706, 461] on input "Revert to original prices later?" at bounding box center [699, 467] width 13 height 13
checkbox input "true"
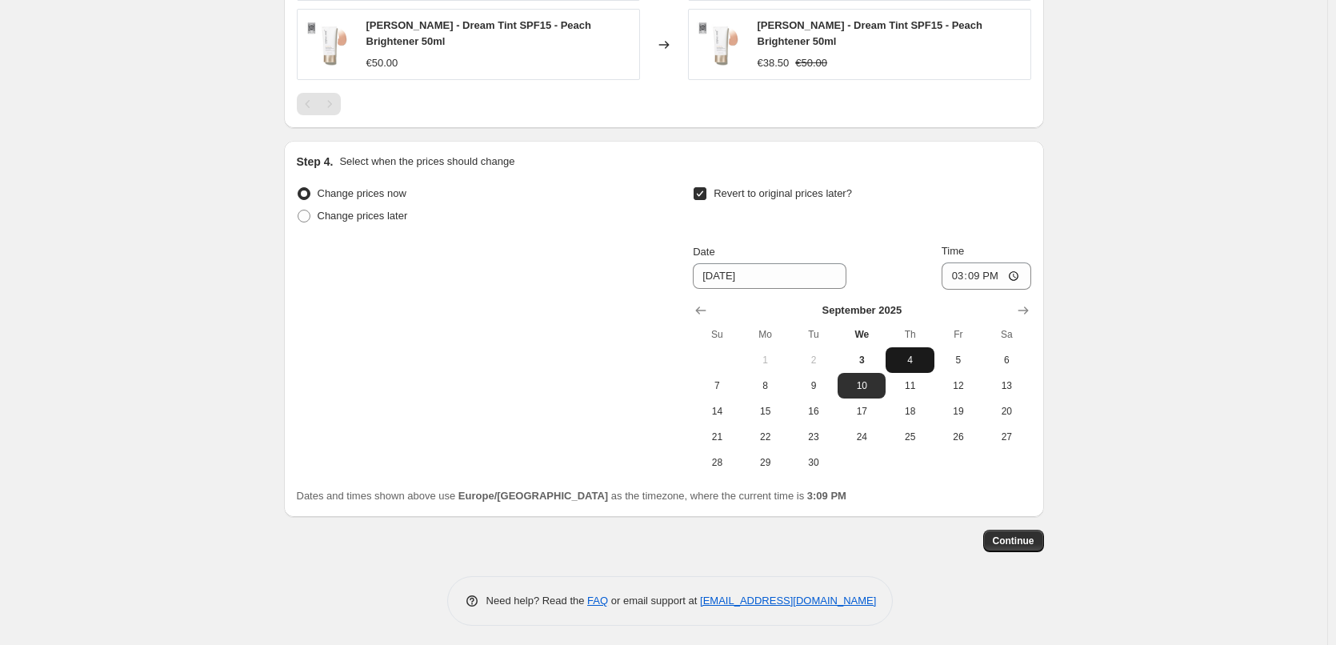
click at [923, 359] on span "4" at bounding box center [909, 360] width 35 height 13
type input "[DATE]"
click at [965, 267] on input "15:09" at bounding box center [986, 275] width 90 height 27
click at [1015, 270] on input "15:00" at bounding box center [986, 275] width 90 height 27
type input "03:00"
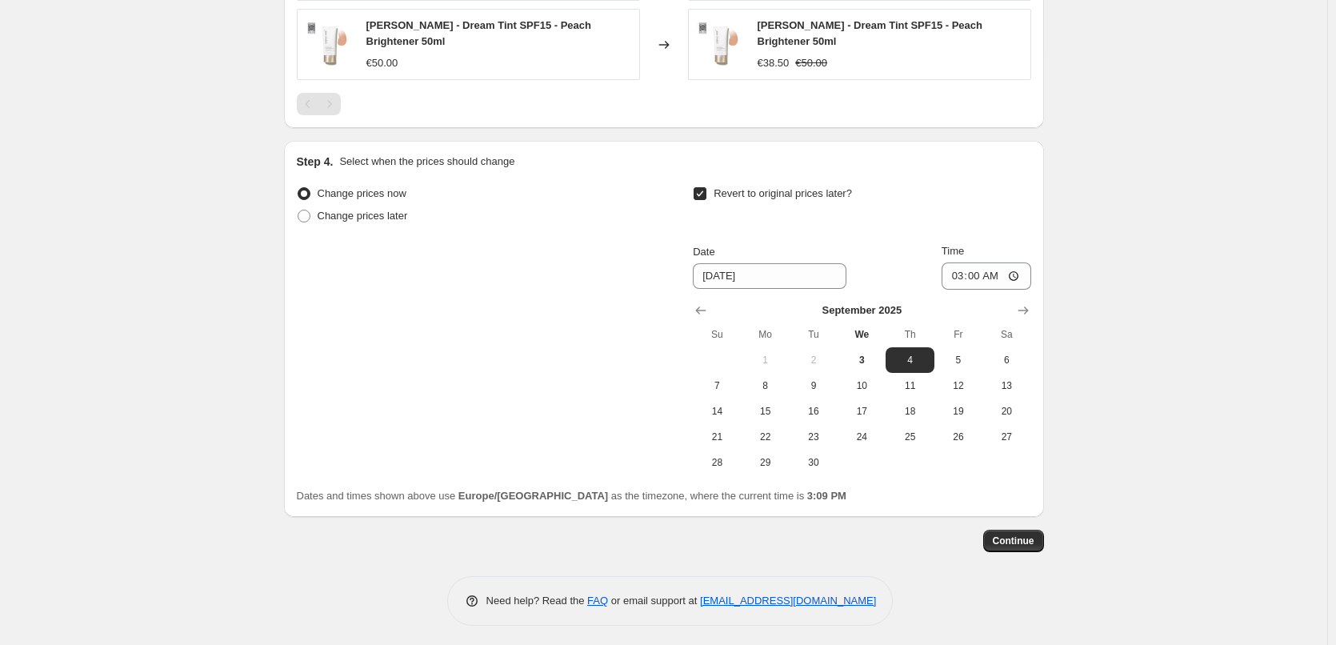
click at [1013, 537] on span "Continue" at bounding box center [1014, 540] width 42 height 13
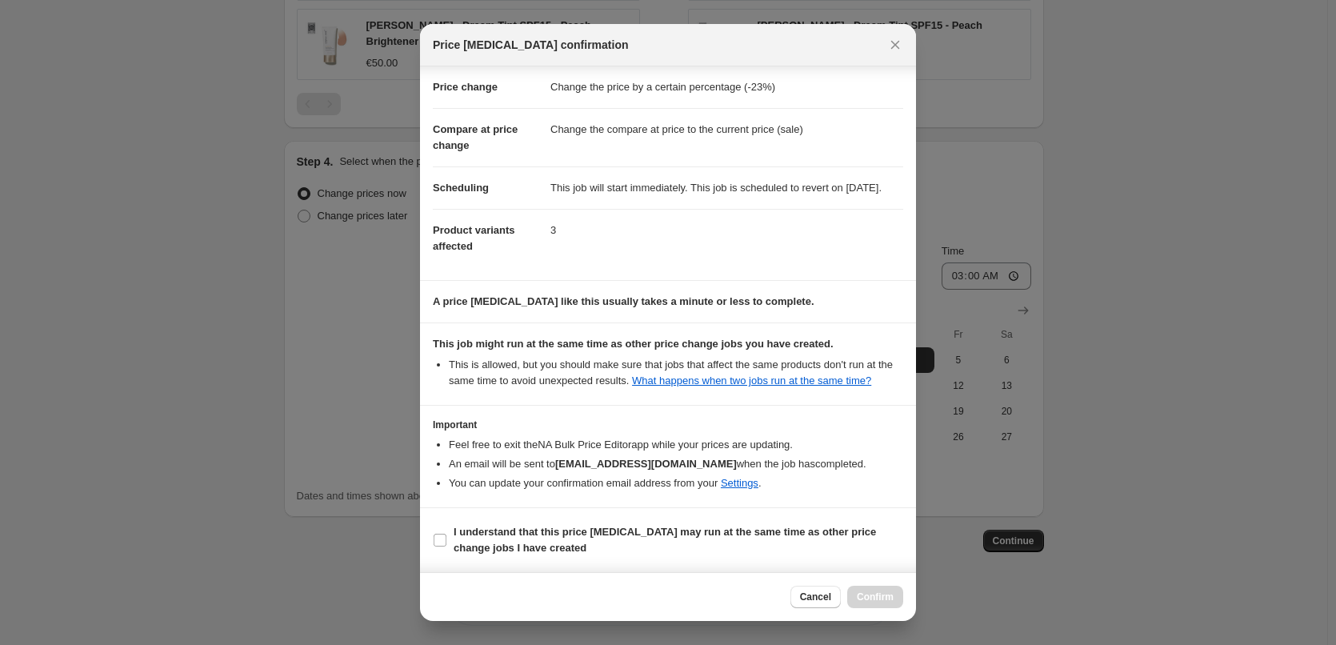
scroll to position [45, 0]
click at [482, 529] on b "I understand that this price [MEDICAL_DATA] may run at the same time as other p…" at bounding box center [665, 540] width 422 height 28
click at [446, 533] on input "I understand that this price [MEDICAL_DATA] may run at the same time as other p…" at bounding box center [440, 539] width 13 height 13
checkbox input "true"
click at [870, 590] on button "Confirm" at bounding box center [875, 596] width 56 height 22
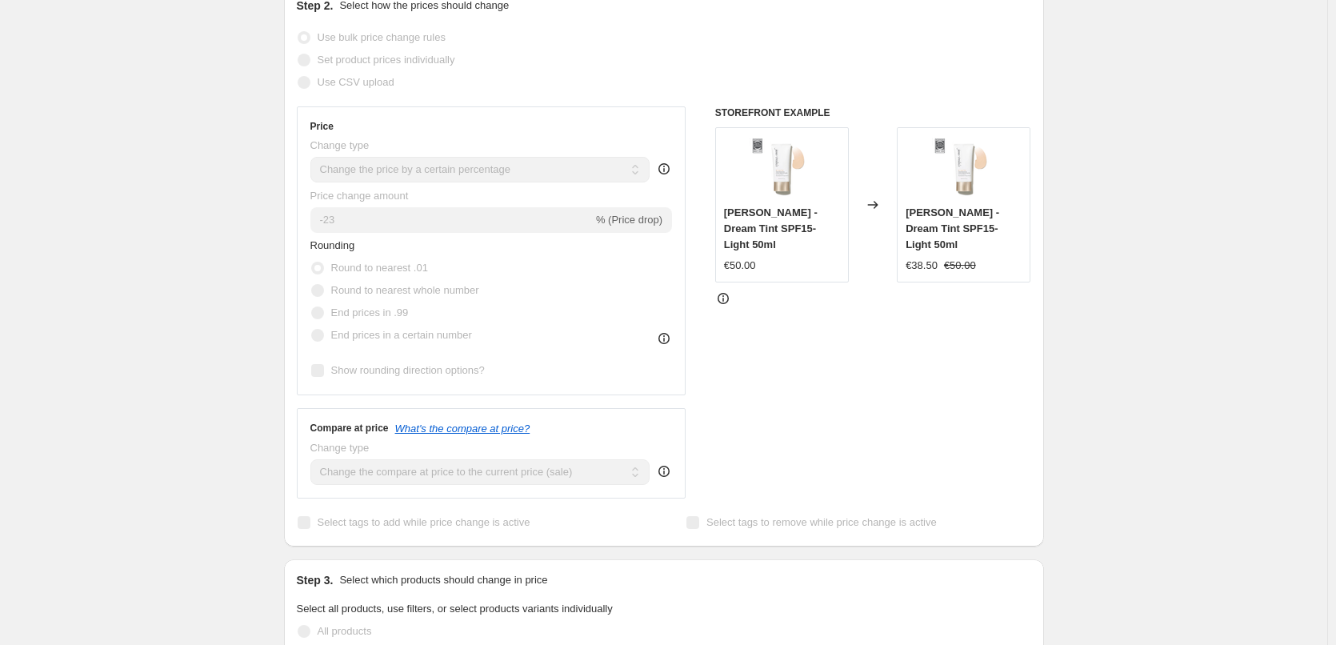
scroll to position [178, 0]
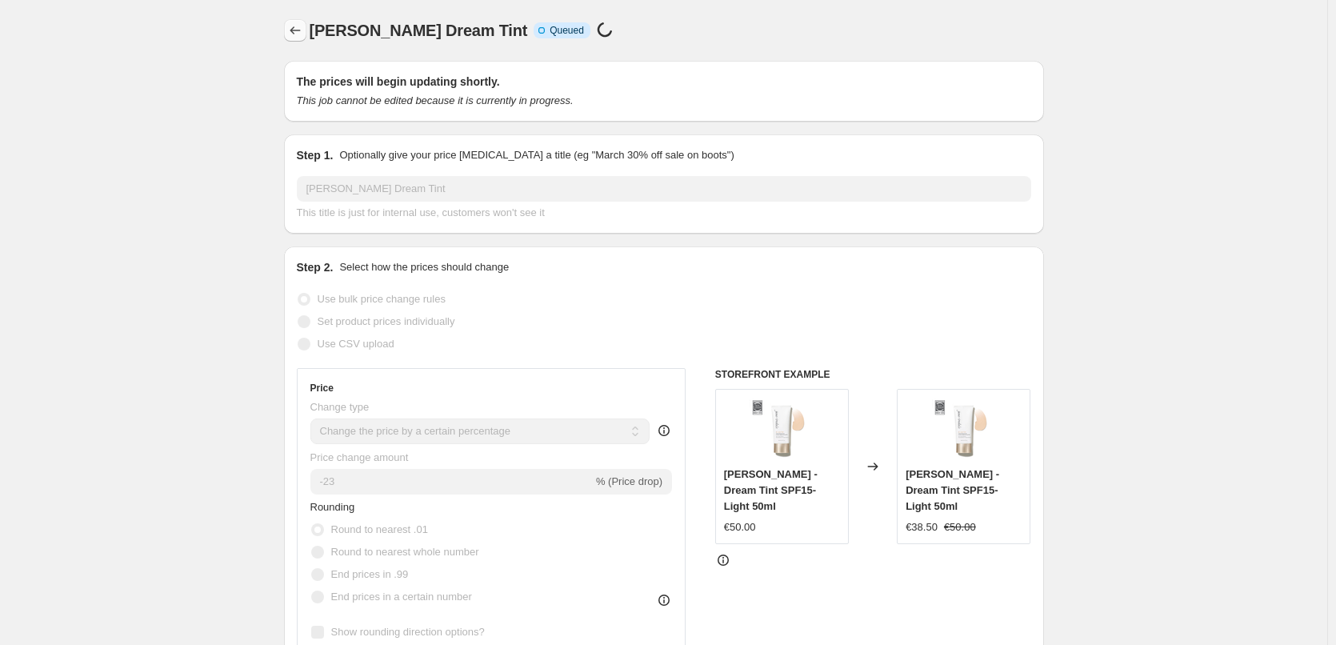
click at [295, 24] on icon "Price change jobs" at bounding box center [295, 30] width 16 height 16
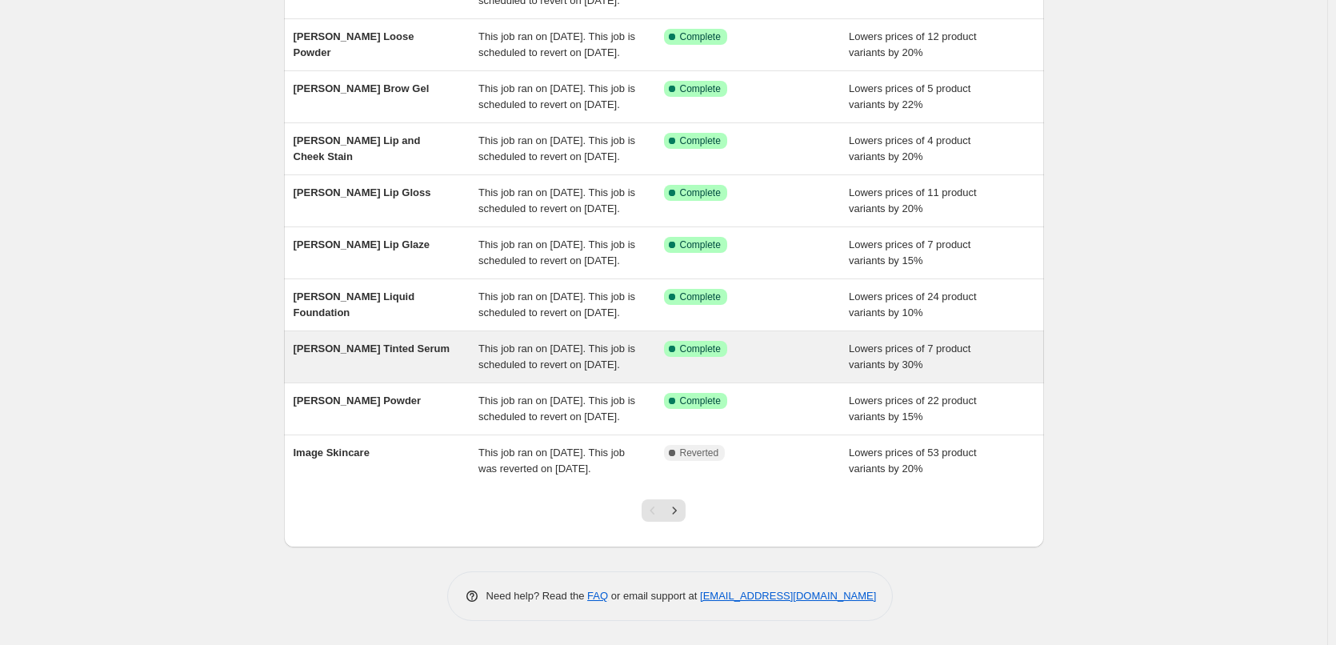
scroll to position [339, 0]
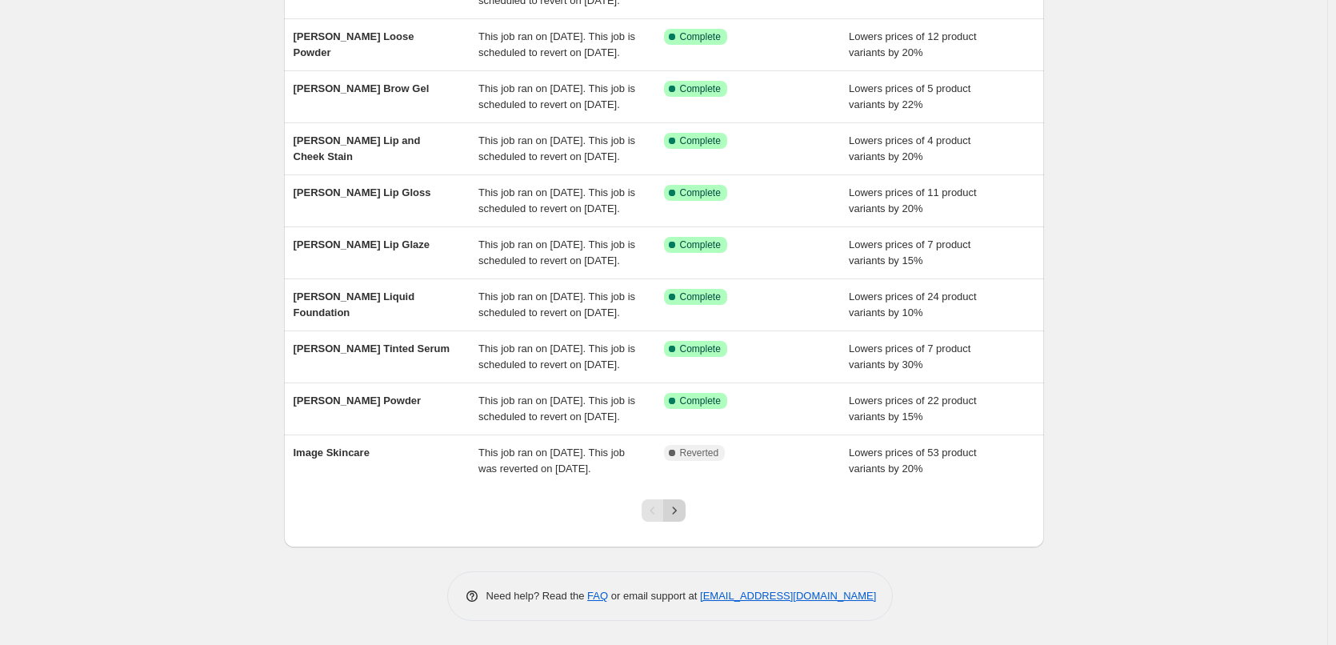
click at [680, 504] on icon "Next" at bounding box center [674, 510] width 16 height 16
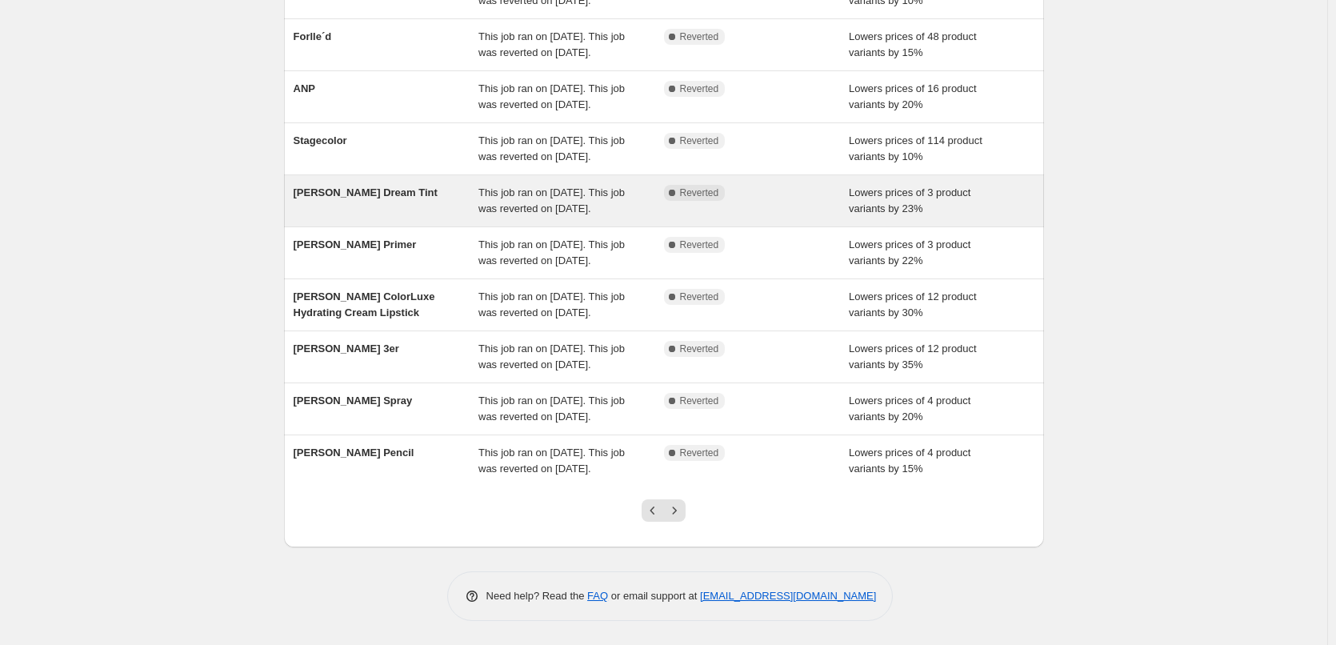
click at [522, 186] on span "This job ran on [DATE]. This job was reverted on [DATE]." at bounding box center [551, 200] width 146 height 28
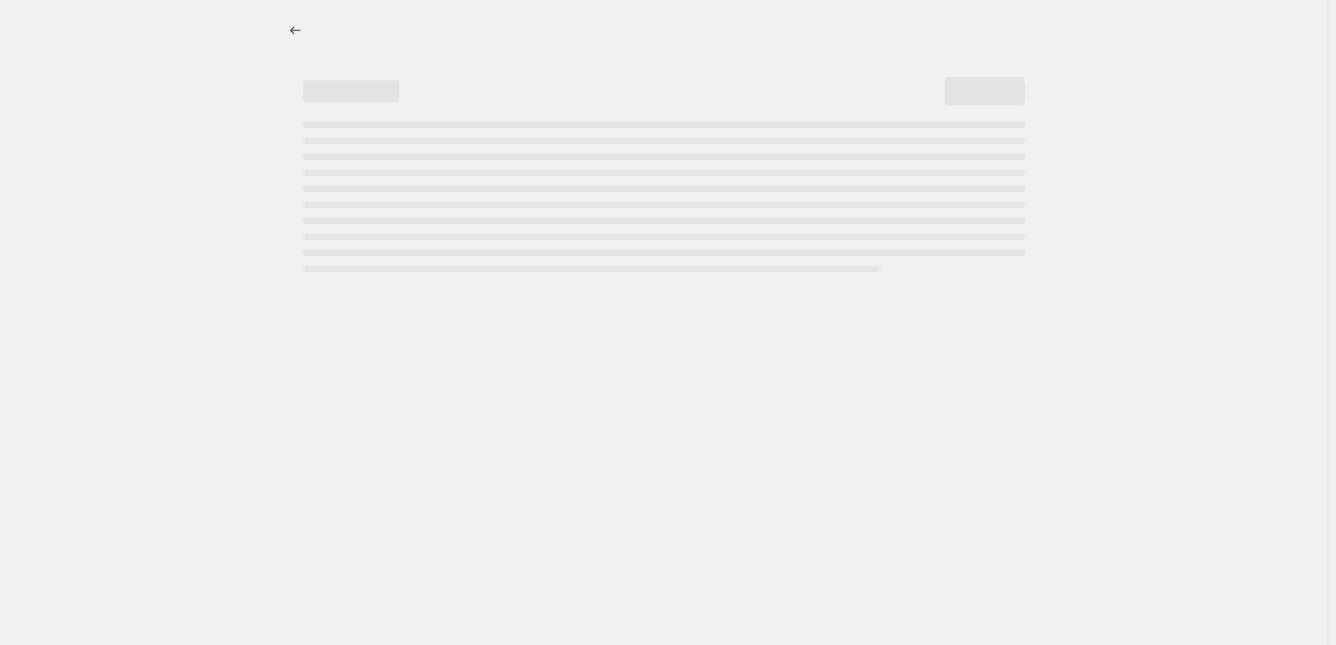
select select "percentage"
select select "vendor"
select select "tag"
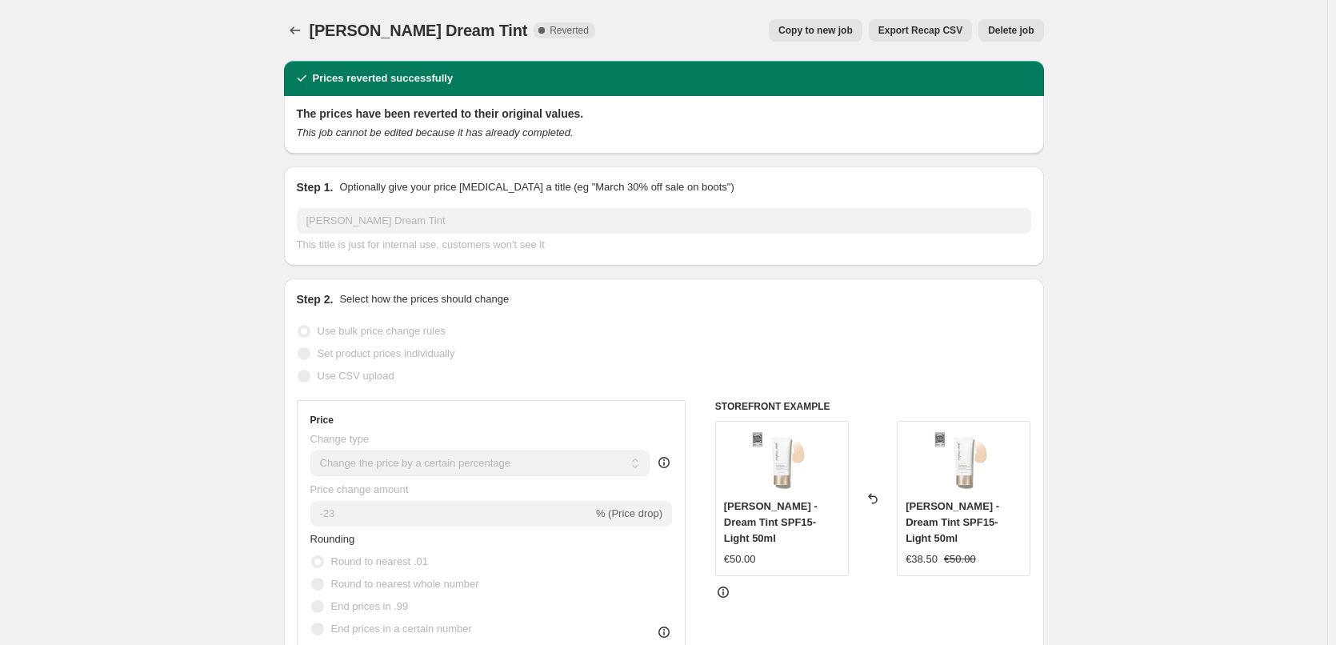
click at [1001, 30] on span "Delete job" at bounding box center [1011, 30] width 46 height 13
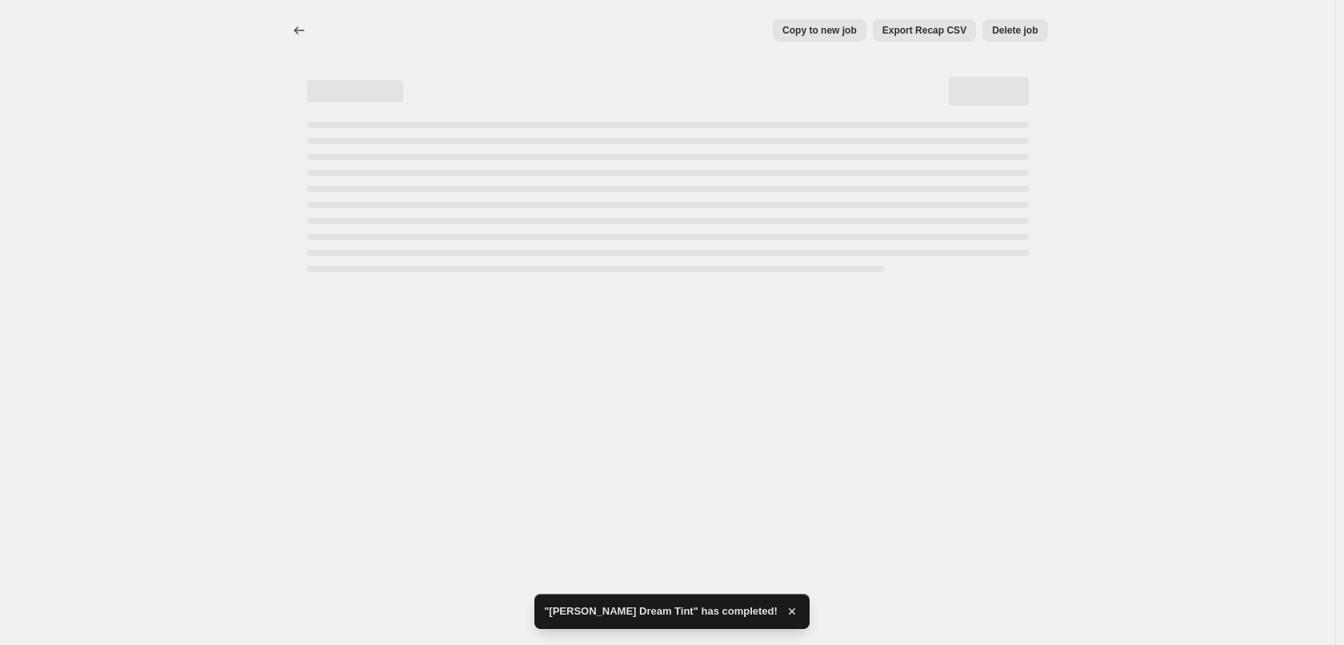
click at [877, 405] on div "Copy to new job Export Recap CSV Delete job More actions Copy to new job Export…" at bounding box center [667, 322] width 1335 height 645
select select "percentage"
select select "vendor"
select select "tag"
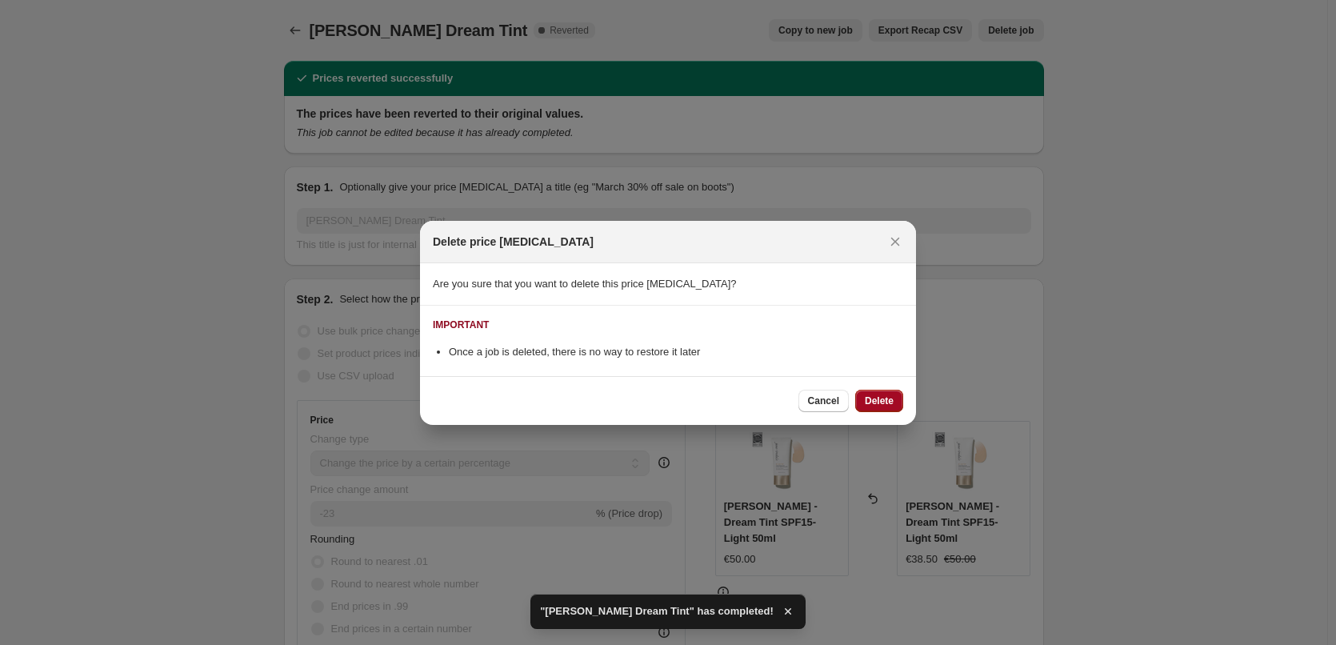
click at [879, 397] on span "Delete" at bounding box center [879, 400] width 29 height 13
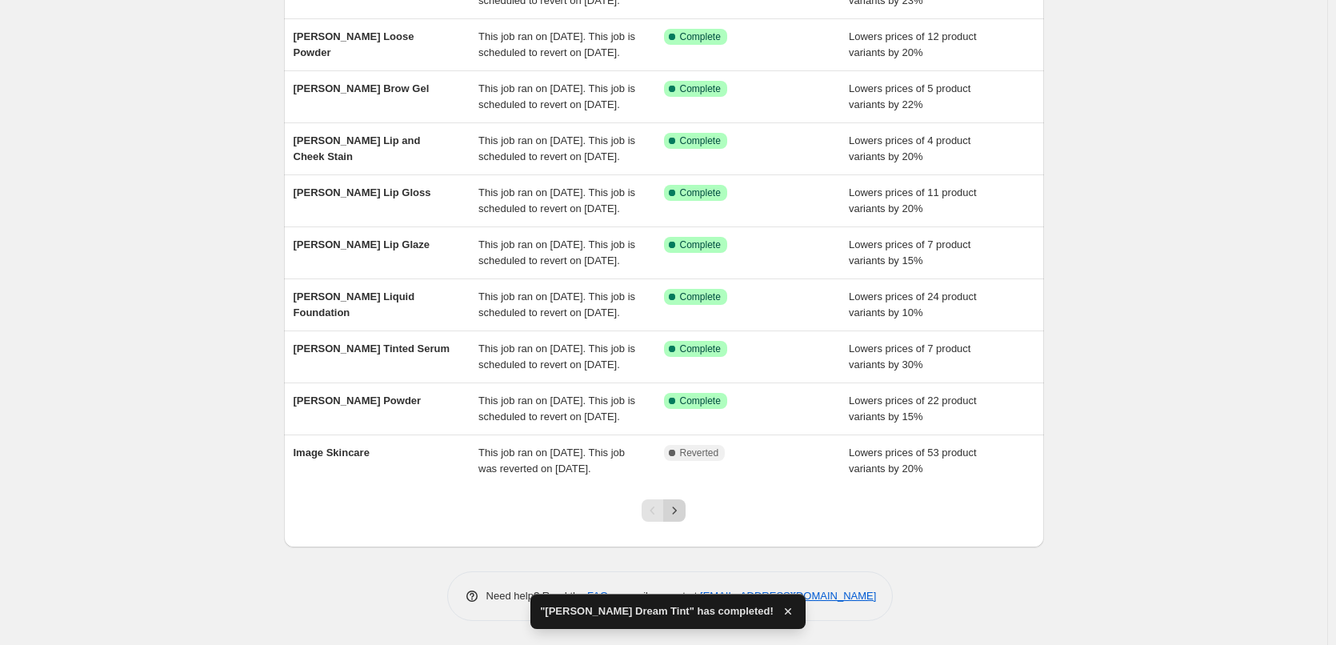
click at [679, 513] on icon "Next" at bounding box center [674, 510] width 16 height 16
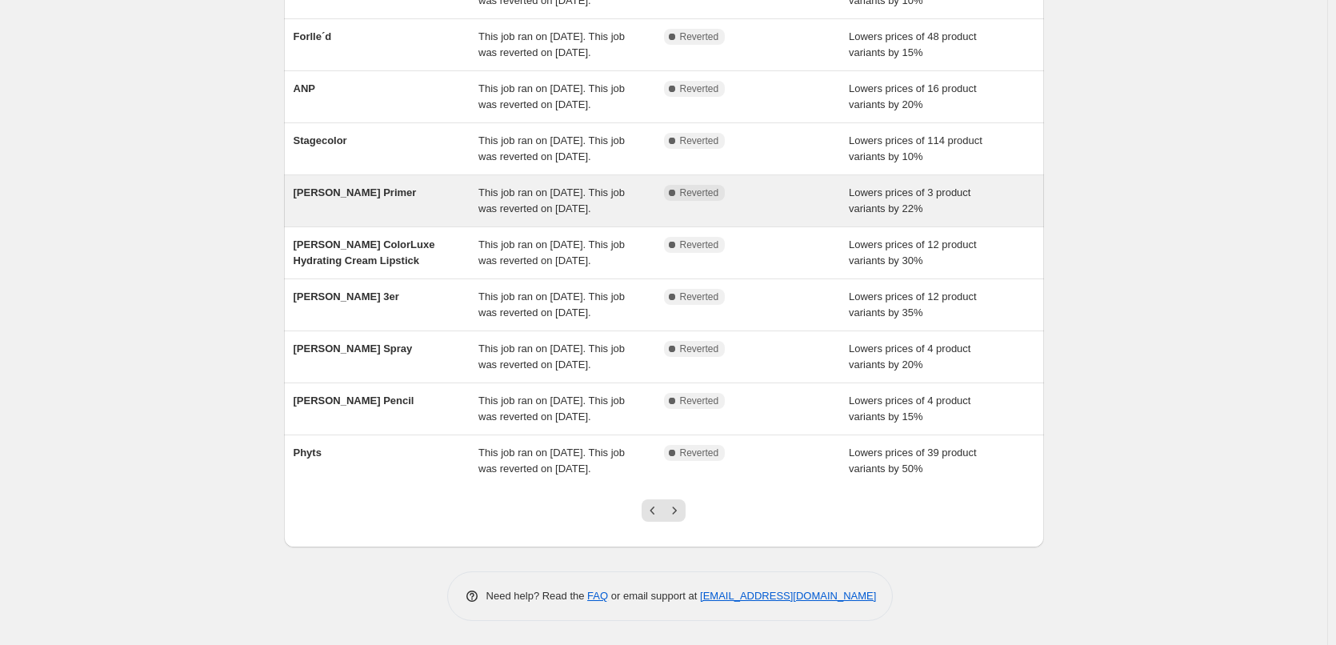
click at [625, 185] on div "This job ran on [DATE]. This job was reverted on [DATE]." at bounding box center [571, 201] width 186 height 32
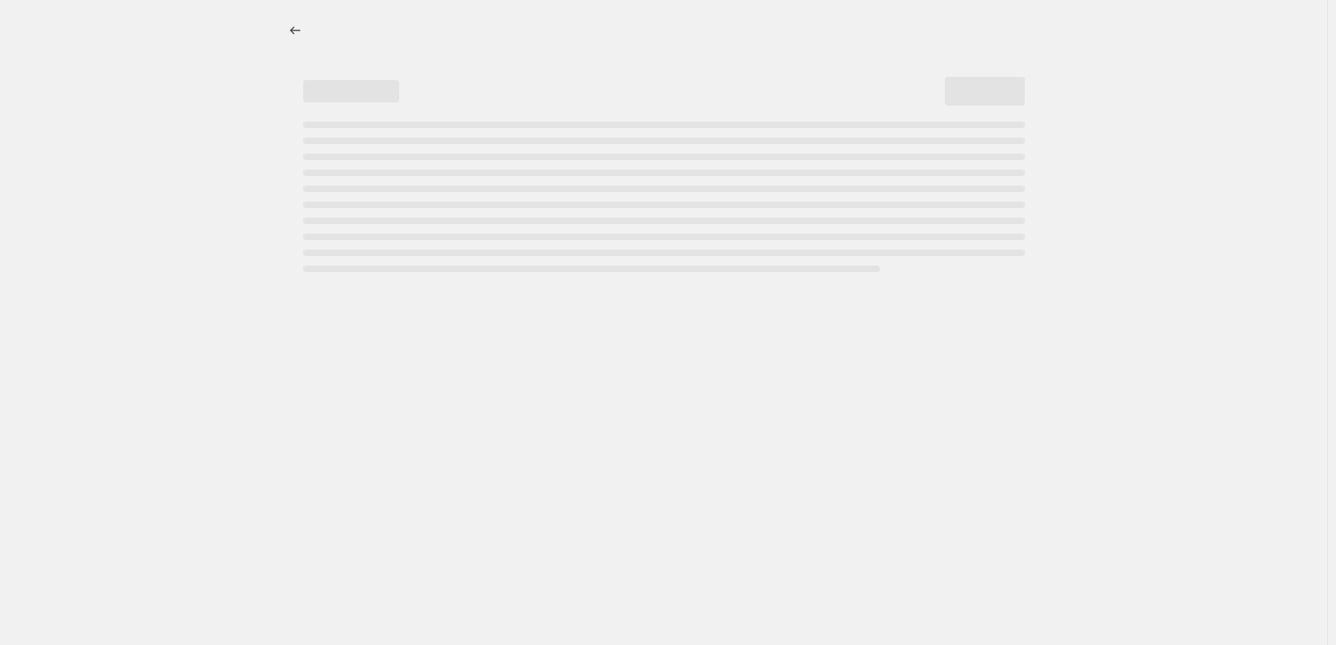
select select "percentage"
select select "tag"
select select "vendor"
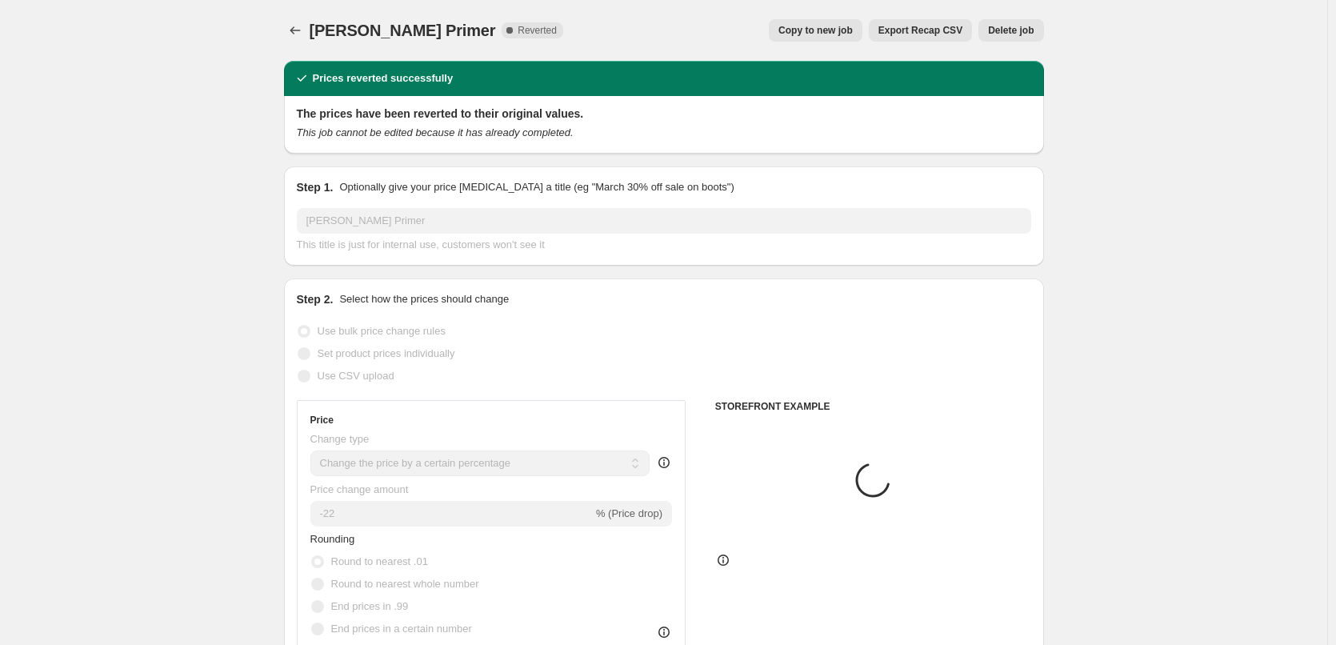
click at [833, 34] on span "Copy to new job" at bounding box center [815, 30] width 74 height 13
select select "percentage"
select select "tag"
select select "vendor"
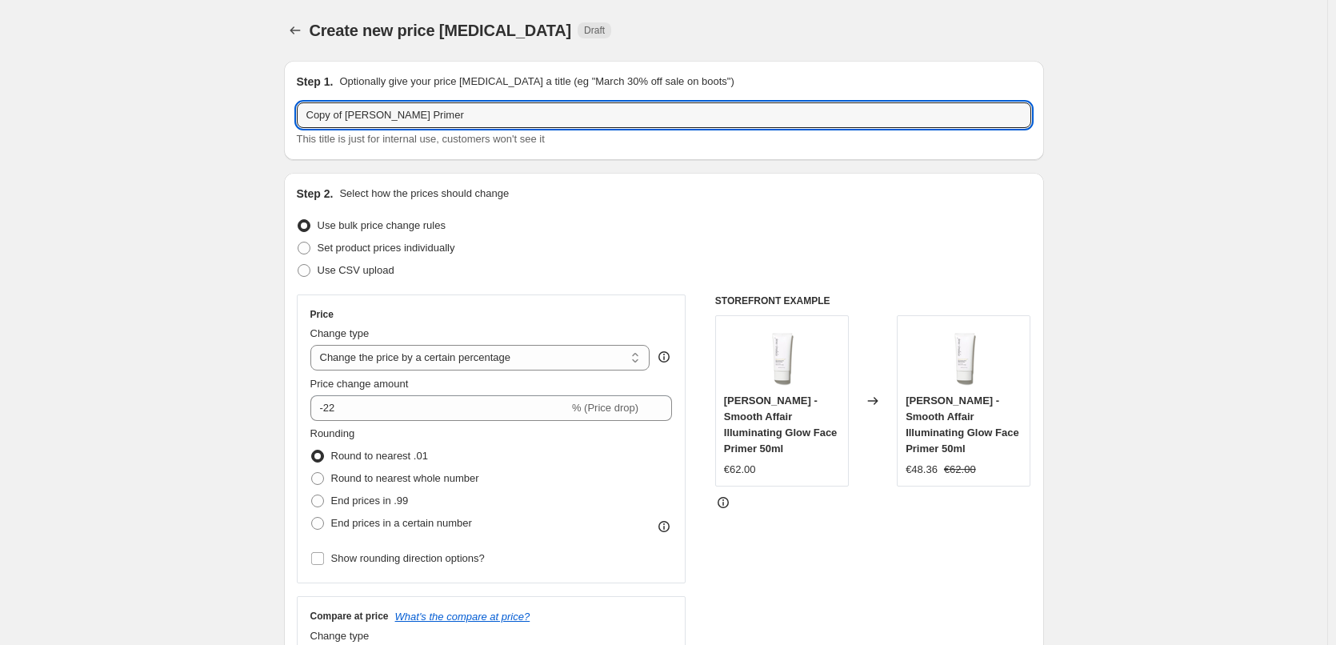
drag, startPoint x: 349, startPoint y: 115, endPoint x: 47, endPoint y: 124, distance: 301.7
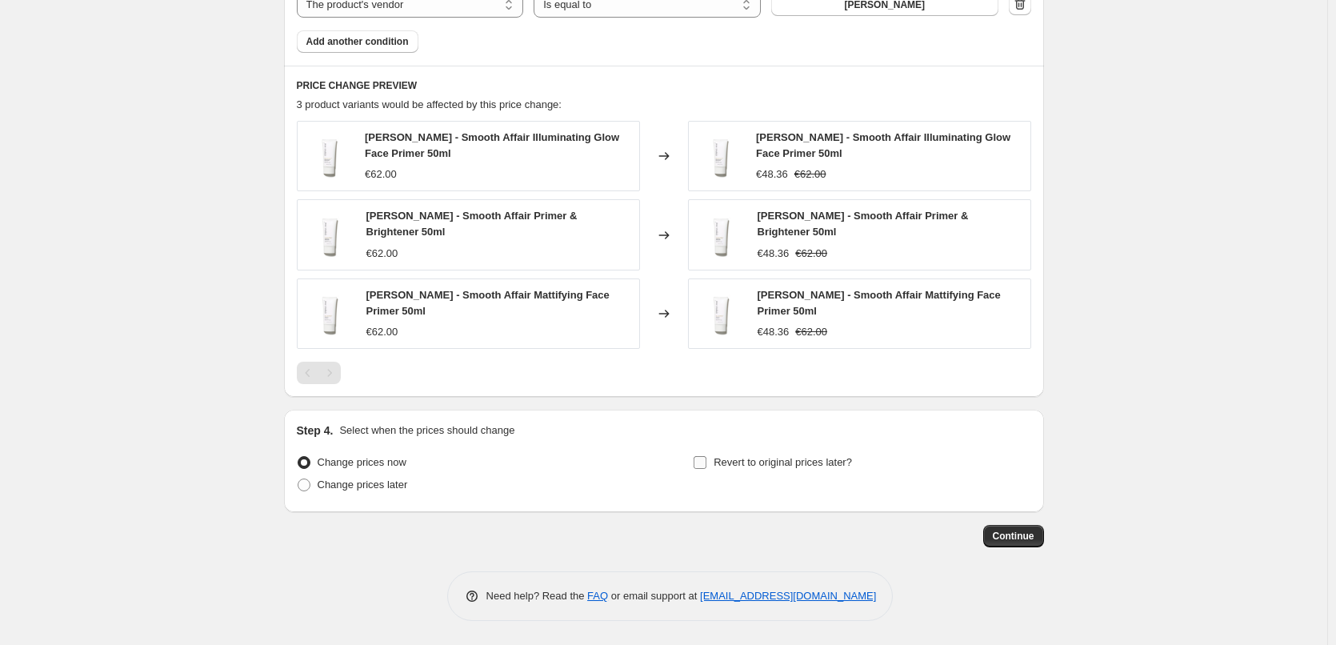
type input "[PERSON_NAME] Primer"
click at [733, 454] on span "Revert to original prices later?" at bounding box center [782, 462] width 138 height 16
click at [706, 456] on input "Revert to original prices later?" at bounding box center [699, 462] width 13 height 13
checkbox input "true"
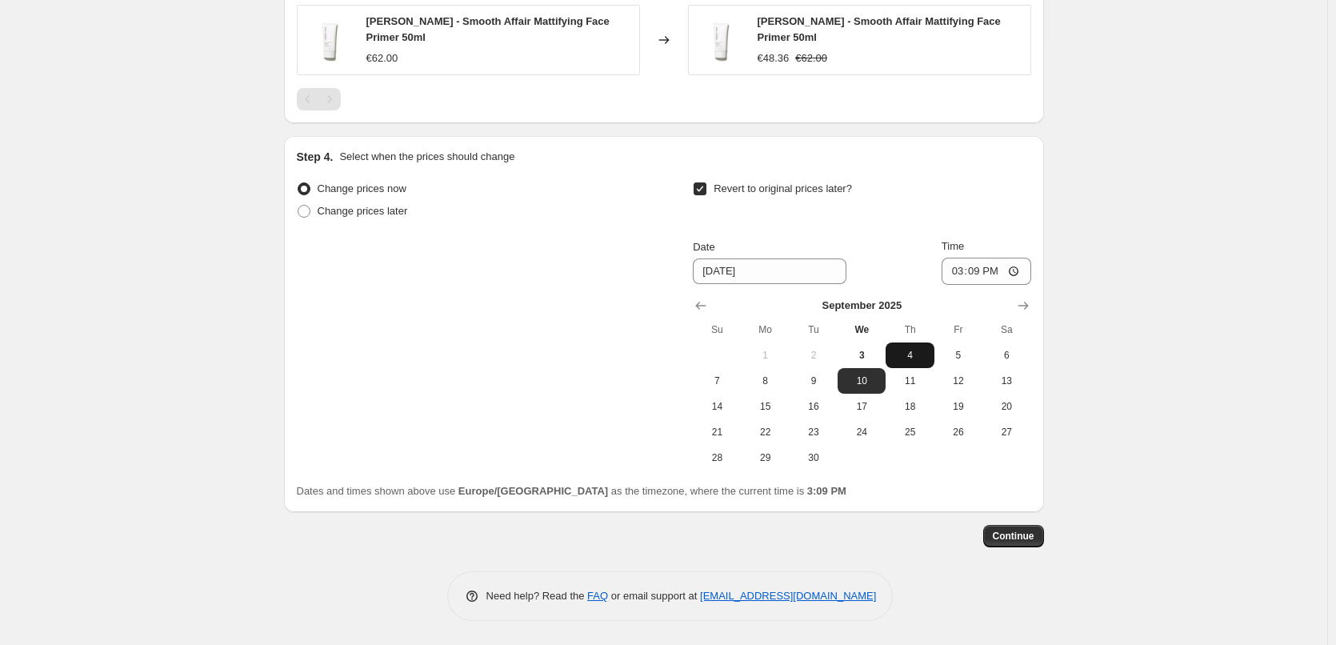
click at [919, 358] on span "4" at bounding box center [909, 355] width 35 height 13
type input "[DATE]"
click at [955, 273] on input "15:09" at bounding box center [986, 271] width 90 height 27
click at [1018, 270] on input "15:00" at bounding box center [986, 271] width 90 height 27
type input "03:00"
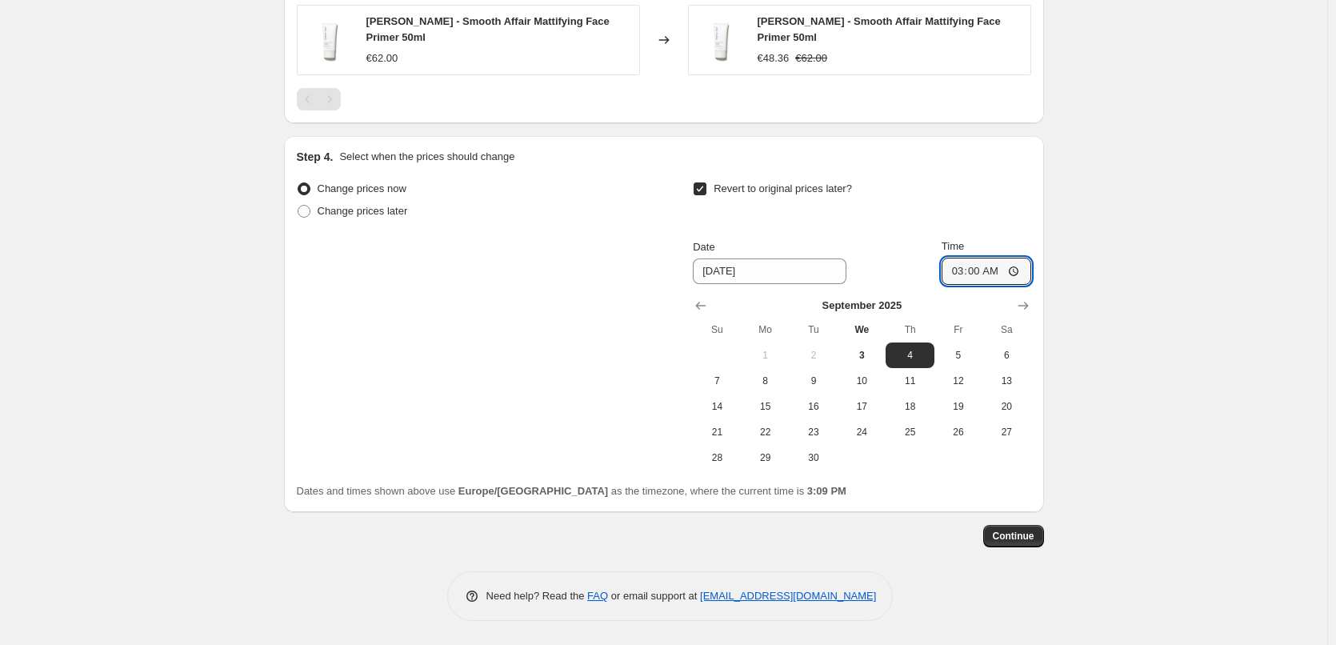
click at [1015, 537] on span "Continue" at bounding box center [1014, 535] width 42 height 13
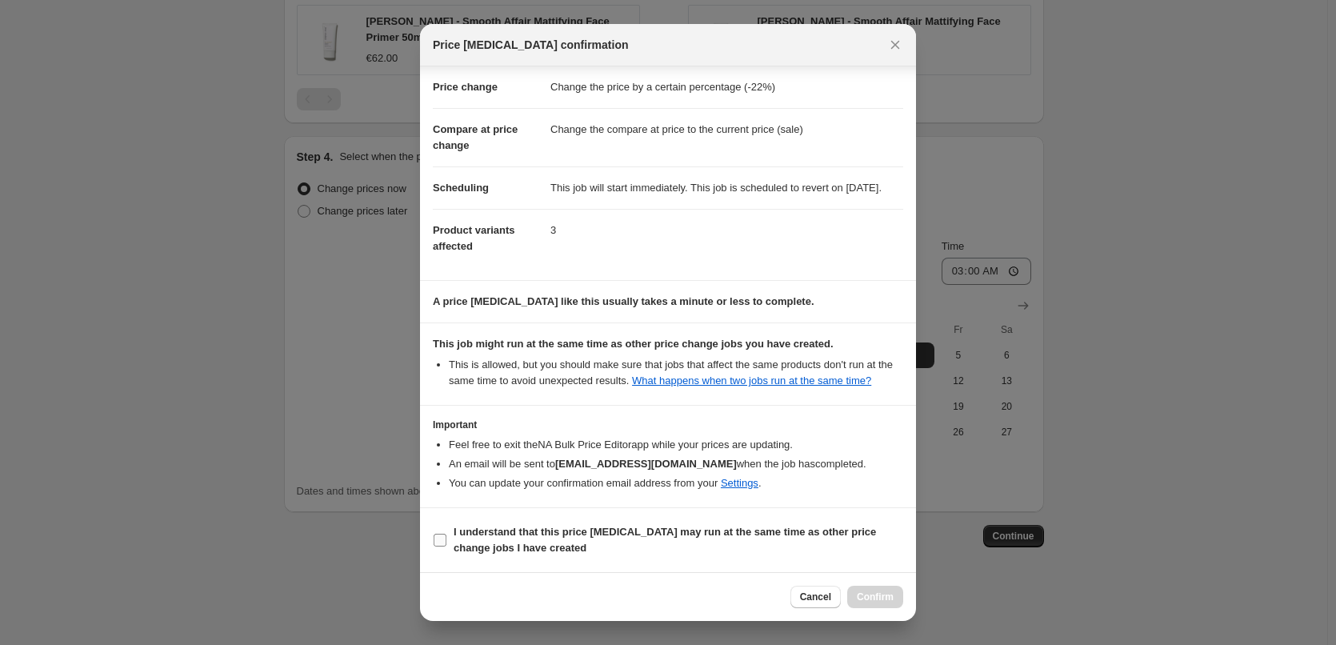
click at [511, 529] on b "I understand that this price [MEDICAL_DATA] may run at the same time as other p…" at bounding box center [665, 540] width 422 height 28
click at [446, 533] on input "I understand that this price [MEDICAL_DATA] may run at the same time as other p…" at bounding box center [440, 539] width 13 height 13
checkbox input "true"
click at [877, 601] on span "Confirm" at bounding box center [875, 596] width 37 height 13
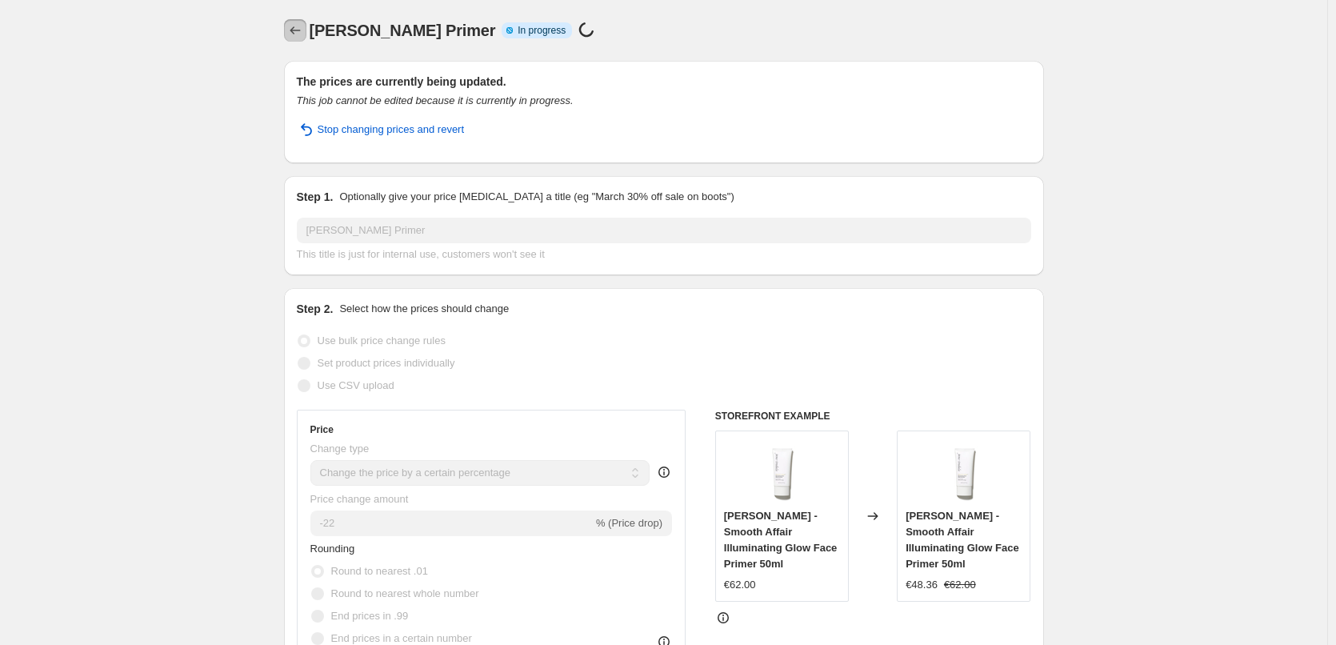
click at [292, 32] on icon "Price change jobs" at bounding box center [295, 30] width 16 height 16
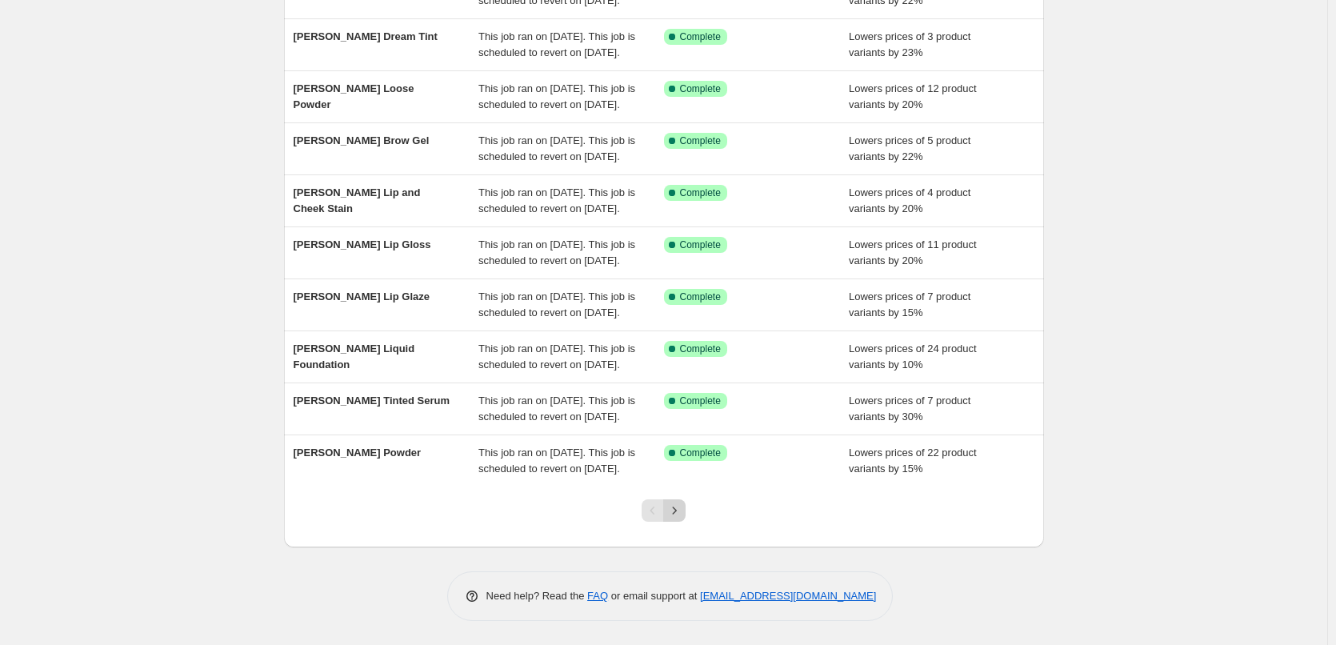
click at [678, 511] on icon "Next" at bounding box center [674, 510] width 16 height 16
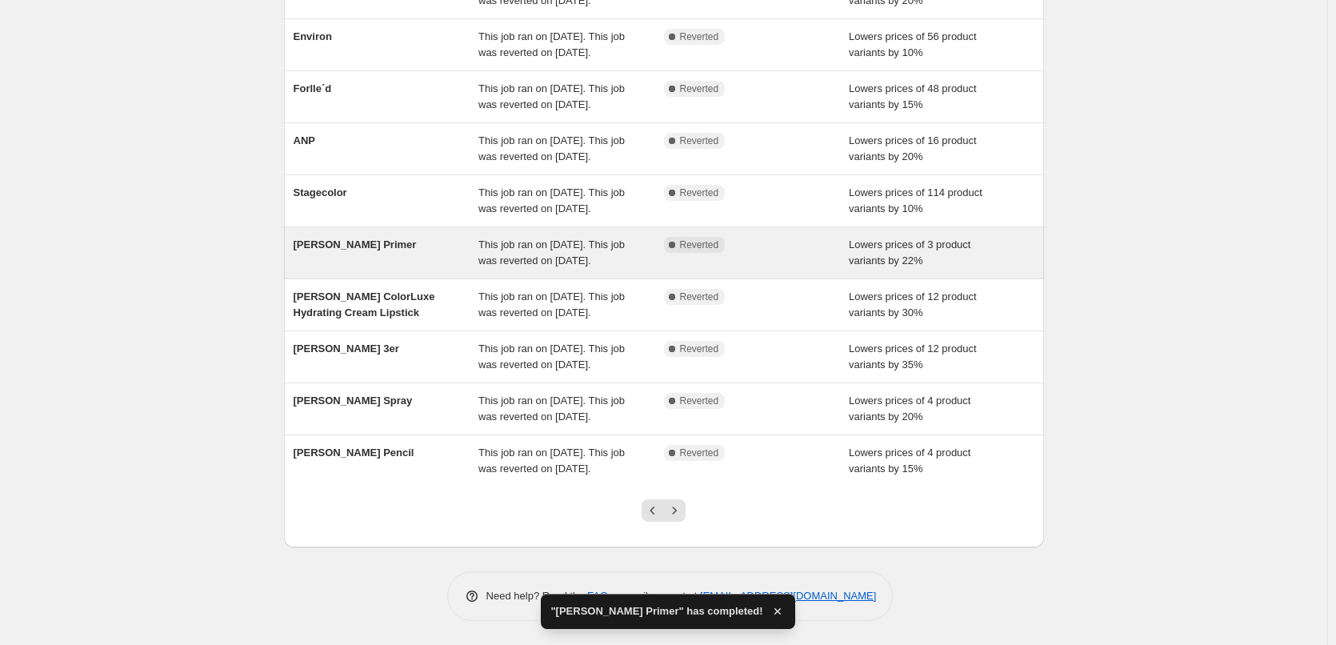
click at [585, 238] on span "This job ran on [DATE]. This job was reverted on [DATE]." at bounding box center [551, 252] width 146 height 28
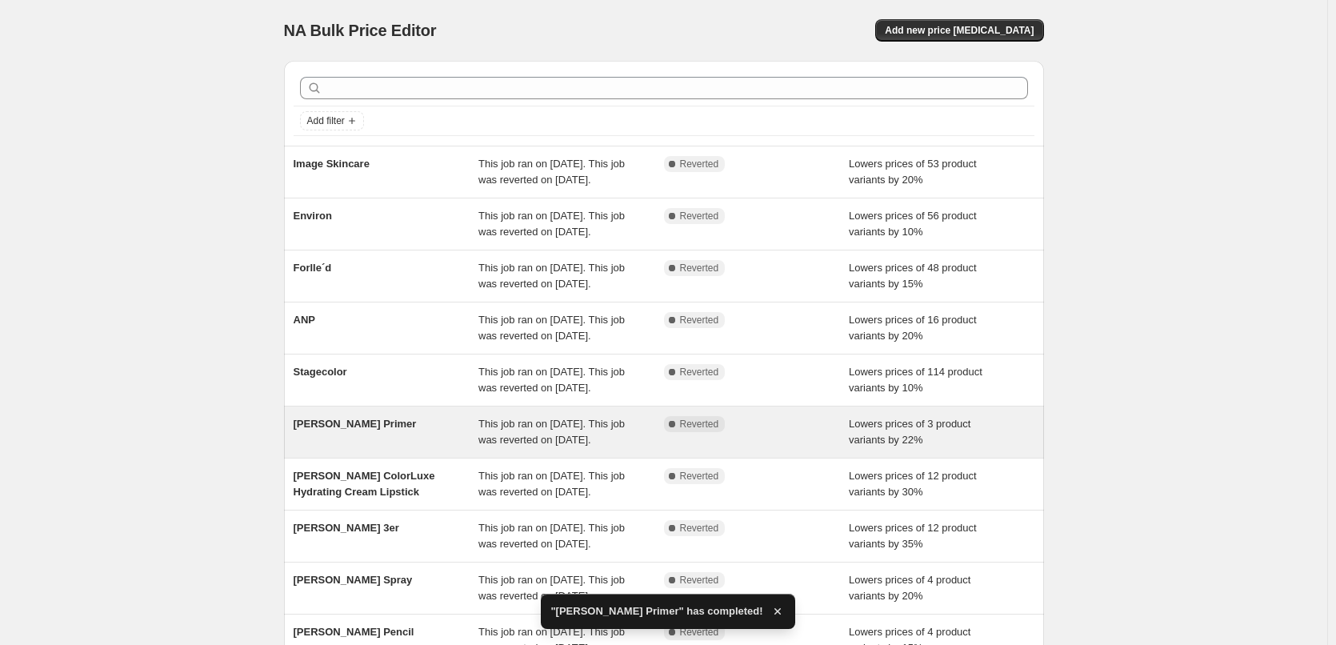
select select "percentage"
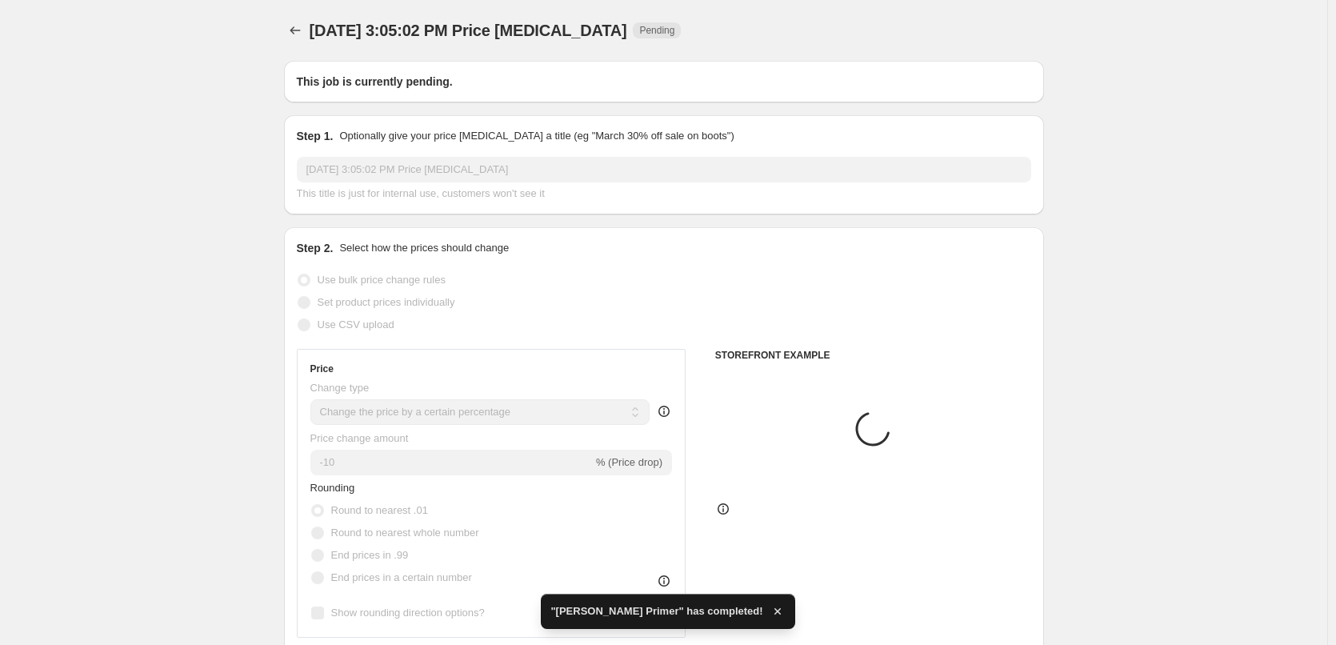
type input "[PERSON_NAME] Primer"
radio input "false"
radio input "true"
checkbox input "true"
select select "tag"
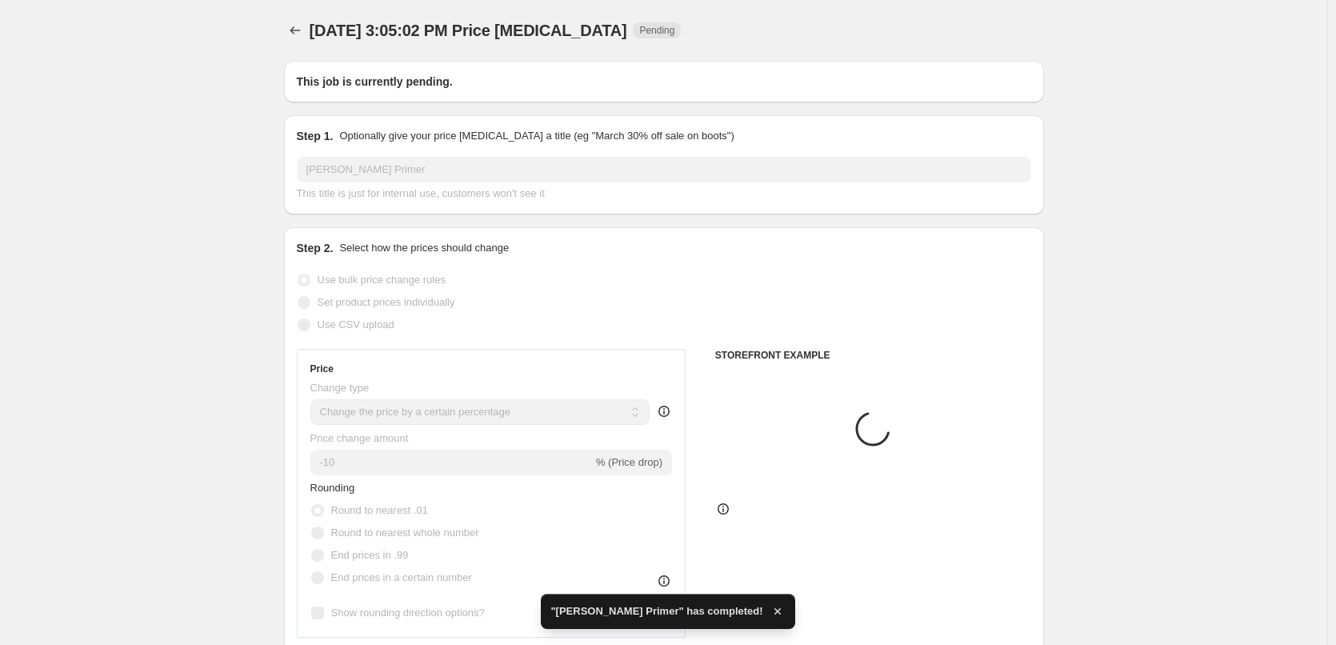
select select "vendor"
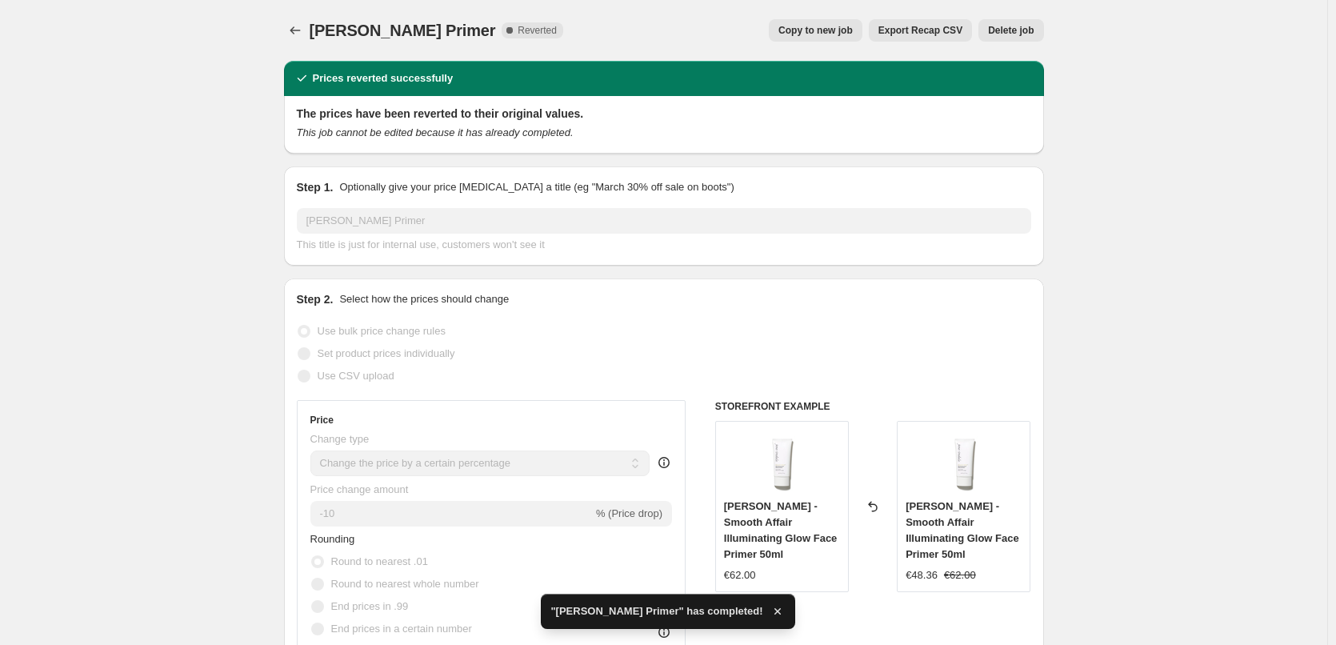
click at [1001, 26] on span "Delete job" at bounding box center [1011, 30] width 46 height 13
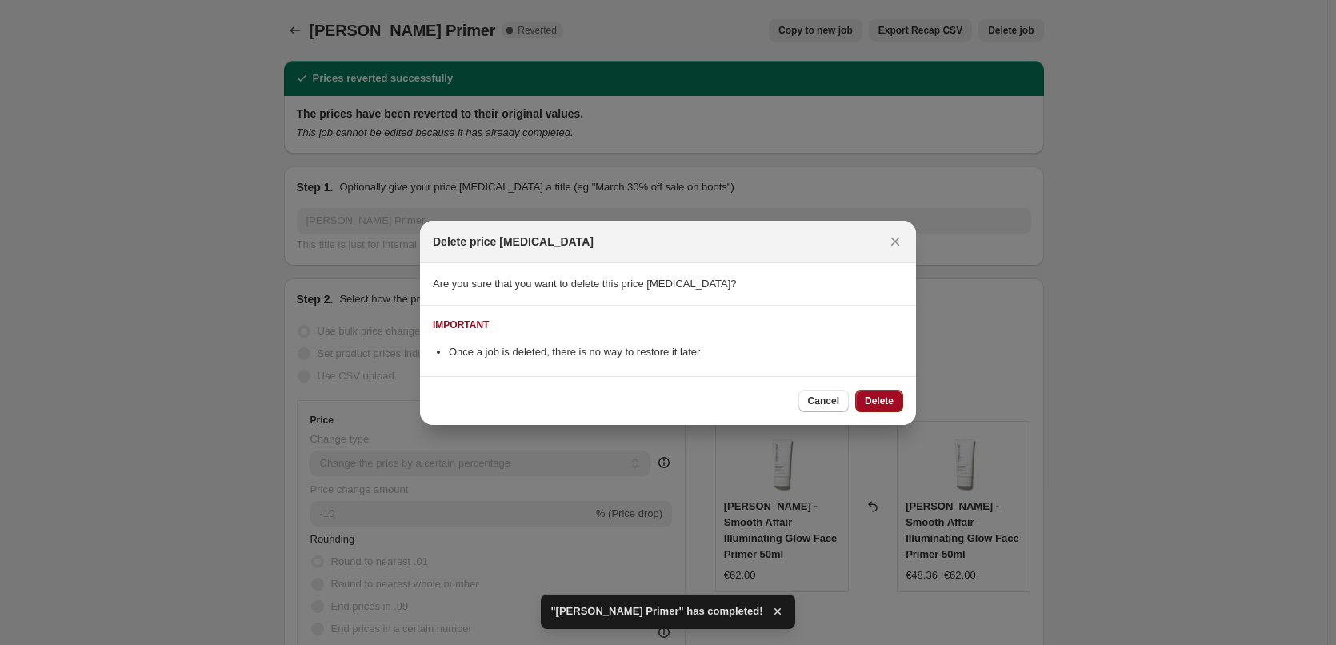
click at [877, 398] on span "Delete" at bounding box center [879, 400] width 29 height 13
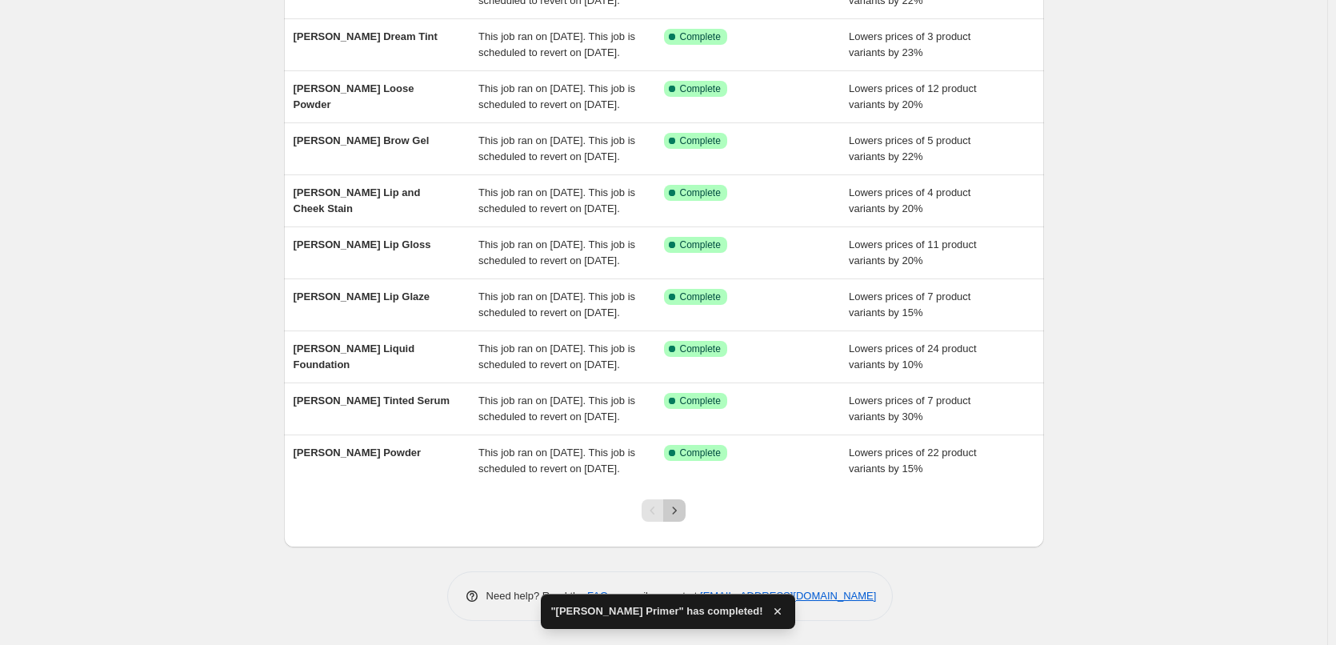
click at [681, 512] on icon "Next" at bounding box center [674, 510] width 16 height 16
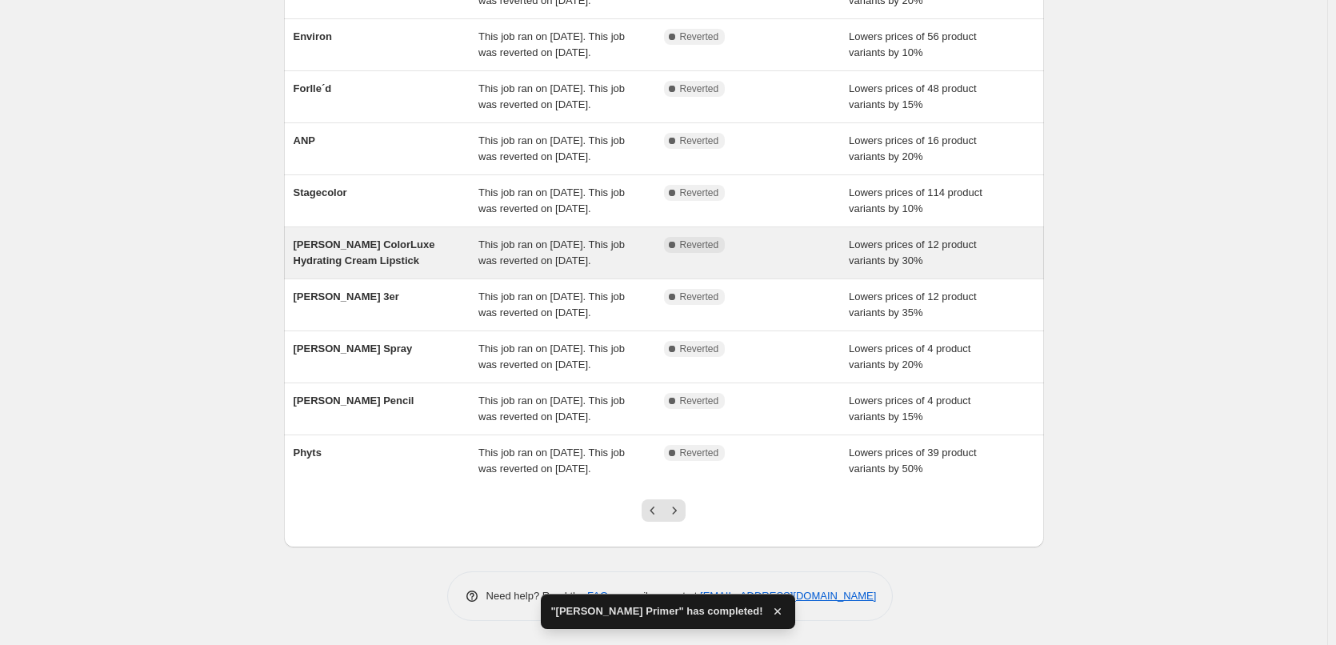
click at [469, 237] on div "[PERSON_NAME] ColorLuxe Hydrating Cream Lipstick" at bounding box center [387, 253] width 186 height 32
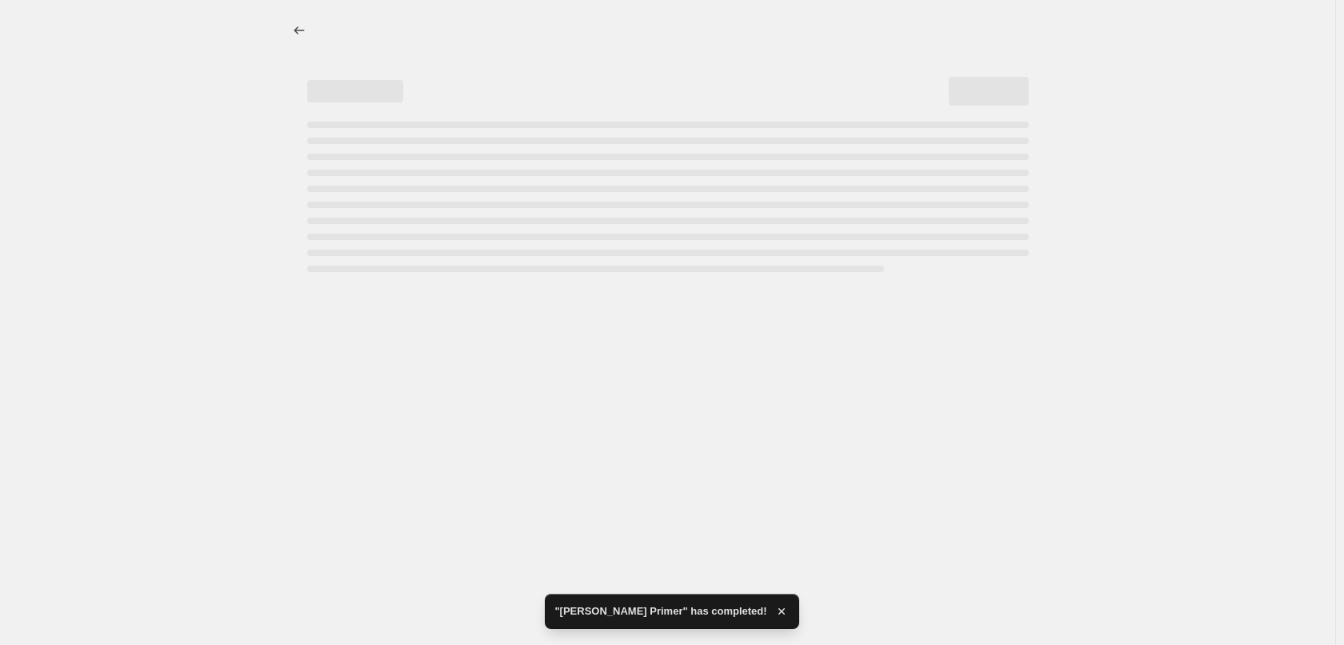
select select "percentage"
select select "tag"
select select "vendor"
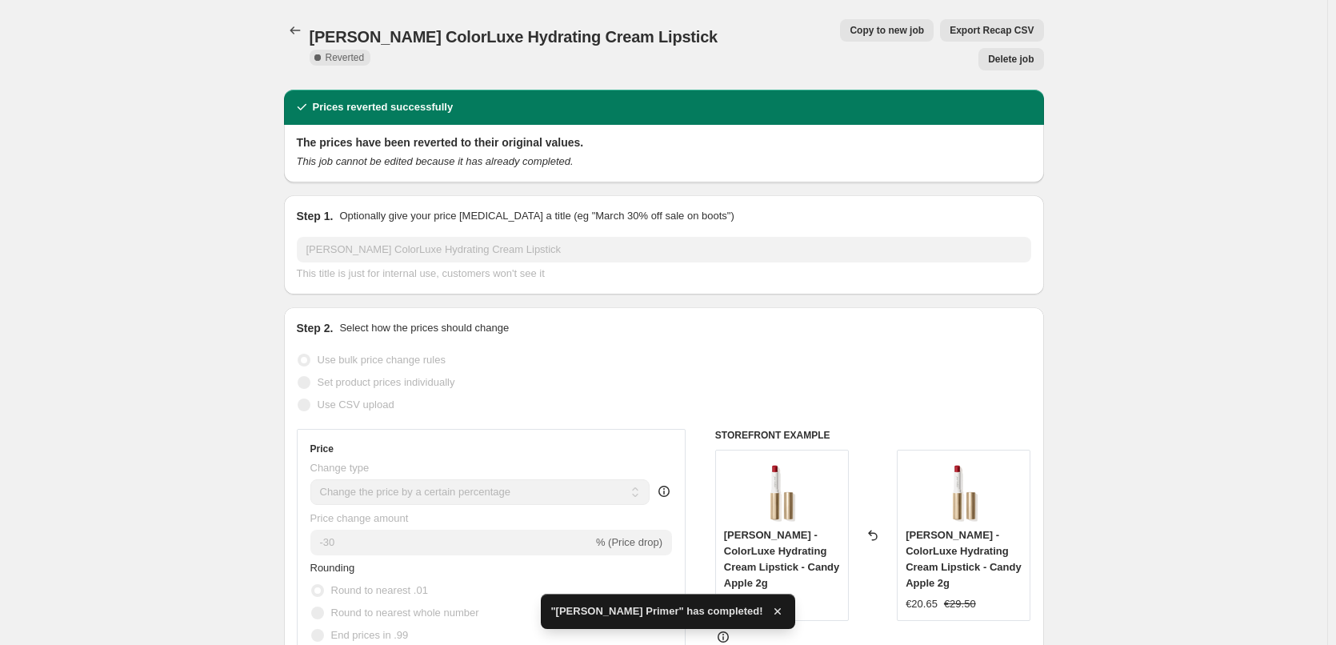
click at [849, 27] on span "Copy to new job" at bounding box center [886, 30] width 74 height 13
select select "percentage"
select select "tag"
select select "vendor"
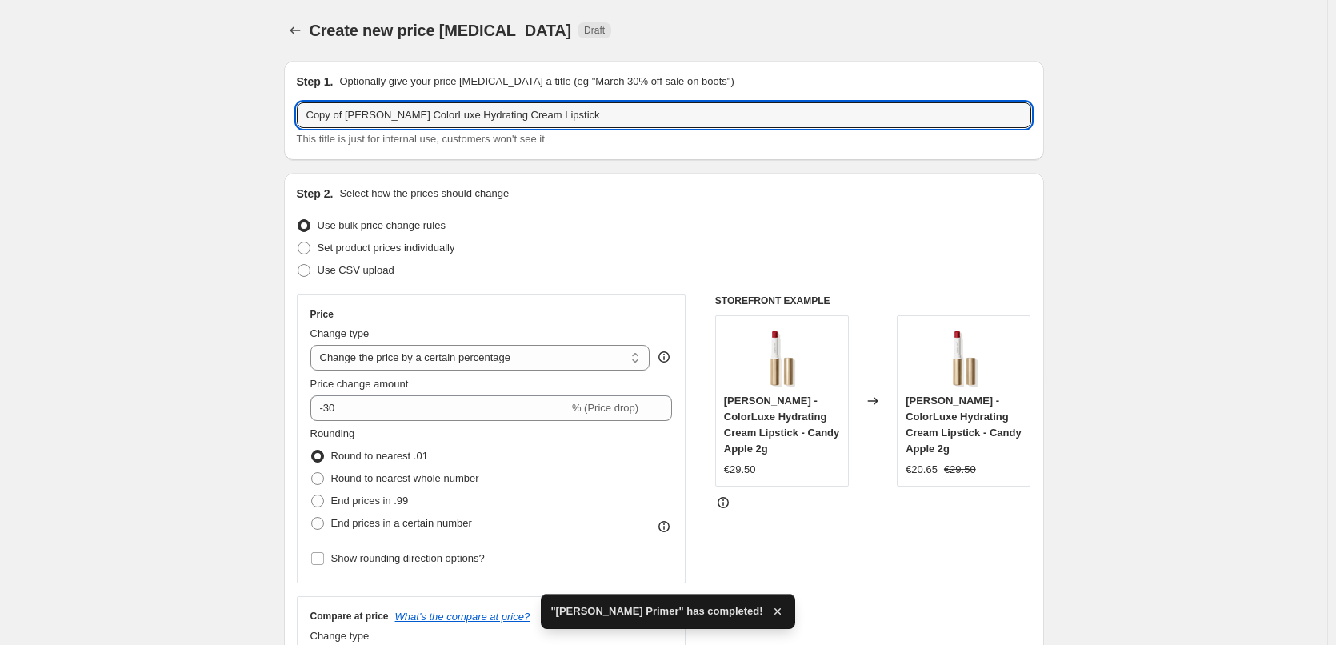
drag, startPoint x: 347, startPoint y: 114, endPoint x: 163, endPoint y: 129, distance: 184.5
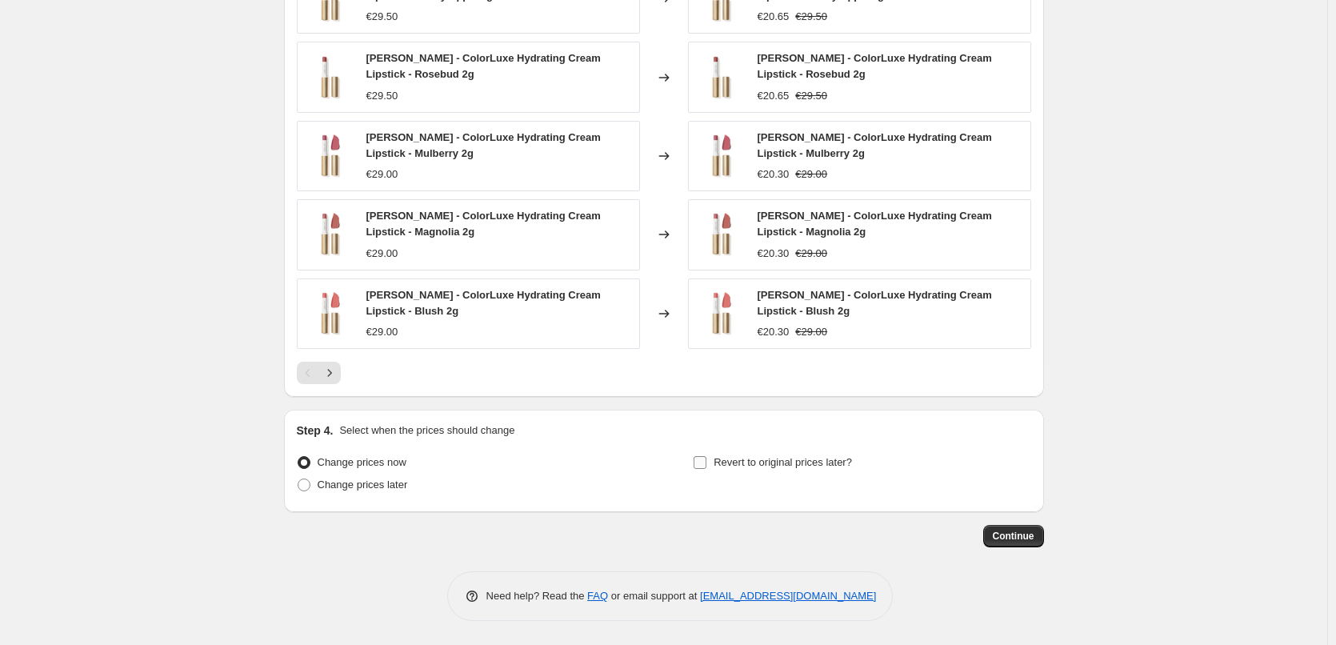
type input "[PERSON_NAME] ColorLuxe Hydrating Cream Lipstick"
click at [727, 462] on span "Revert to original prices later?" at bounding box center [782, 462] width 138 height 12
click at [706, 462] on input "Revert to original prices later?" at bounding box center [699, 462] width 13 height 13
checkbox input "true"
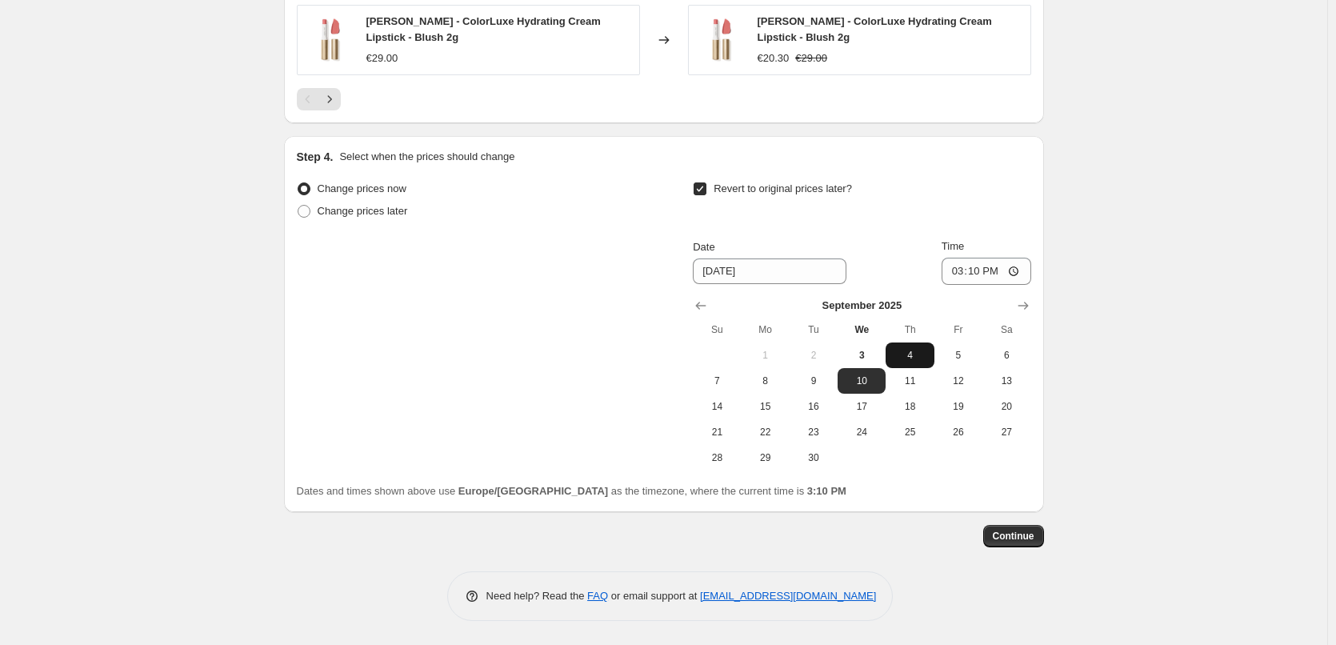
click at [916, 356] on span "4" at bounding box center [909, 355] width 35 height 13
type input "[DATE]"
click at [958, 267] on input "15:10" at bounding box center [986, 271] width 90 height 27
click at [1017, 267] on input "15:00" at bounding box center [986, 271] width 90 height 27
type input "03:00"
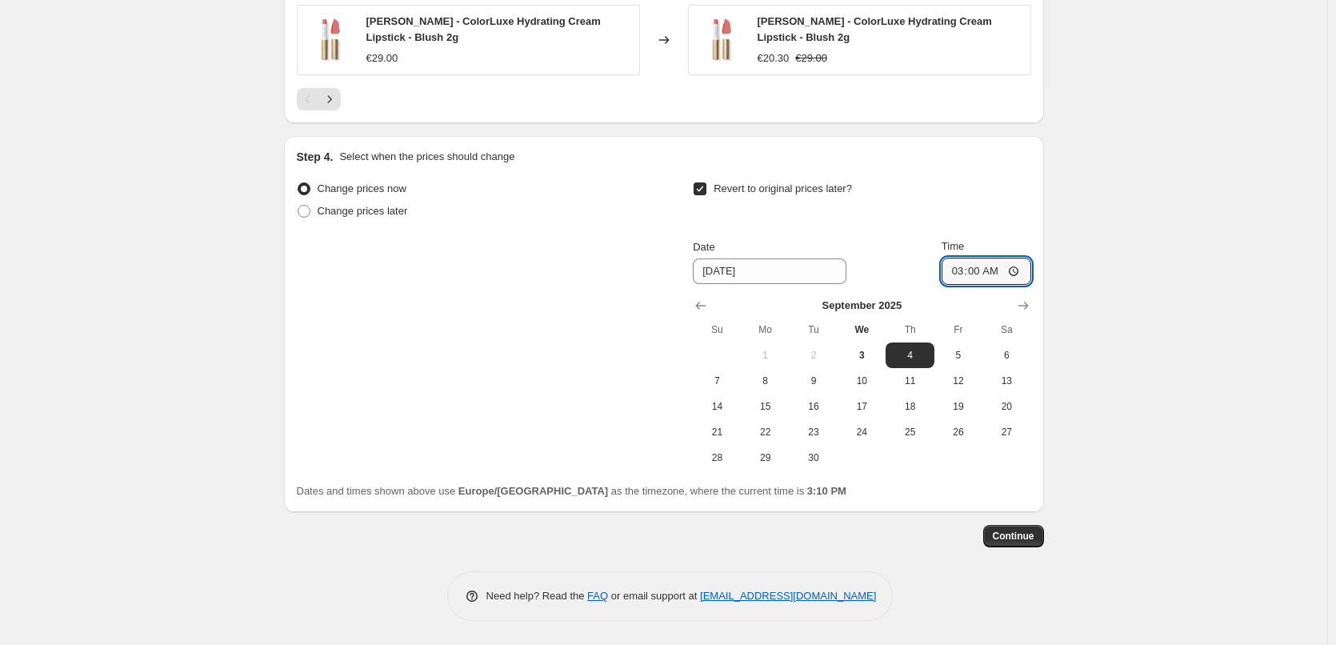
click at [1013, 539] on span "Continue" at bounding box center [1014, 535] width 42 height 13
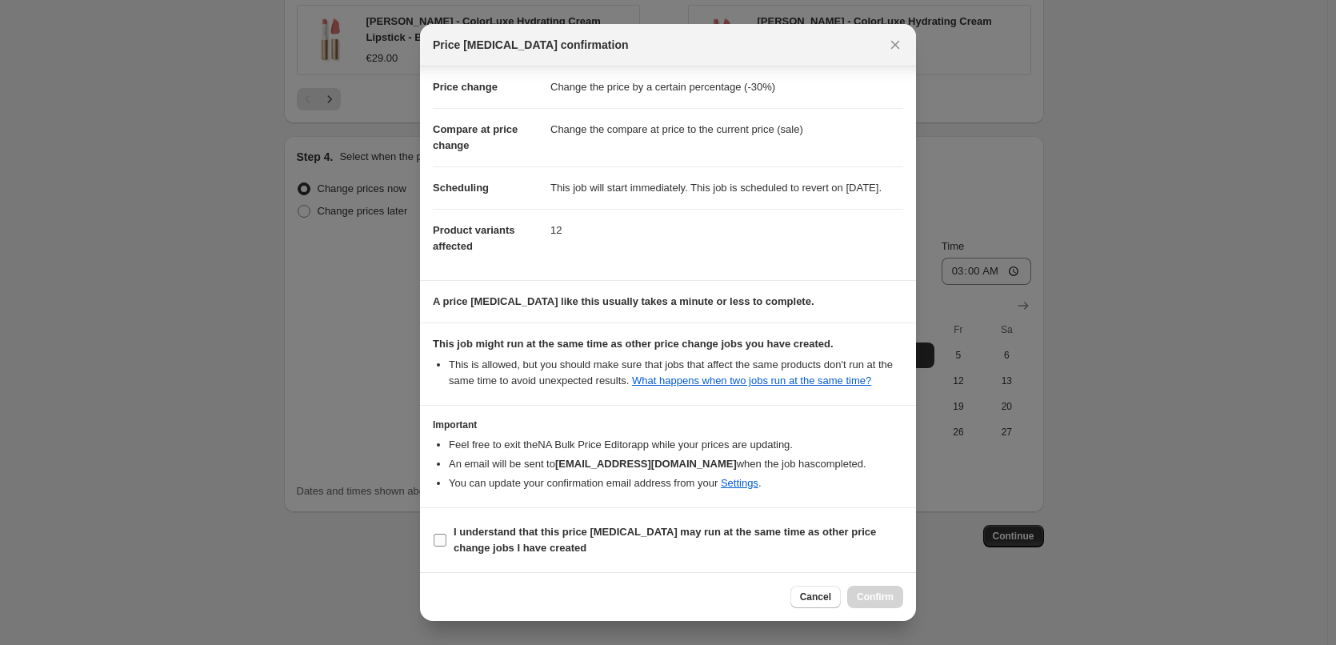
click at [463, 533] on b "I understand that this price [MEDICAL_DATA] may run at the same time as other p…" at bounding box center [665, 540] width 422 height 28
click at [446, 533] on input "I understand that this price [MEDICAL_DATA] may run at the same time as other p…" at bounding box center [440, 539] width 13 height 13
checkbox input "true"
click at [878, 596] on span "Confirm" at bounding box center [875, 596] width 37 height 13
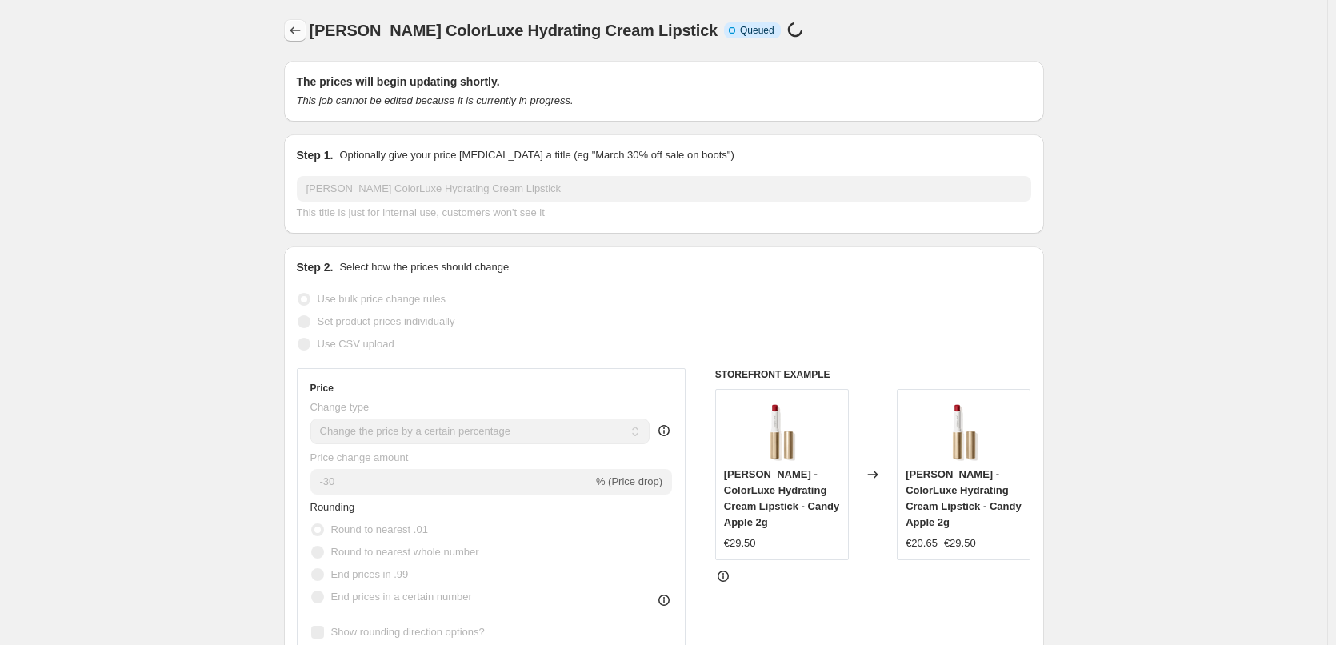
click at [306, 25] on button "Price change jobs" at bounding box center [295, 30] width 22 height 22
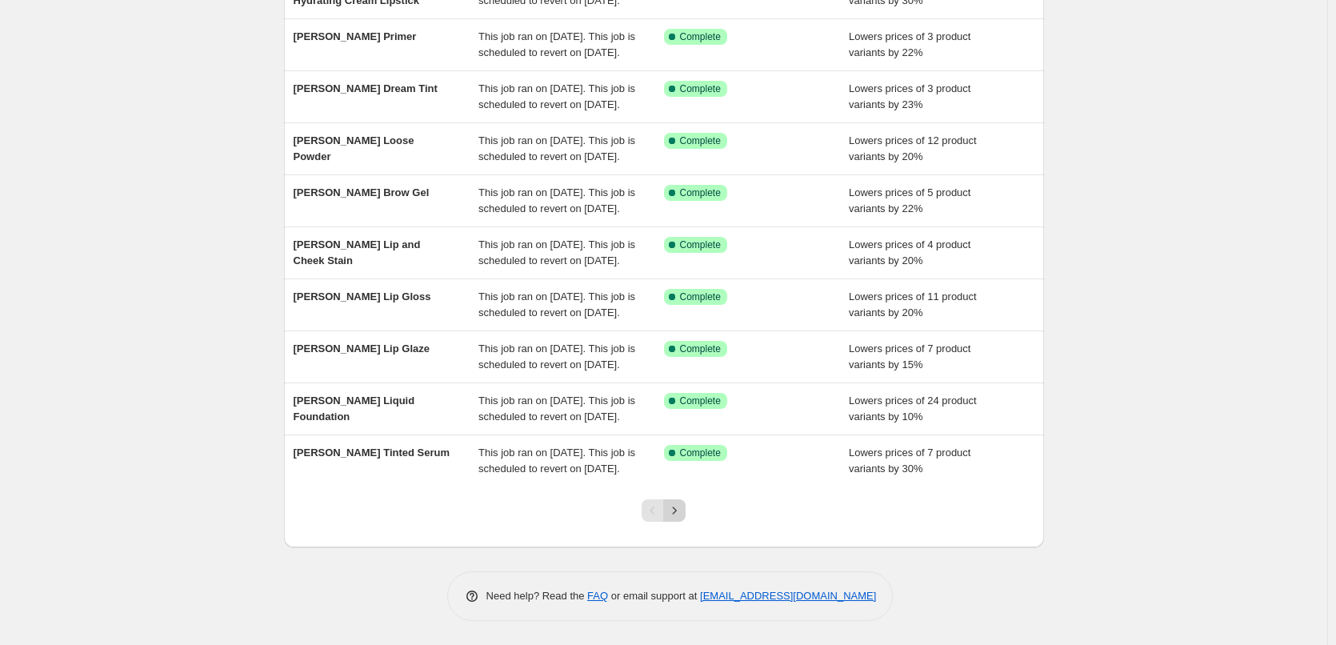
click at [675, 513] on icon "Next" at bounding box center [674, 510] width 16 height 16
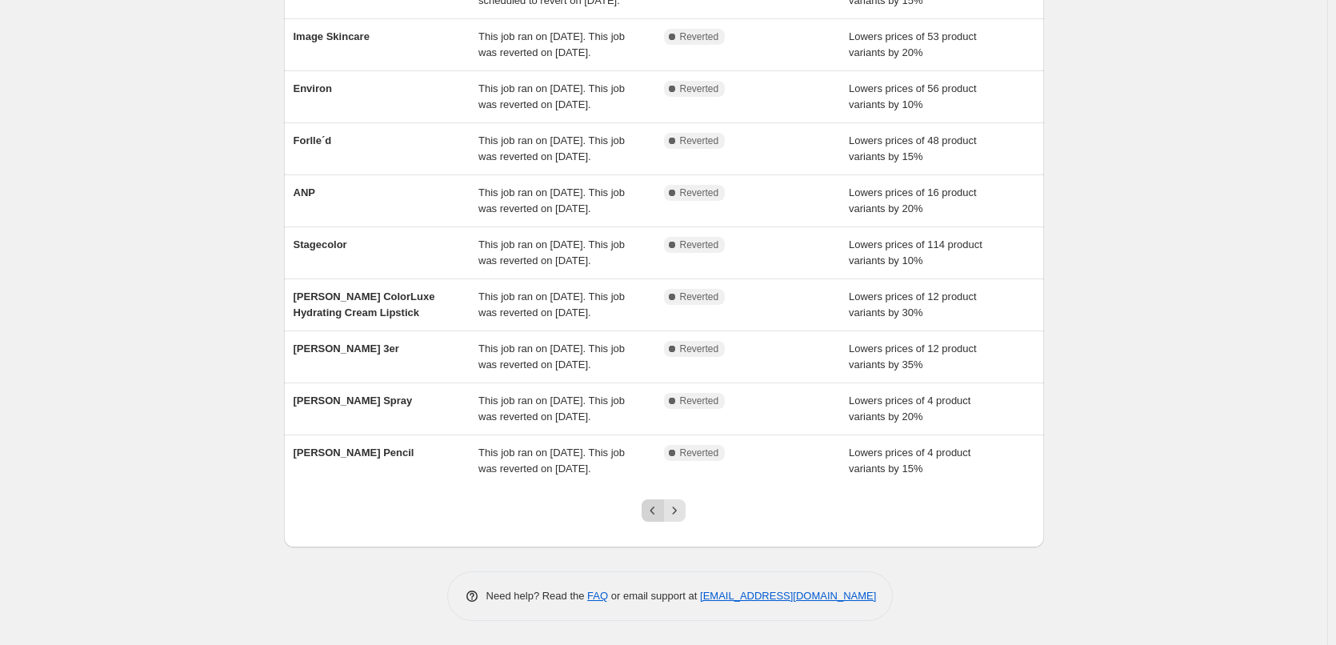
click at [661, 506] on icon "Previous" at bounding box center [653, 510] width 16 height 16
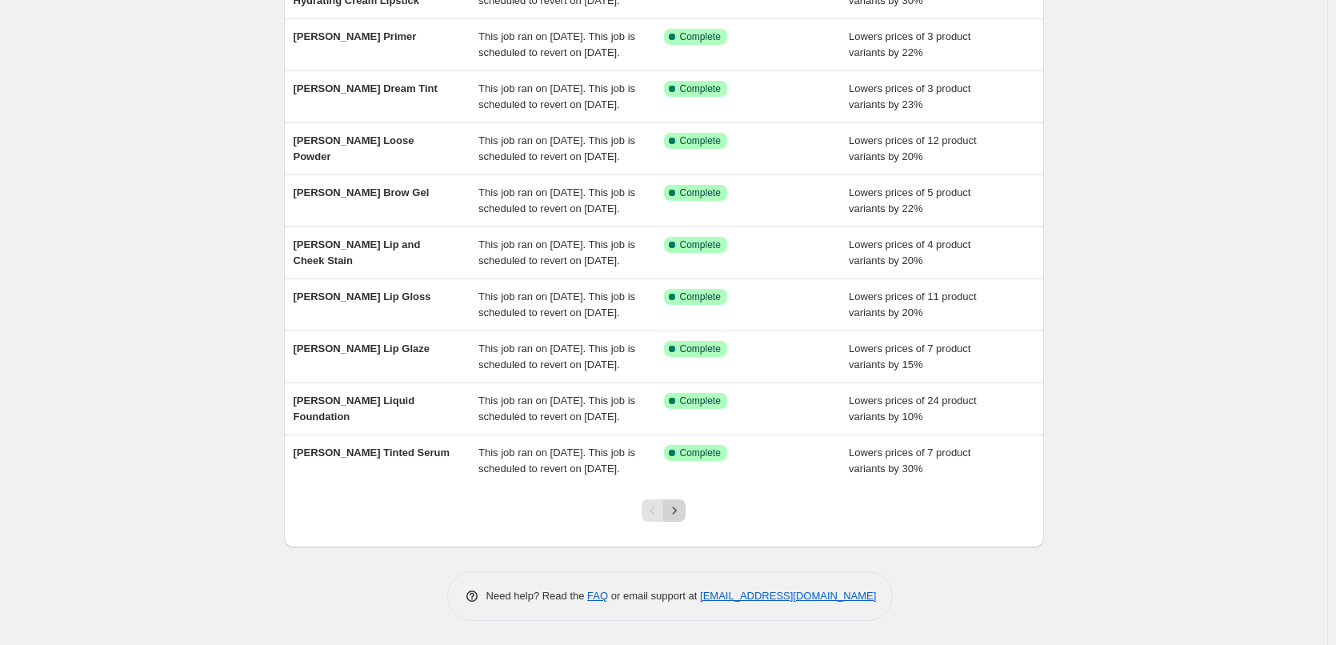
click at [685, 512] on button "Next" at bounding box center [674, 510] width 22 height 22
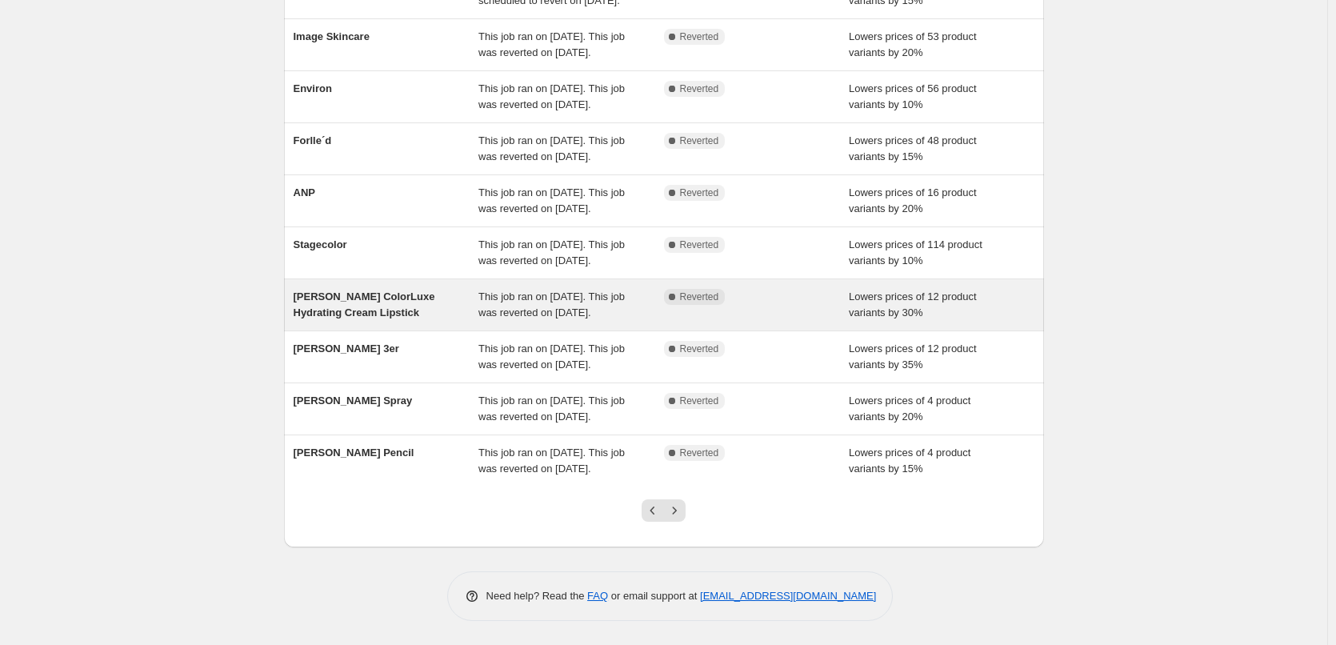
click at [559, 290] on span "This job ran on [DATE]. This job was reverted on [DATE]." at bounding box center [551, 304] width 146 height 28
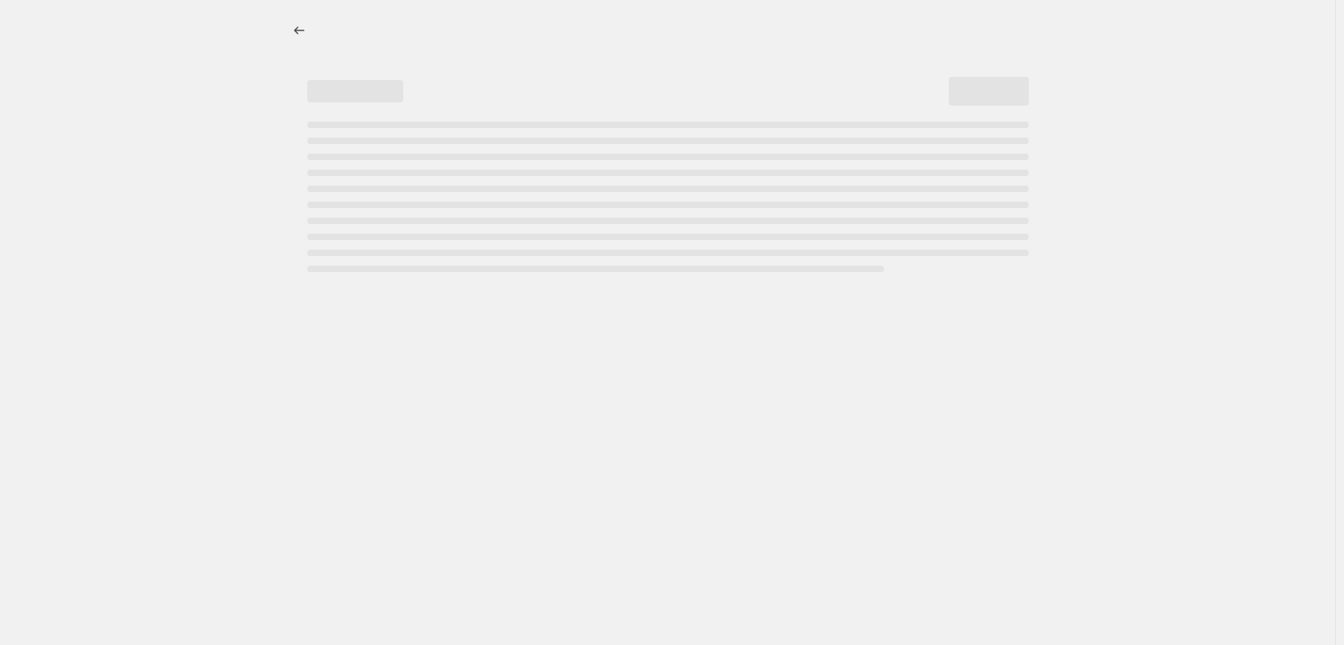
select select "percentage"
select select "tag"
select select "vendor"
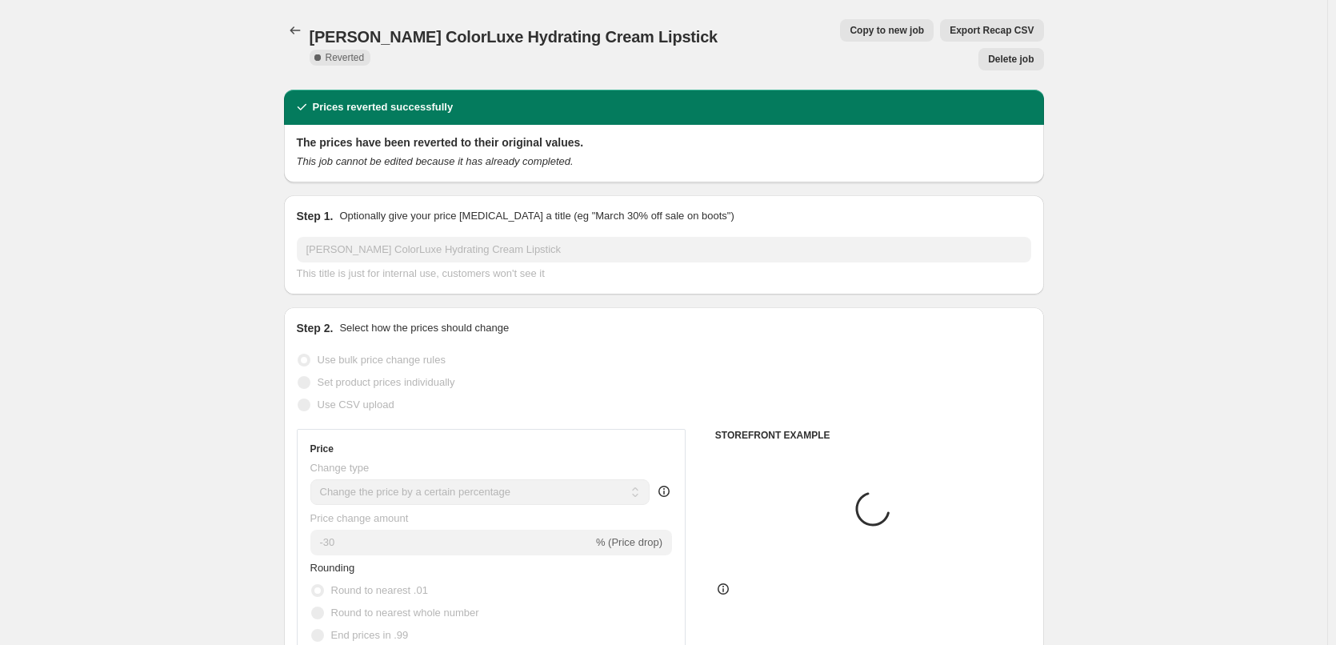
click at [1001, 53] on span "Delete job" at bounding box center [1011, 59] width 46 height 13
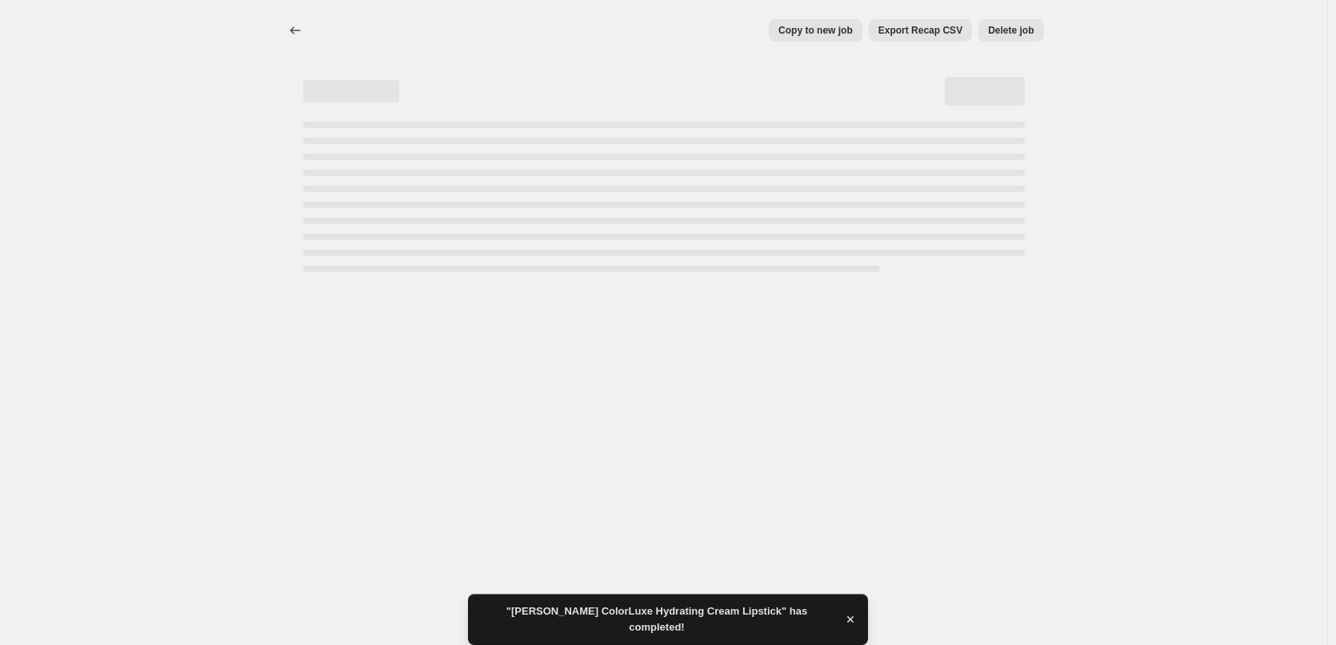
select select "percentage"
select select "tag"
select select "vendor"
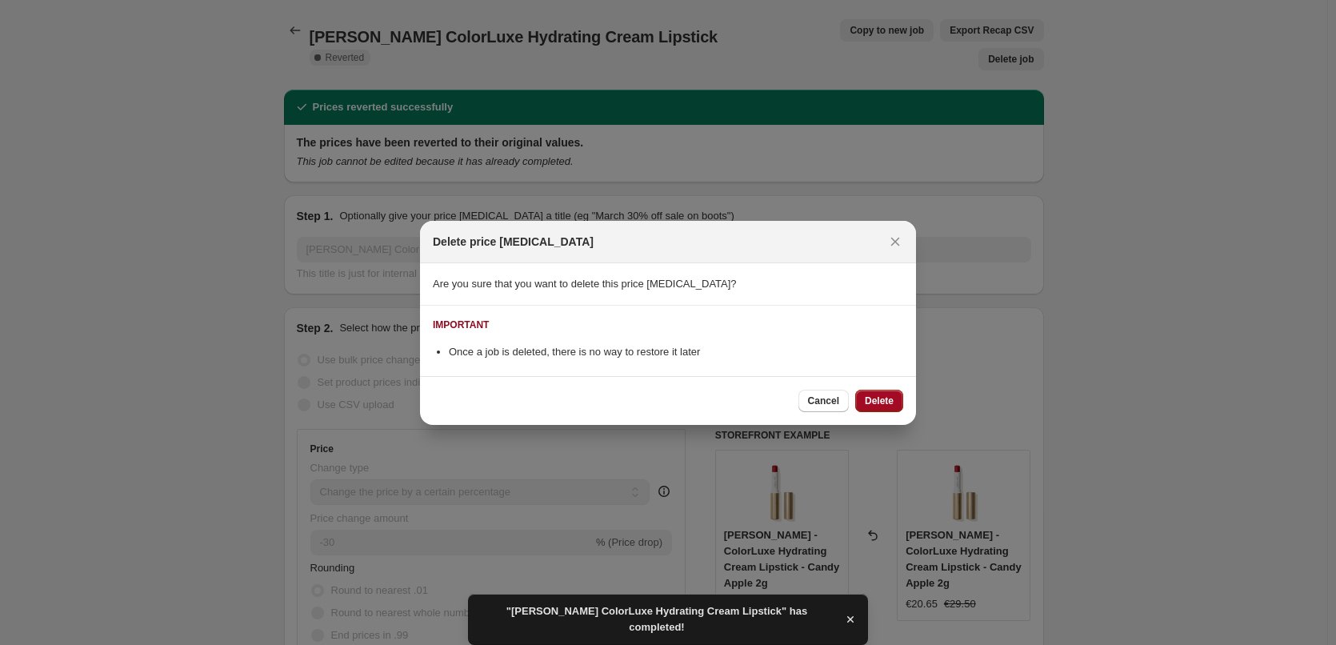
click at [872, 392] on button "Delete" at bounding box center [879, 401] width 48 height 22
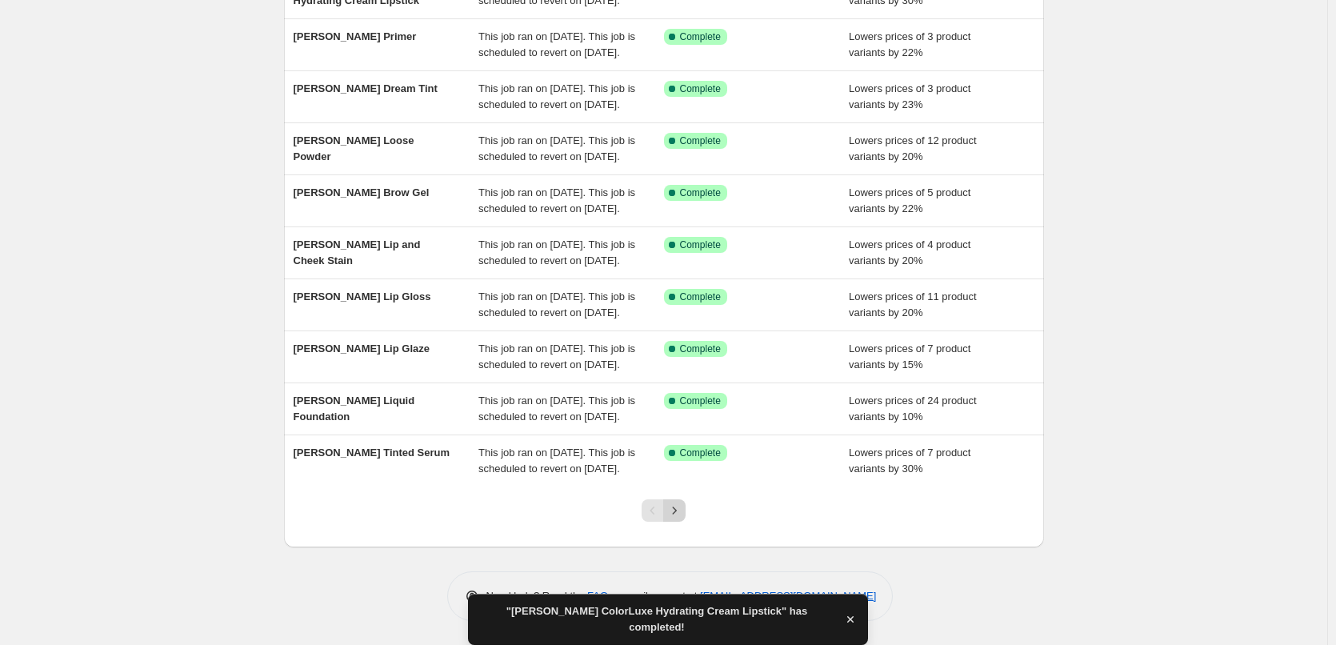
click at [682, 513] on icon "Next" at bounding box center [674, 510] width 16 height 16
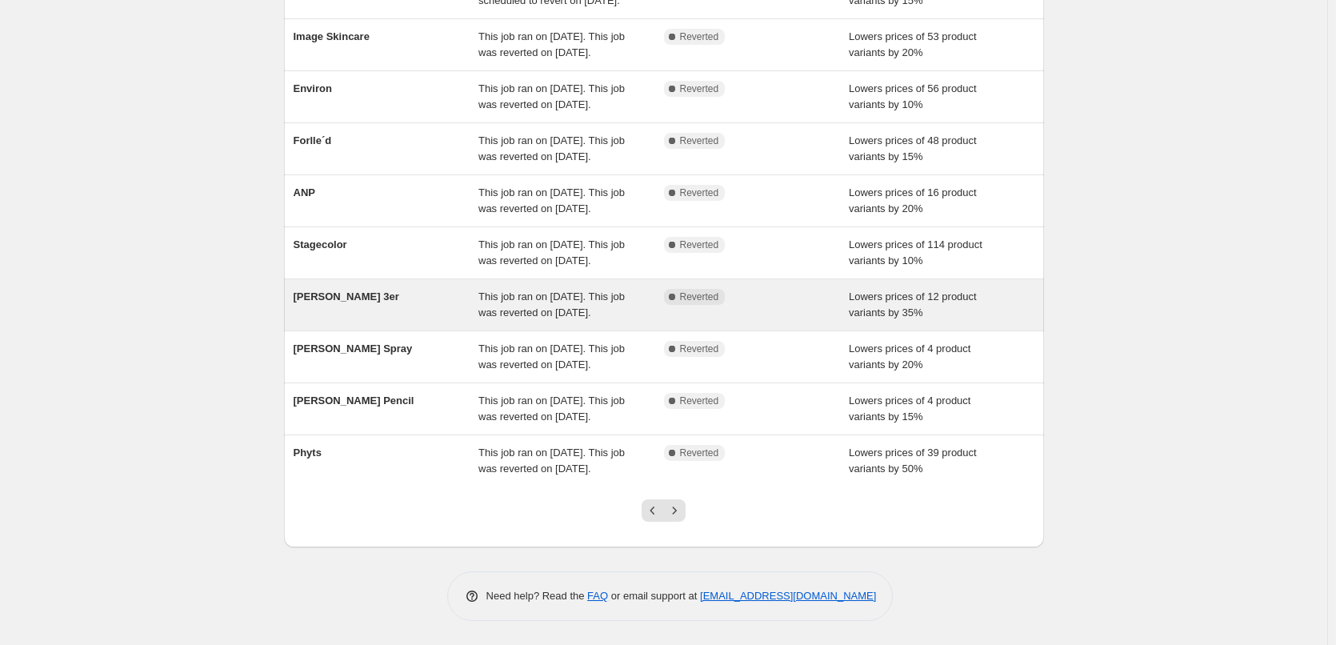
click at [569, 289] on div "This job ran on [DATE]. This job was reverted on [DATE]." at bounding box center [571, 305] width 186 height 32
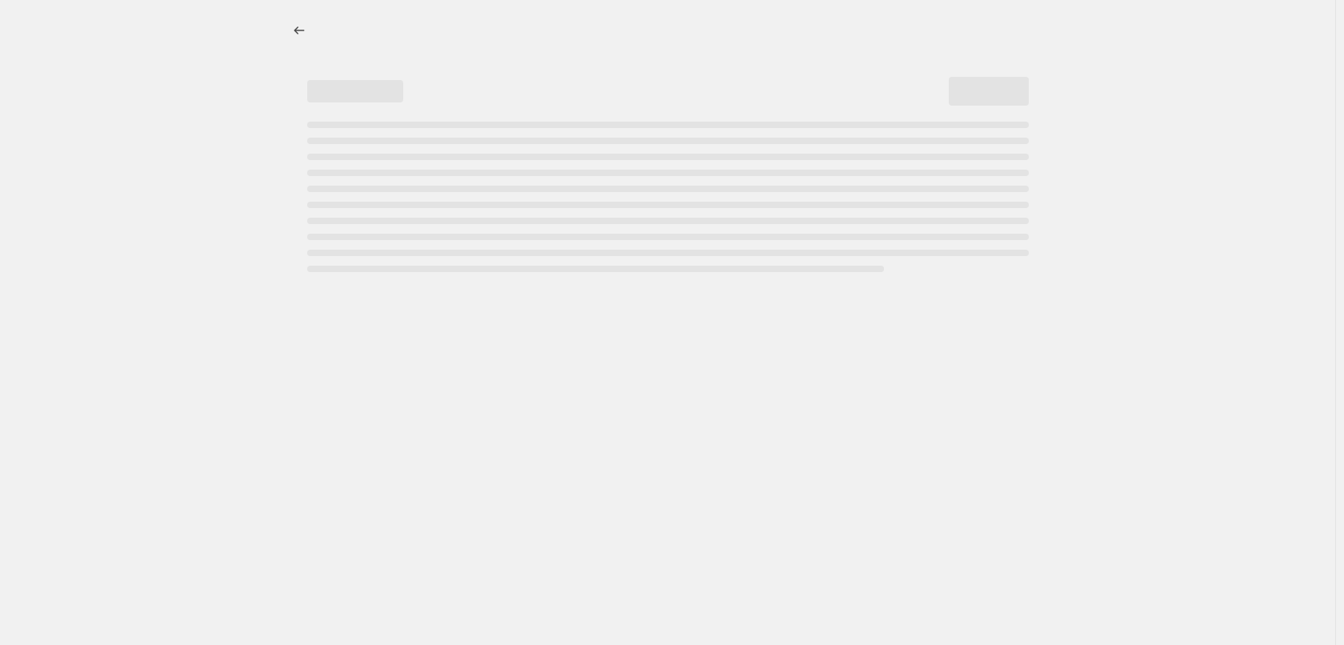
select select "percentage"
select select "tag"
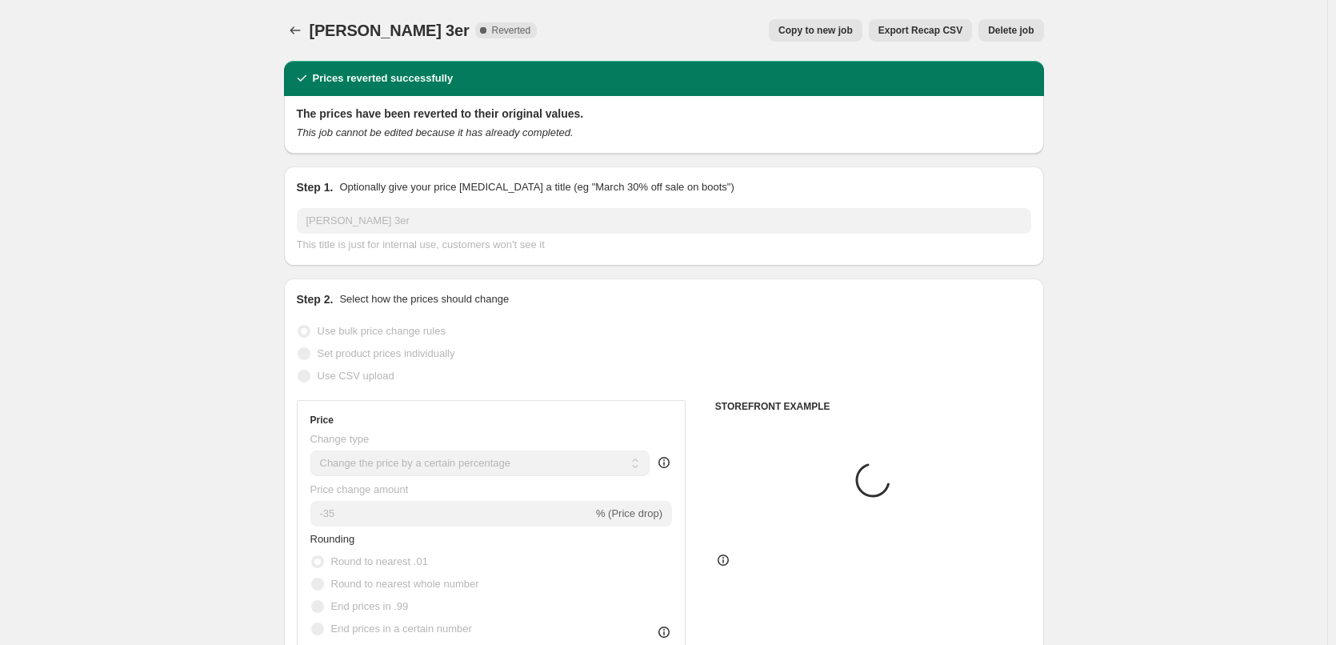
click at [853, 30] on span "Copy to new job" at bounding box center [815, 30] width 74 height 13
select select "percentage"
select select "tag"
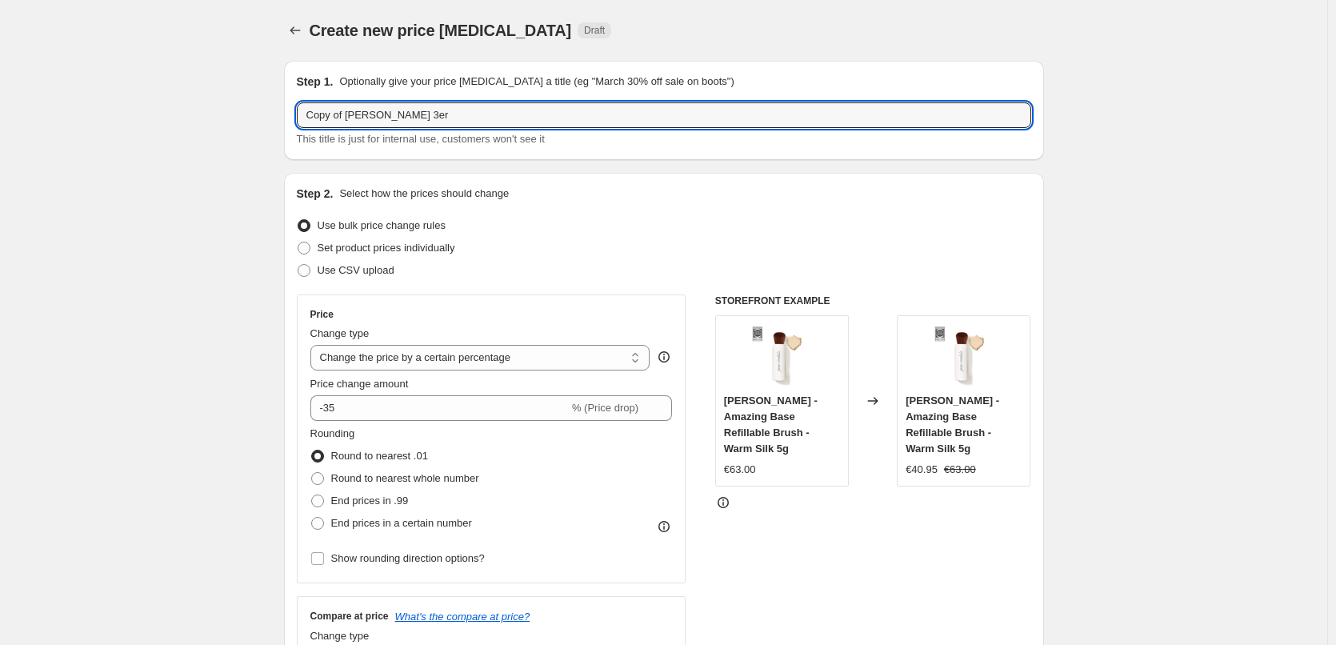
drag, startPoint x: 346, startPoint y: 115, endPoint x: 209, endPoint y: 123, distance: 137.8
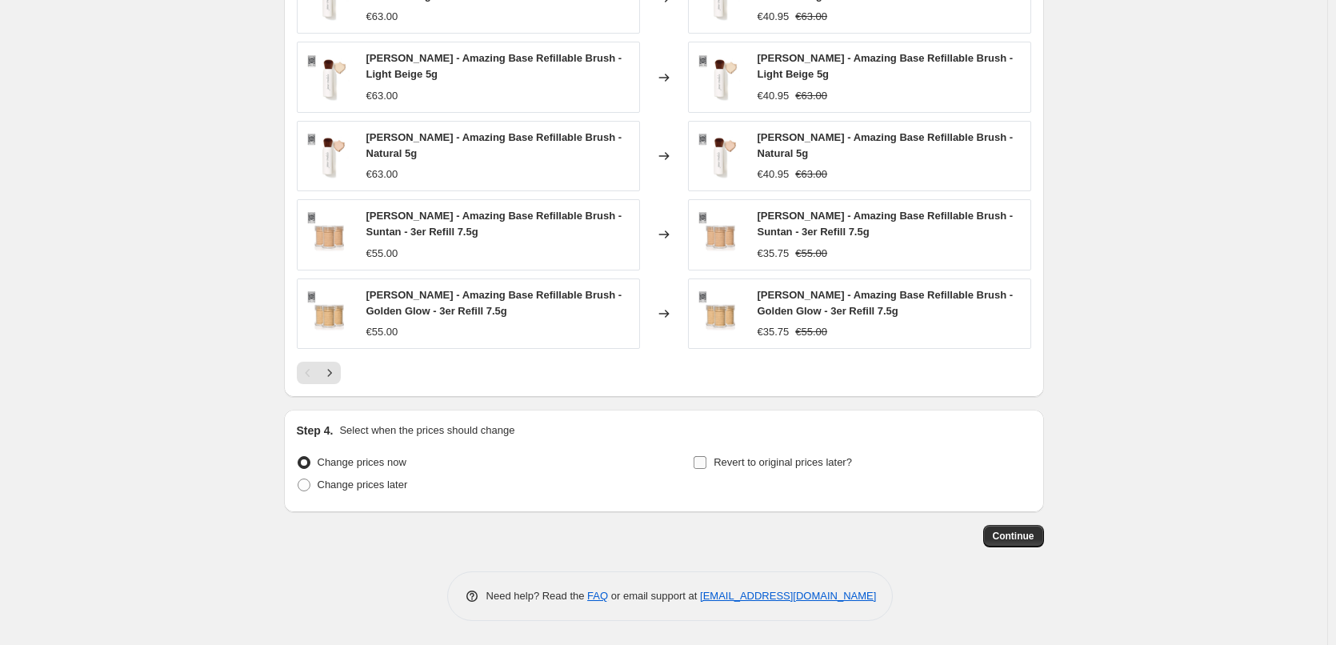
type input "[PERSON_NAME] 3er"
click at [731, 460] on span "Revert to original prices later?" at bounding box center [782, 462] width 138 height 12
click at [706, 460] on input "Revert to original prices later?" at bounding box center [699, 462] width 13 height 13
checkbox input "true"
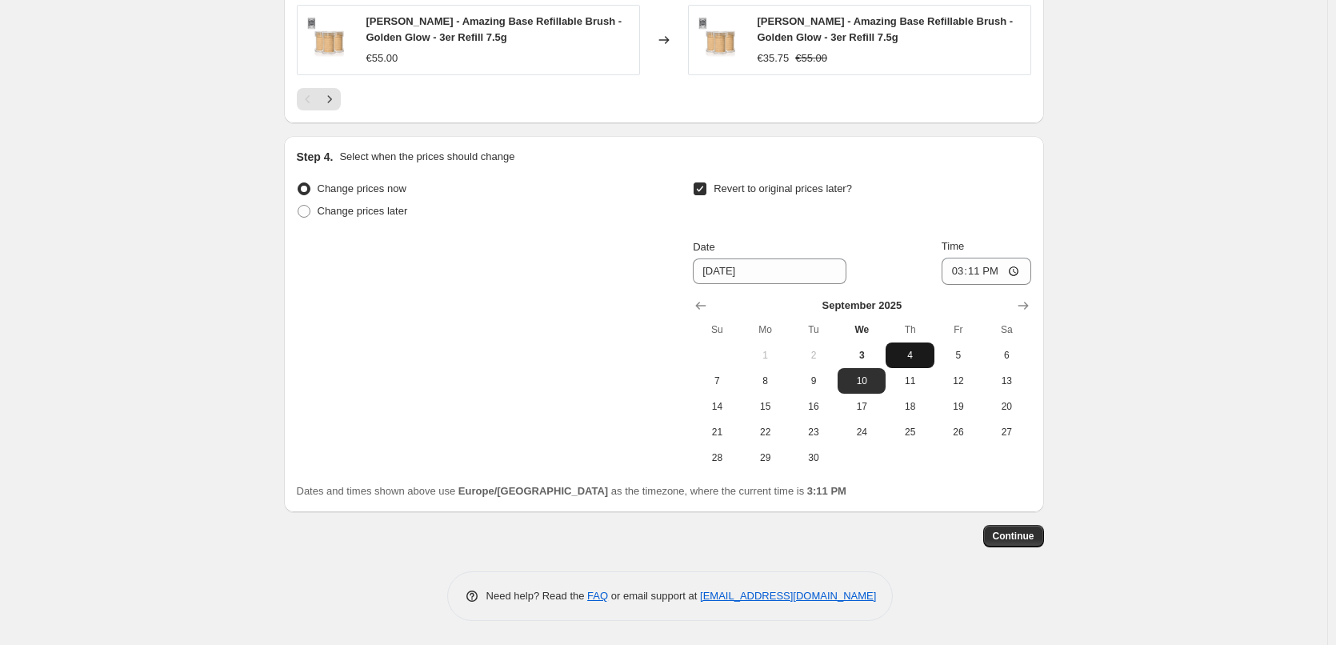
click at [900, 363] on button "4" at bounding box center [909, 355] width 48 height 26
type input "[DATE]"
click at [961, 272] on input "15:11" at bounding box center [986, 271] width 90 height 27
click at [1017, 267] on input "15:00" at bounding box center [986, 271] width 90 height 27
type input "03:00"
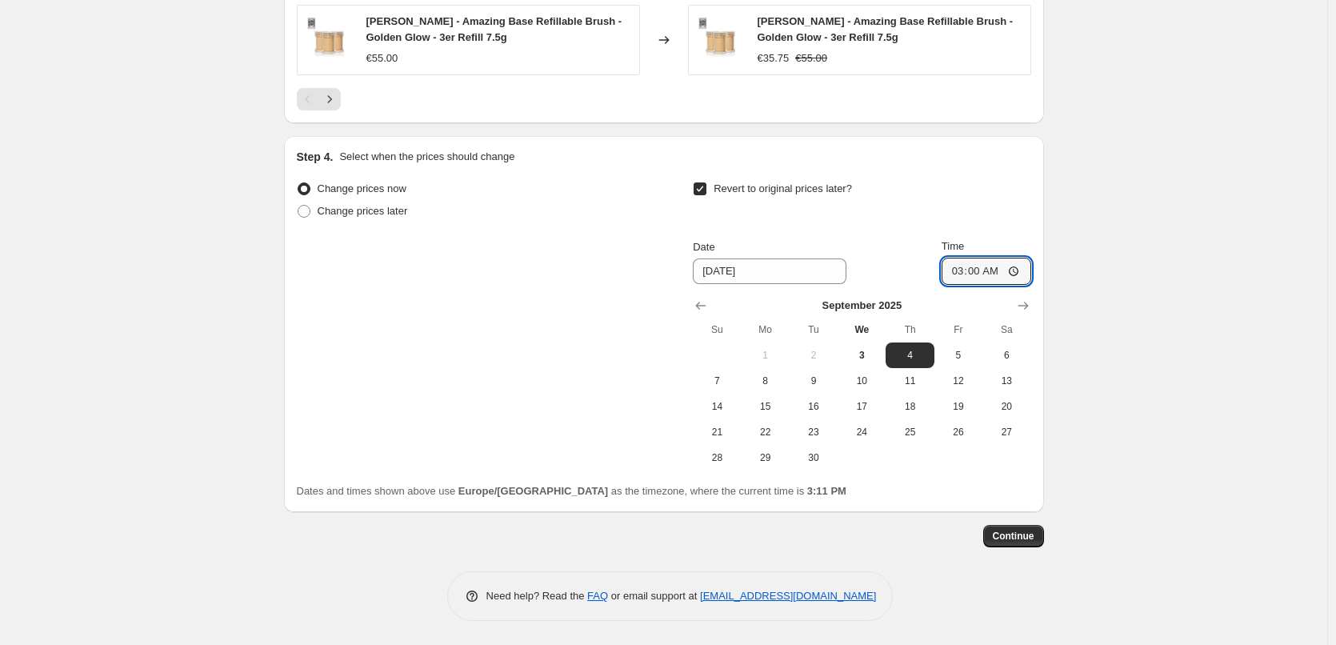
click at [1030, 533] on span "Continue" at bounding box center [1014, 535] width 42 height 13
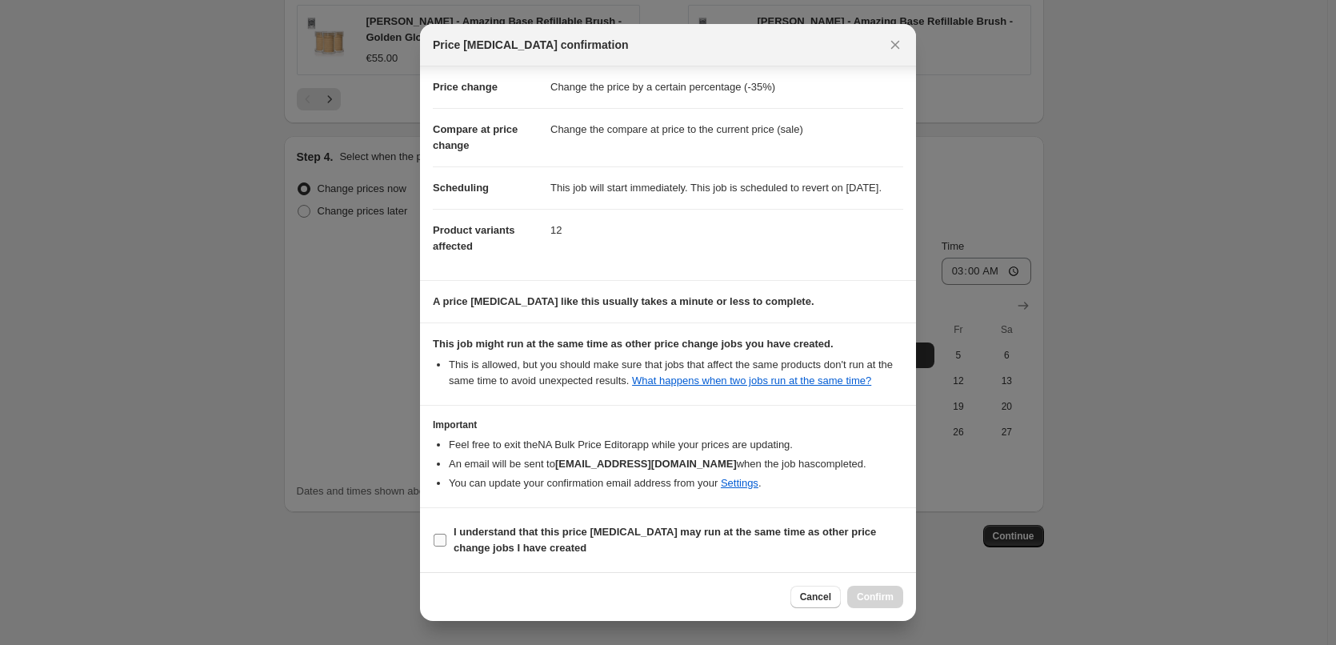
click at [497, 546] on b "I understand that this price [MEDICAL_DATA] may run at the same time as other p…" at bounding box center [665, 540] width 422 height 28
click at [446, 546] on input "I understand that this price [MEDICAL_DATA] may run at the same time as other p…" at bounding box center [440, 539] width 13 height 13
checkbox input "true"
click at [878, 599] on span "Confirm" at bounding box center [875, 596] width 37 height 13
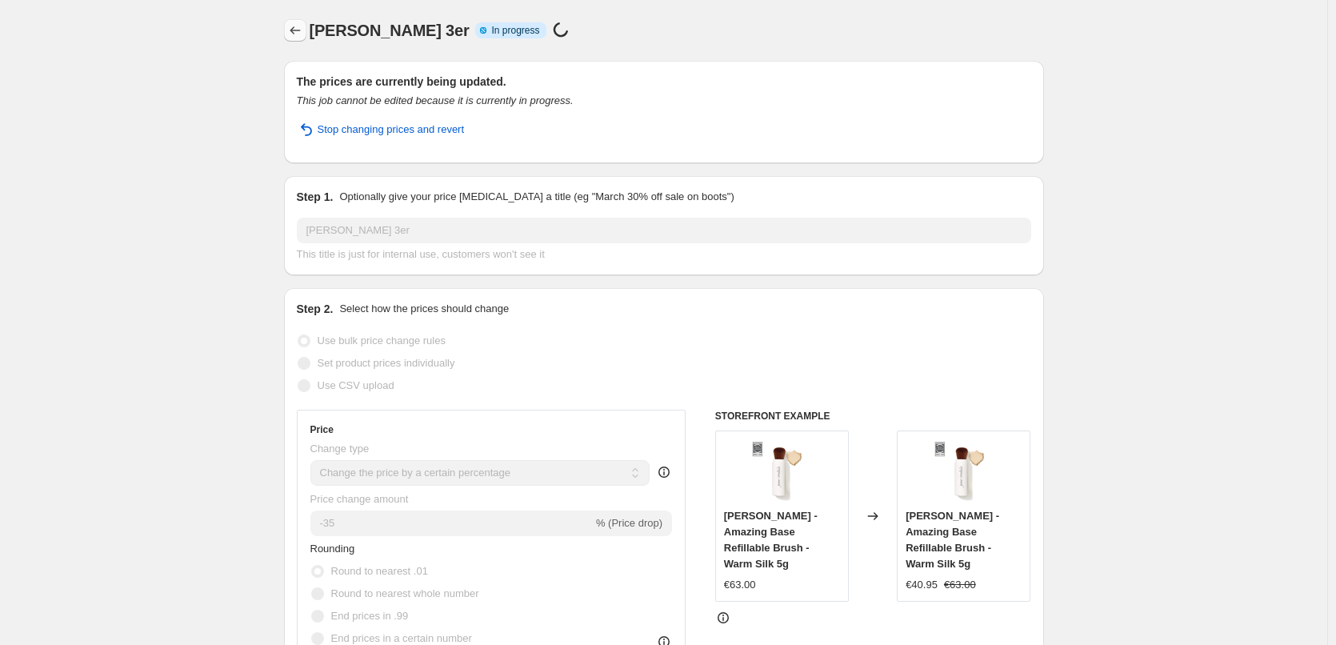
click at [293, 28] on icon "Price change jobs" at bounding box center [295, 30] width 16 height 16
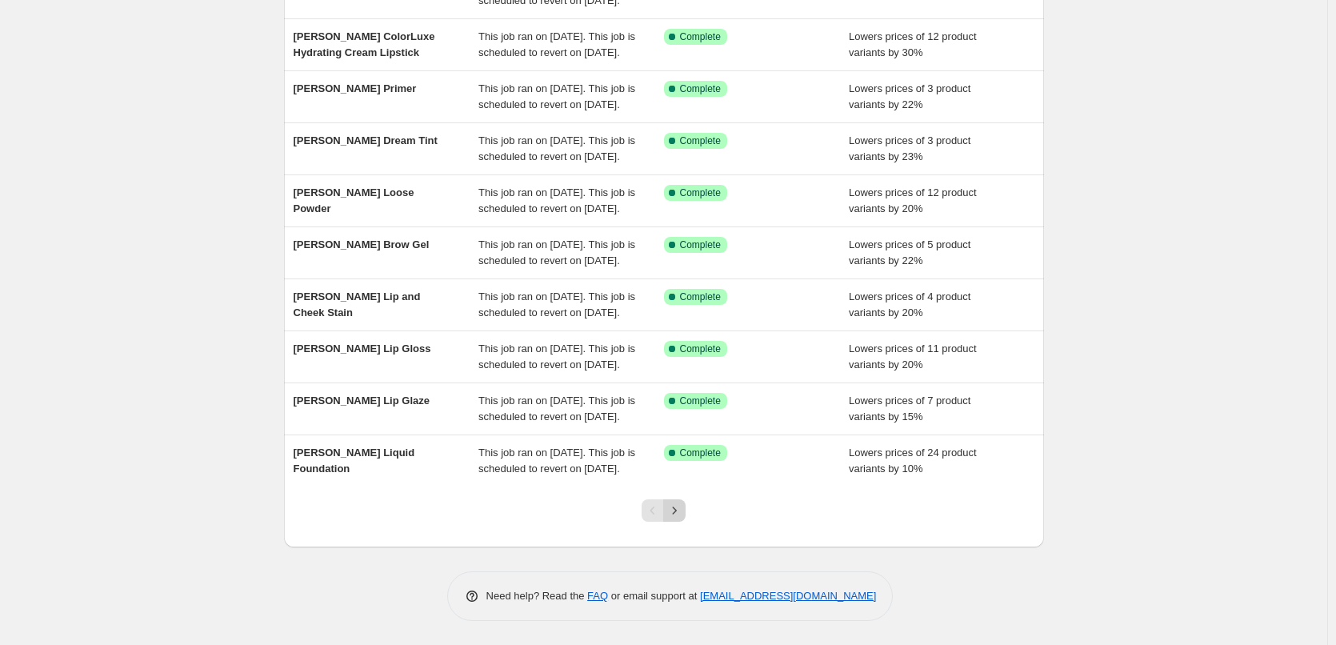
click at [677, 507] on icon "Next" at bounding box center [674, 510] width 16 height 16
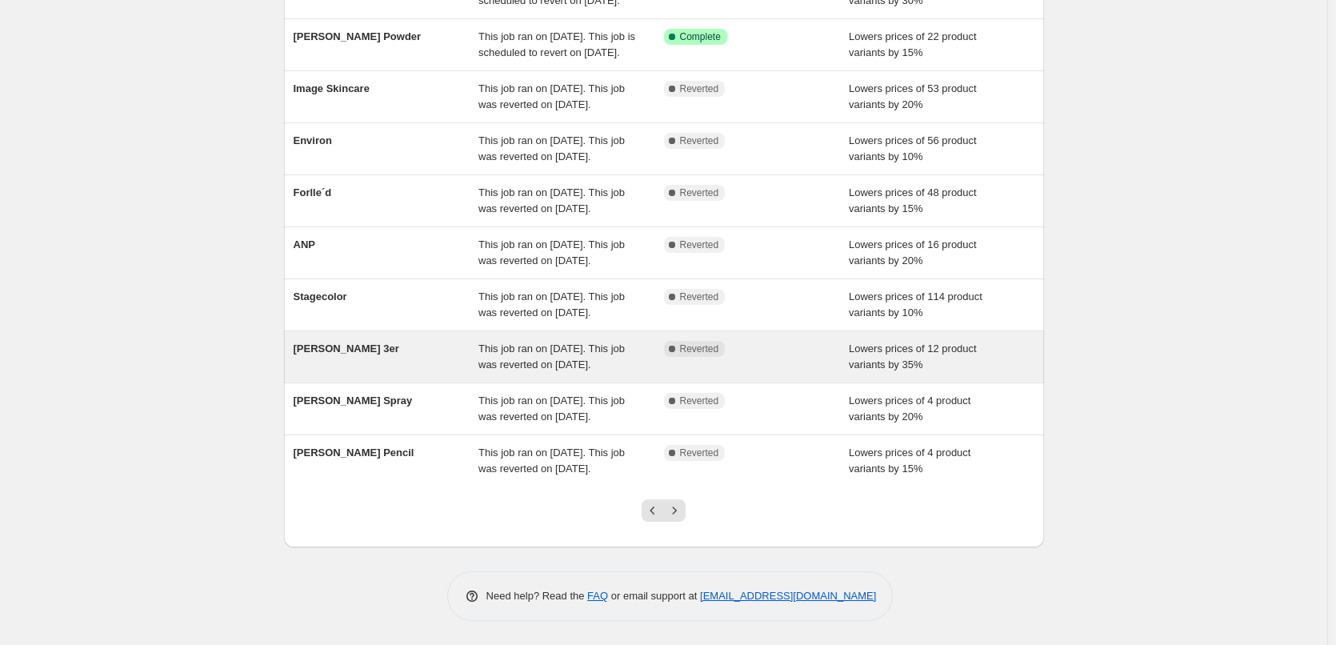
click at [510, 342] on span "This job ran on [DATE]. This job was reverted on [DATE]." at bounding box center [551, 356] width 146 height 28
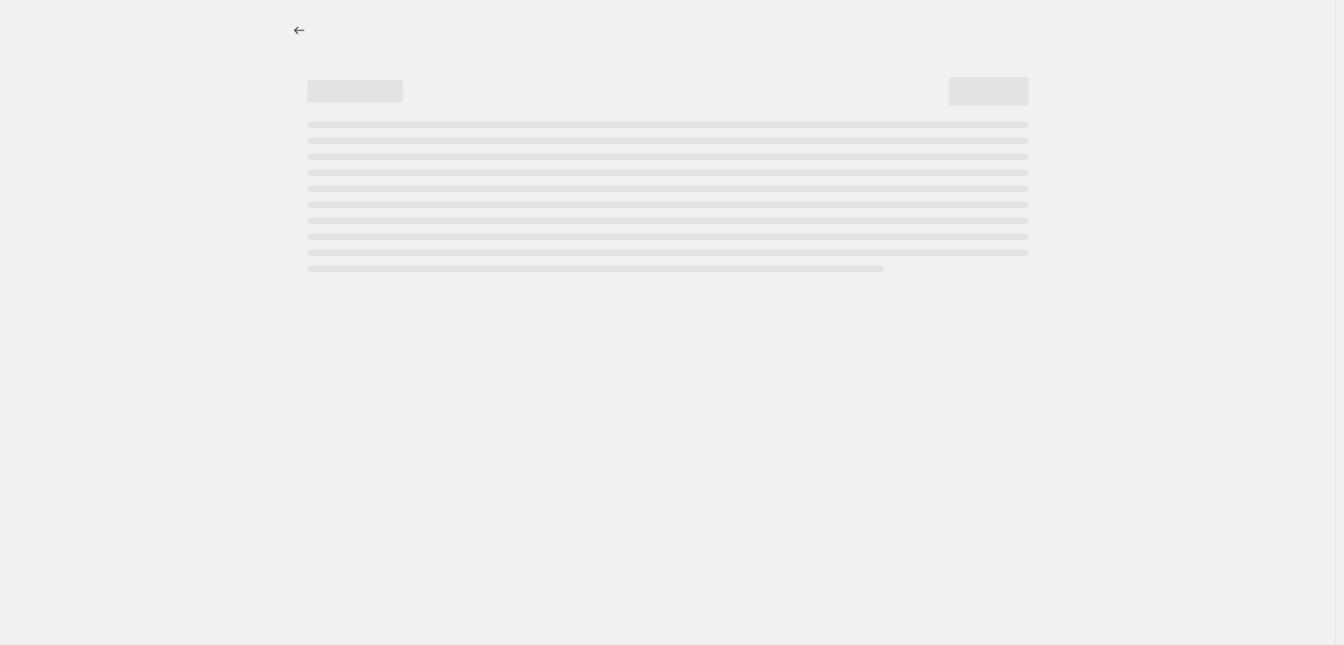
select select "percentage"
select select "tag"
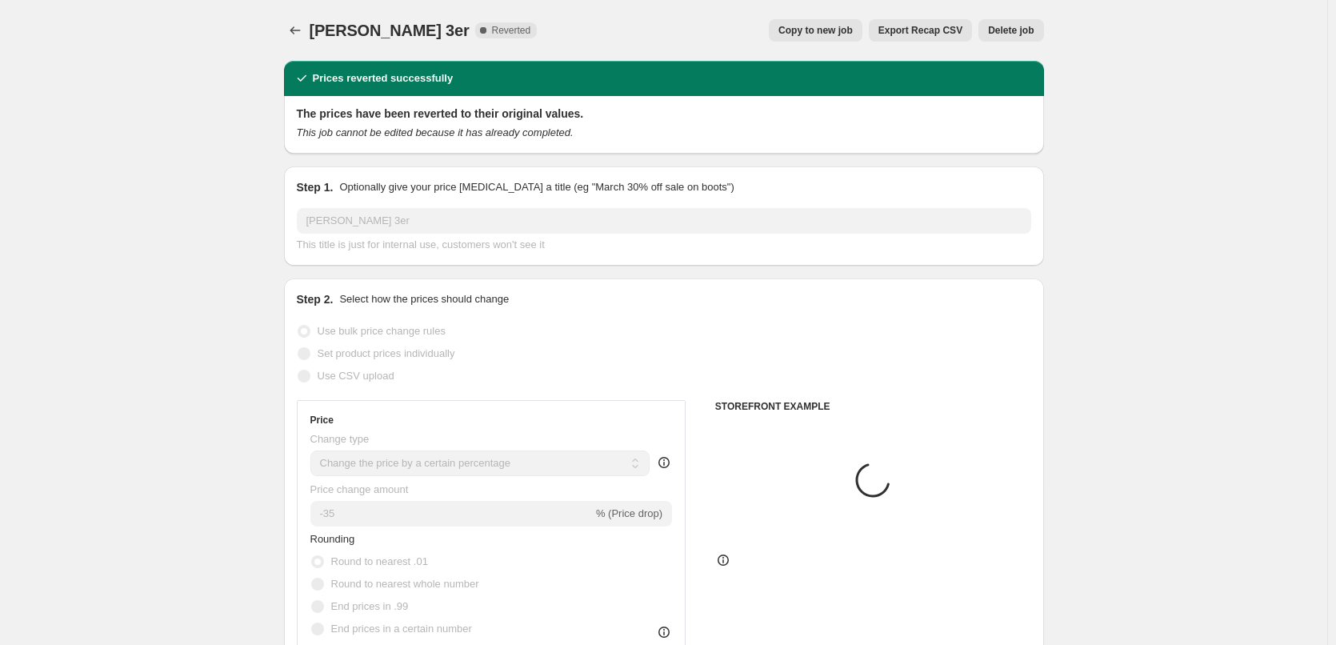
click at [999, 30] on span "Delete job" at bounding box center [1011, 30] width 46 height 13
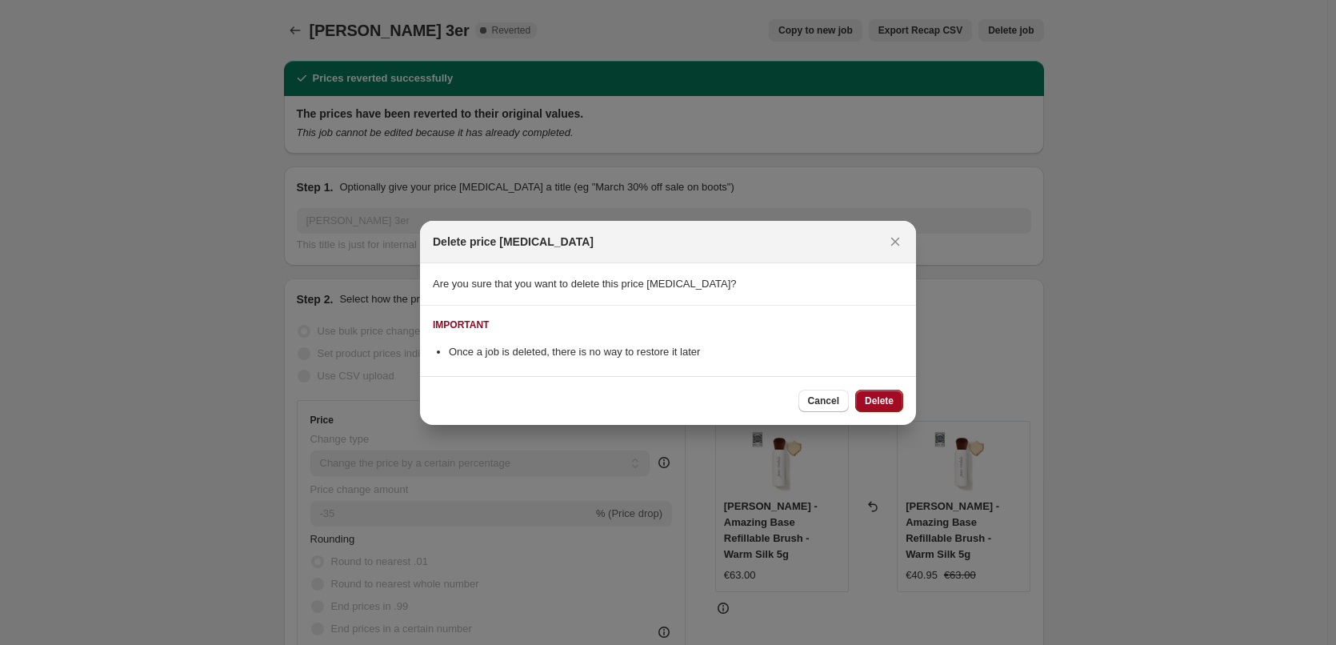
click at [877, 399] on span "Delete" at bounding box center [879, 400] width 29 height 13
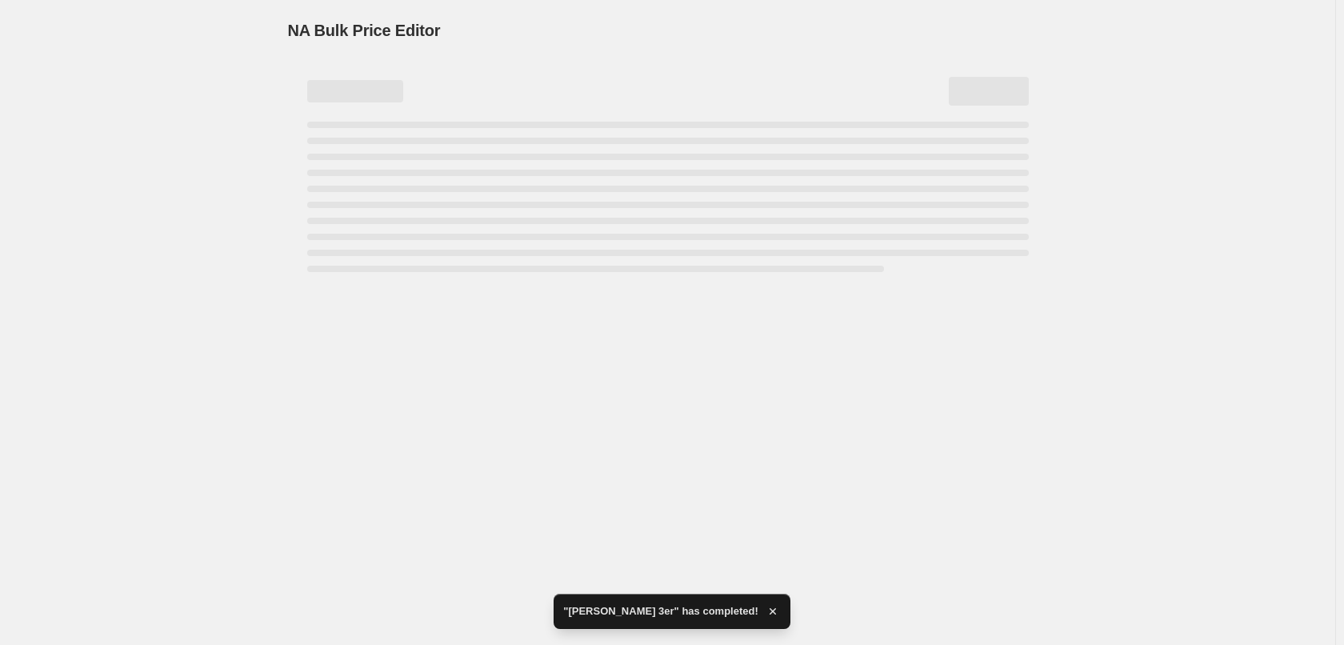
click at [667, 499] on div "NA Bulk Price Editor. This page is ready NA Bulk Price Editor" at bounding box center [667, 322] width 1335 height 645
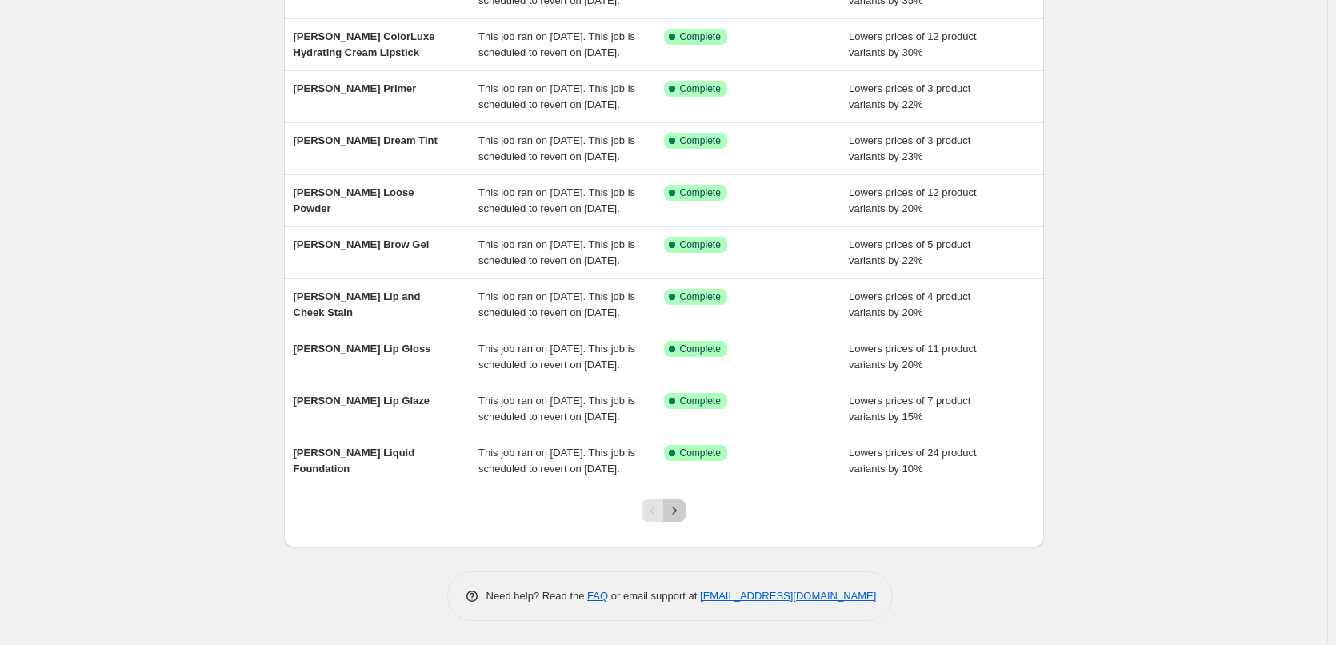
click at [678, 515] on icon "Next" at bounding box center [674, 510] width 16 height 16
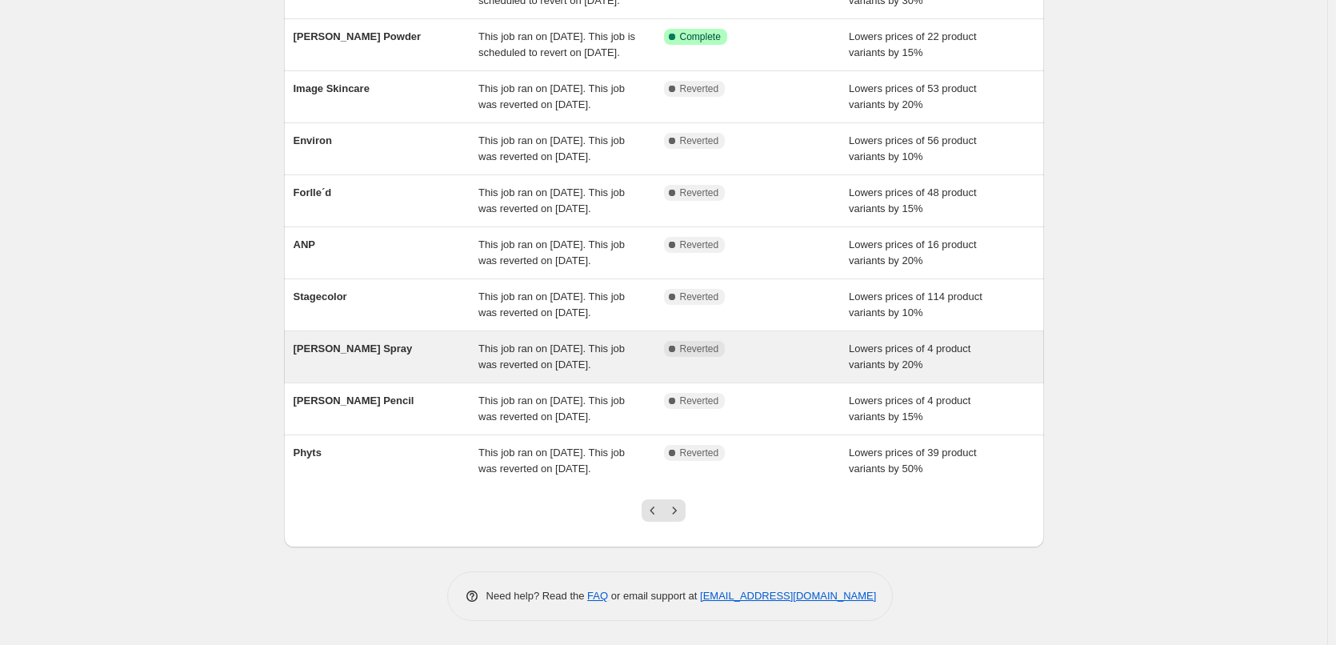
click at [571, 370] on span "This job ran on [DATE]. This job was reverted on [DATE]." at bounding box center [551, 356] width 146 height 28
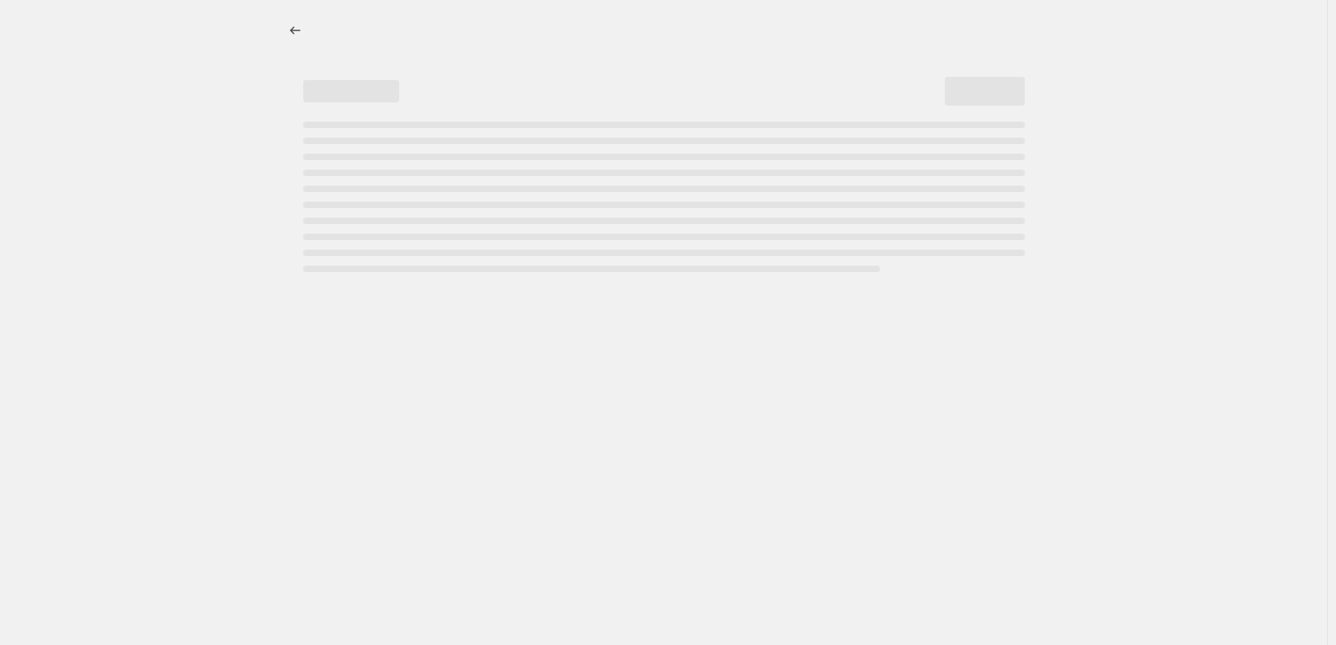
select select "percentage"
select select "tag"
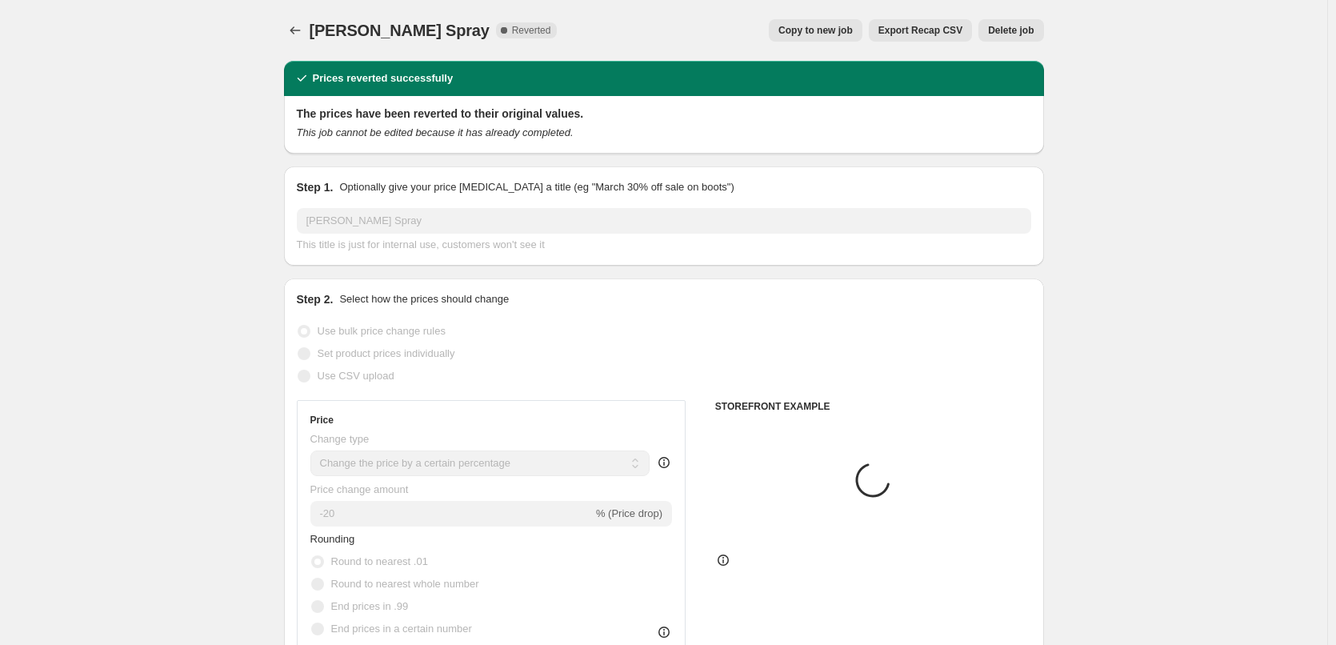
click at [849, 22] on button "Copy to new job" at bounding box center [816, 30] width 94 height 22
select select "percentage"
select select "tag"
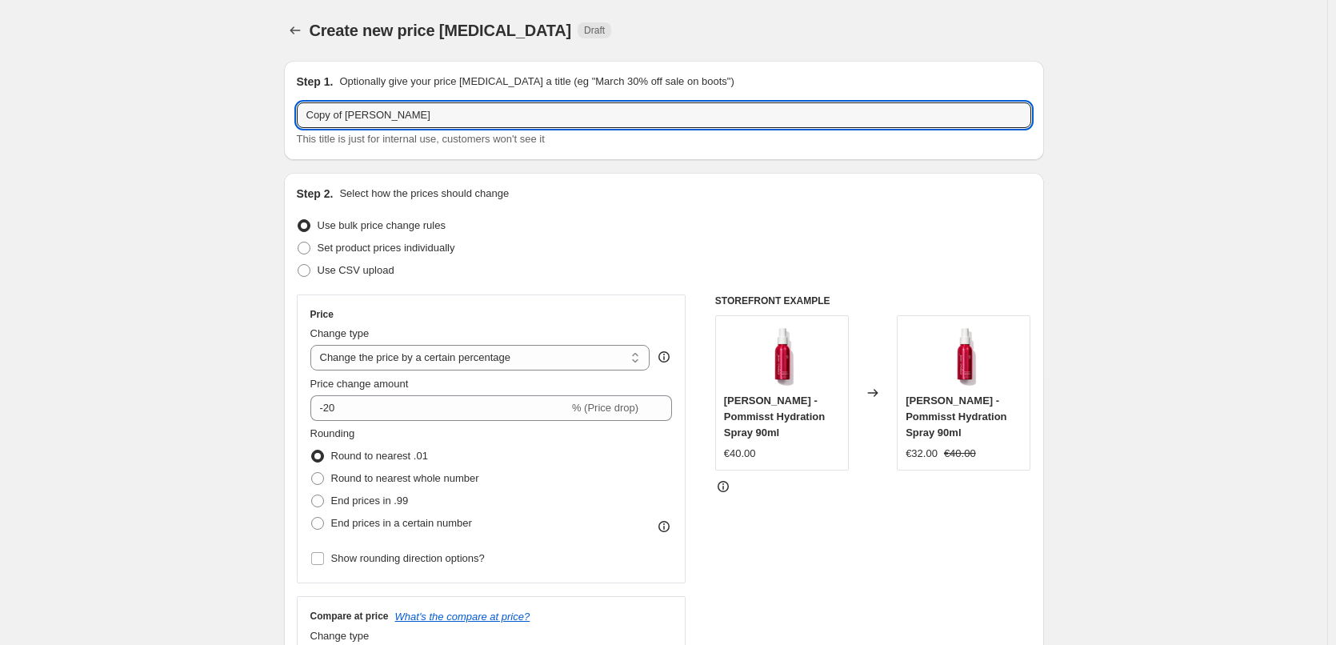
drag, startPoint x: 349, startPoint y: 117, endPoint x: 119, endPoint y: 98, distance: 230.4
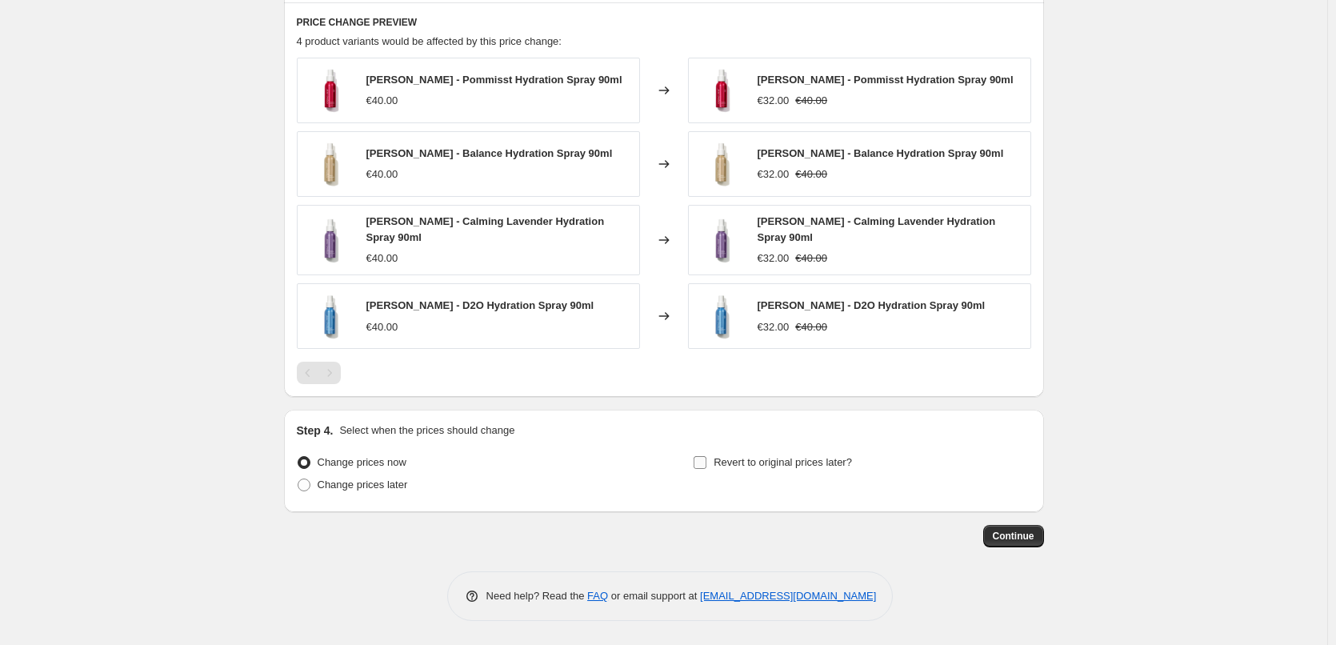
type input "[PERSON_NAME] Spray"
click at [737, 463] on span "Revert to original prices later?" at bounding box center [782, 462] width 138 height 12
click at [706, 463] on input "Revert to original prices later?" at bounding box center [699, 462] width 13 height 13
checkbox input "true"
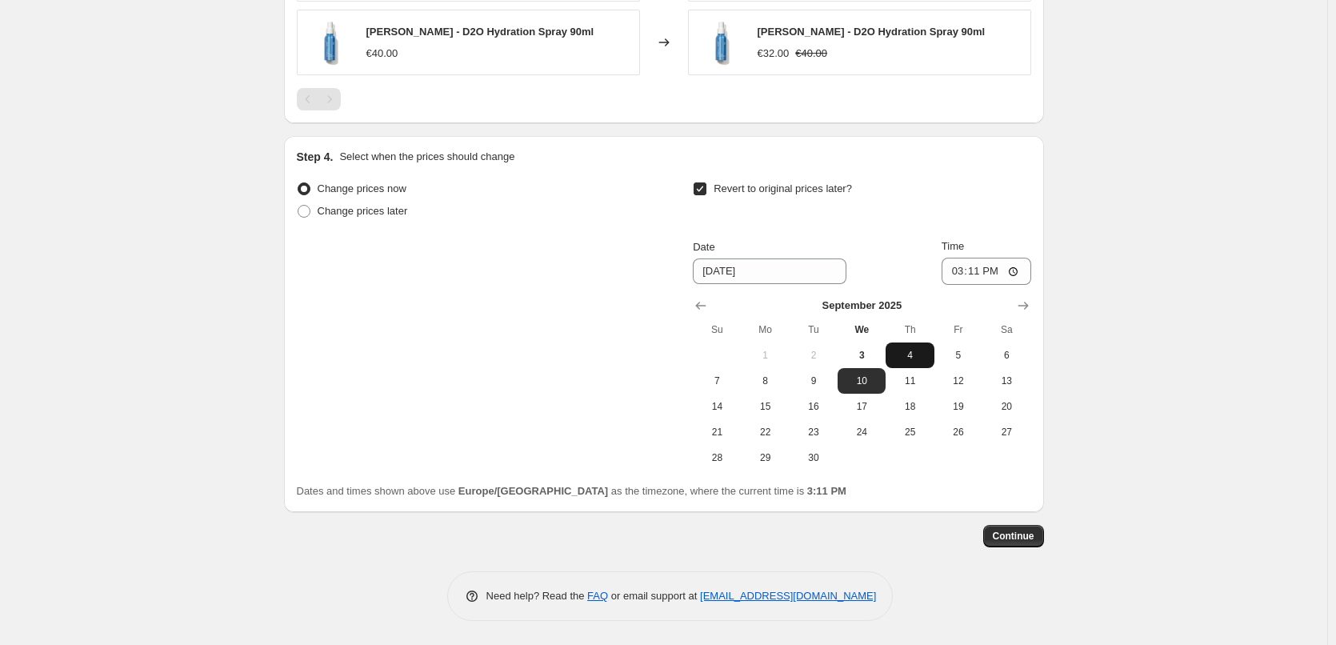
click at [904, 356] on span "4" at bounding box center [909, 355] width 35 height 13
type input "[DATE]"
click at [958, 271] on input "15:11" at bounding box center [986, 271] width 90 height 27
click at [1021, 273] on input "15:00" at bounding box center [986, 271] width 90 height 27
type input "03:00"
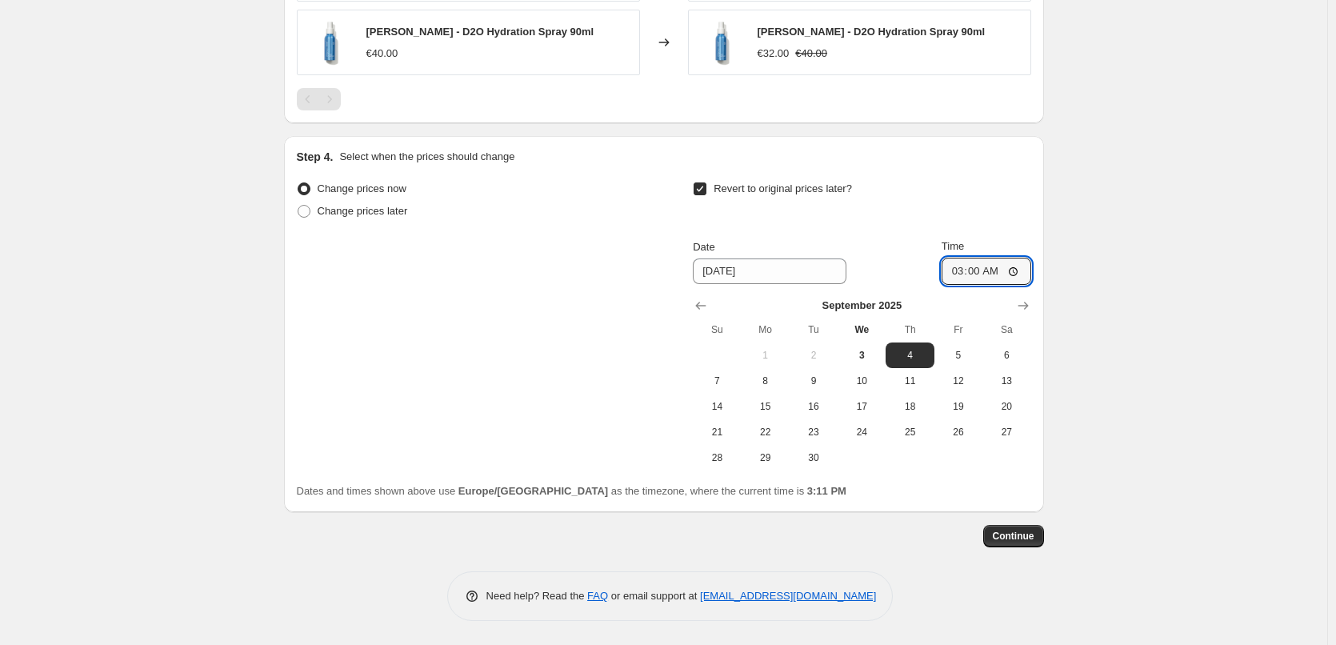
click at [1021, 539] on span "Continue" at bounding box center [1014, 535] width 42 height 13
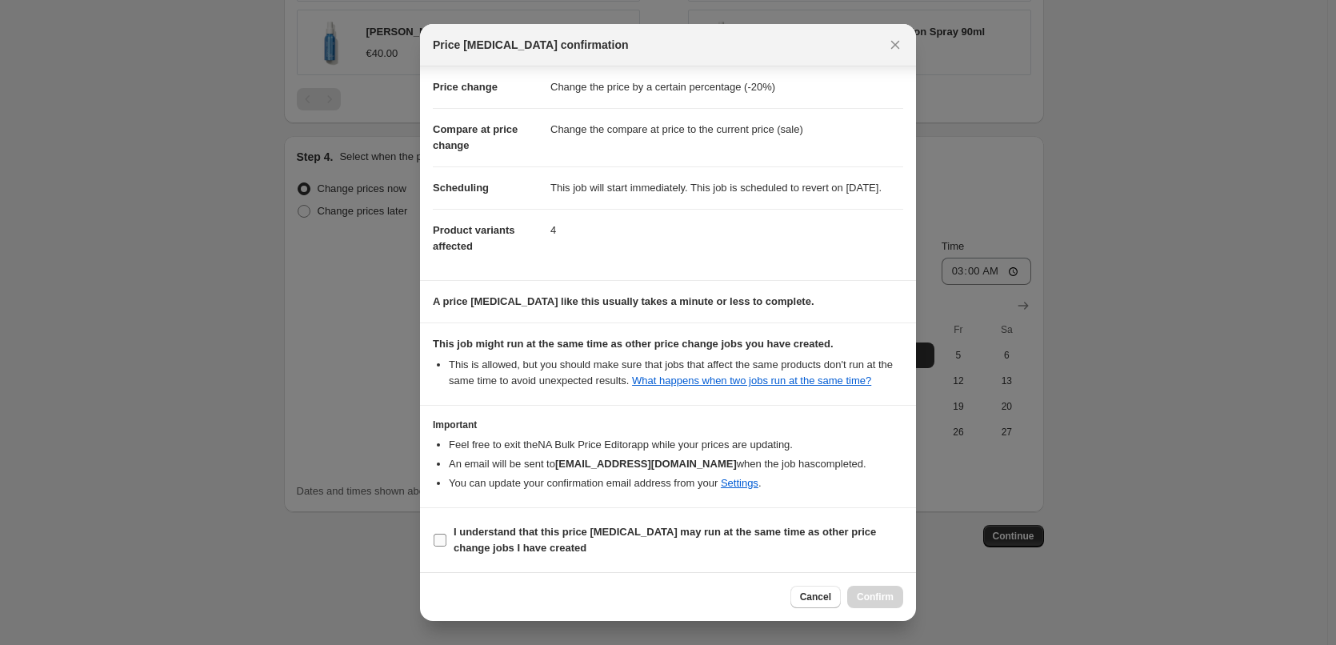
click at [489, 522] on label "I understand that this price [MEDICAL_DATA] may run at the same time as other p…" at bounding box center [668, 540] width 470 height 38
click at [446, 533] on input "I understand that this price [MEDICAL_DATA] may run at the same time as other p…" at bounding box center [440, 539] width 13 height 13
checkbox input "true"
click at [886, 589] on button "Confirm" at bounding box center [875, 596] width 56 height 22
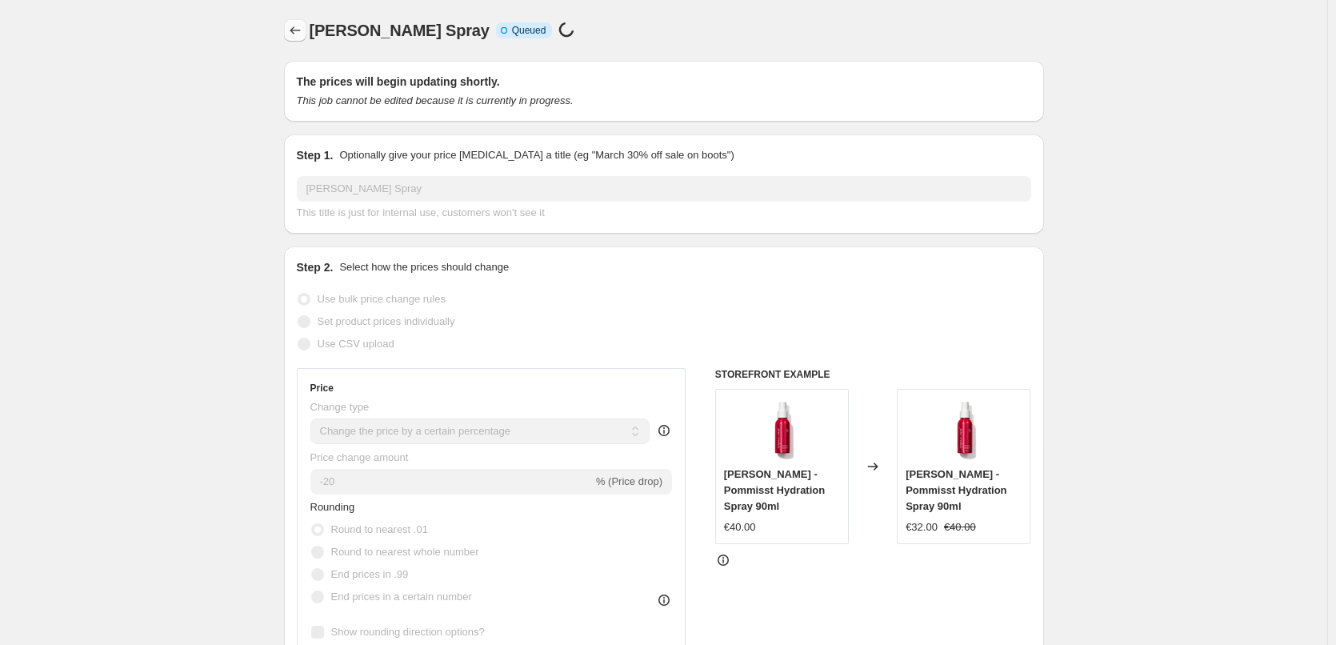
click at [302, 30] on icon "Price change jobs" at bounding box center [295, 30] width 16 height 16
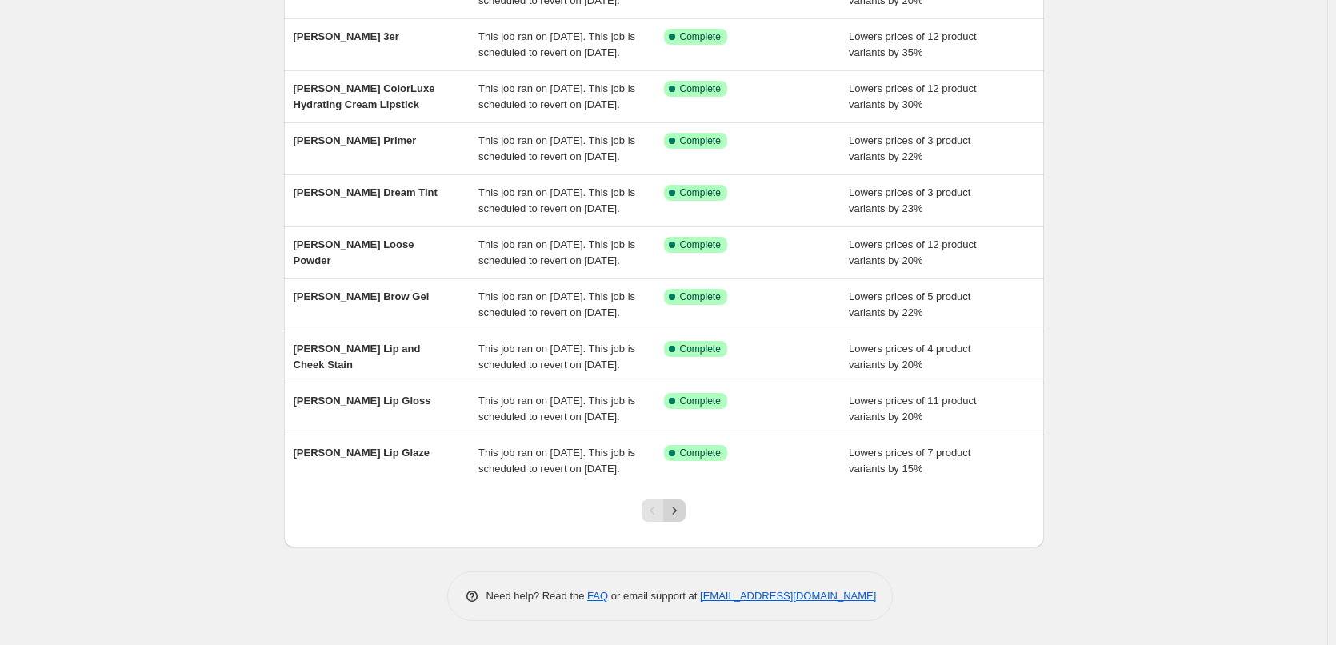
click at [673, 516] on icon "Next" at bounding box center [674, 510] width 16 height 16
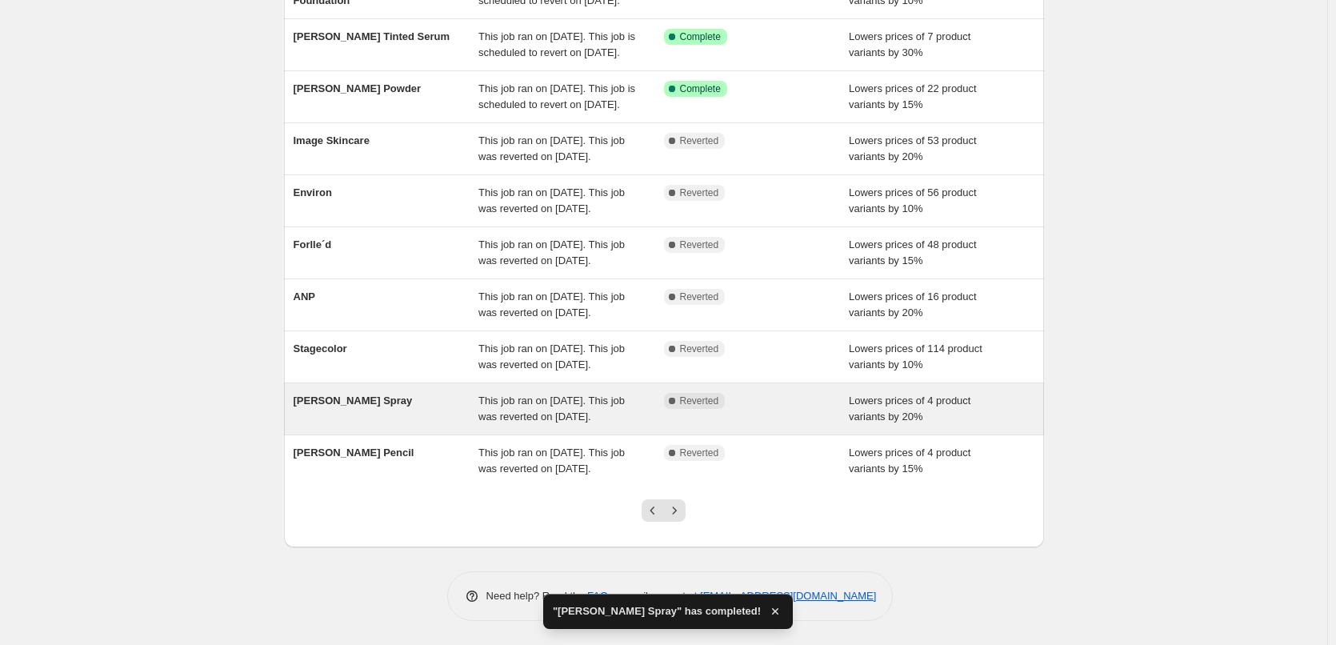
click at [543, 403] on span "This job ran on [DATE]. This job was reverted on [DATE]." at bounding box center [551, 408] width 146 height 28
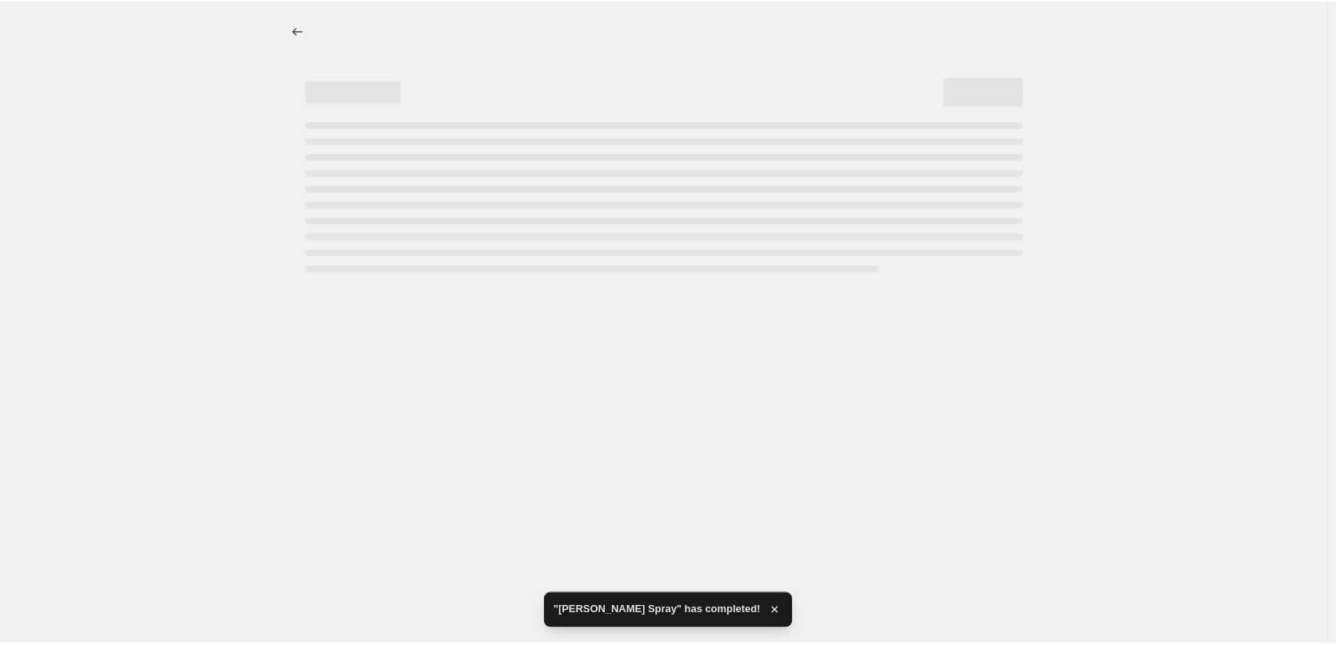
select select "percentage"
select select "tag"
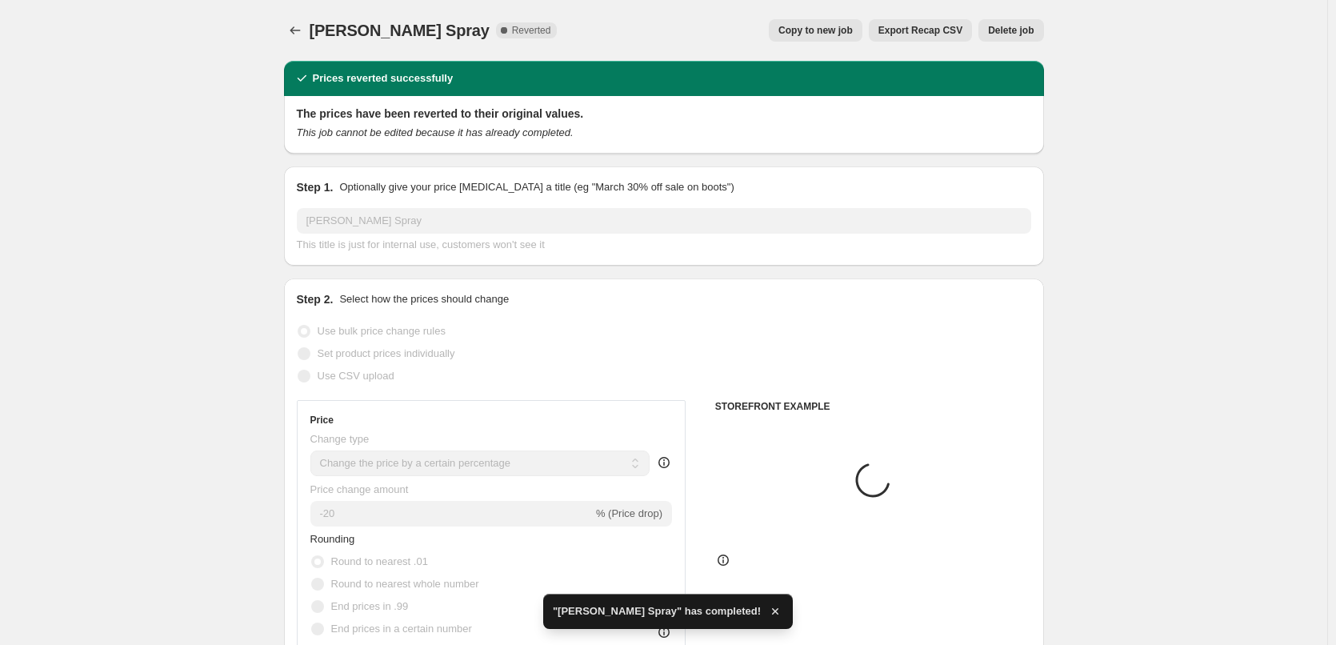
click at [1013, 30] on span "Delete job" at bounding box center [1011, 30] width 46 height 13
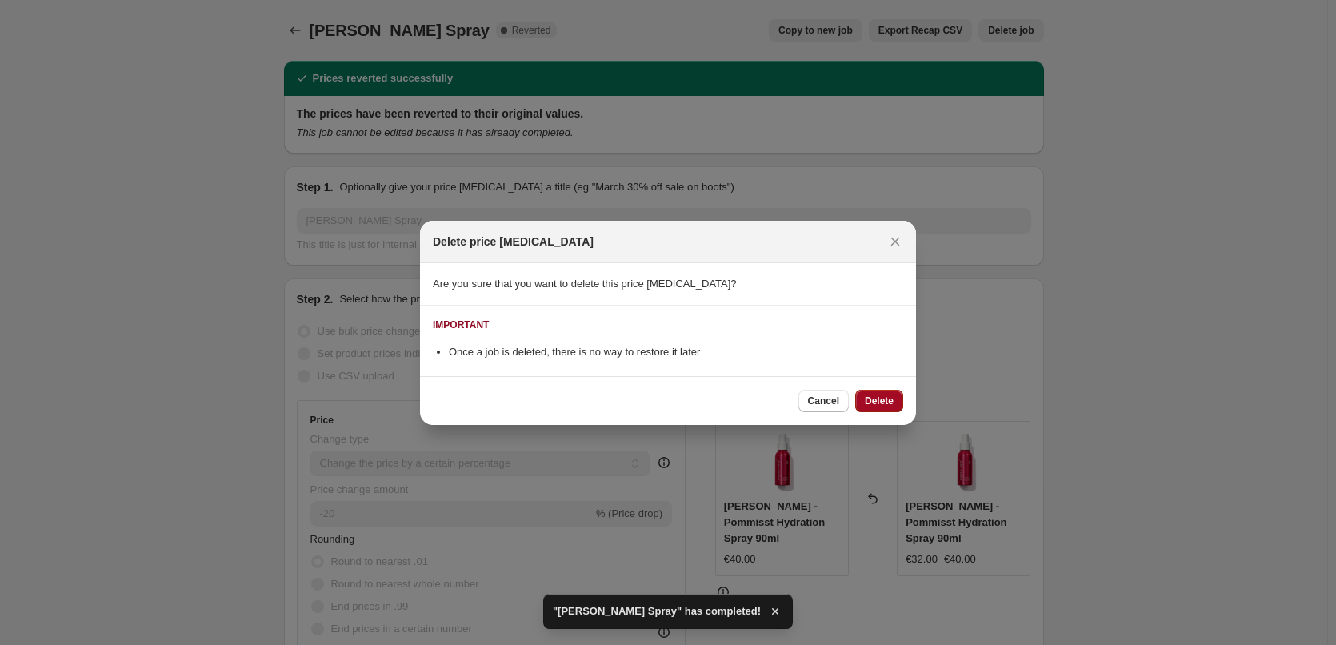
click at [879, 404] on span "Delete" at bounding box center [879, 400] width 29 height 13
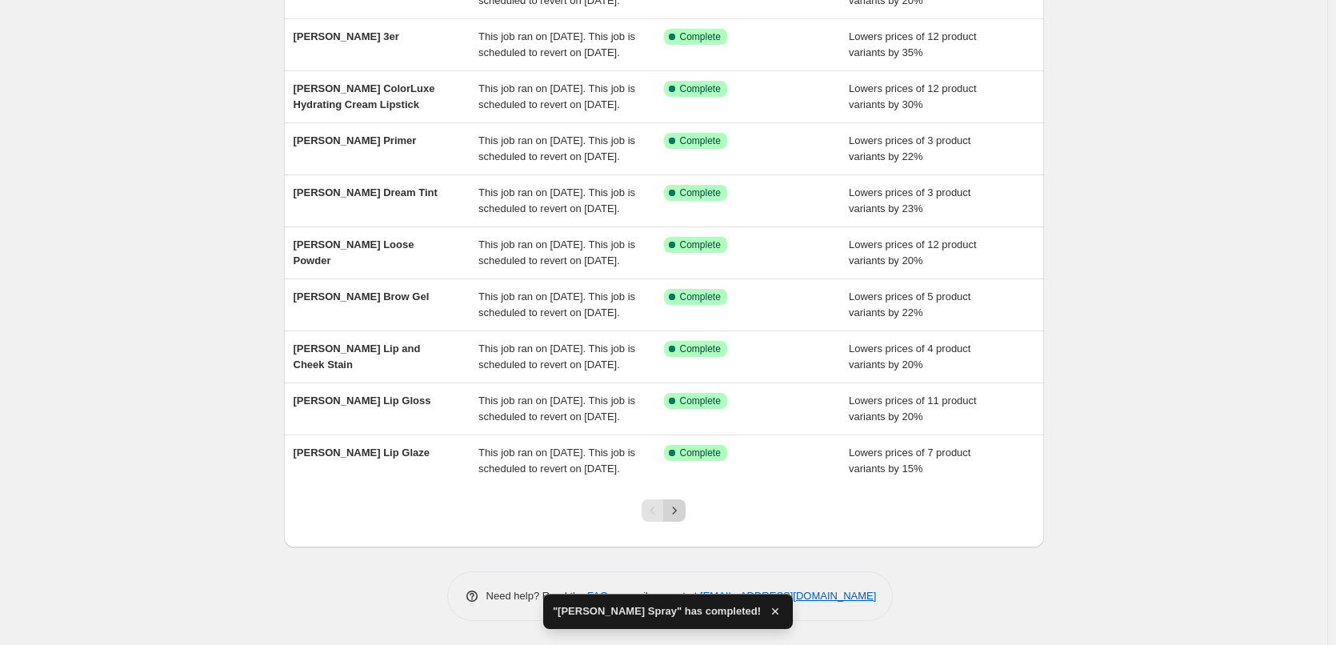
click at [677, 514] on icon "Next" at bounding box center [674, 510] width 16 height 16
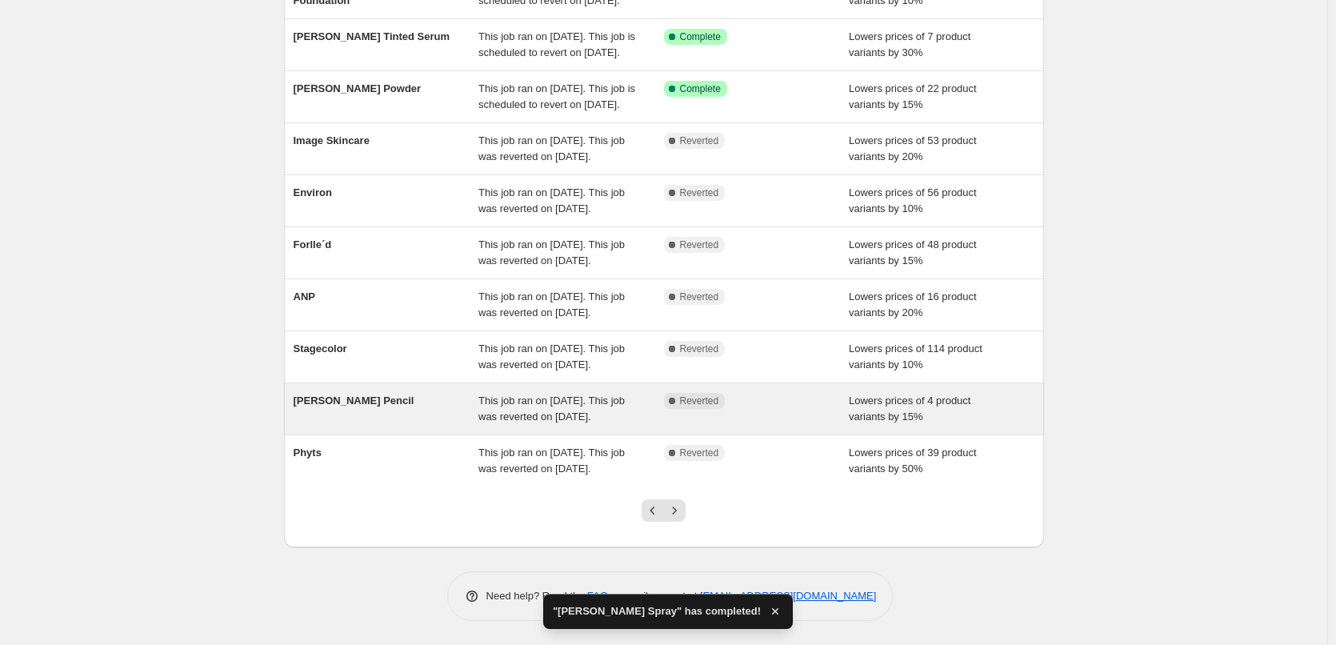
click at [597, 394] on span "This job ran on [DATE]. This job was reverted on [DATE]." at bounding box center [551, 408] width 146 height 28
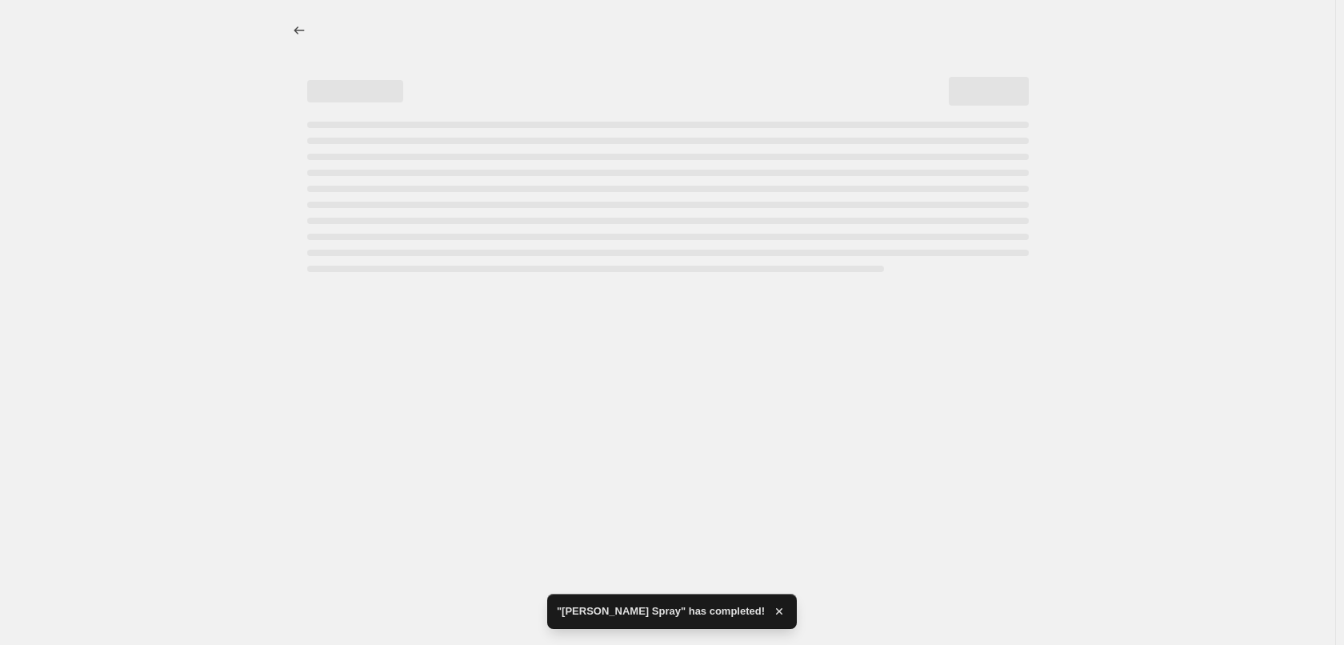
select select "percentage"
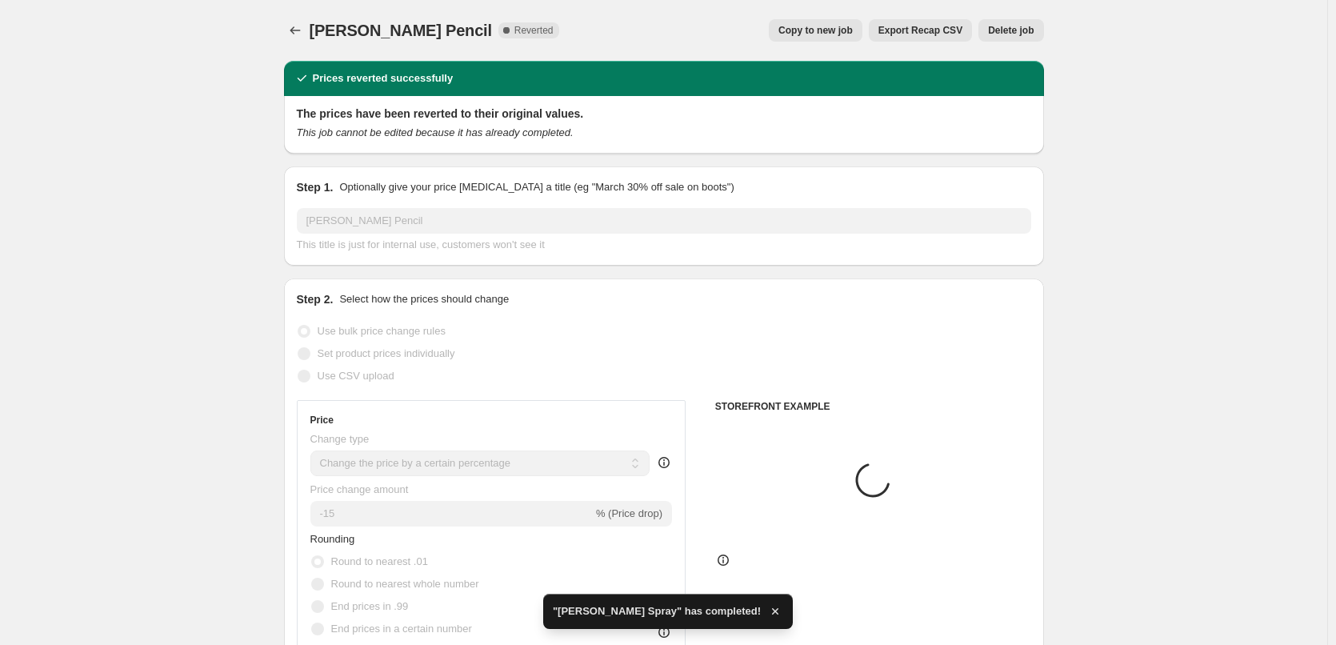
click at [809, 35] on span "Copy to new job" at bounding box center [815, 30] width 74 height 13
select select "percentage"
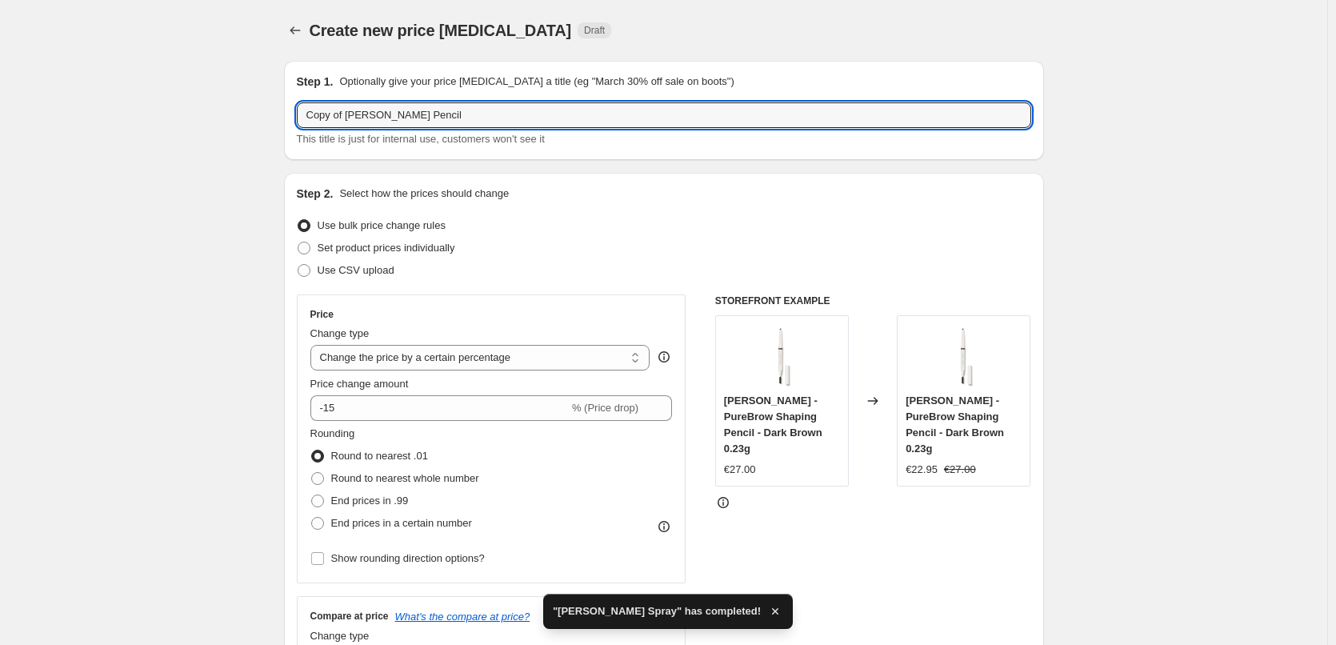
drag, startPoint x: 347, startPoint y: 116, endPoint x: 170, endPoint y: 121, distance: 176.8
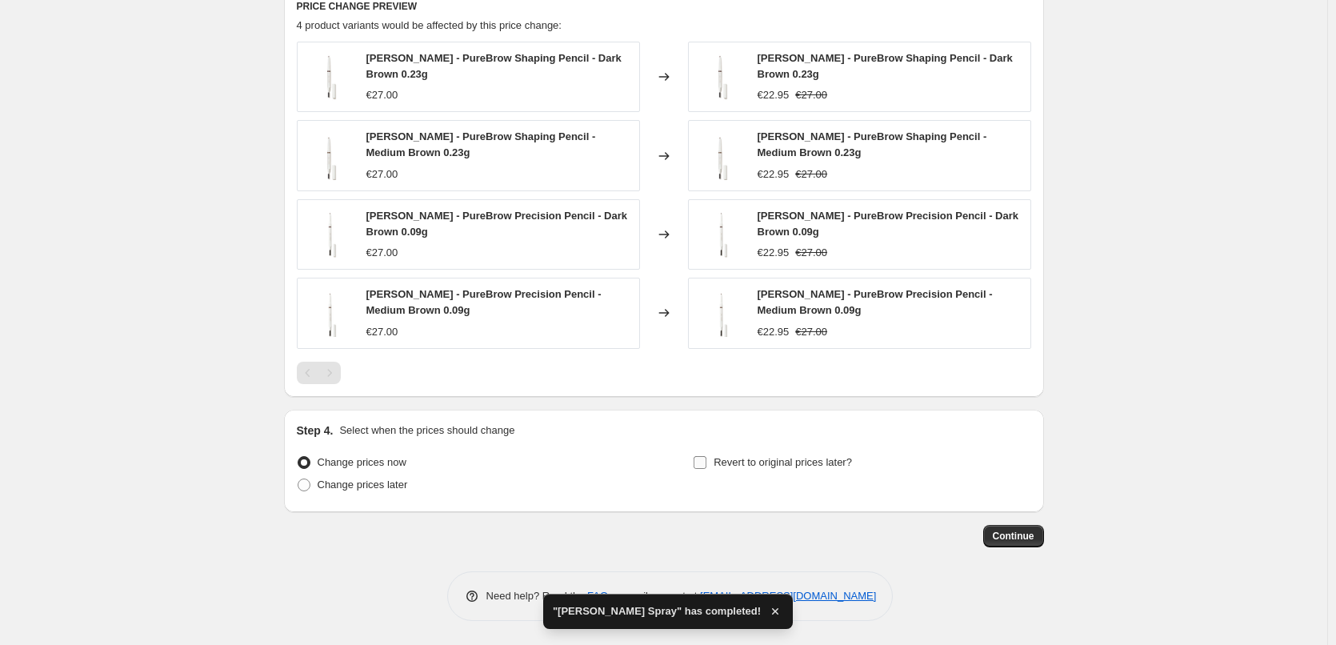
type input "[PERSON_NAME] Pencil"
click at [742, 461] on span "Revert to original prices later?" at bounding box center [782, 462] width 138 height 12
click at [706, 461] on input "Revert to original prices later?" at bounding box center [699, 462] width 13 height 13
checkbox input "true"
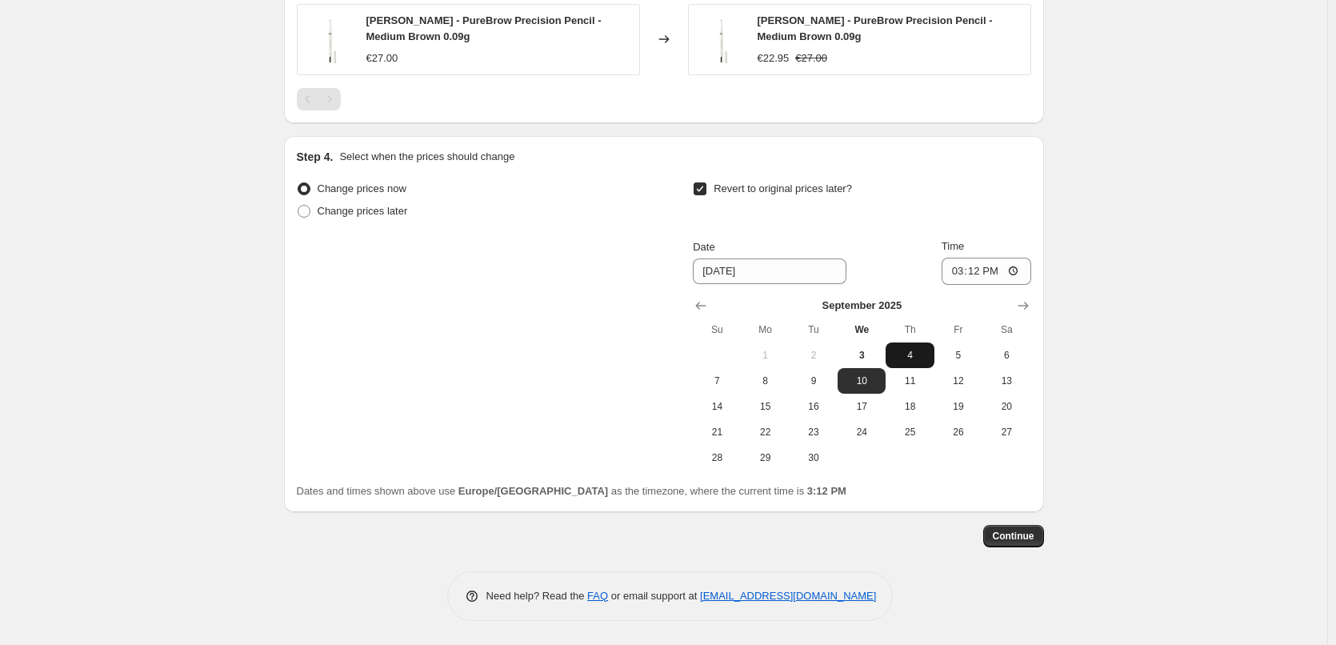
click at [908, 357] on span "4" at bounding box center [909, 355] width 35 height 13
type input "[DATE]"
click at [960, 274] on input "15:12" at bounding box center [986, 271] width 90 height 27
click at [1018, 267] on input "15:00" at bounding box center [986, 271] width 90 height 27
type input "03:00"
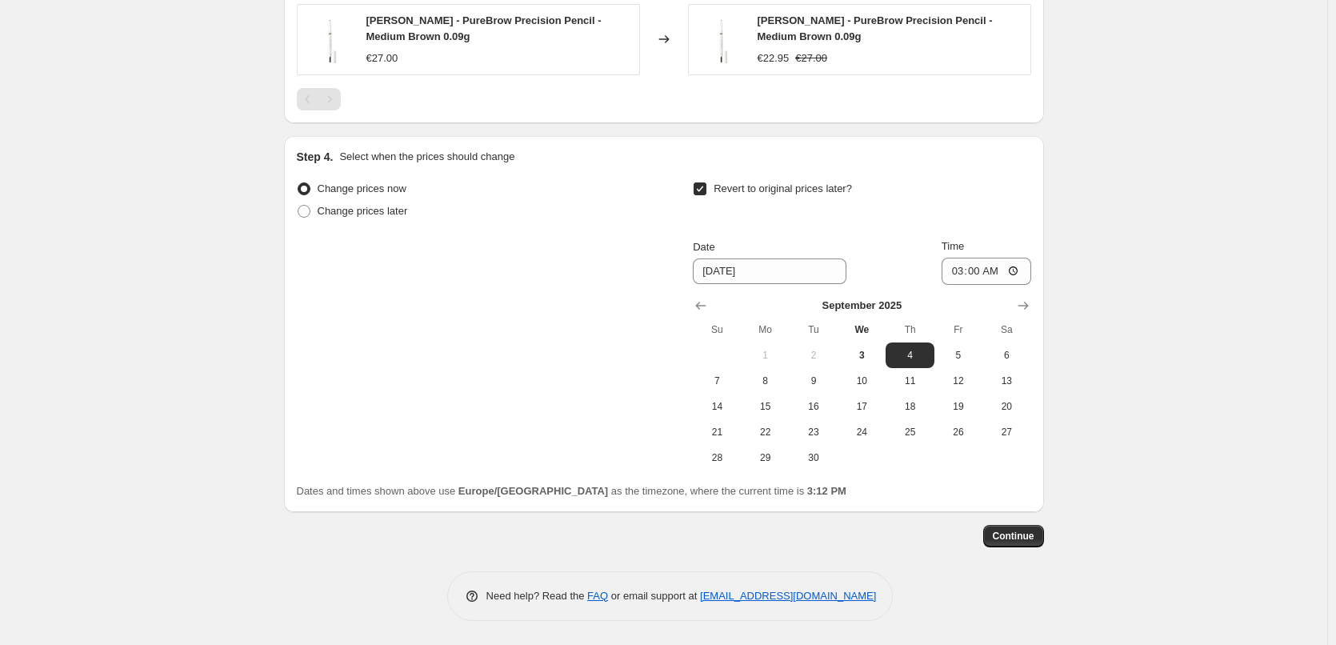
click at [1024, 531] on span "Continue" at bounding box center [1014, 535] width 42 height 13
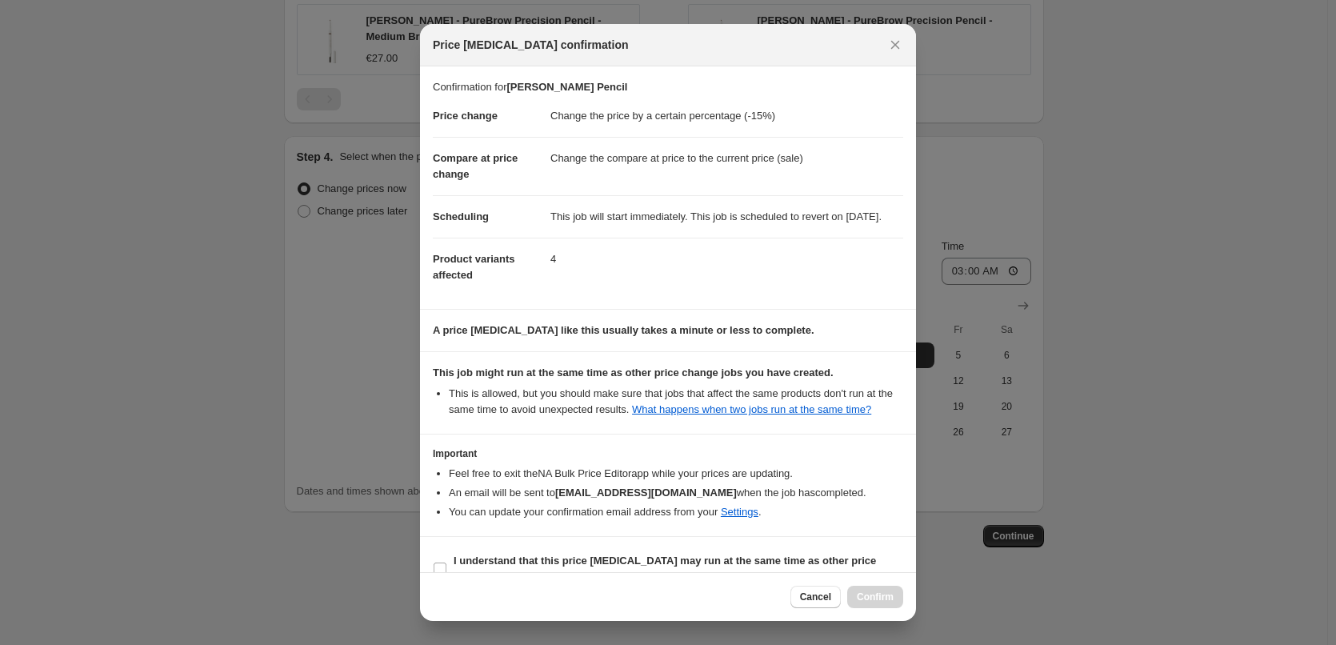
scroll to position [45, 0]
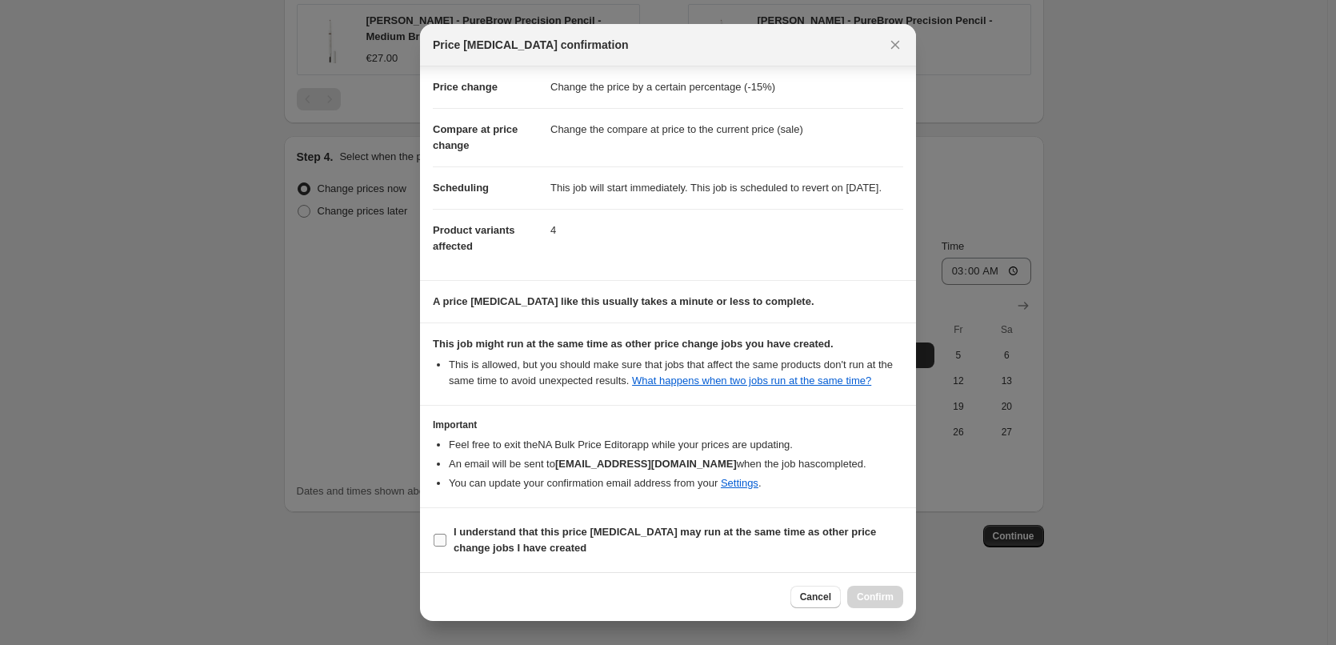
click at [487, 549] on b "I understand that this price [MEDICAL_DATA] may run at the same time as other p…" at bounding box center [665, 540] width 422 height 28
click at [446, 546] on input "I understand that this price [MEDICAL_DATA] may run at the same time as other p…" at bounding box center [440, 539] width 13 height 13
checkbox input "true"
click at [889, 603] on button "Confirm" at bounding box center [875, 596] width 56 height 22
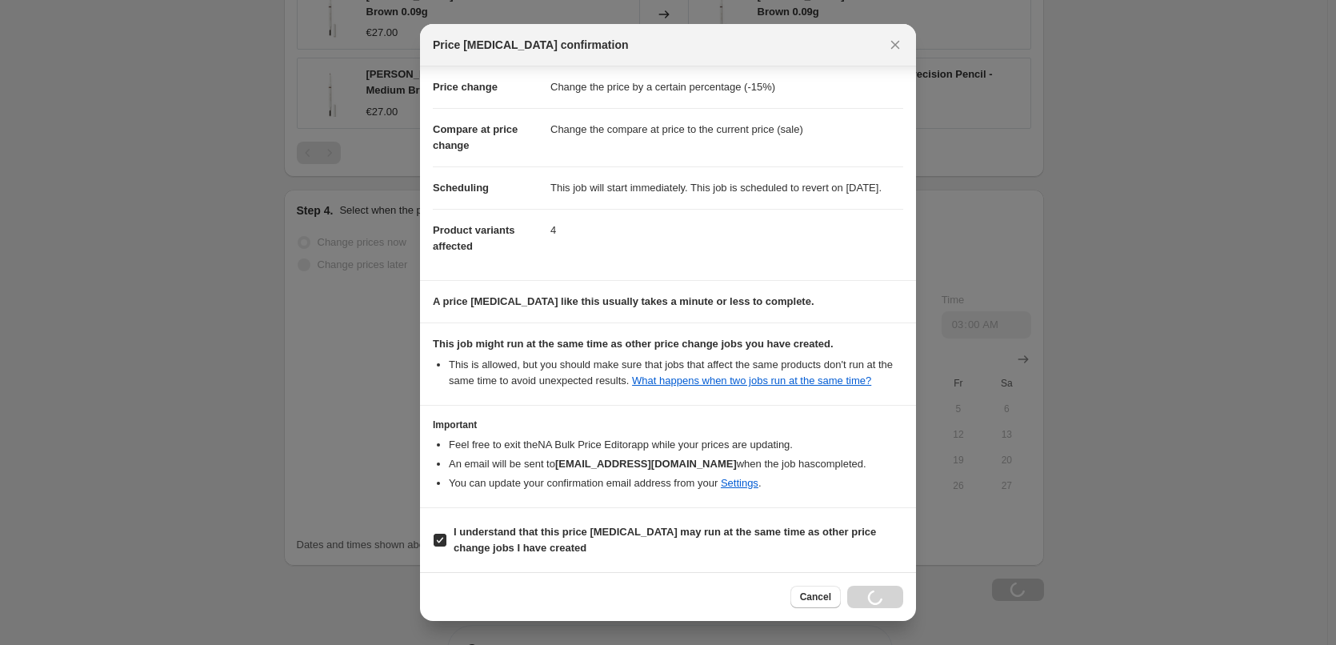
scroll to position [1554, 0]
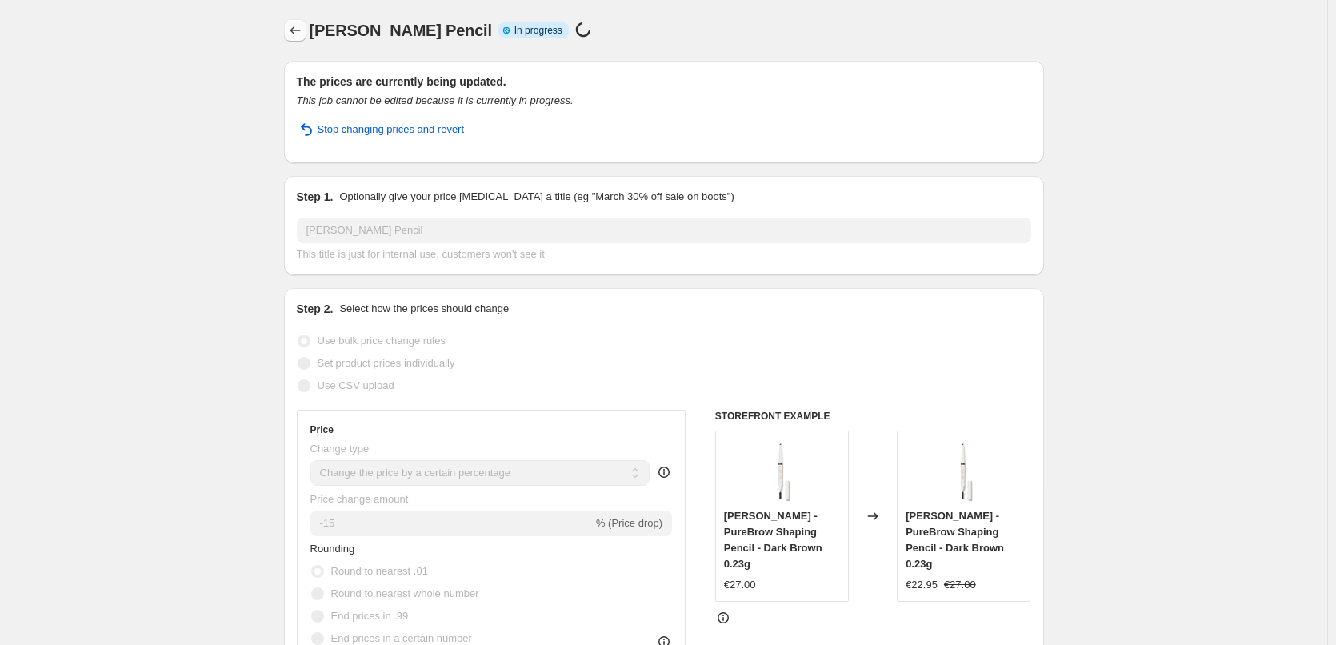
click at [293, 32] on icon "Price change jobs" at bounding box center [295, 30] width 16 height 16
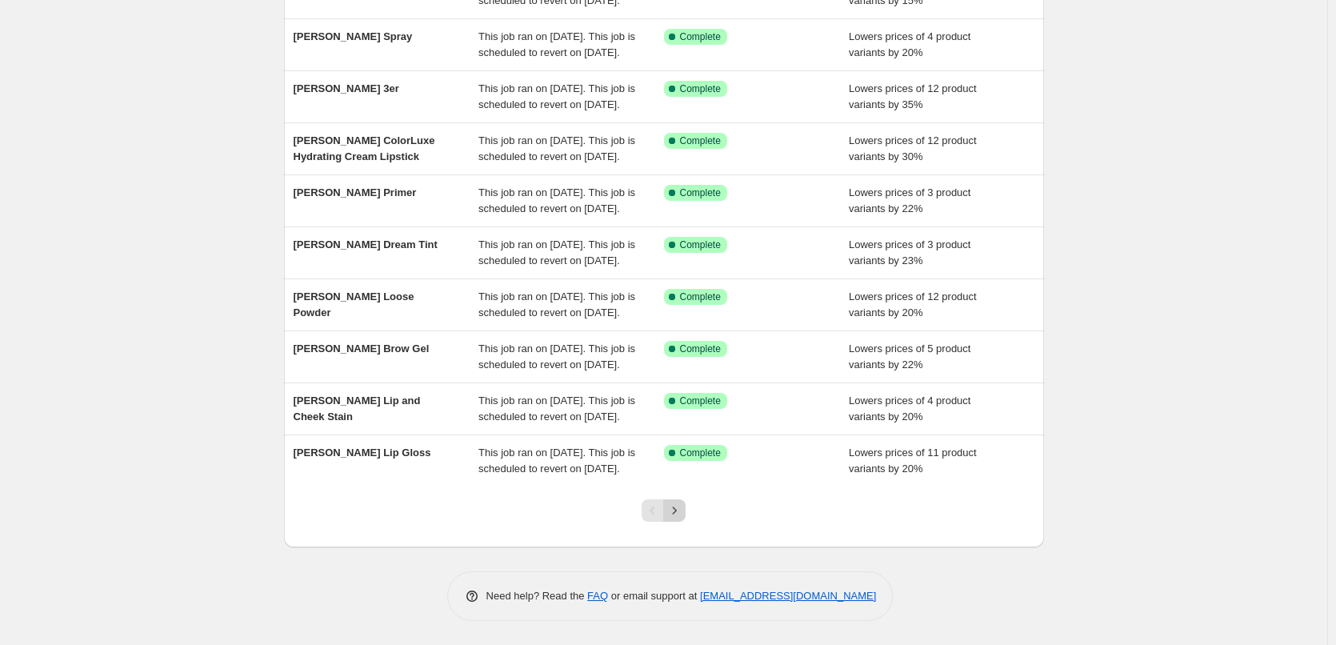
click at [667, 506] on button "Next" at bounding box center [674, 510] width 22 height 22
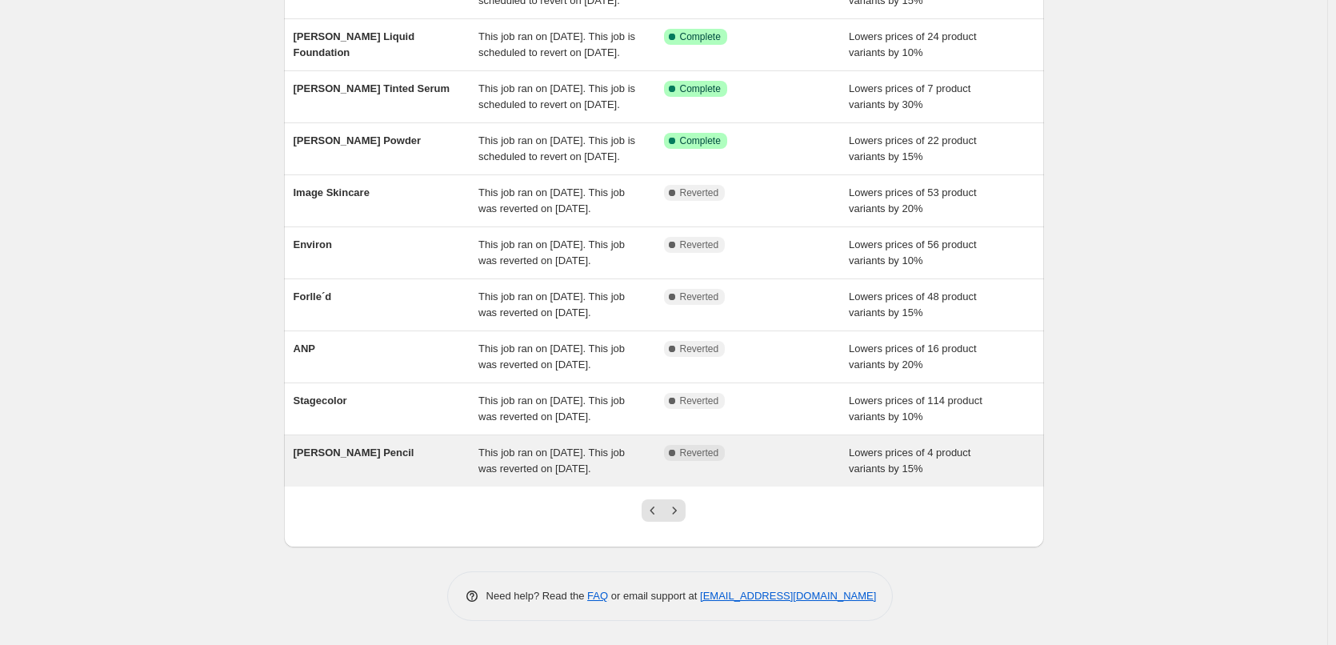
click at [593, 454] on span "This job ran on [DATE]. This job was reverted on [DATE]." at bounding box center [551, 460] width 146 height 28
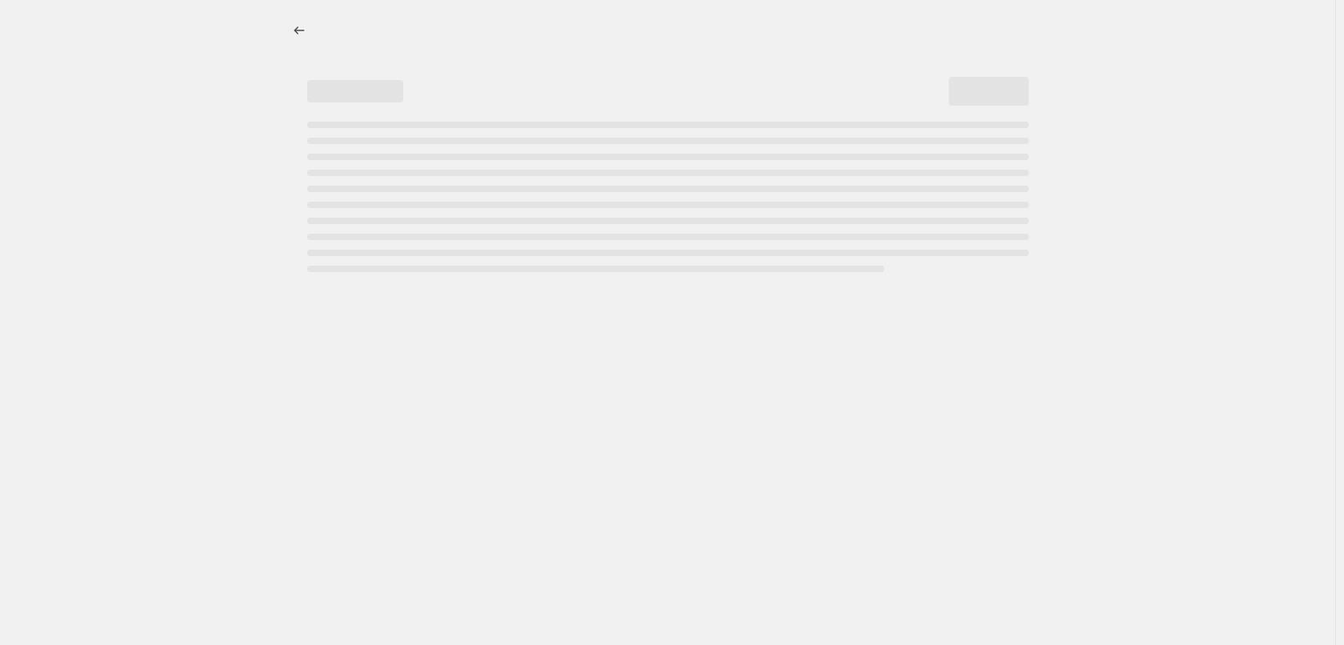
select select "percentage"
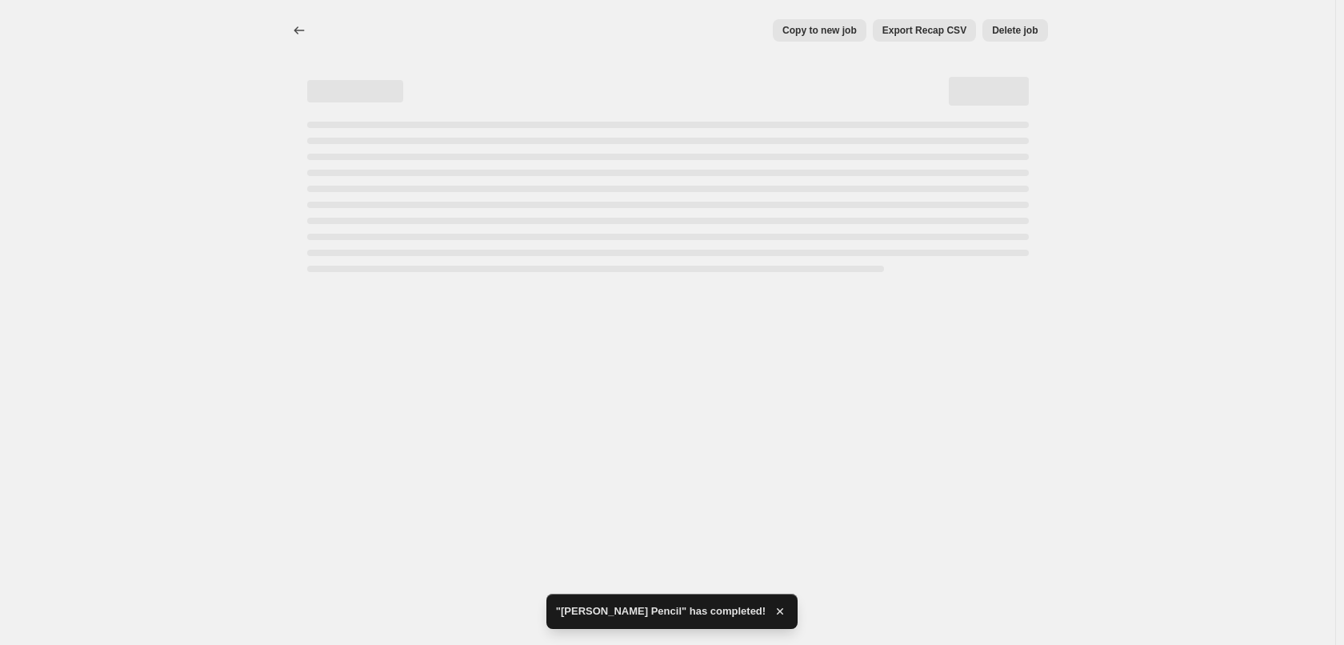
click at [1002, 22] on button "Delete job" at bounding box center [1014, 30] width 65 height 22
select select "percentage"
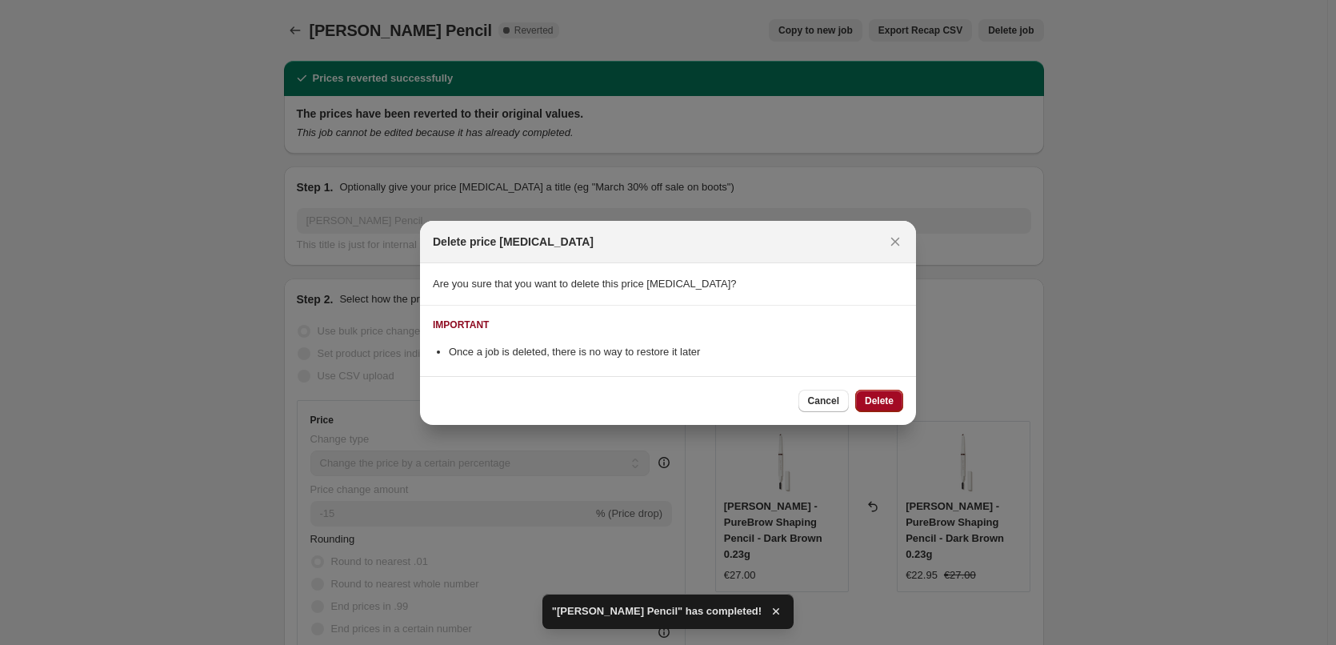
click at [882, 397] on span "Delete" at bounding box center [879, 400] width 29 height 13
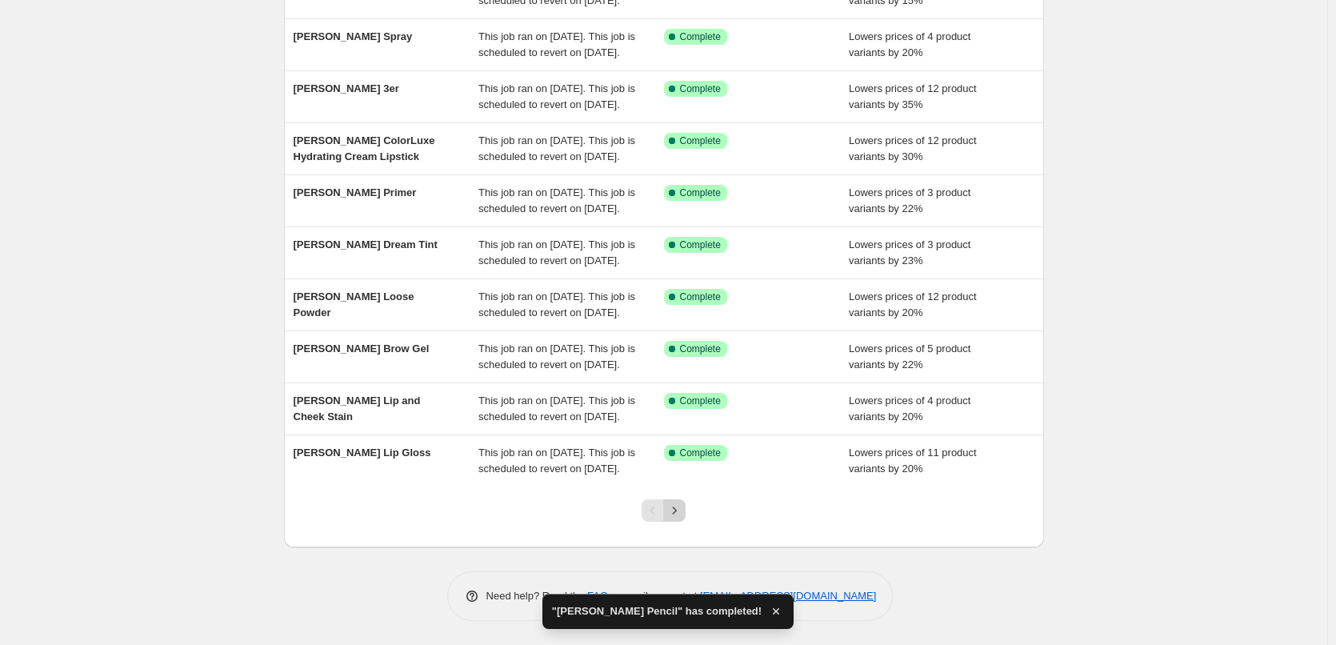
click at [676, 509] on icon "Next" at bounding box center [674, 510] width 16 height 16
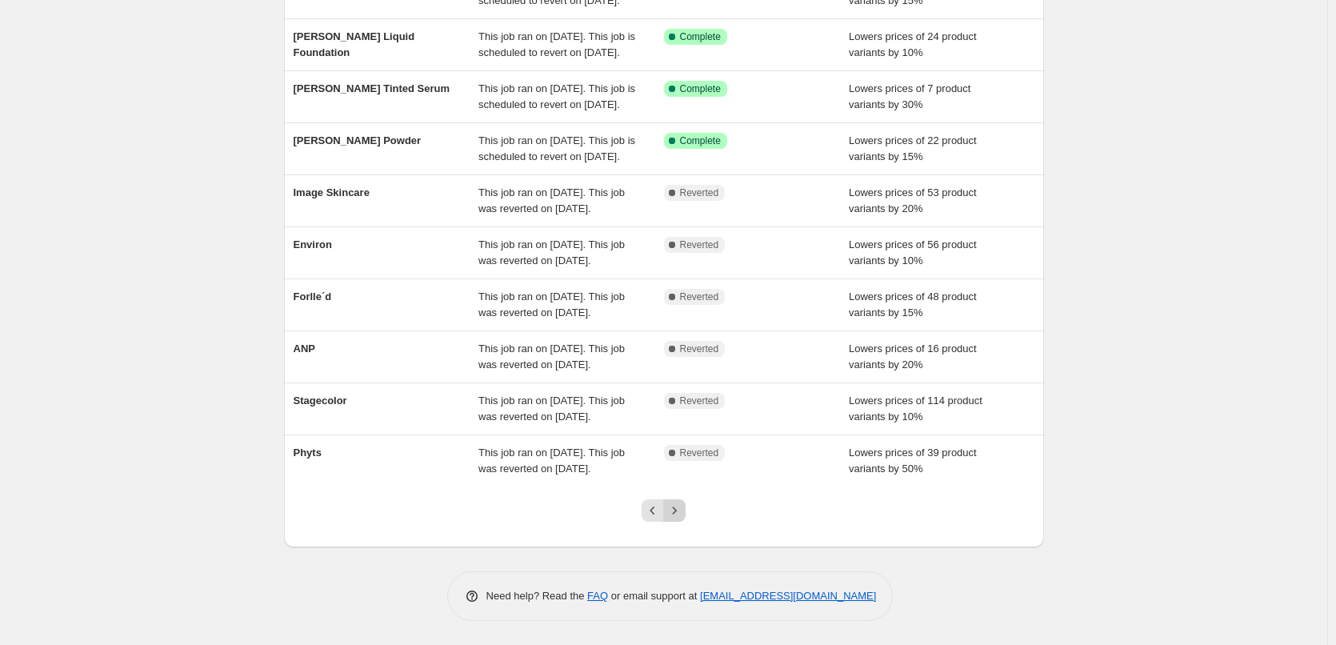
click at [679, 518] on icon "Next" at bounding box center [674, 510] width 16 height 16
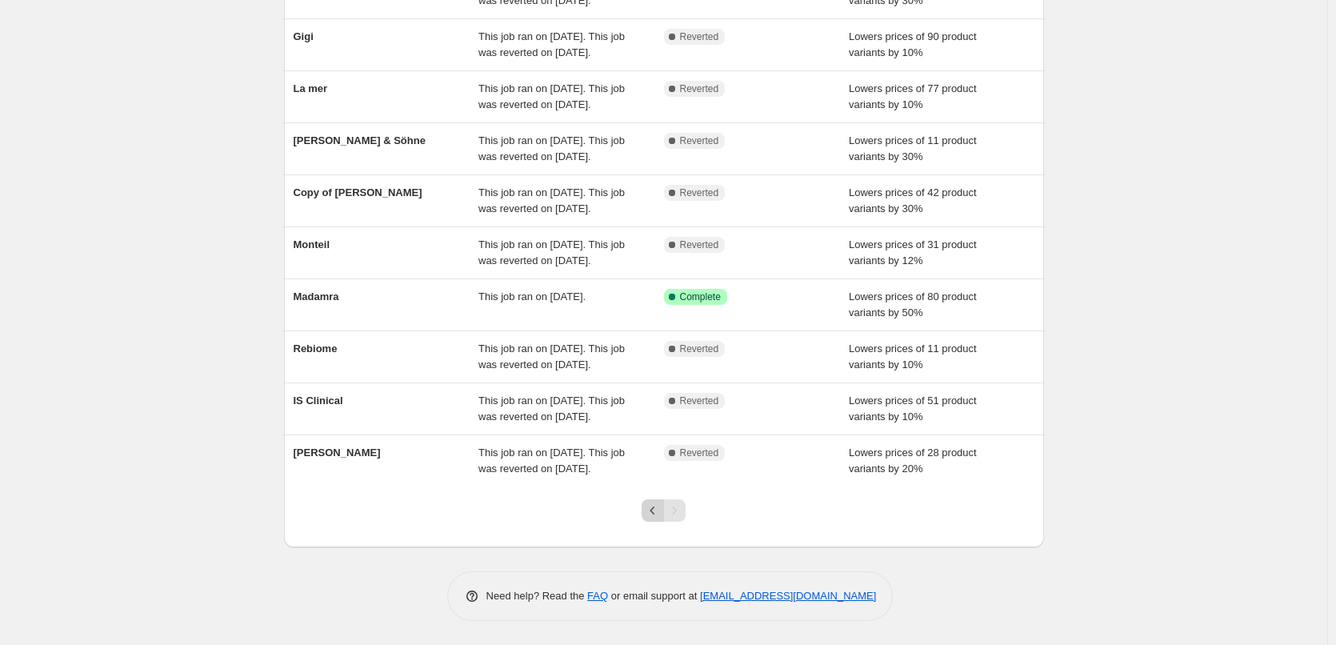
click at [654, 518] on icon "Previous" at bounding box center [653, 510] width 16 height 16
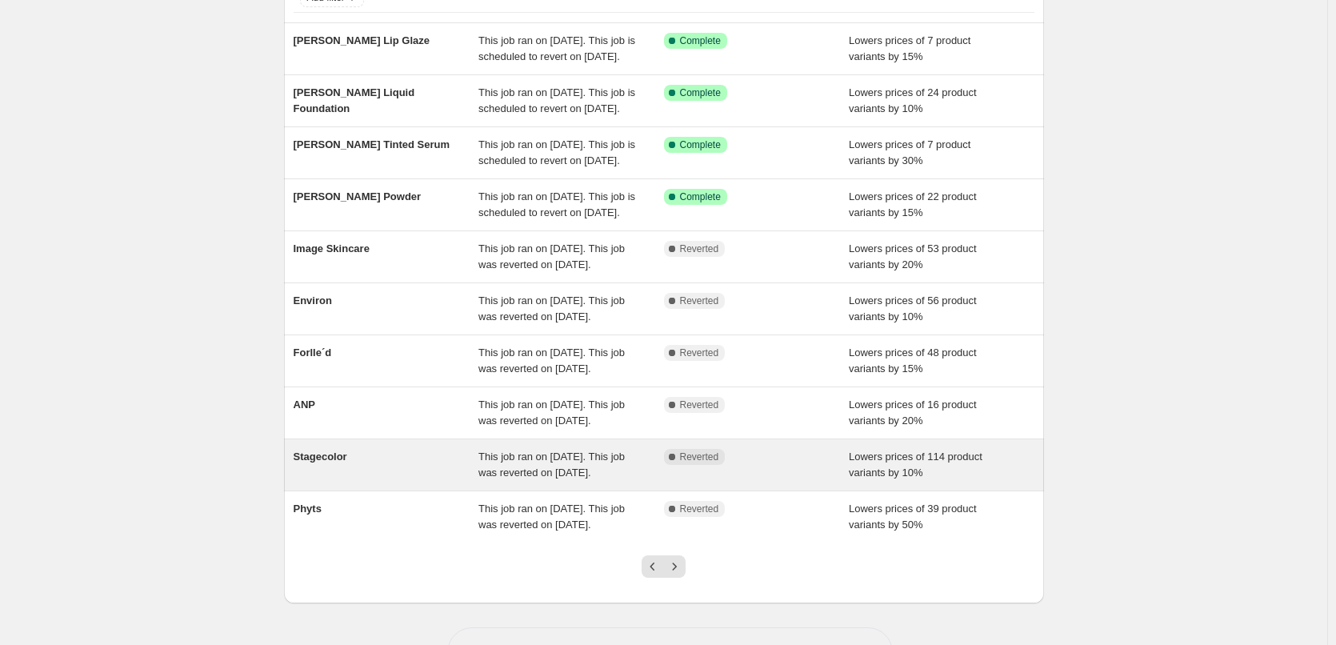
scroll to position [339, 0]
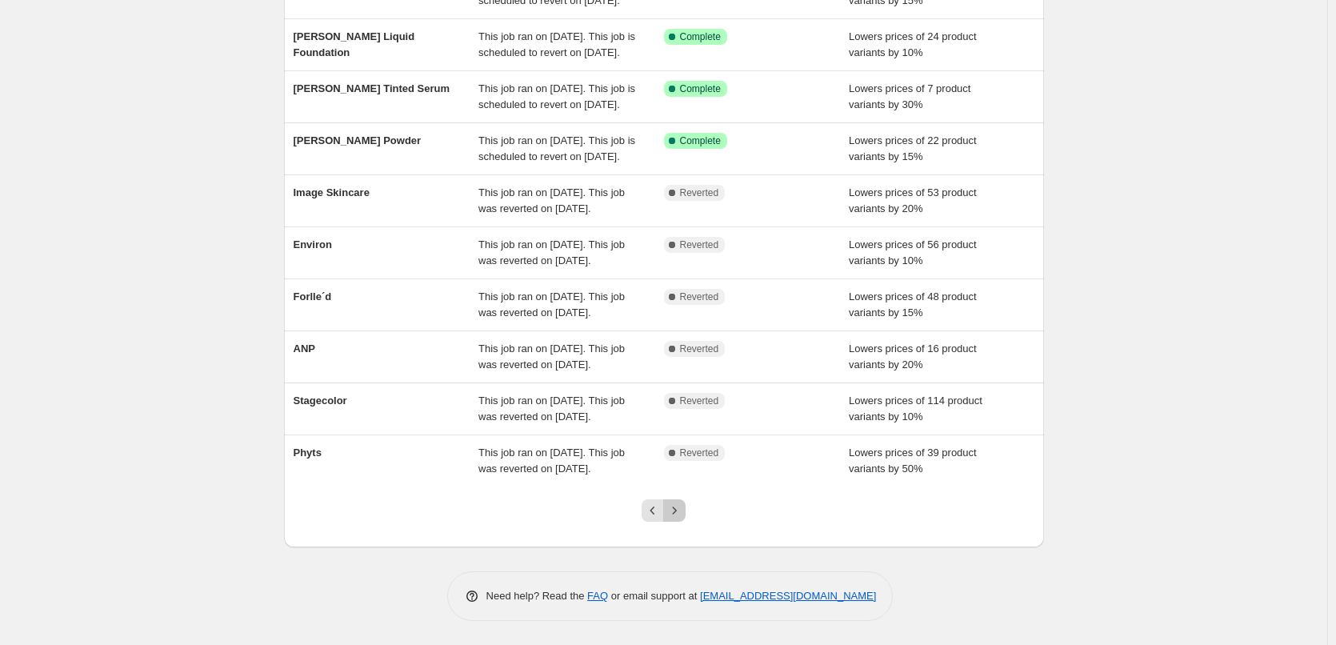
click at [679, 508] on icon "Next" at bounding box center [674, 510] width 16 height 16
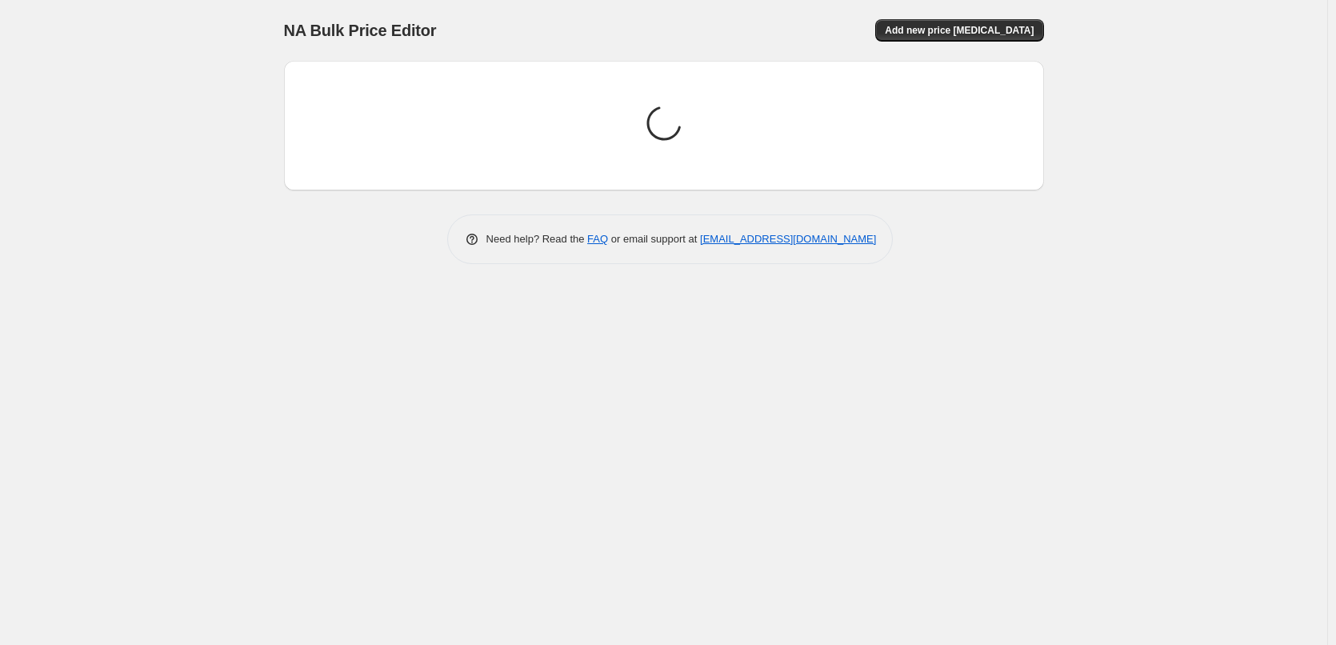
scroll to position [0, 0]
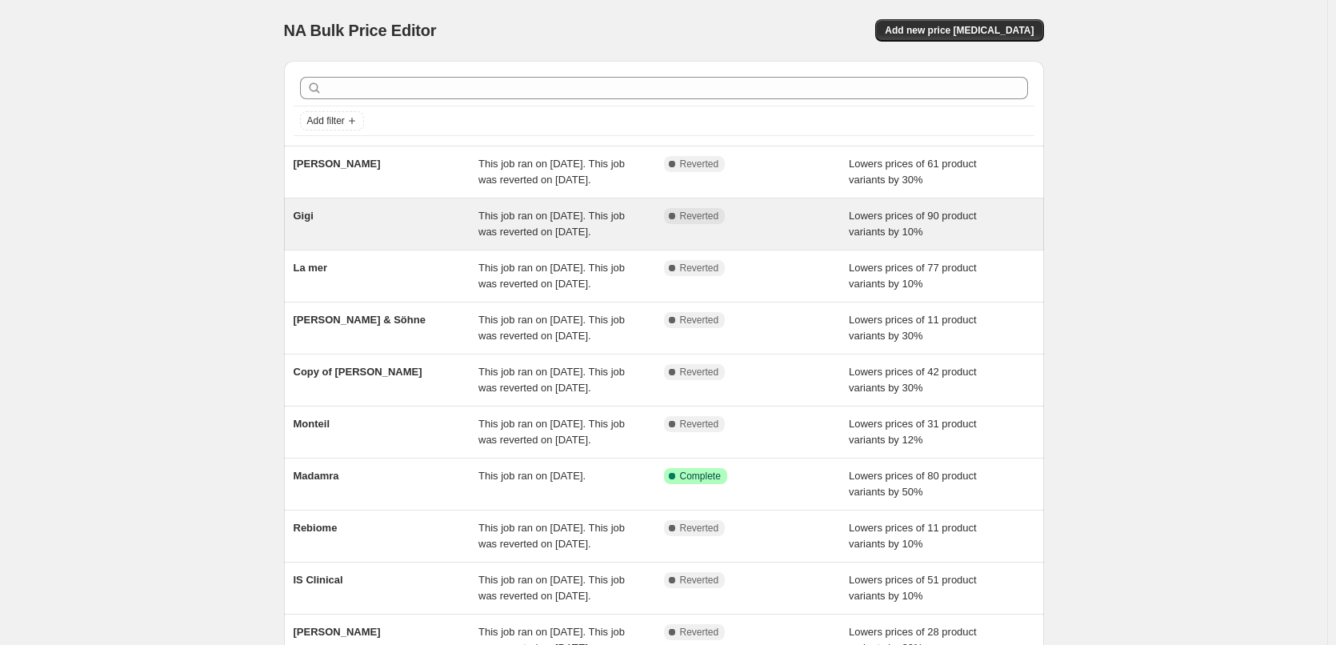
click at [621, 240] on div "This job ran on [DATE]. This job was reverted on [DATE]." at bounding box center [571, 224] width 186 height 32
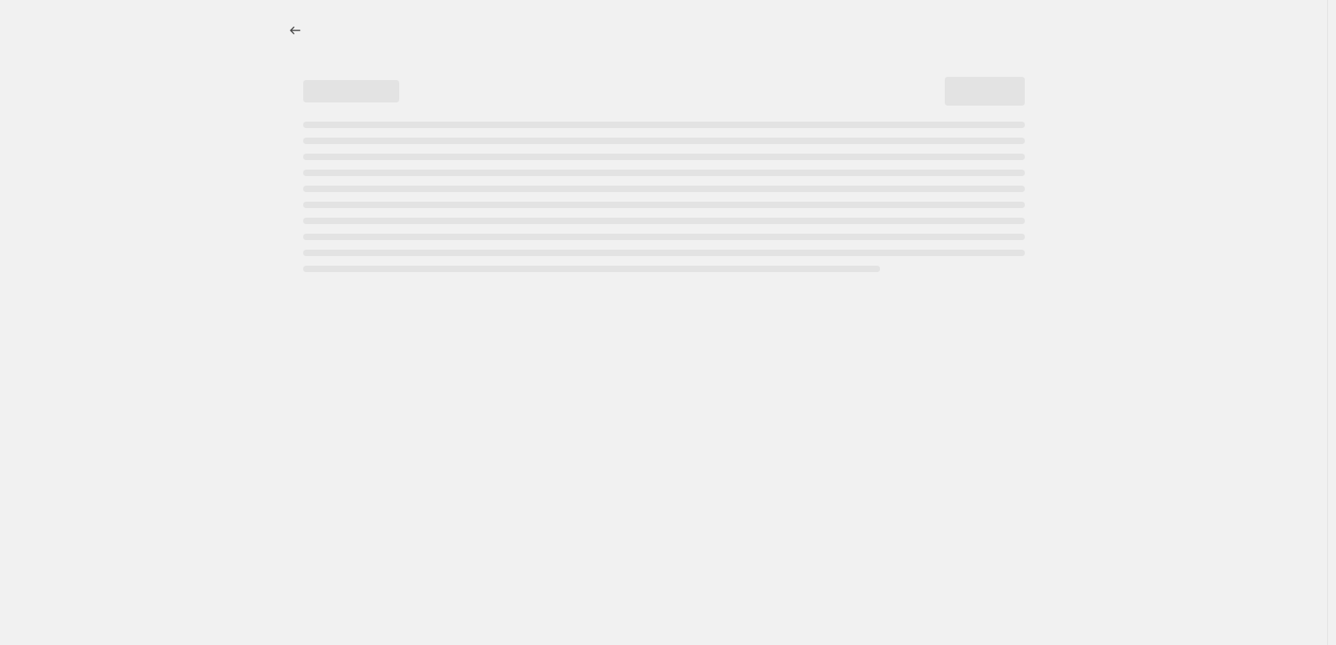
select select "percentage"
select select "vendor"
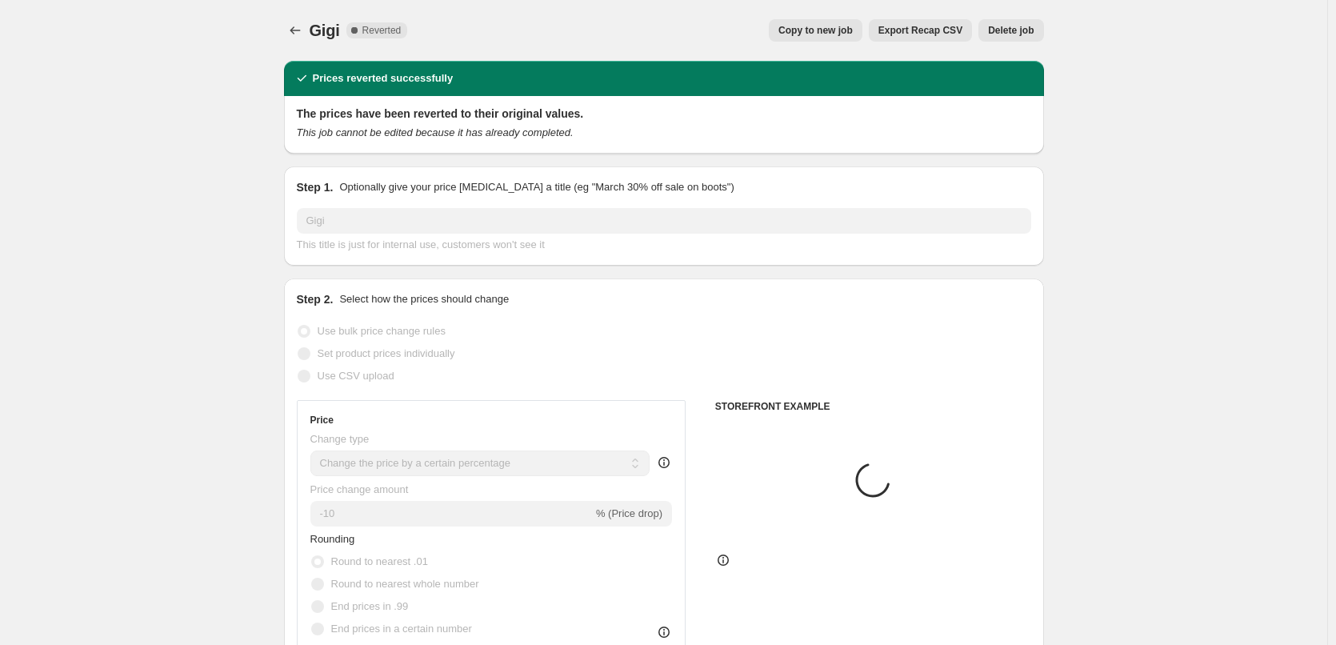
click at [849, 31] on span "Copy to new job" at bounding box center [815, 30] width 74 height 13
select select "percentage"
select select "vendor"
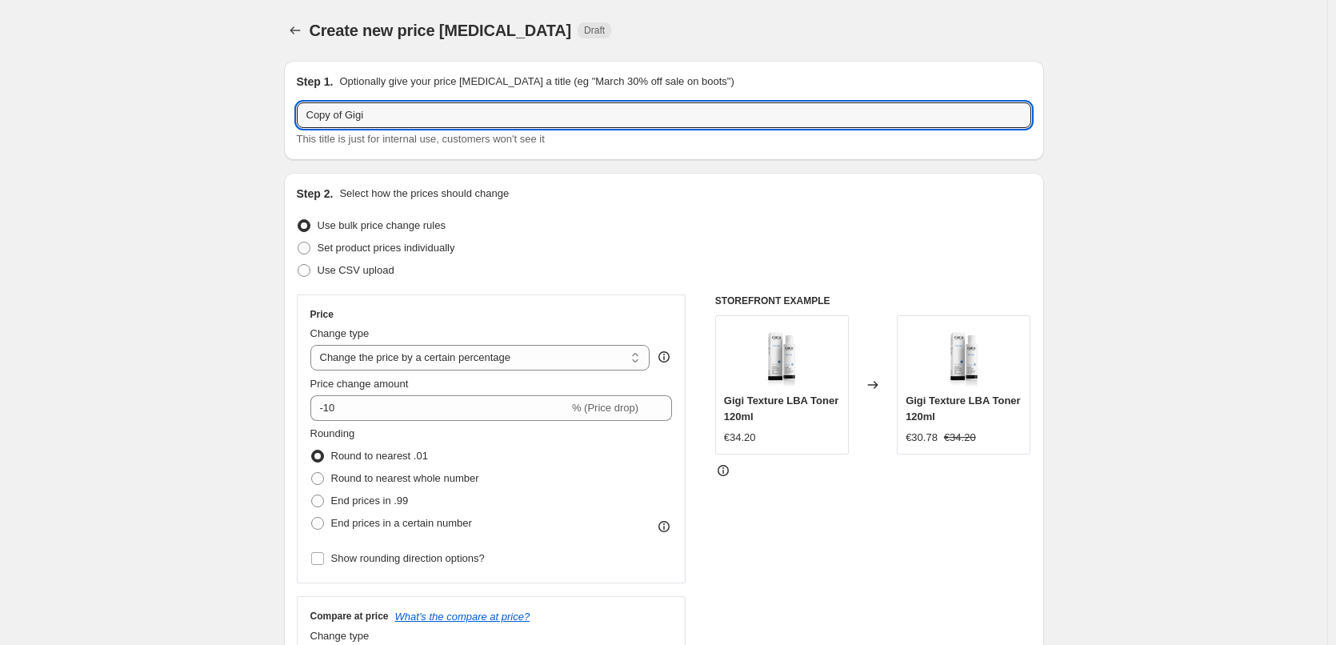
drag, startPoint x: 307, startPoint y: 117, endPoint x: 122, endPoint y: 116, distance: 184.8
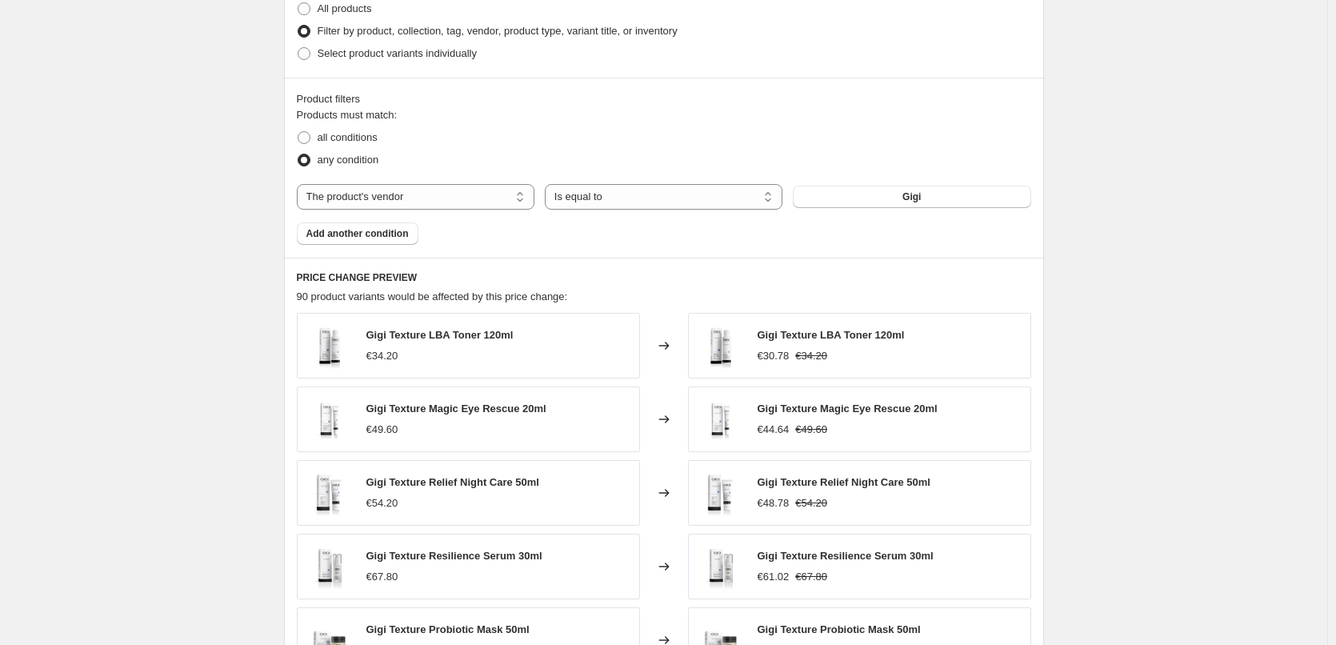
scroll to position [1135, 0]
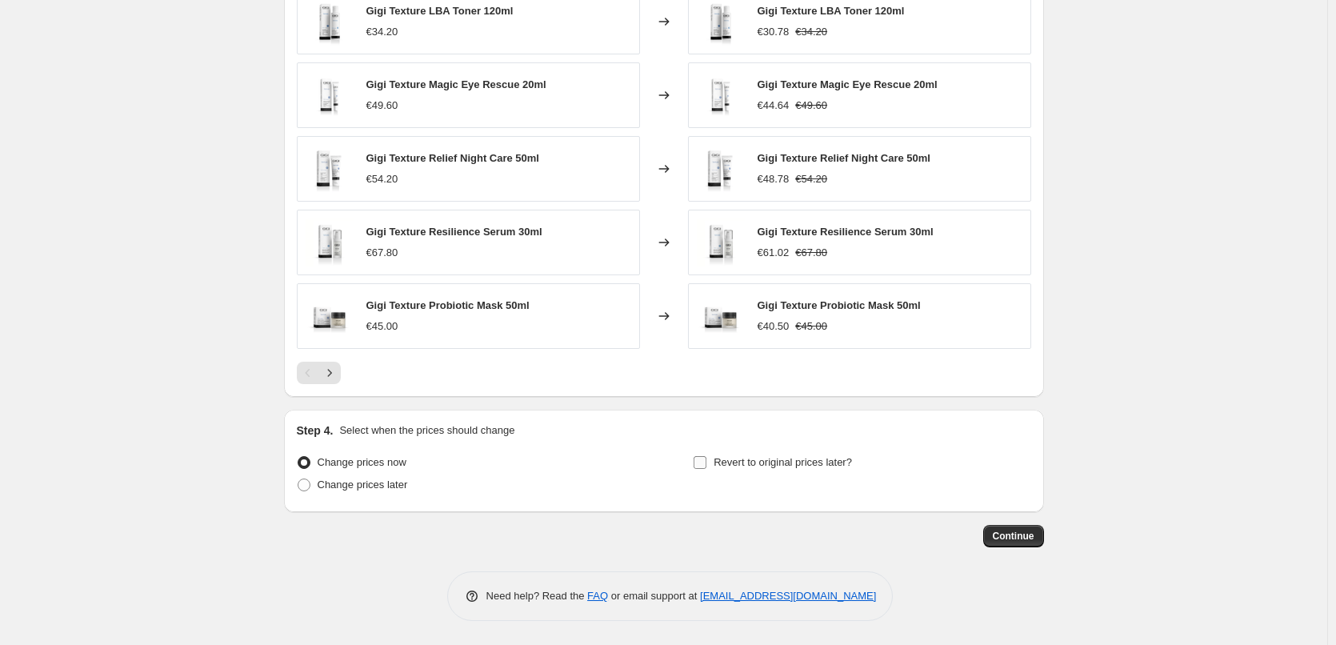
type input "Gigi"
click at [774, 458] on span "Revert to original prices later?" at bounding box center [782, 462] width 138 height 12
click at [706, 458] on input "Revert to original prices later?" at bounding box center [699, 462] width 13 height 13
checkbox input "true"
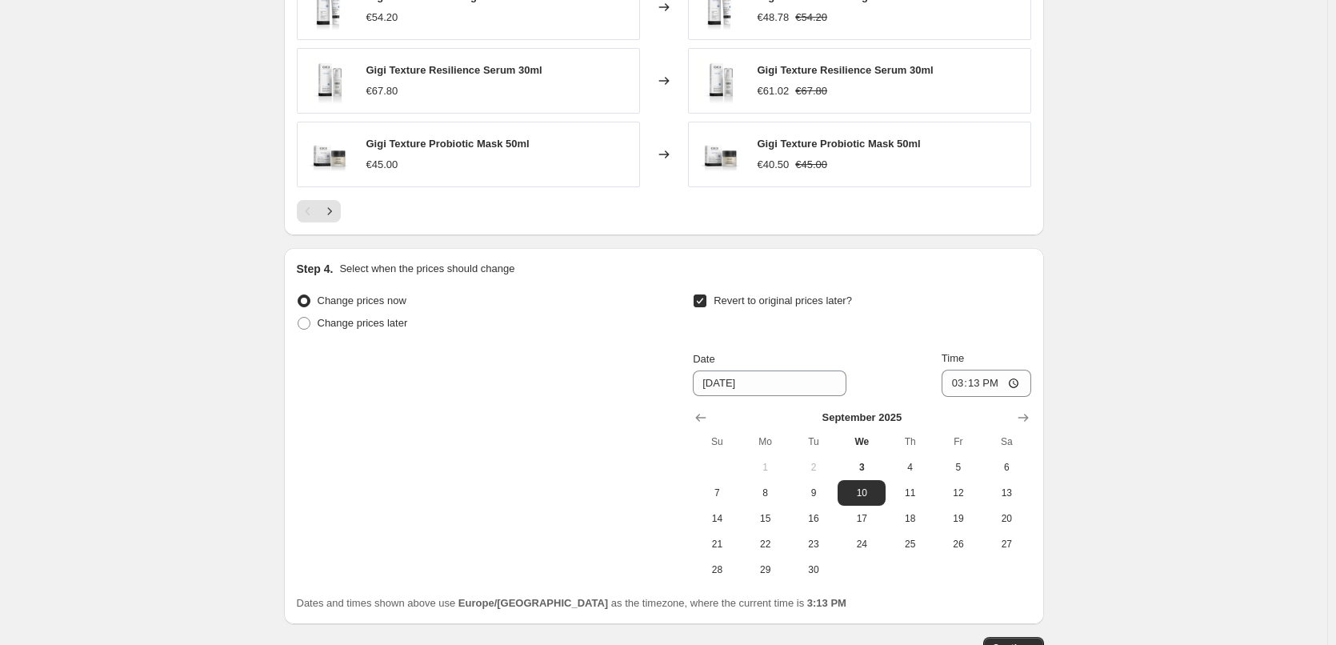
scroll to position [1409, 0]
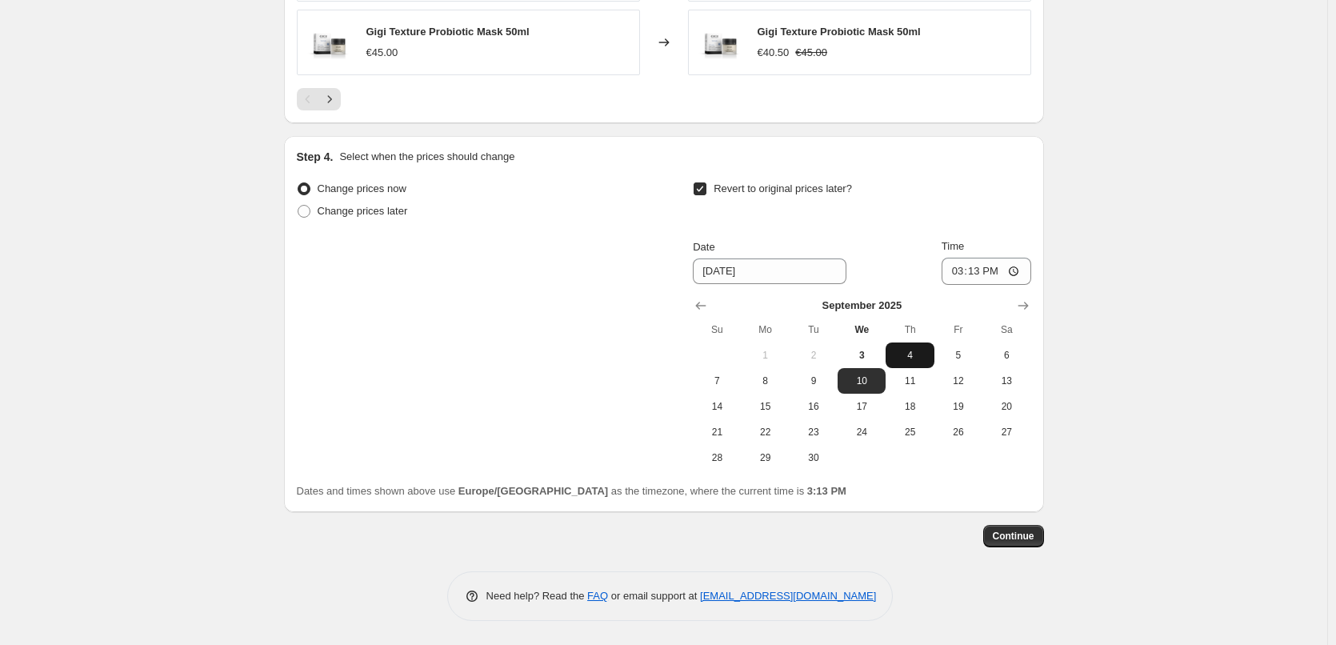
click at [906, 360] on span "4" at bounding box center [909, 355] width 35 height 13
type input "[DATE]"
click at [957, 273] on input "15:13" at bounding box center [986, 271] width 90 height 27
click at [1018, 274] on input "15:00" at bounding box center [986, 271] width 90 height 27
type input "03:00"
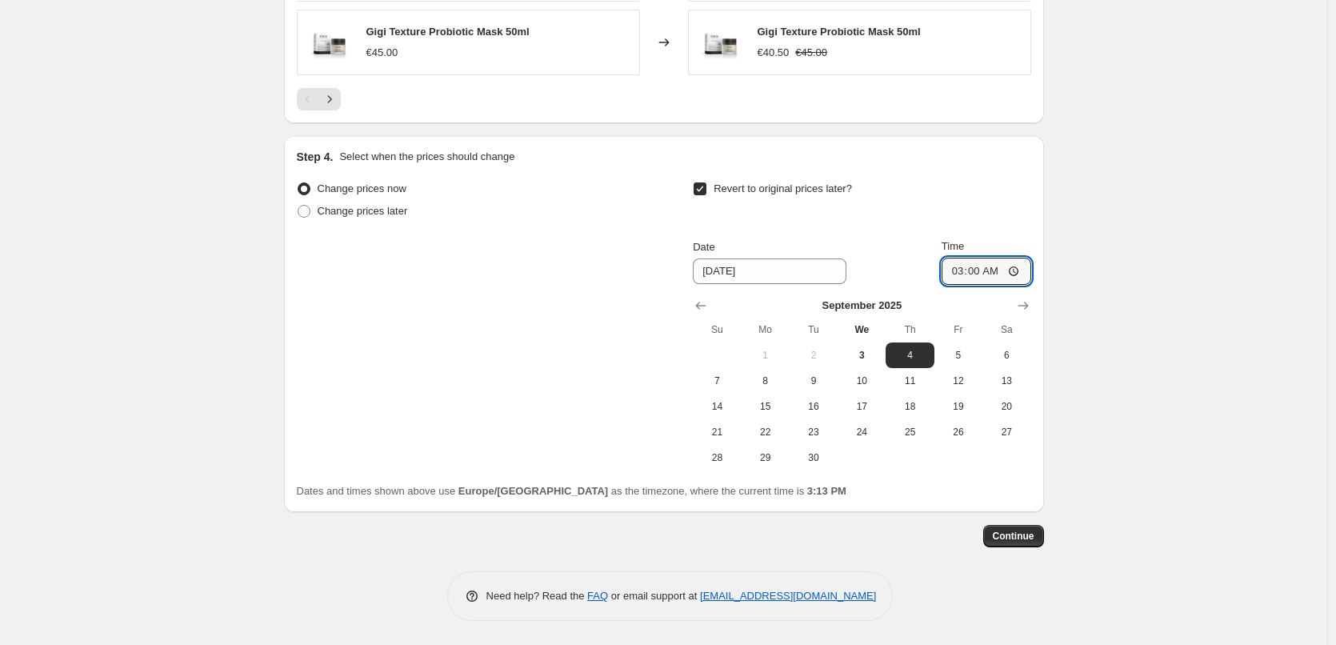
click at [1012, 546] on button "Continue" at bounding box center [1013, 536] width 61 height 22
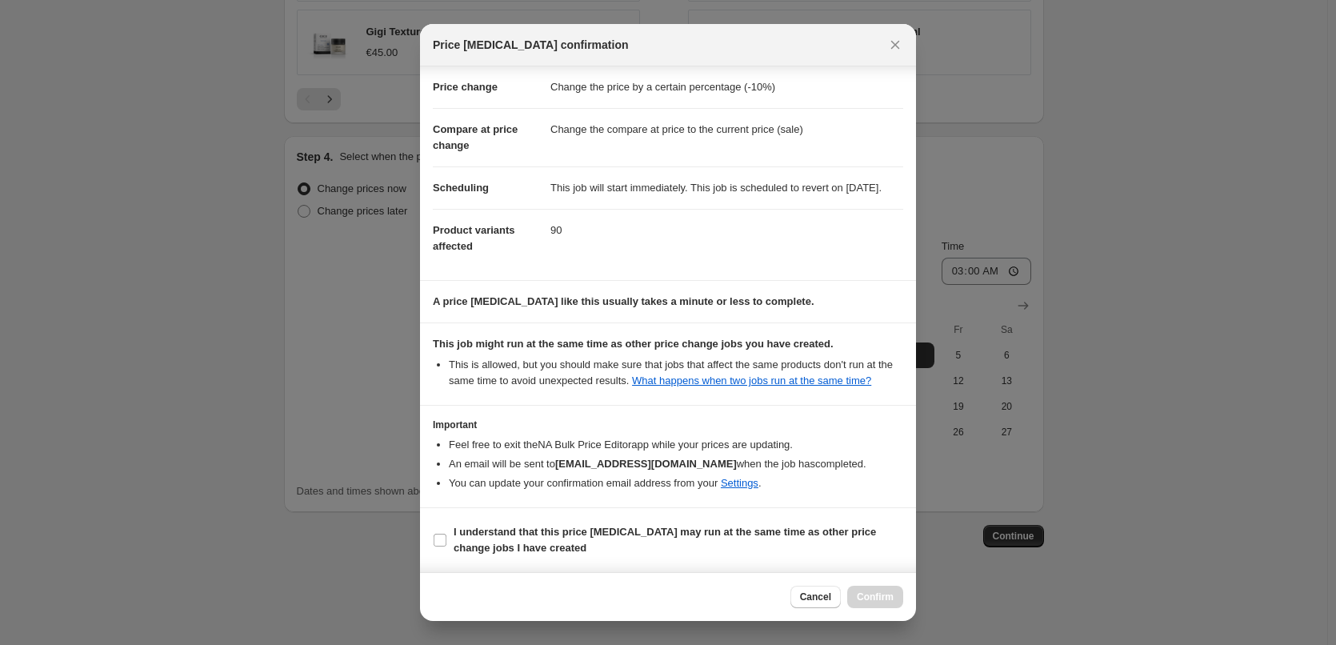
scroll to position [45, 0]
click at [533, 542] on b "I understand that this price [MEDICAL_DATA] may run at the same time as other p…" at bounding box center [665, 540] width 422 height 28
click at [446, 542] on input "I understand that this price [MEDICAL_DATA] may run at the same time as other p…" at bounding box center [440, 539] width 13 height 13
checkbox input "true"
click at [874, 593] on span "Confirm" at bounding box center [875, 596] width 37 height 13
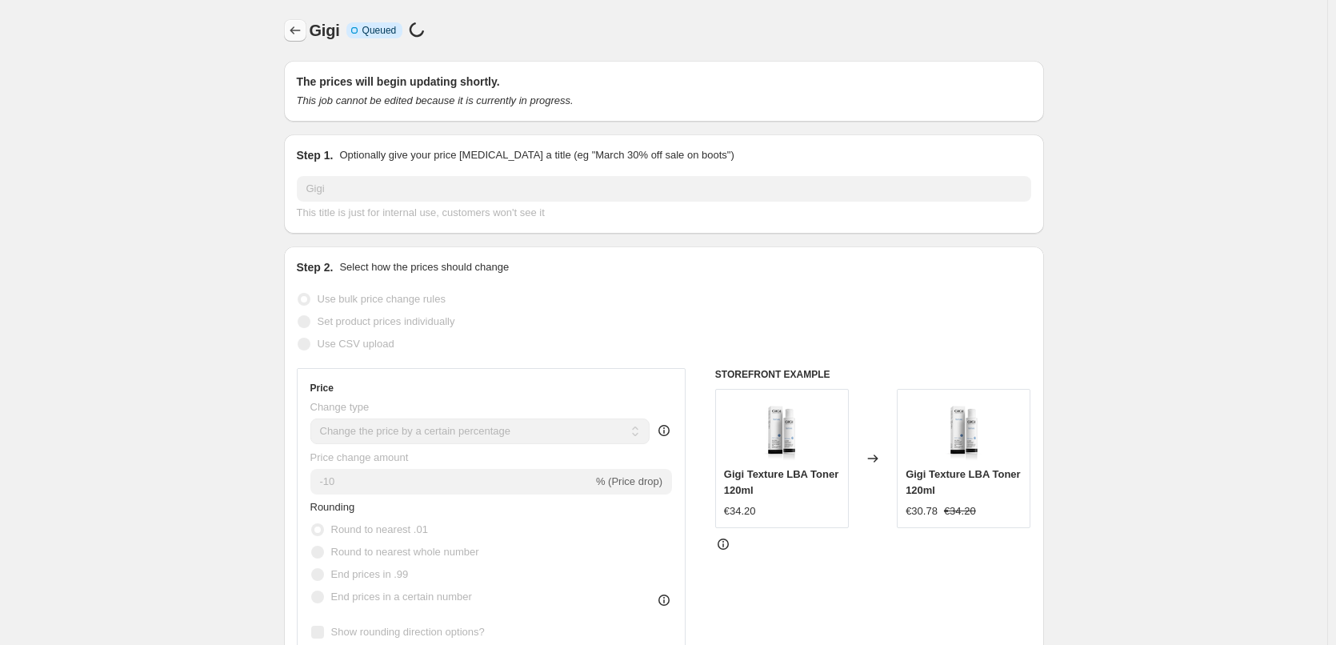
click at [287, 32] on button "Price change jobs" at bounding box center [295, 30] width 22 height 22
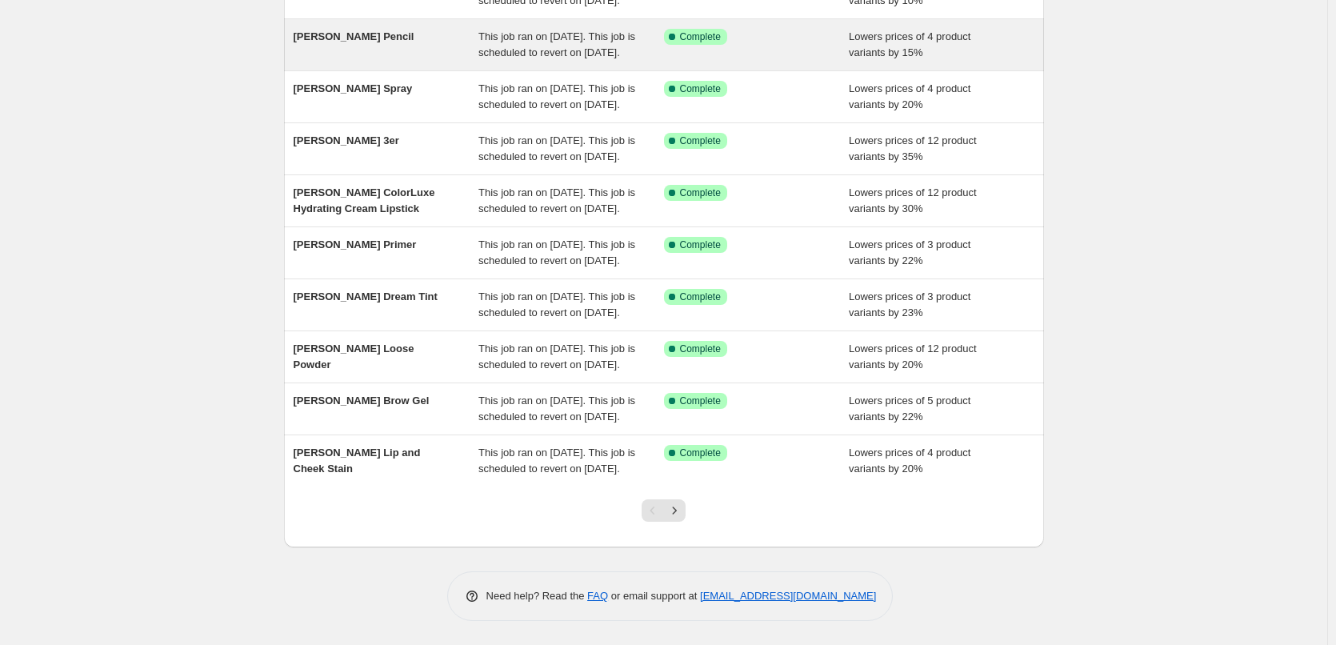
scroll to position [339, 0]
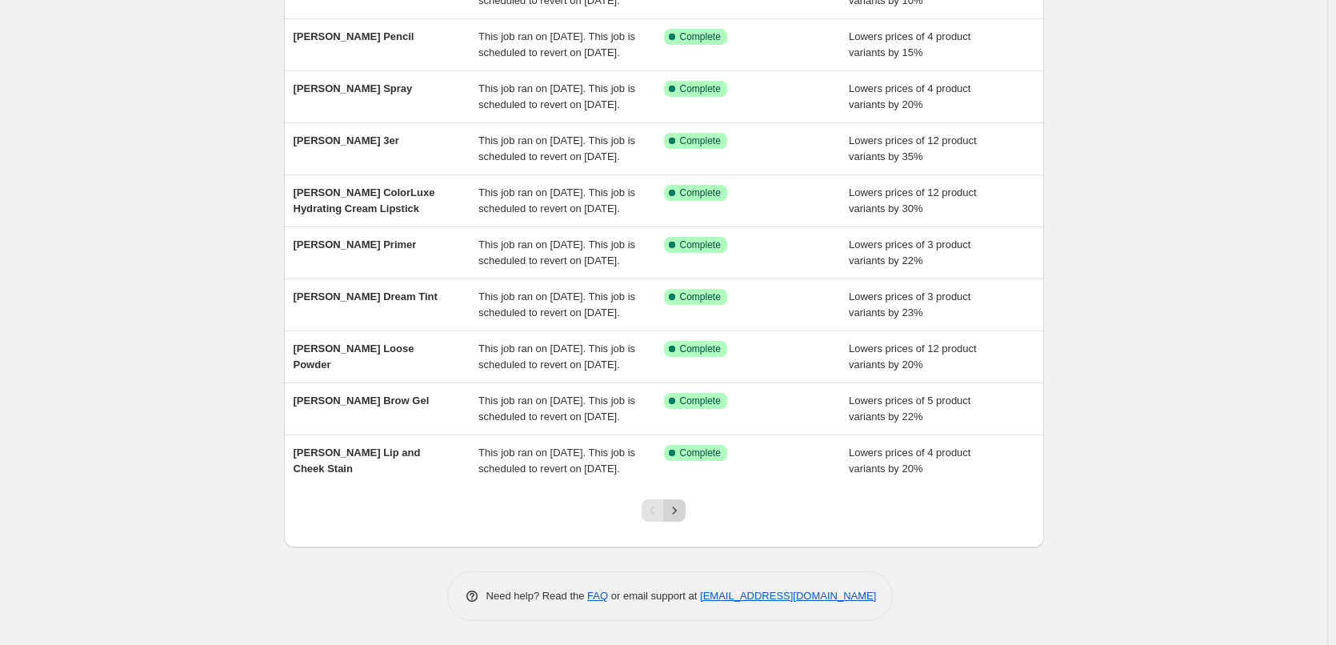
click at [679, 514] on icon "Next" at bounding box center [674, 510] width 16 height 16
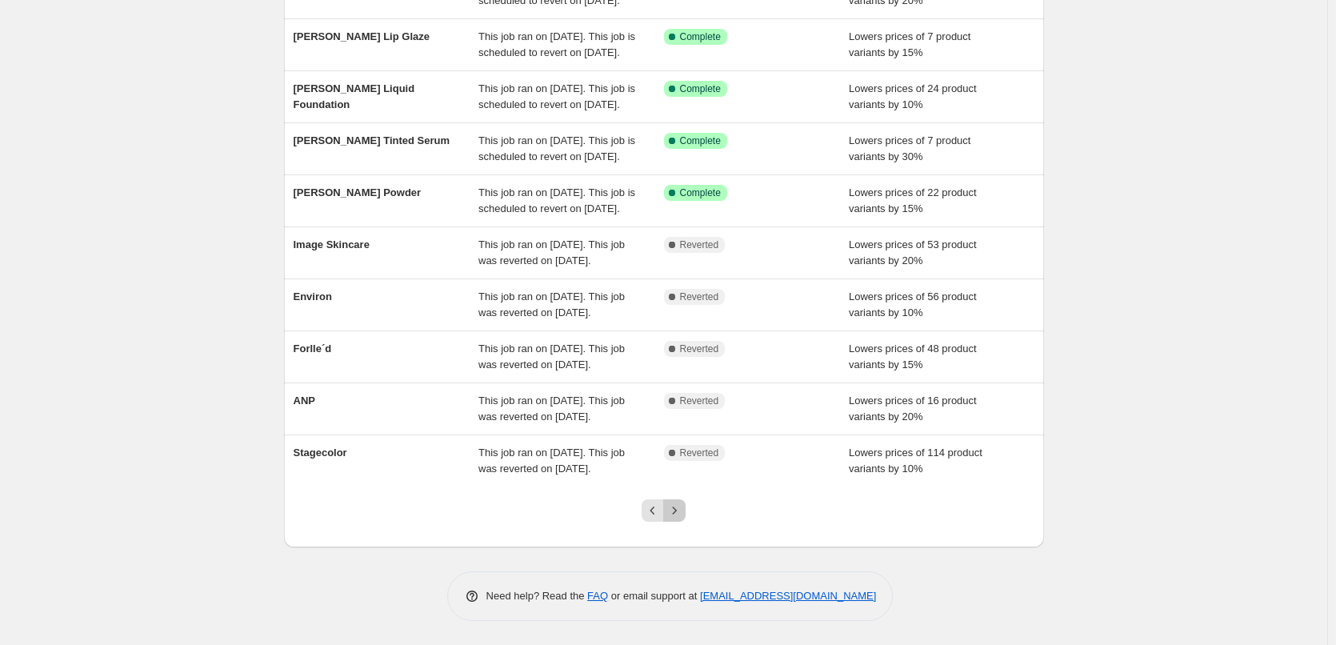
click at [673, 515] on icon "Next" at bounding box center [674, 510] width 16 height 16
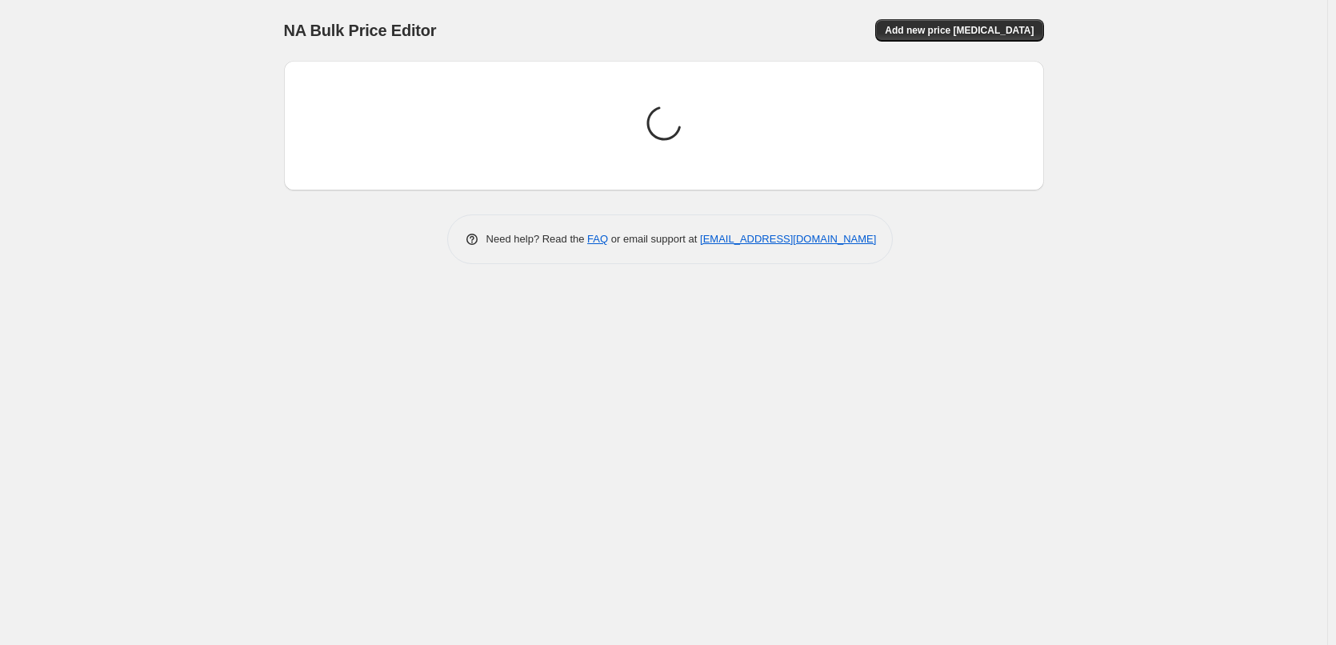
scroll to position [0, 0]
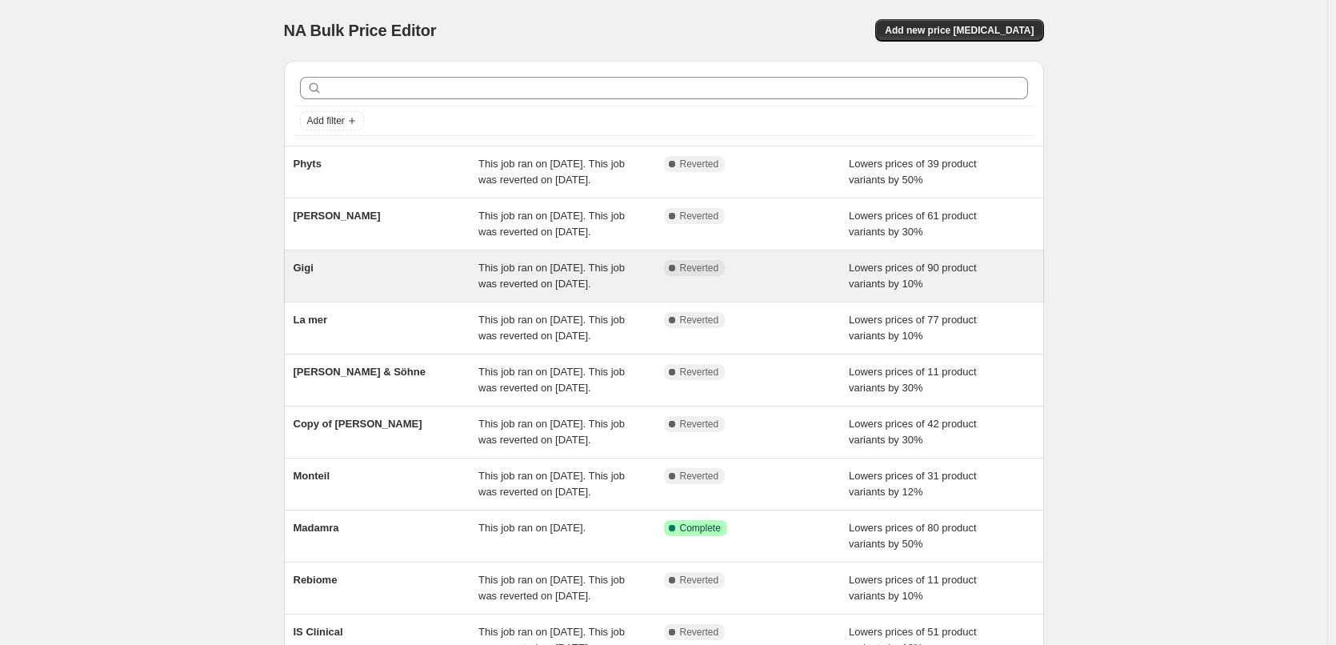
click at [509, 290] on span "This job ran on [DATE]. This job was reverted on [DATE]." at bounding box center [551, 276] width 146 height 28
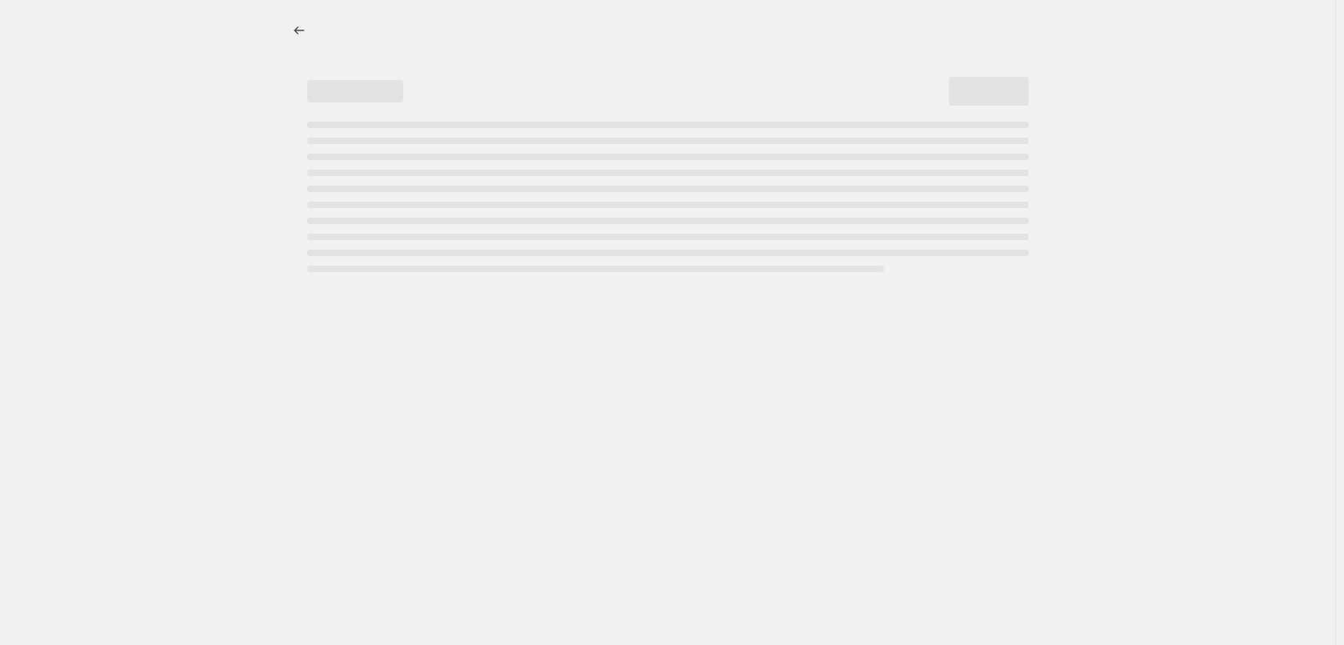
select select "percentage"
select select "vendor"
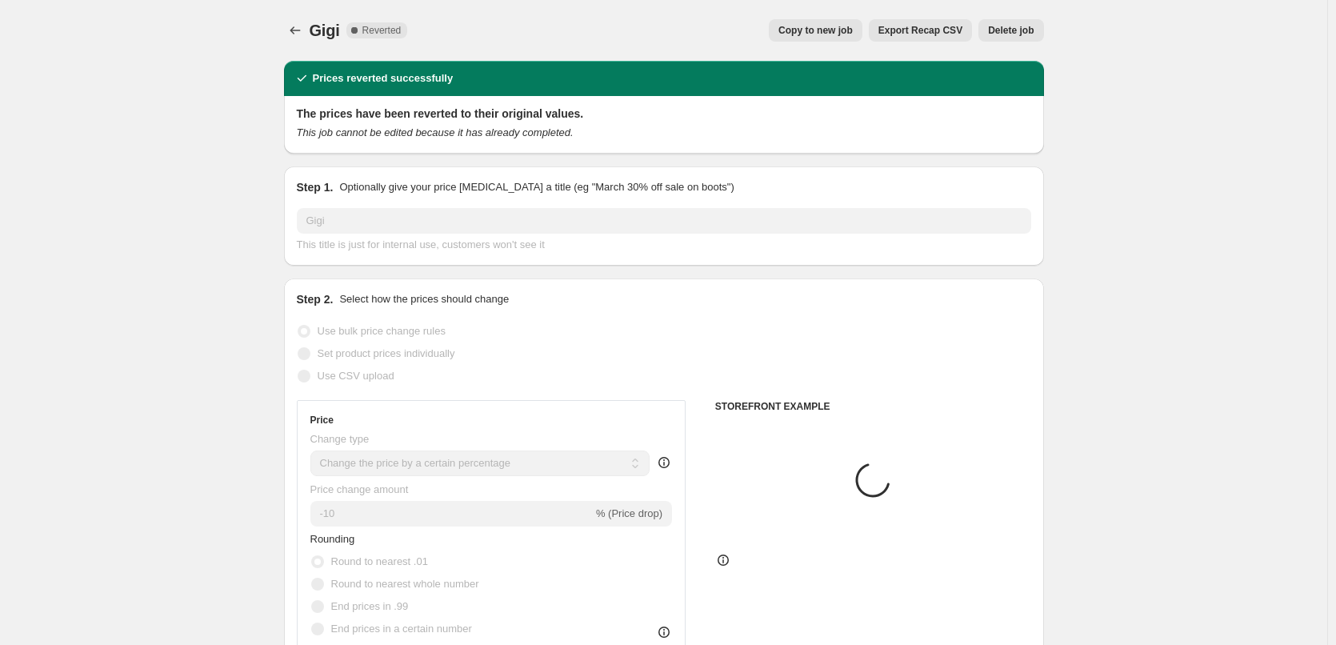
click at [1015, 32] on span "Delete job" at bounding box center [1011, 30] width 46 height 13
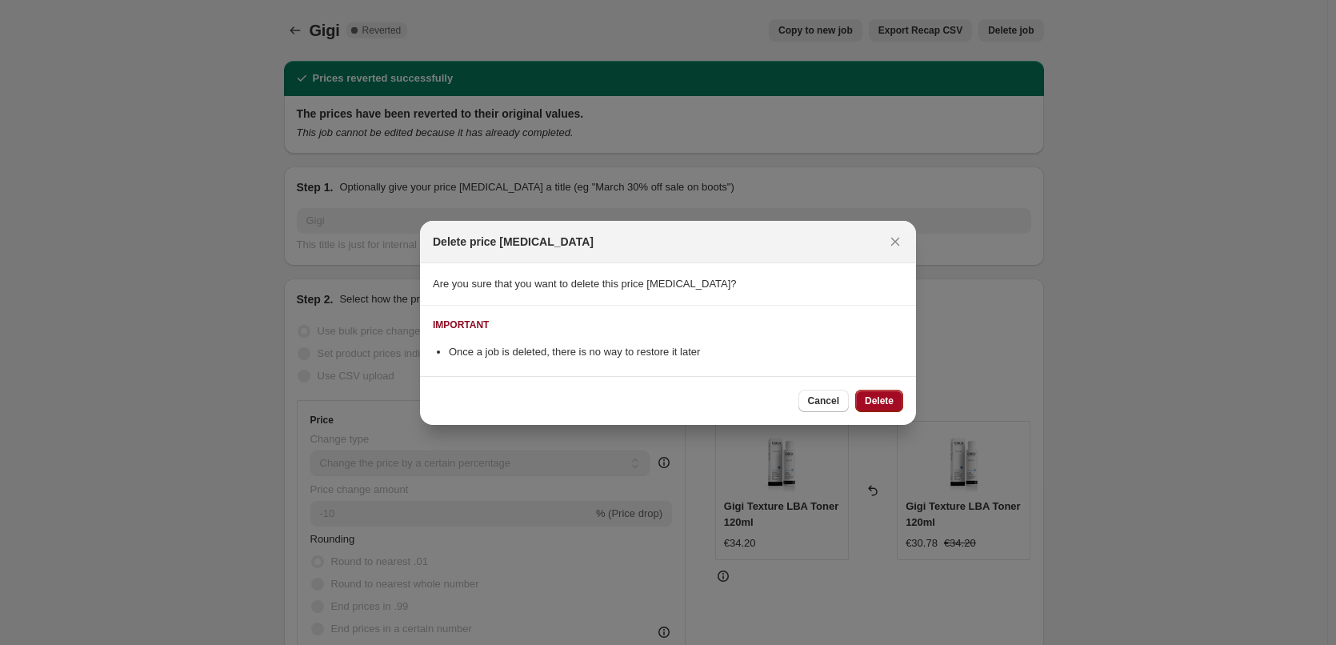
click at [873, 394] on button "Delete" at bounding box center [879, 401] width 48 height 22
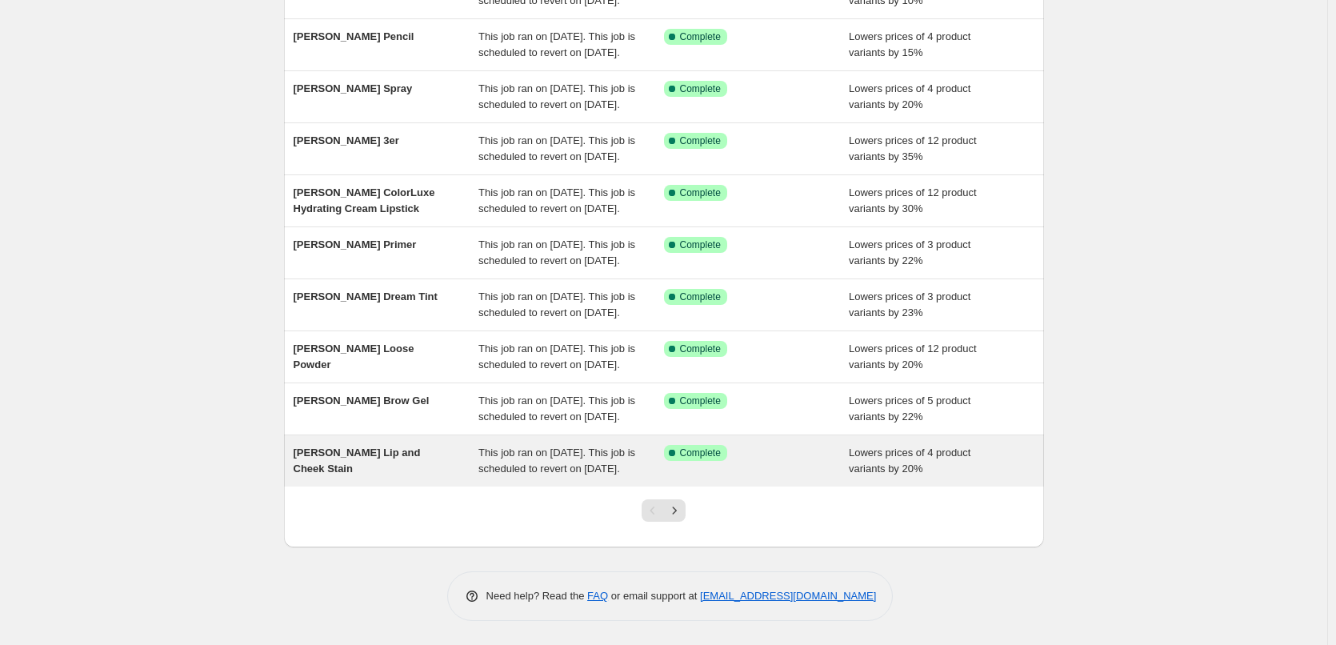
scroll to position [339, 0]
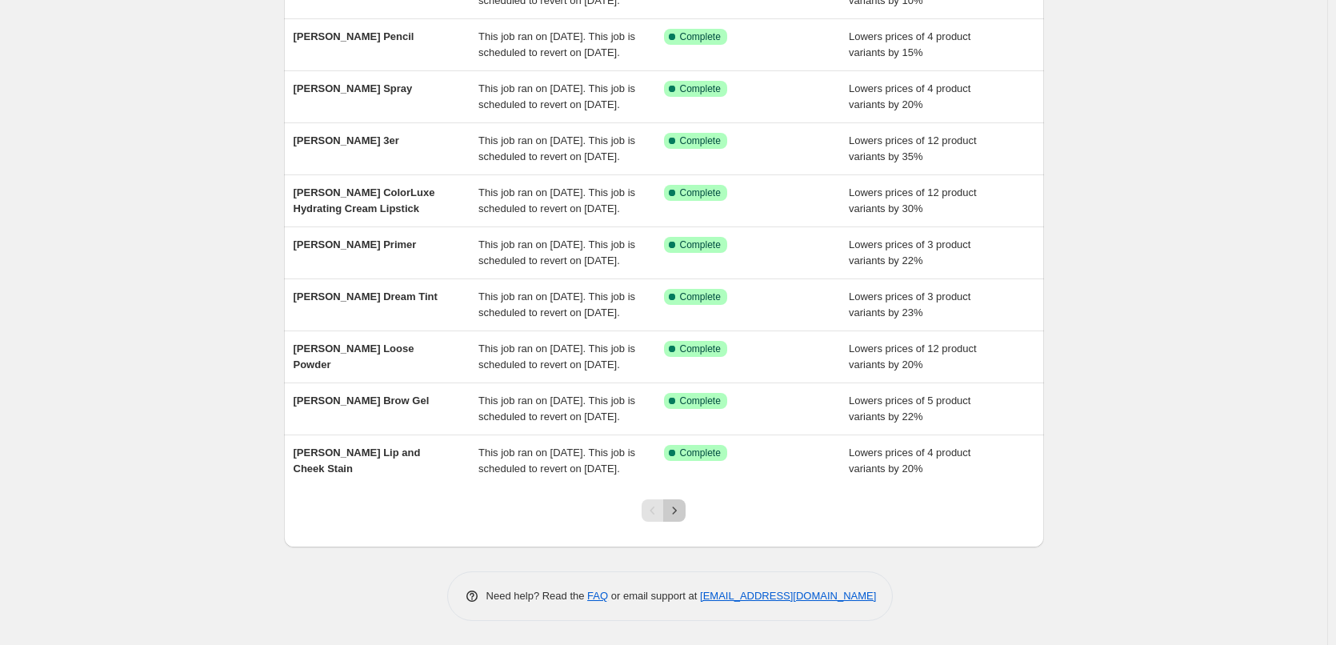
click at [682, 512] on icon "Next" at bounding box center [674, 510] width 16 height 16
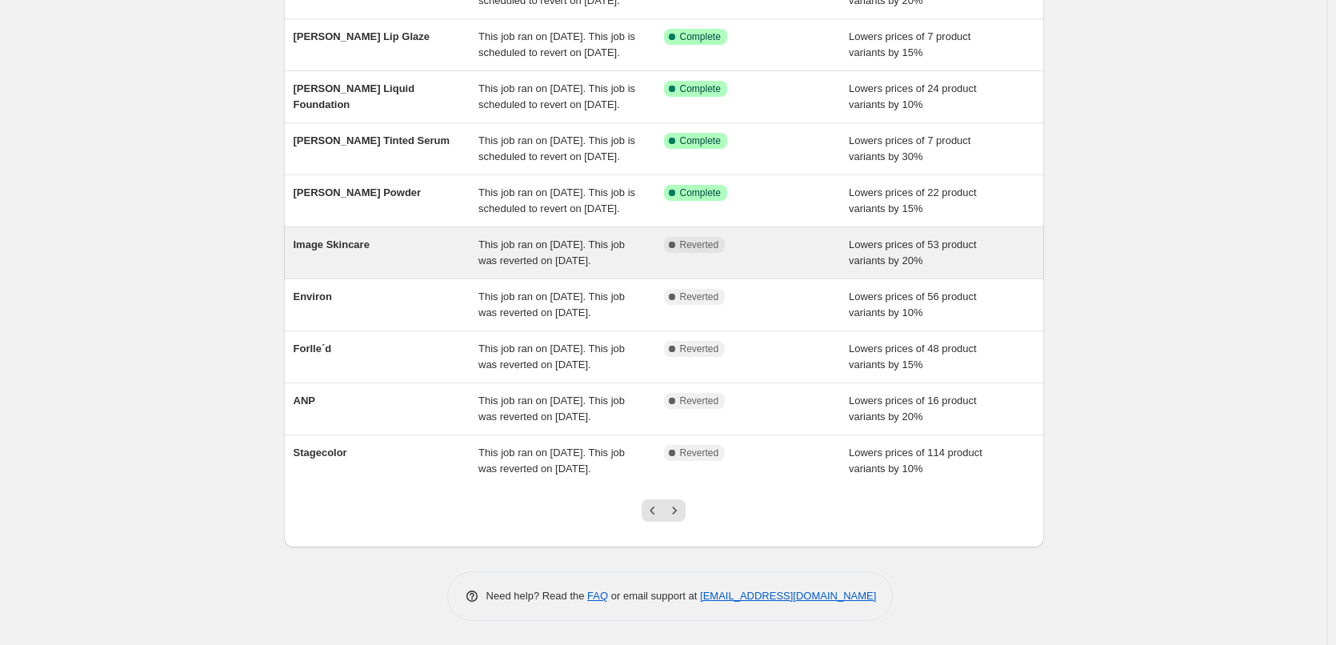
scroll to position [320, 0]
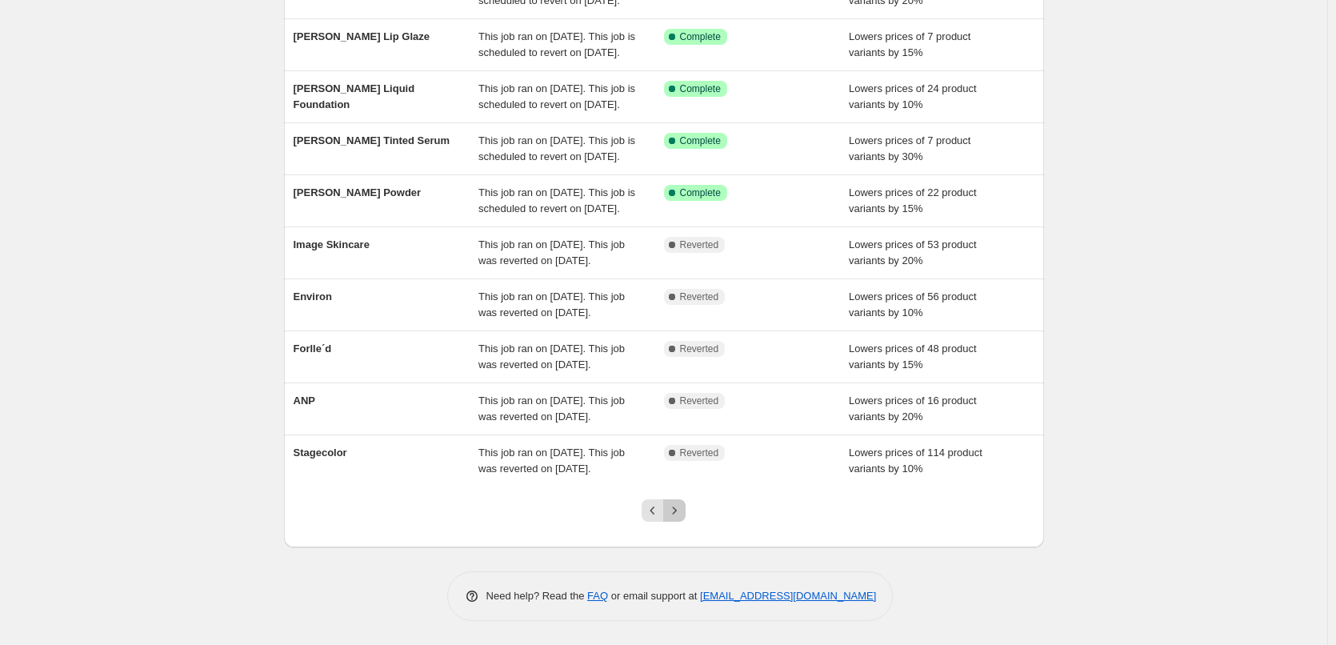
click at [679, 518] on icon "Next" at bounding box center [674, 510] width 16 height 16
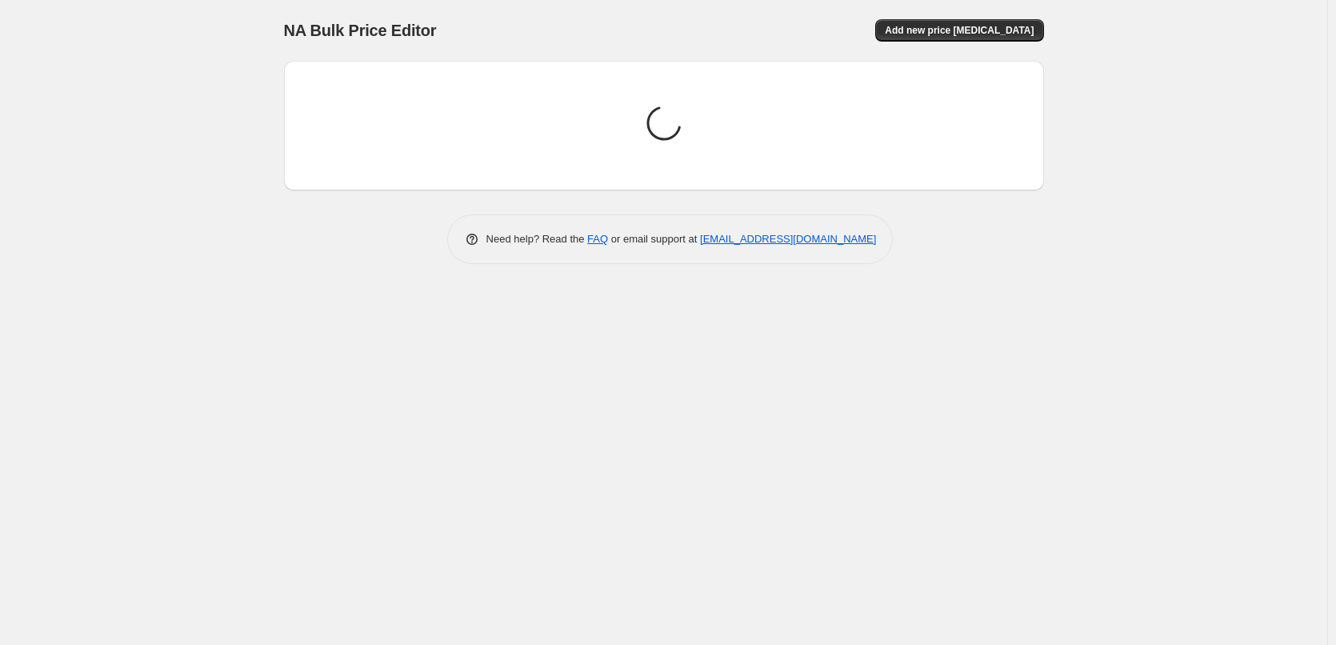
scroll to position [0, 0]
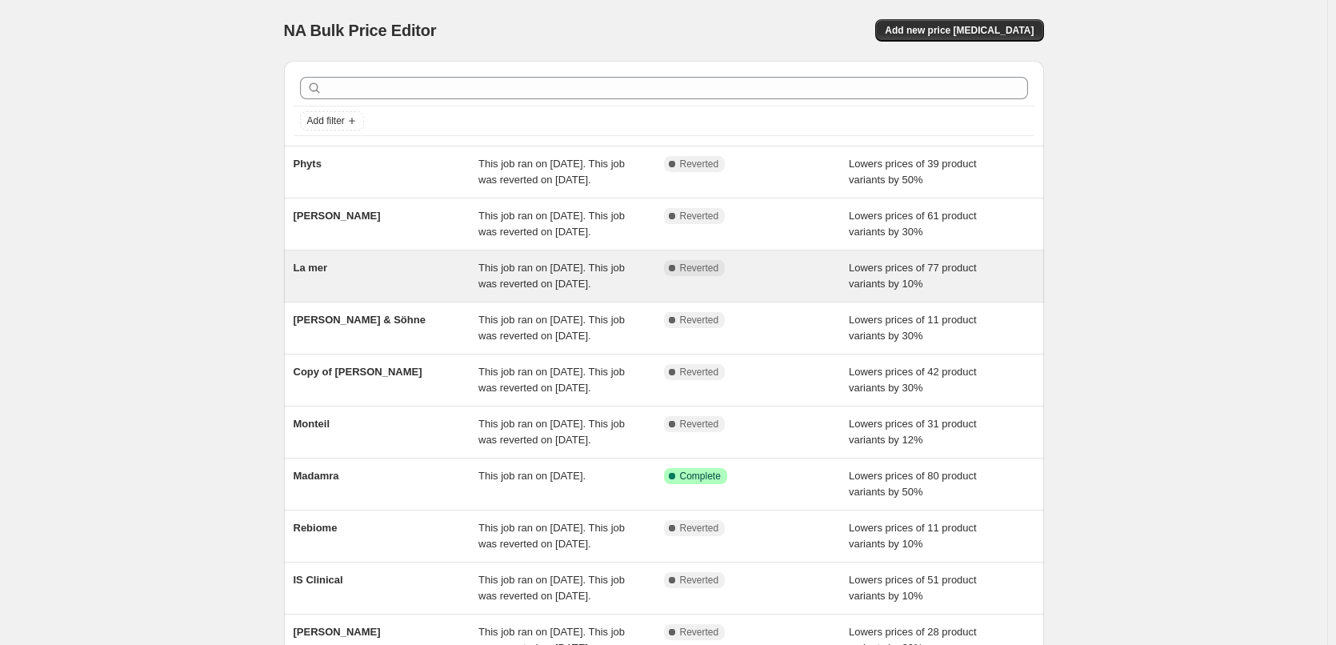
click at [597, 292] on div "This job ran on [DATE]. This job was reverted on [DATE]." at bounding box center [571, 276] width 186 height 32
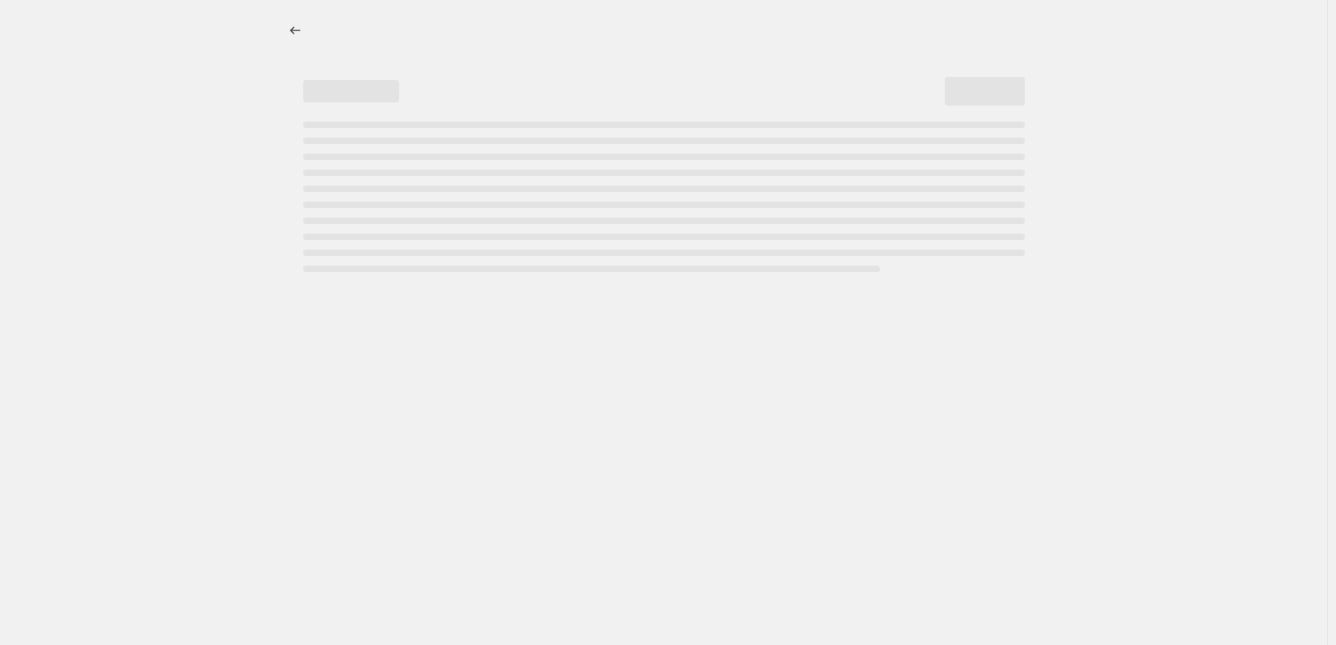
select select "percentage"
select select "vendor"
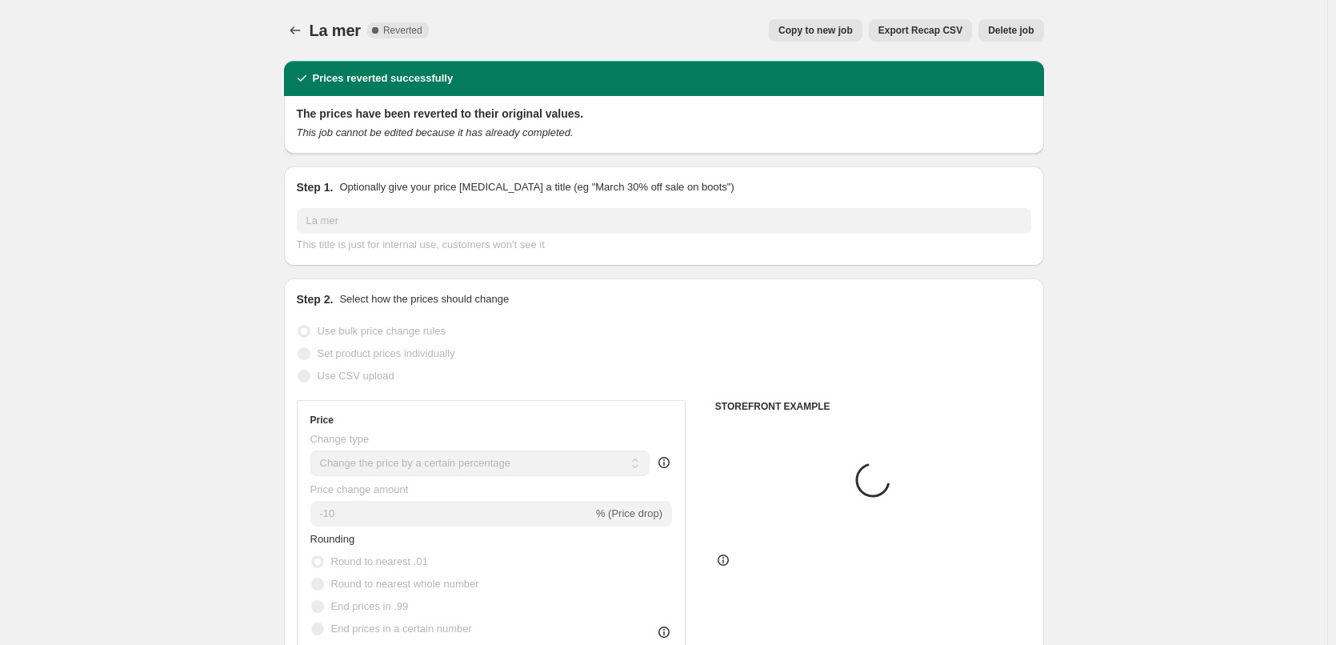
click at [833, 33] on span "Copy to new job" at bounding box center [815, 30] width 74 height 13
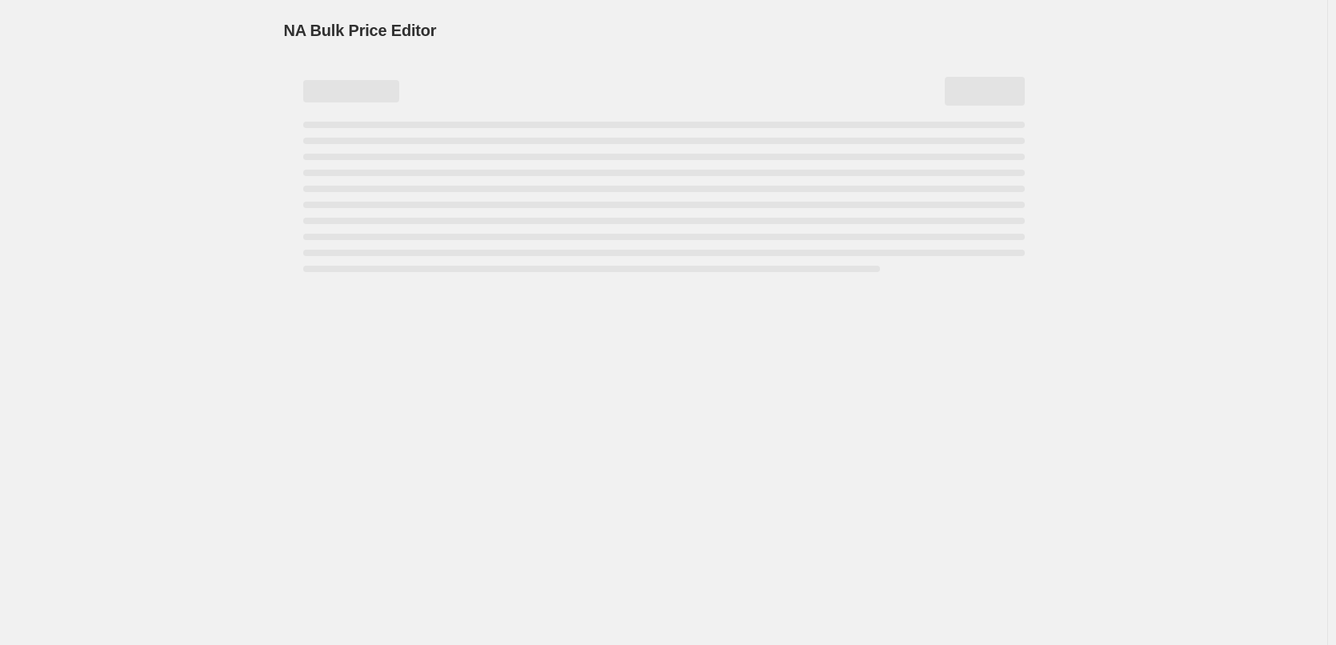
select select "percentage"
select select "vendor"
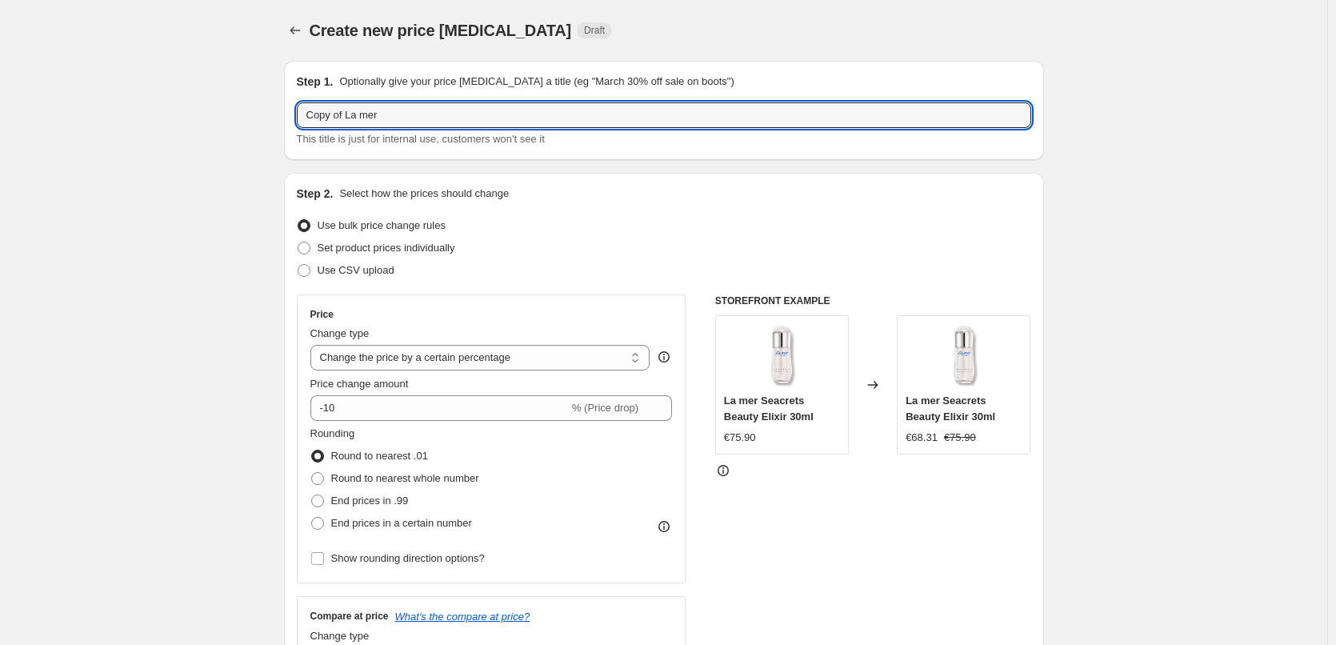
drag, startPoint x: 346, startPoint y: 114, endPoint x: 114, endPoint y: 121, distance: 232.8
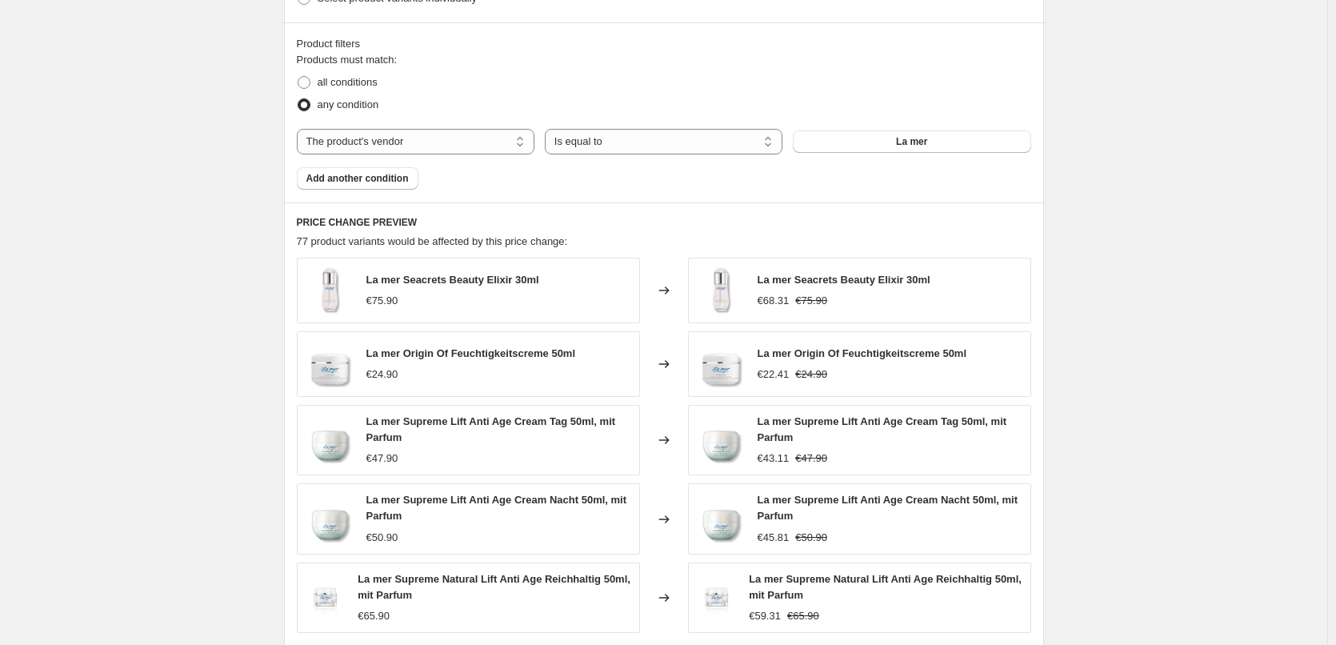
scroll to position [1150, 0]
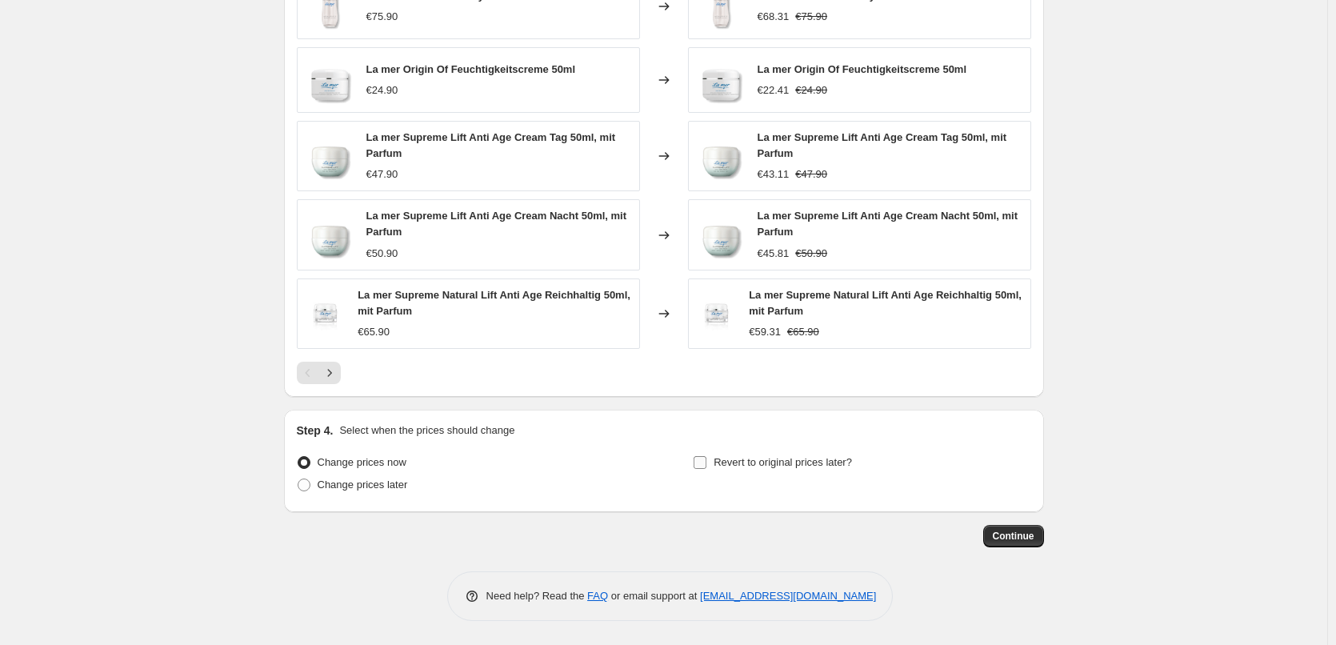
type input "La mer"
click at [766, 458] on span "Revert to original prices later?" at bounding box center [782, 462] width 138 height 12
click at [706, 458] on input "Revert to original prices later?" at bounding box center [699, 462] width 13 height 13
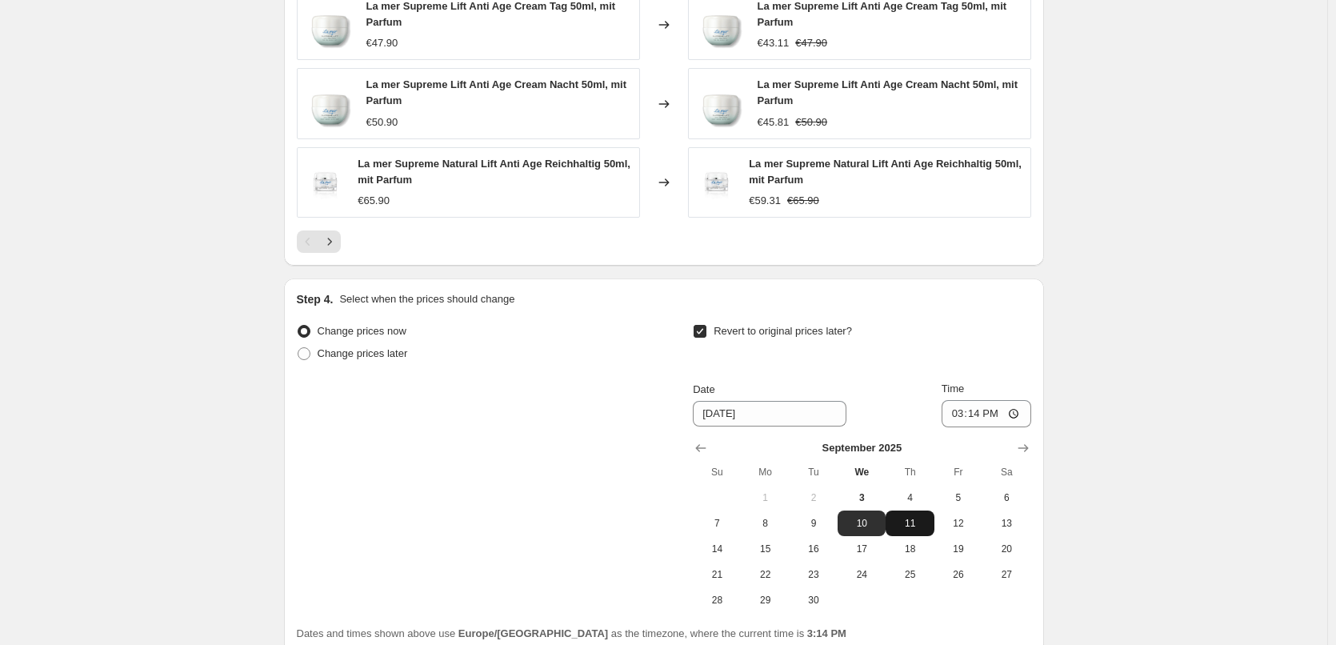
scroll to position [1424, 0]
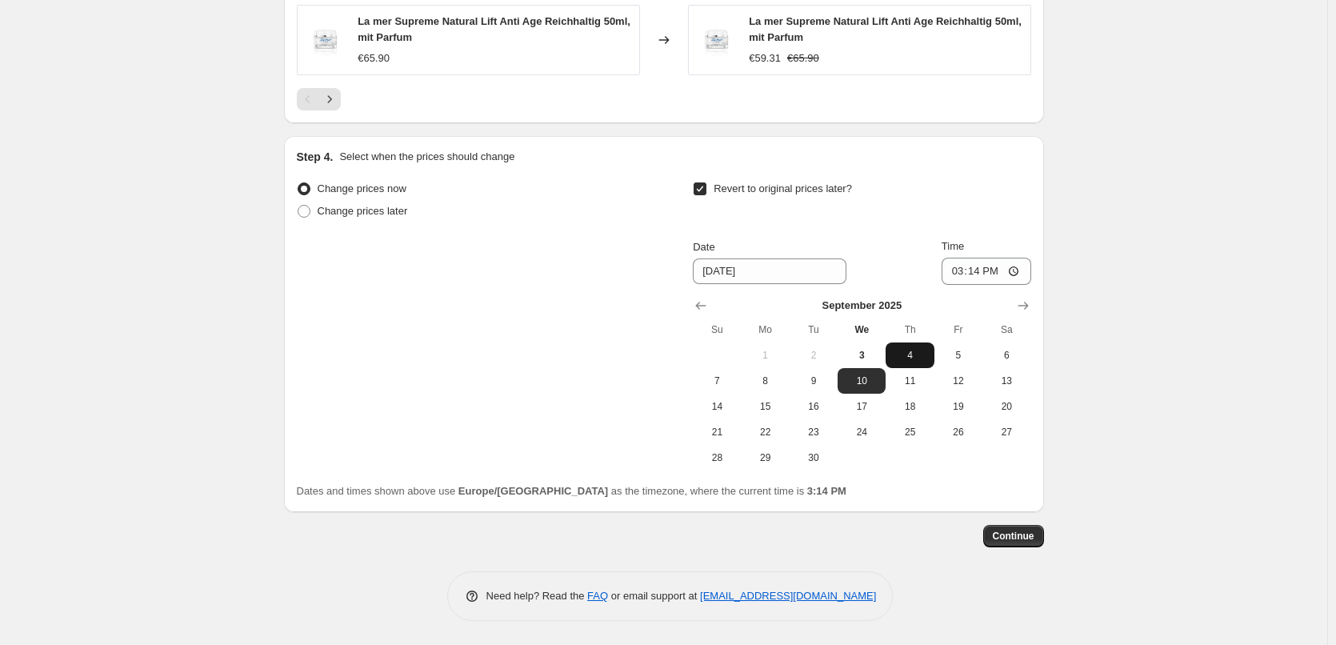
click at [910, 357] on span "4" at bounding box center [909, 355] width 35 height 13
click at [961, 270] on input "15:14" at bounding box center [986, 271] width 90 height 27
click at [1014, 269] on input "15:00" at bounding box center [986, 271] width 90 height 27
click at [1018, 534] on span "Continue" at bounding box center [1014, 535] width 42 height 13
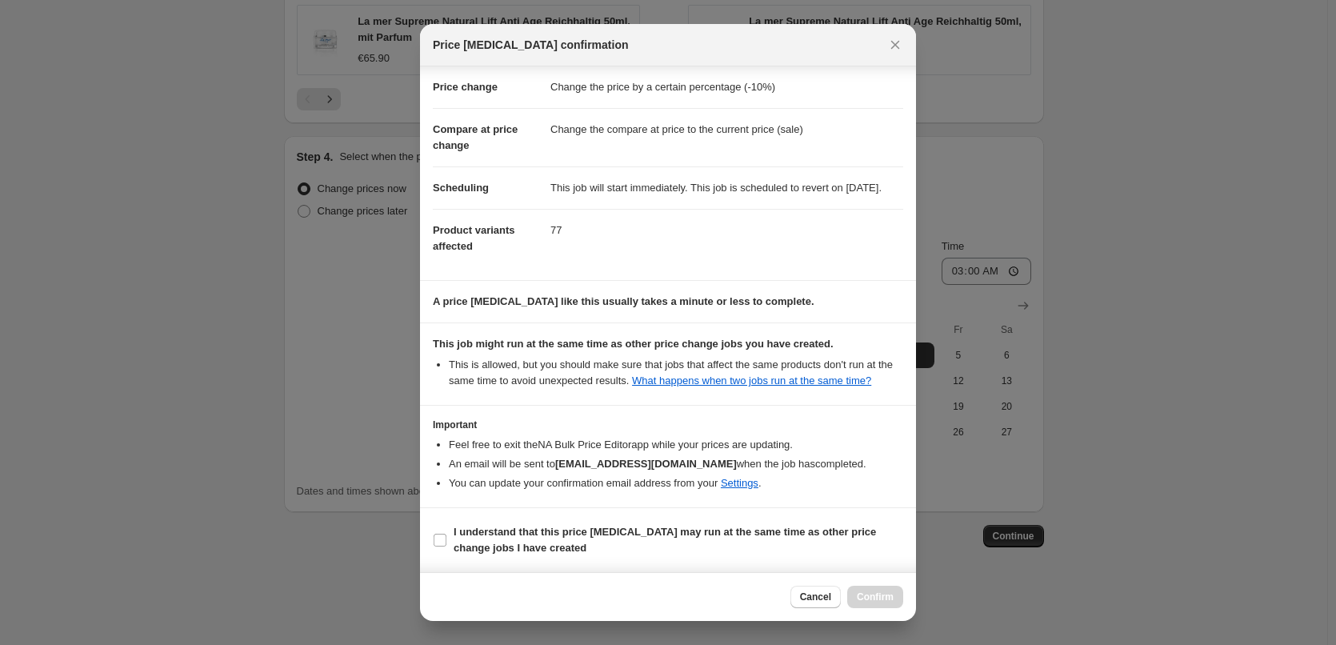
scroll to position [45, 0]
click at [502, 531] on b "I understand that this price [MEDICAL_DATA] may run at the same time as other p…" at bounding box center [665, 540] width 422 height 28
click at [446, 533] on input "I understand that this price [MEDICAL_DATA] may run at the same time as other p…" at bounding box center [440, 539] width 13 height 13
click at [882, 594] on span "Confirm" at bounding box center [875, 596] width 37 height 13
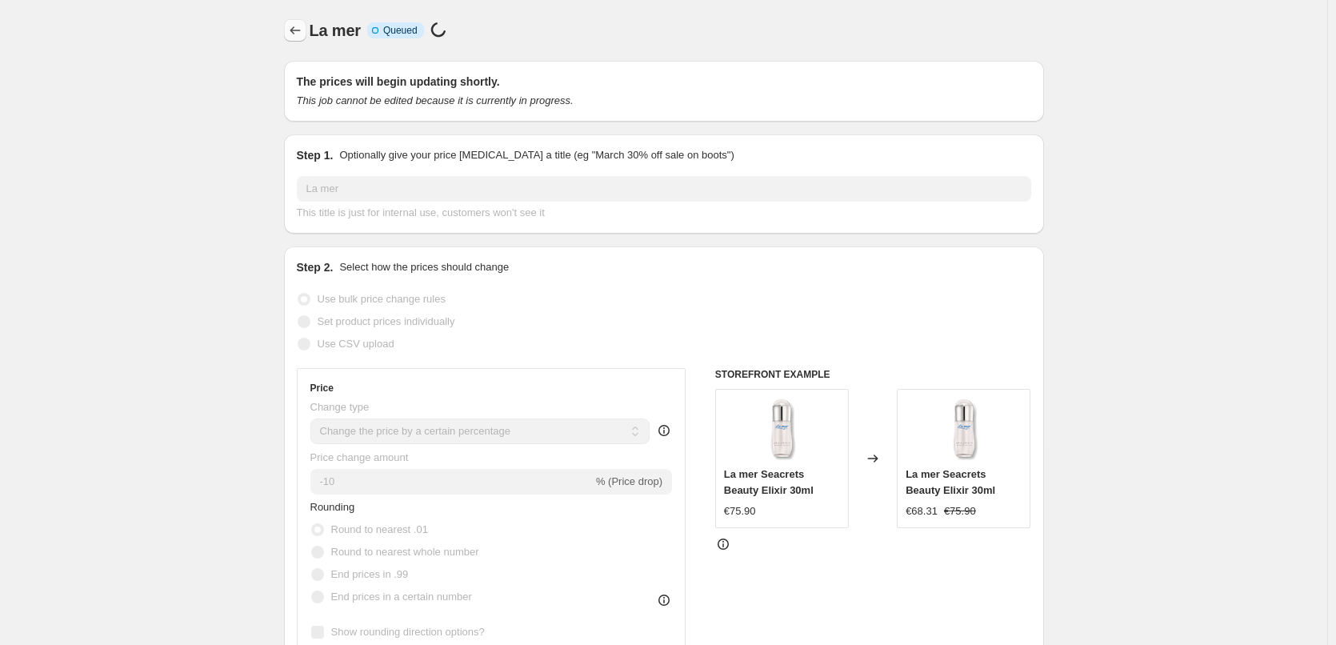
click at [294, 38] on button "Price change jobs" at bounding box center [295, 30] width 22 height 22
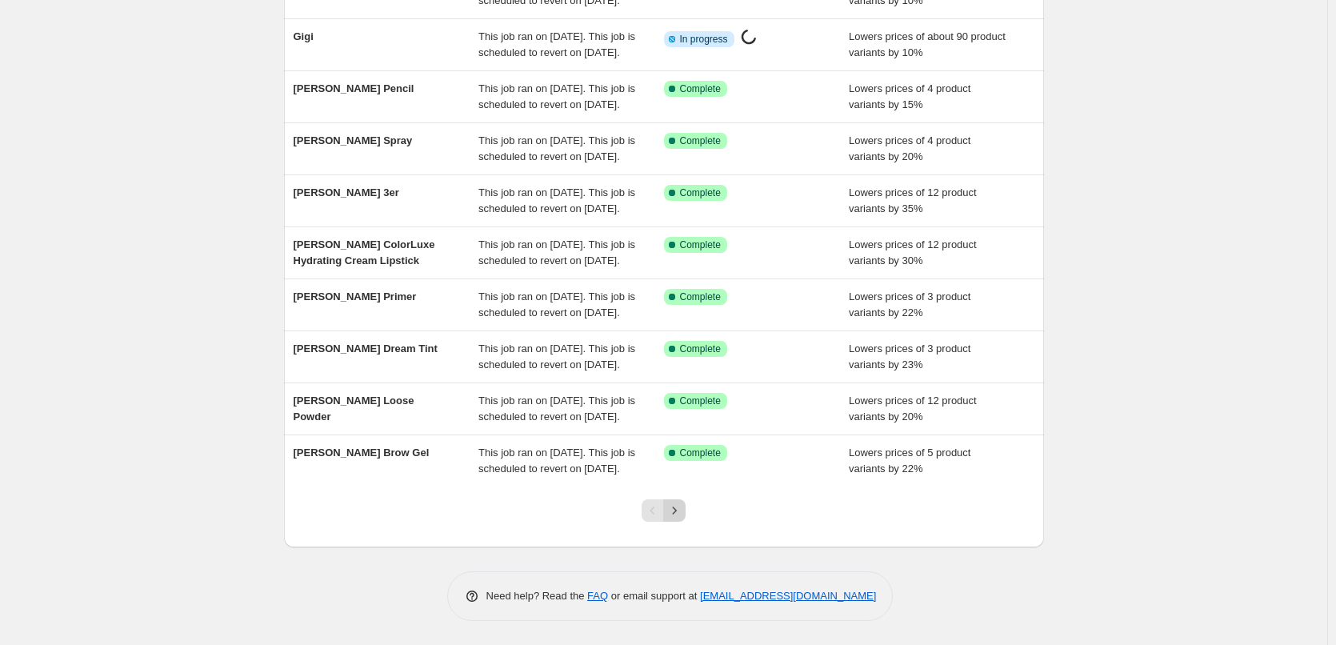
click at [669, 517] on button "Next" at bounding box center [674, 510] width 22 height 22
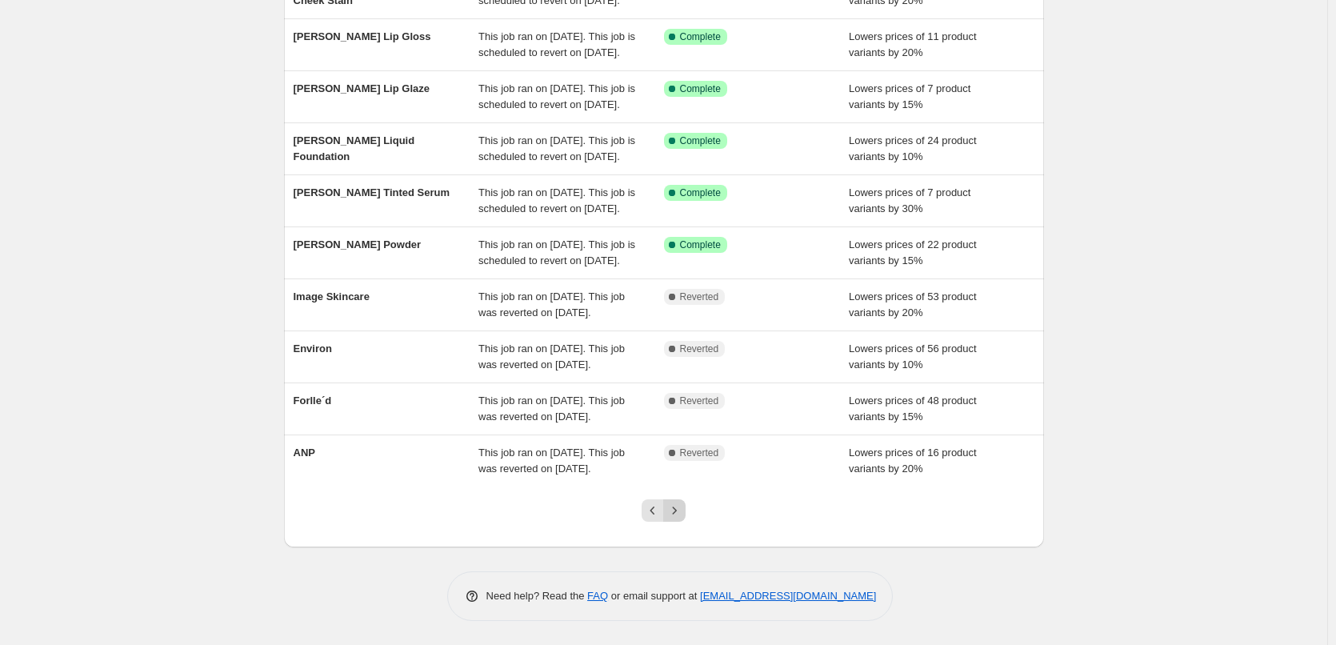
click at [677, 518] on icon "Next" at bounding box center [674, 510] width 16 height 16
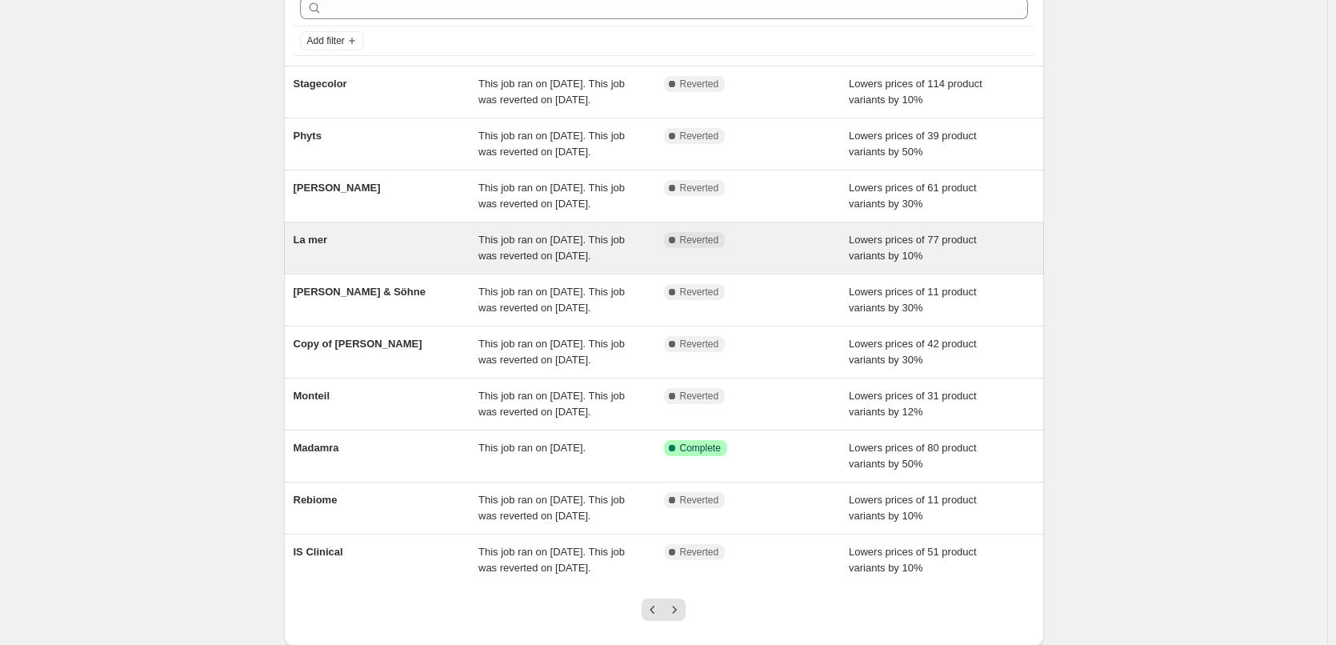
click at [546, 264] on div "This job ran on [DATE]. This job was reverted on [DATE]." at bounding box center [571, 248] width 186 height 32
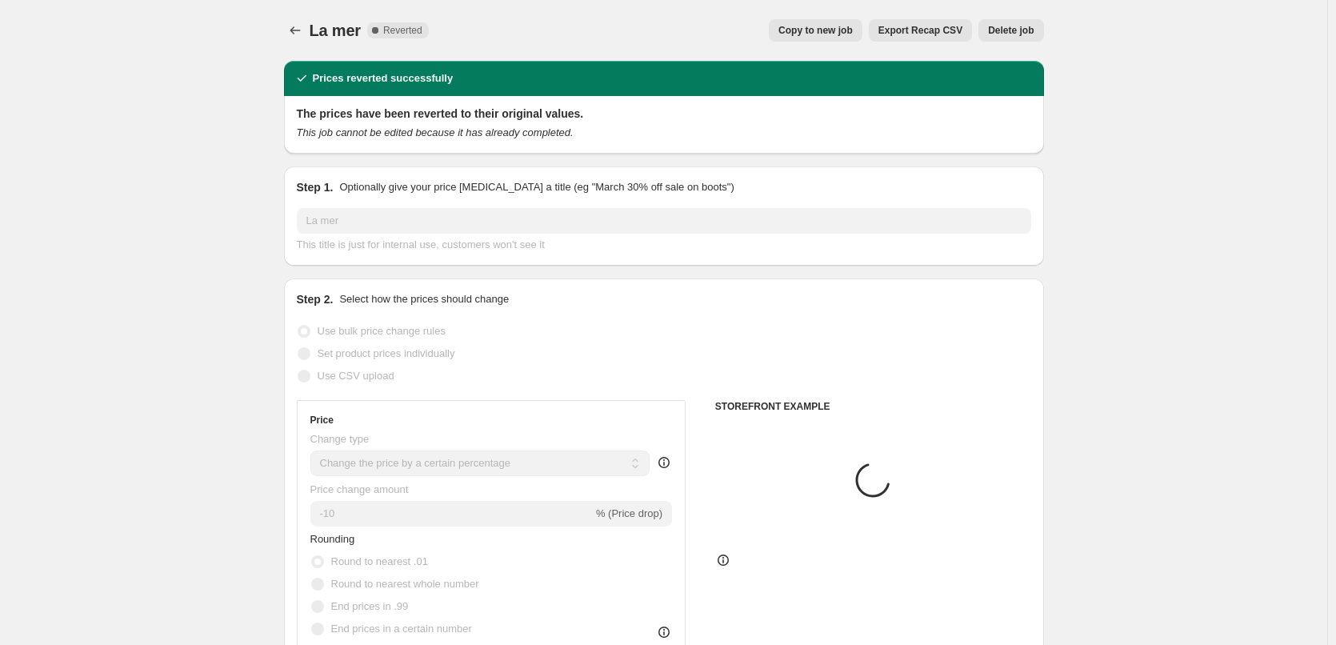
click at [1006, 14] on div "La mer. This page is ready La mer Complete Reverted Copy to new job Export Reca…" at bounding box center [664, 30] width 760 height 61
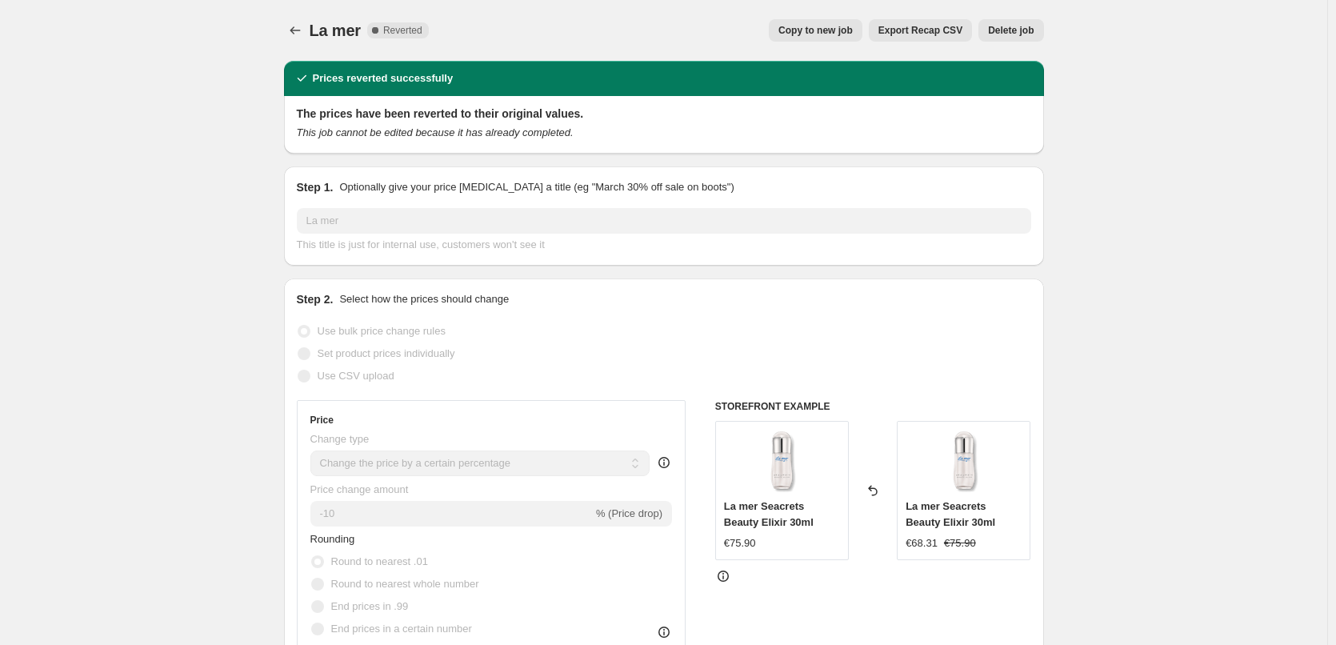
click at [1000, 23] on button "Delete job" at bounding box center [1010, 30] width 65 height 22
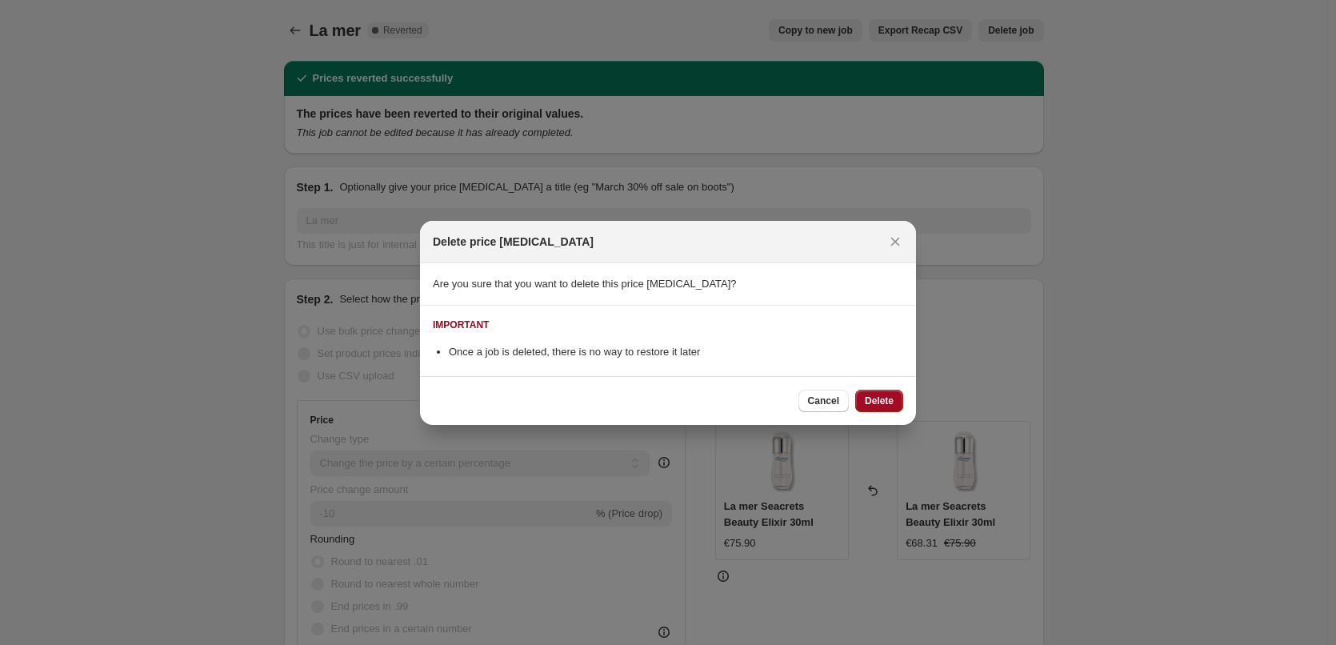
click at [883, 407] on button "Delete" at bounding box center [879, 401] width 48 height 22
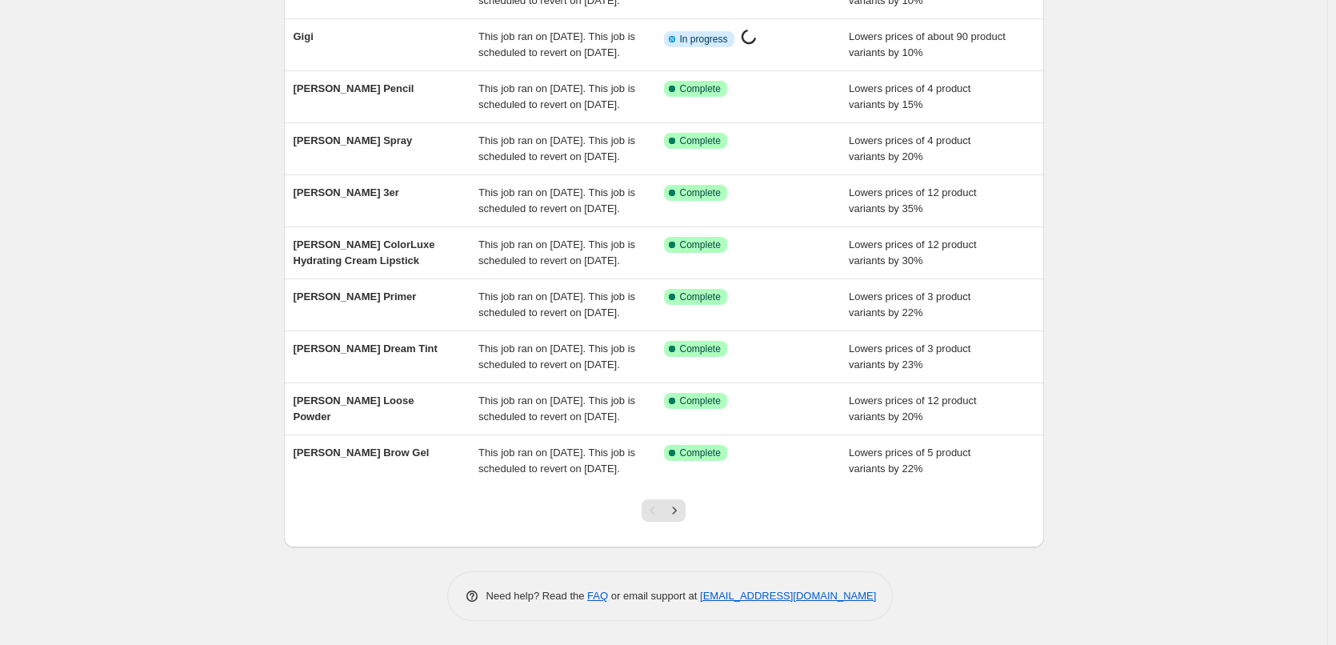
click at [1292, 150] on div "NA Bulk Price Editor. This page is ready NA Bulk Price Editor Add new price [ME…" at bounding box center [663, 233] width 1327 height 824
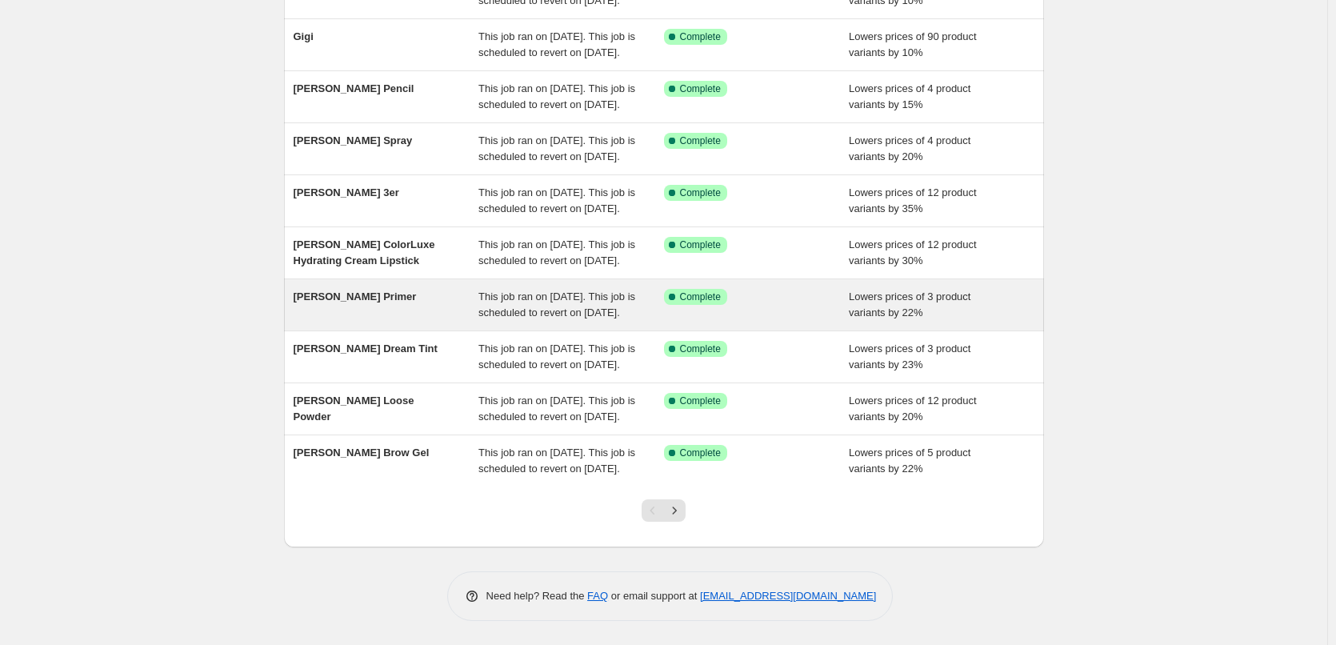
scroll to position [339, 0]
